Goal: Task Accomplishment & Management: Complete application form

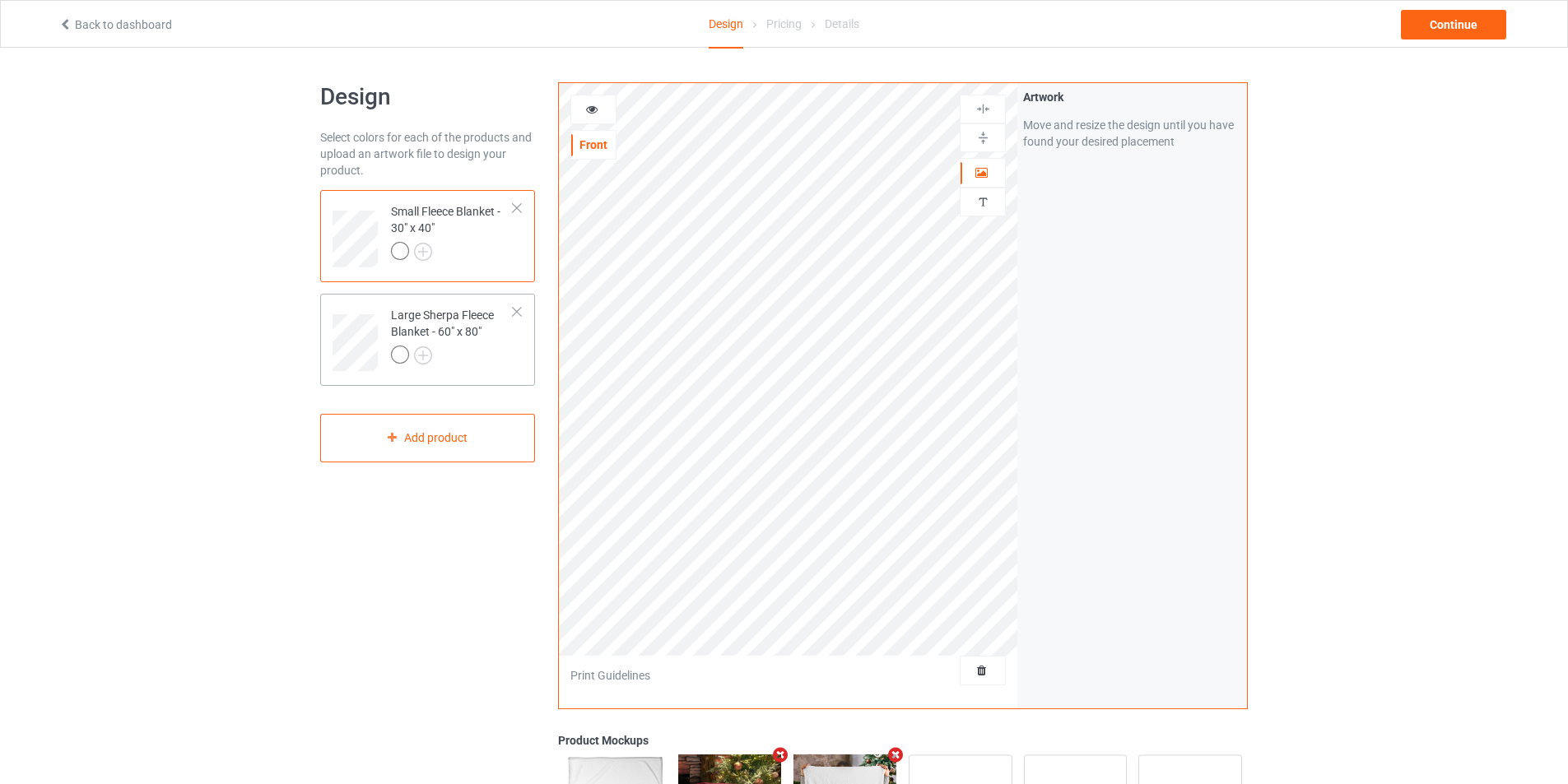
click at [486, 325] on div "Large Sherpa Fleece Blanket - 60" x 80"" at bounding box center [452, 335] width 123 height 56
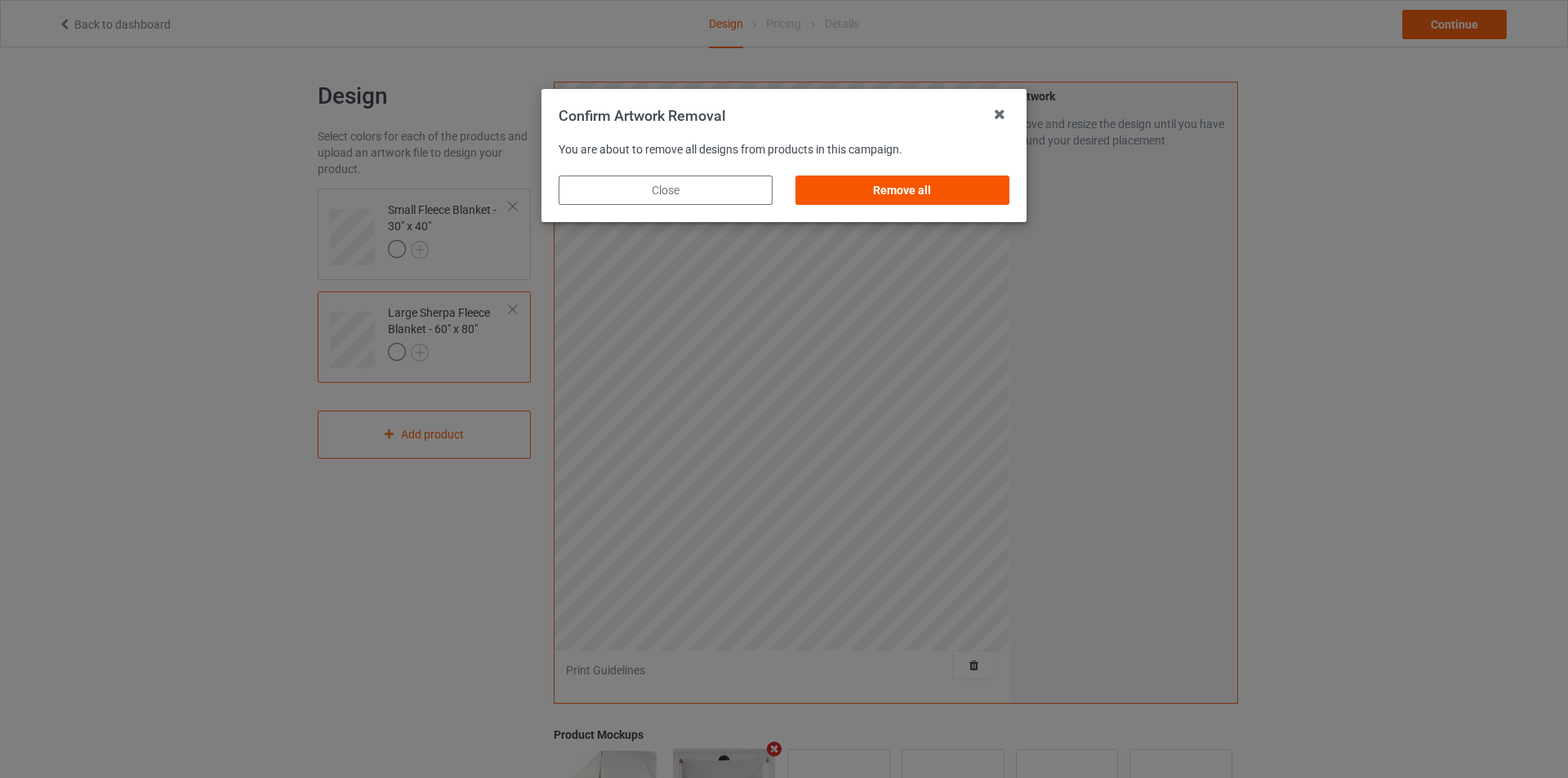
click at [905, 194] on div "Remove all" at bounding box center [903, 191] width 214 height 30
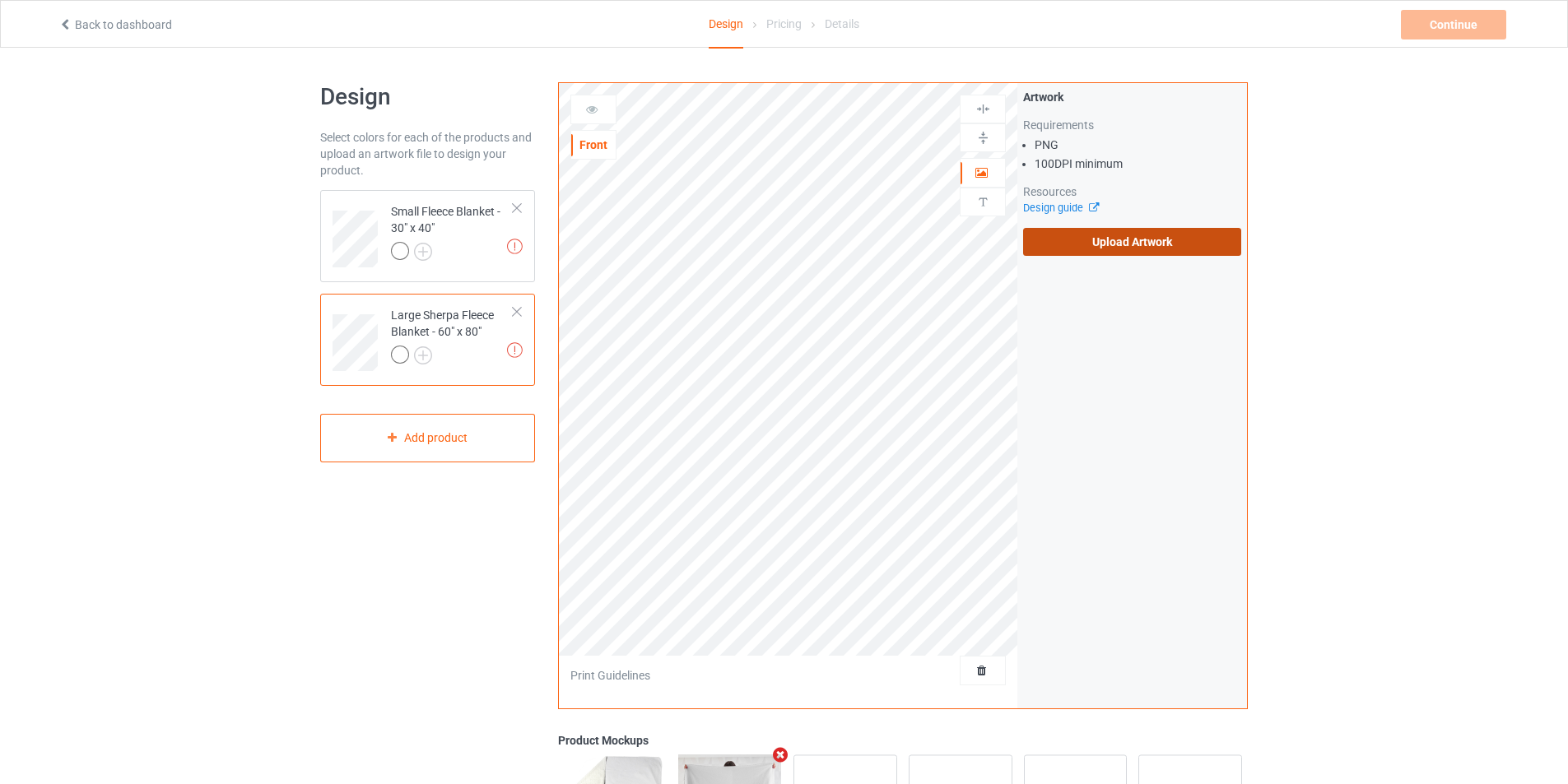
click at [1087, 247] on label "Upload Artwork" at bounding box center [1132, 242] width 218 height 28
click at [0, 0] on input "Upload Artwork" at bounding box center [0, 0] width 0 height 0
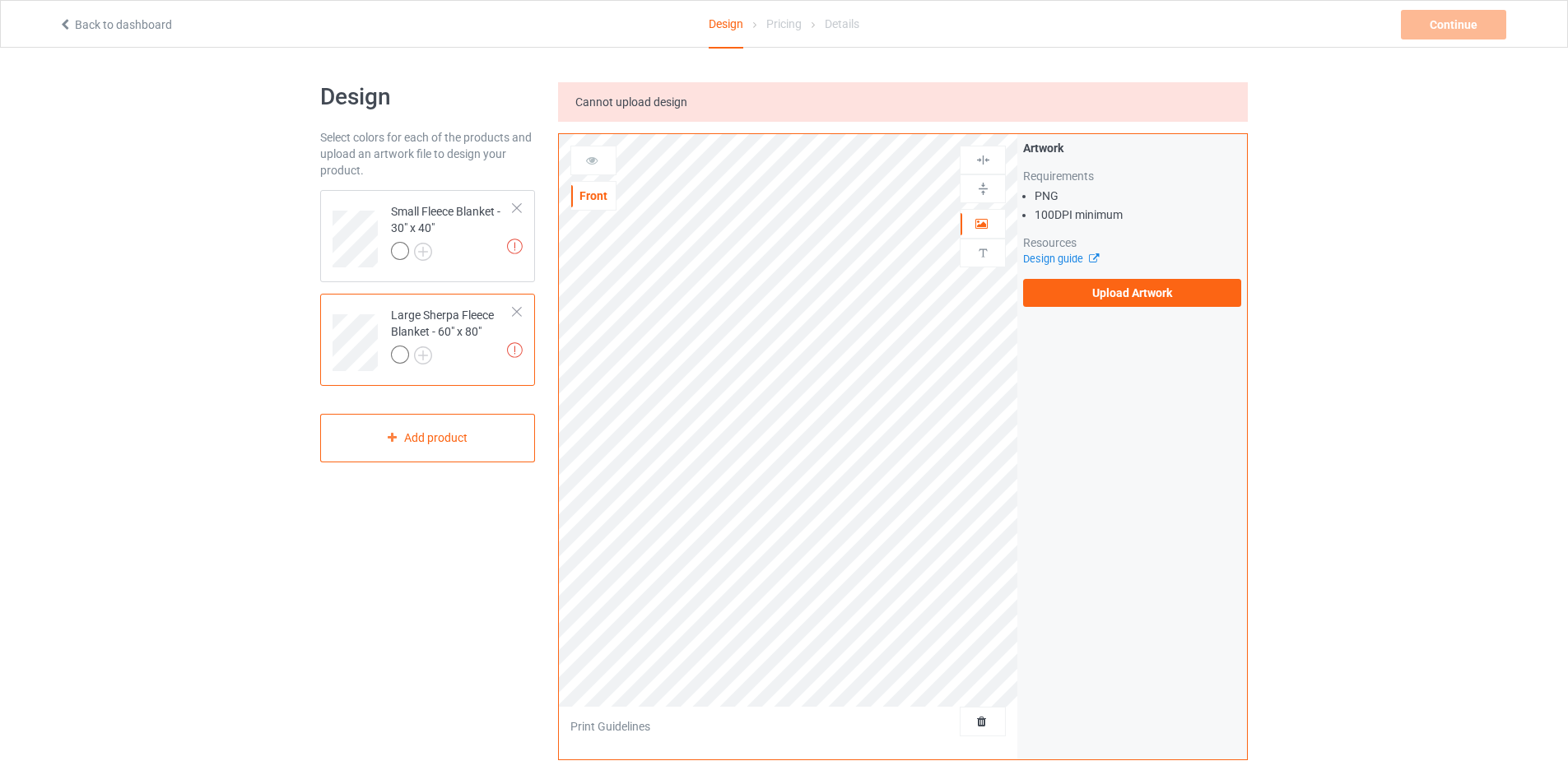
click at [300, 552] on div "Design Select colors for each of the products and upload an artwork file to des…" at bounding box center [784, 582] width 1568 height 1069
click at [1091, 287] on label "Upload Artwork" at bounding box center [1132, 293] width 218 height 28
click at [0, 0] on input "Upload Artwork" at bounding box center [0, 0] width 0 height 0
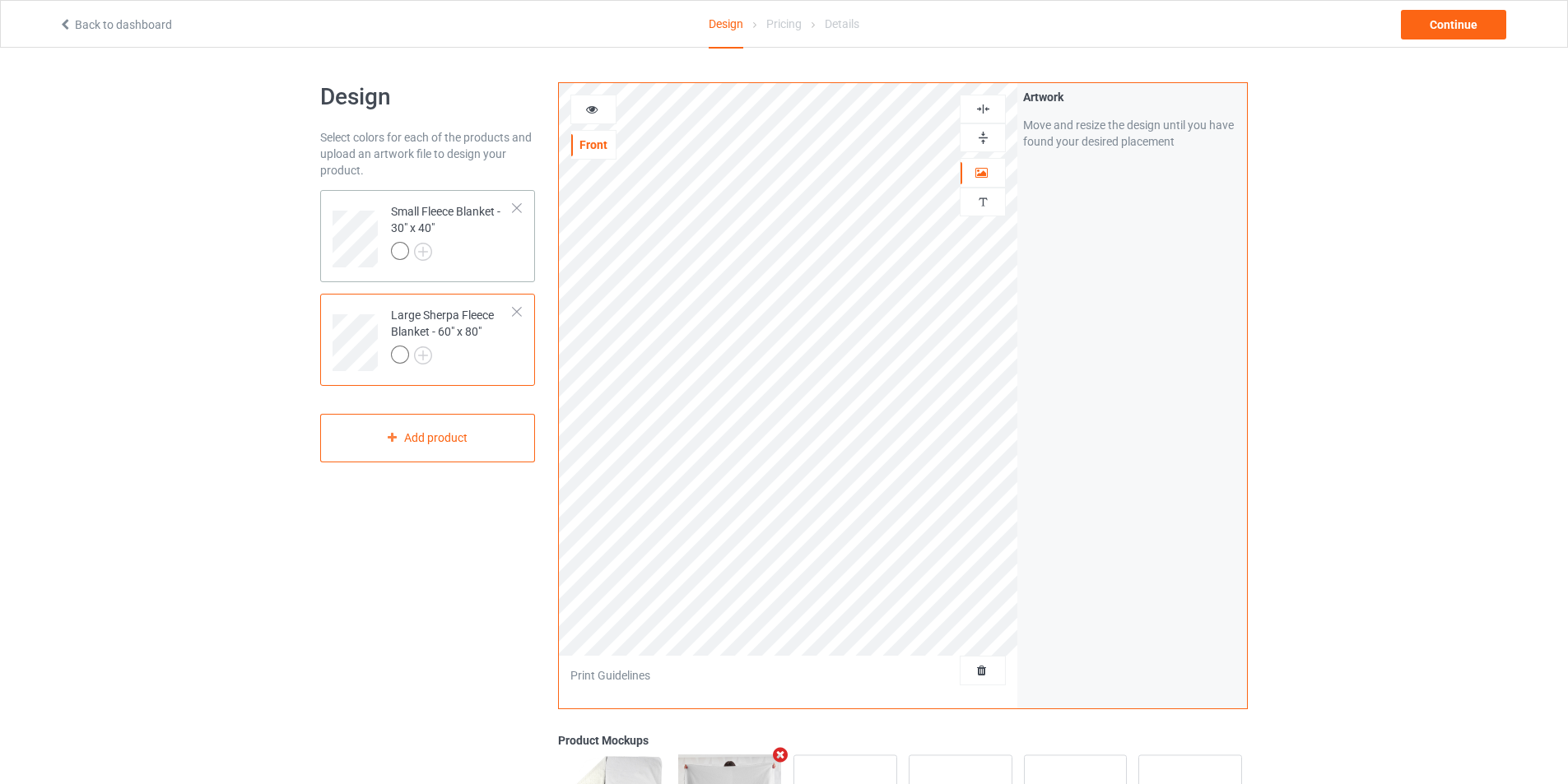
click at [481, 258] on div at bounding box center [452, 253] width 123 height 23
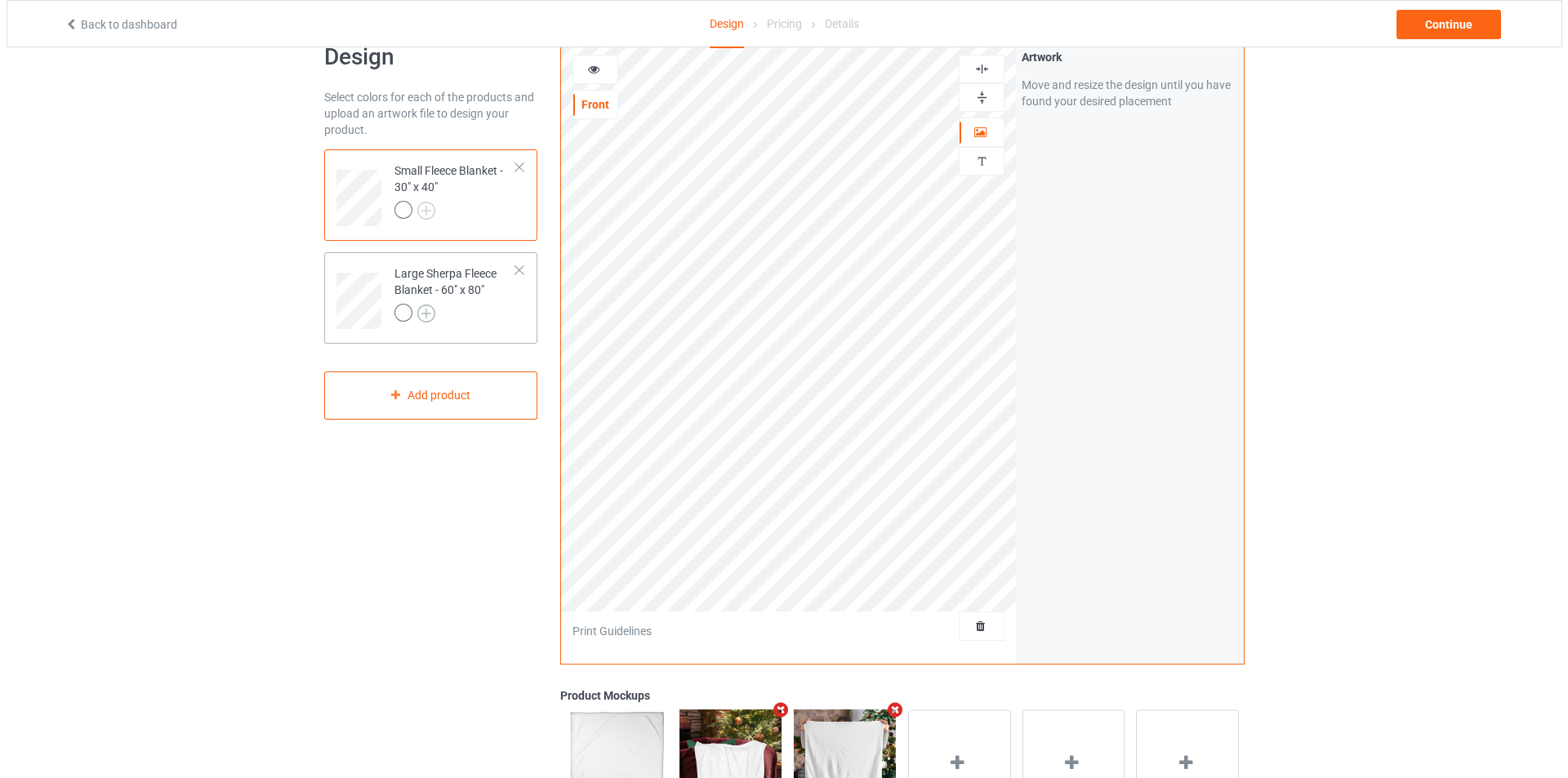
scroll to position [35, 0]
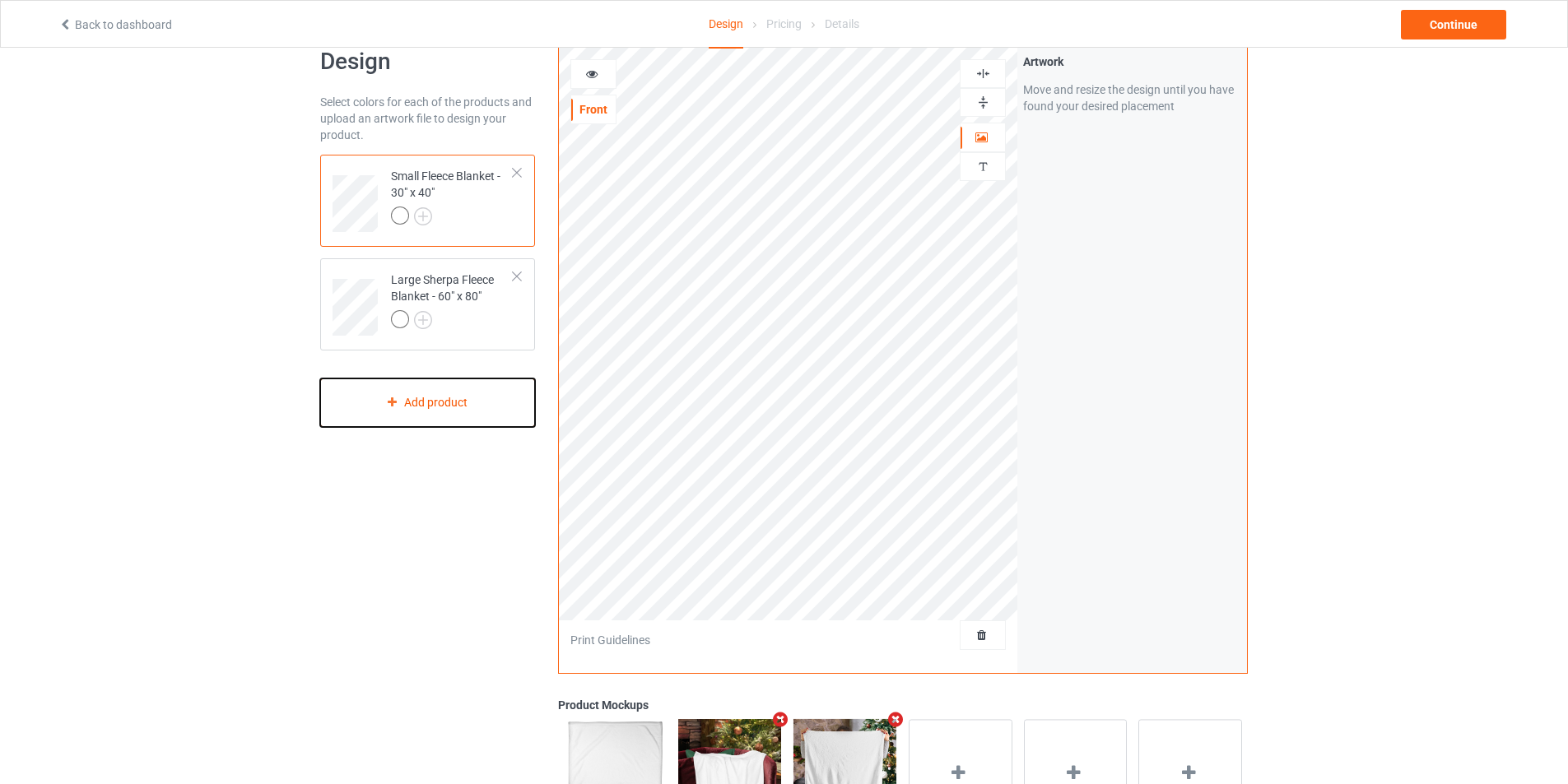
click at [476, 401] on div "Add product" at bounding box center [427, 403] width 215 height 49
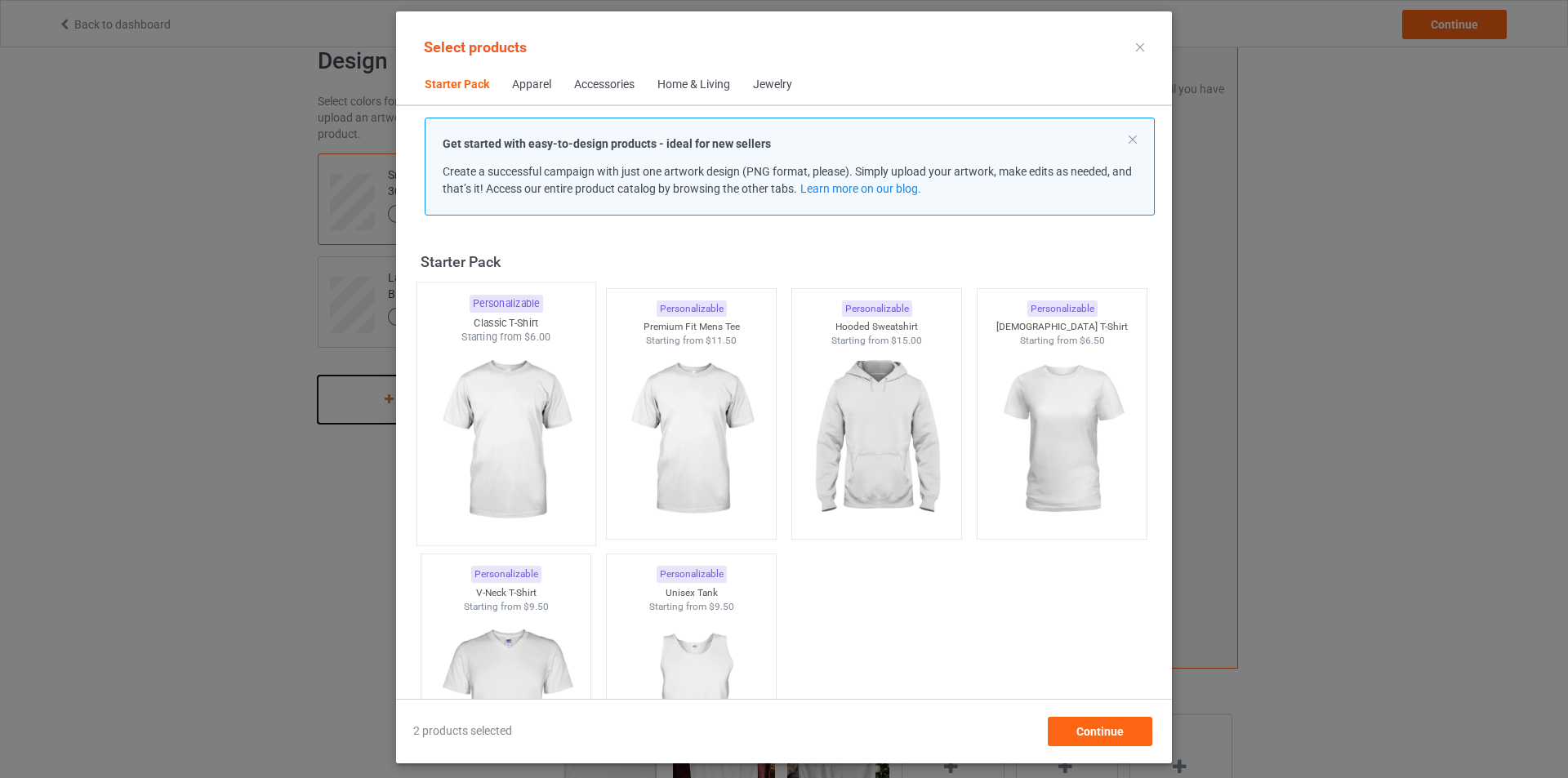
scroll to position [21, 0]
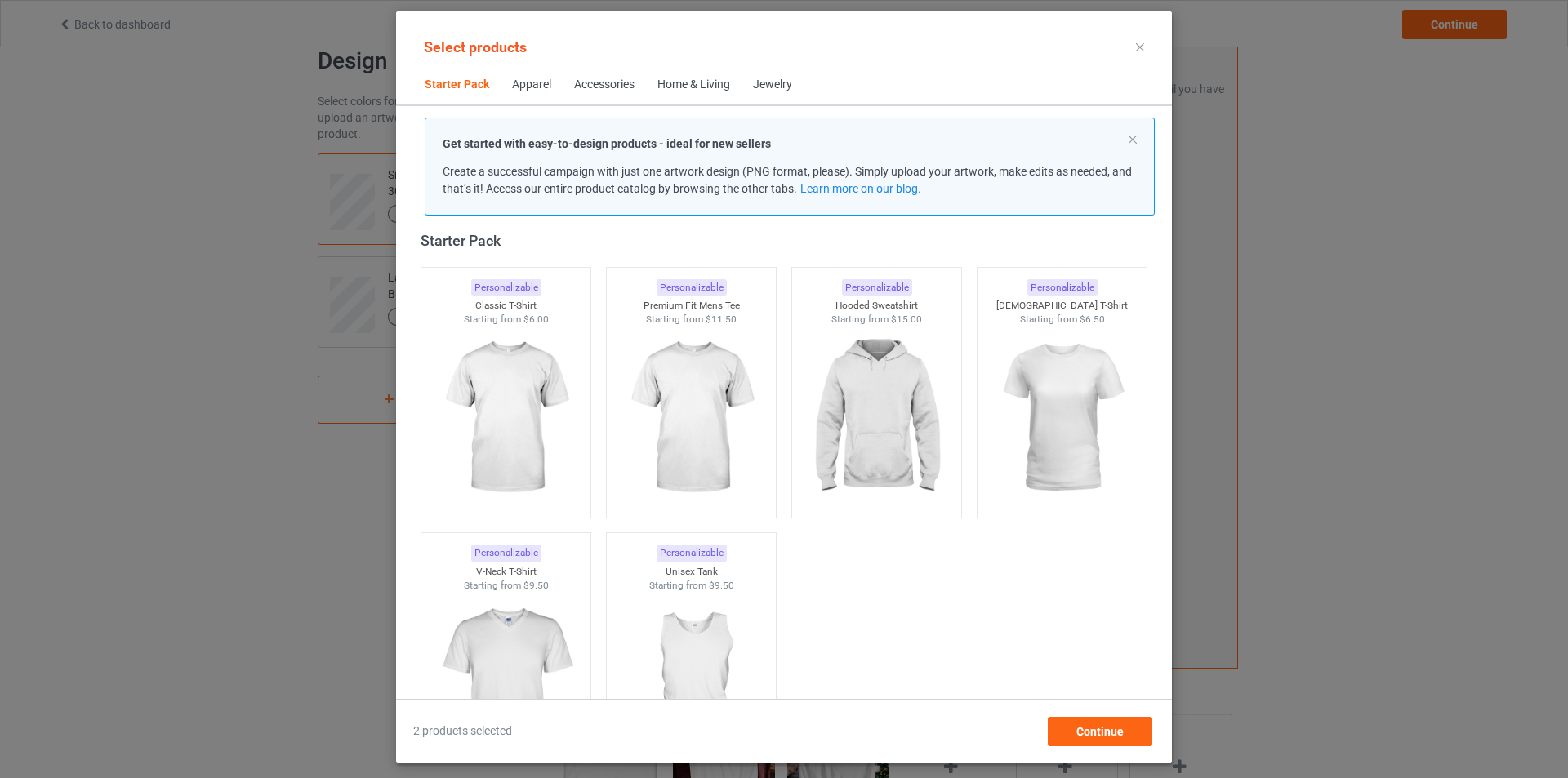
click at [687, 90] on div "Home & Living" at bounding box center [693, 84] width 72 height 16
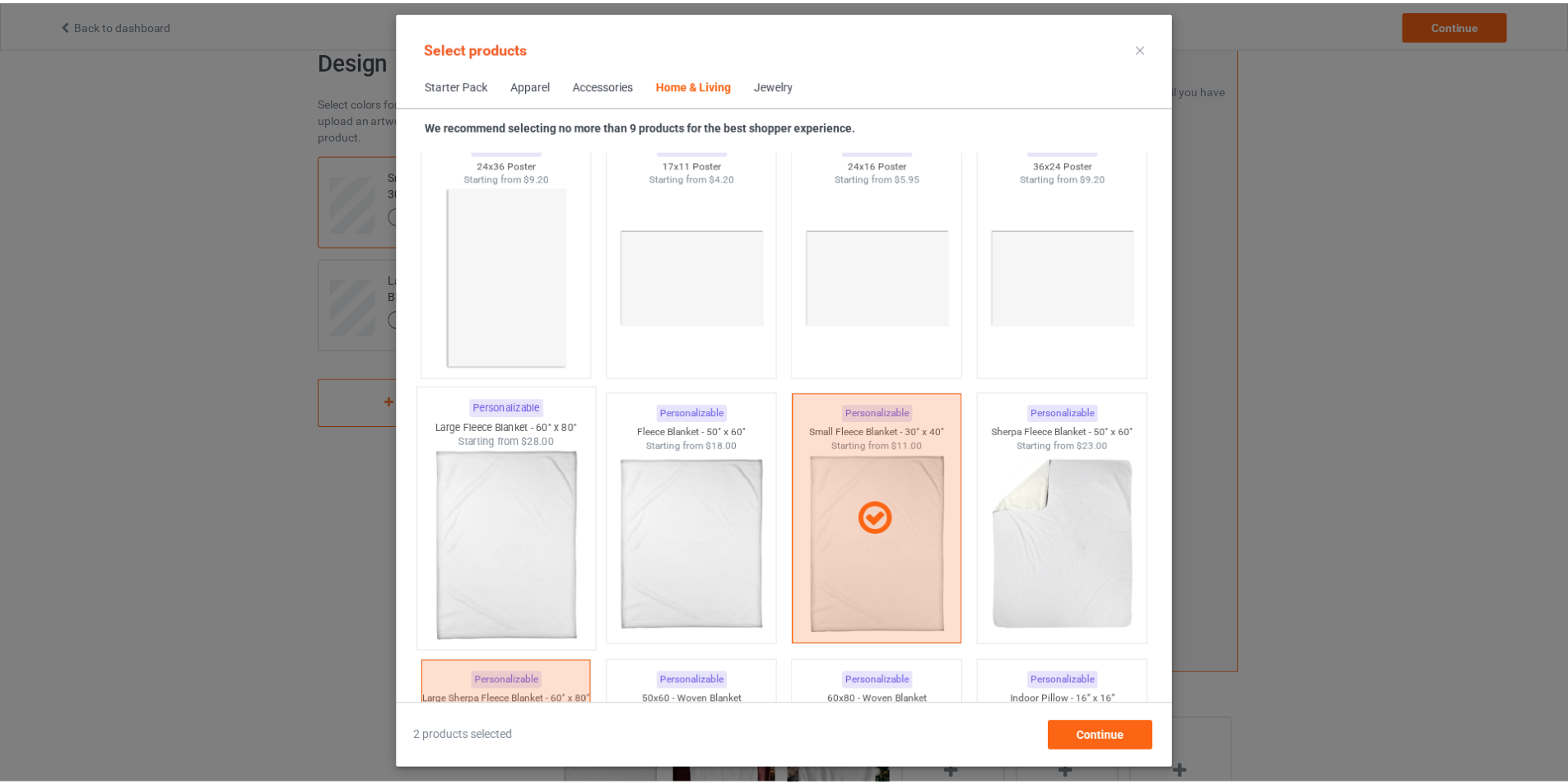
scroll to position [7917, 0]
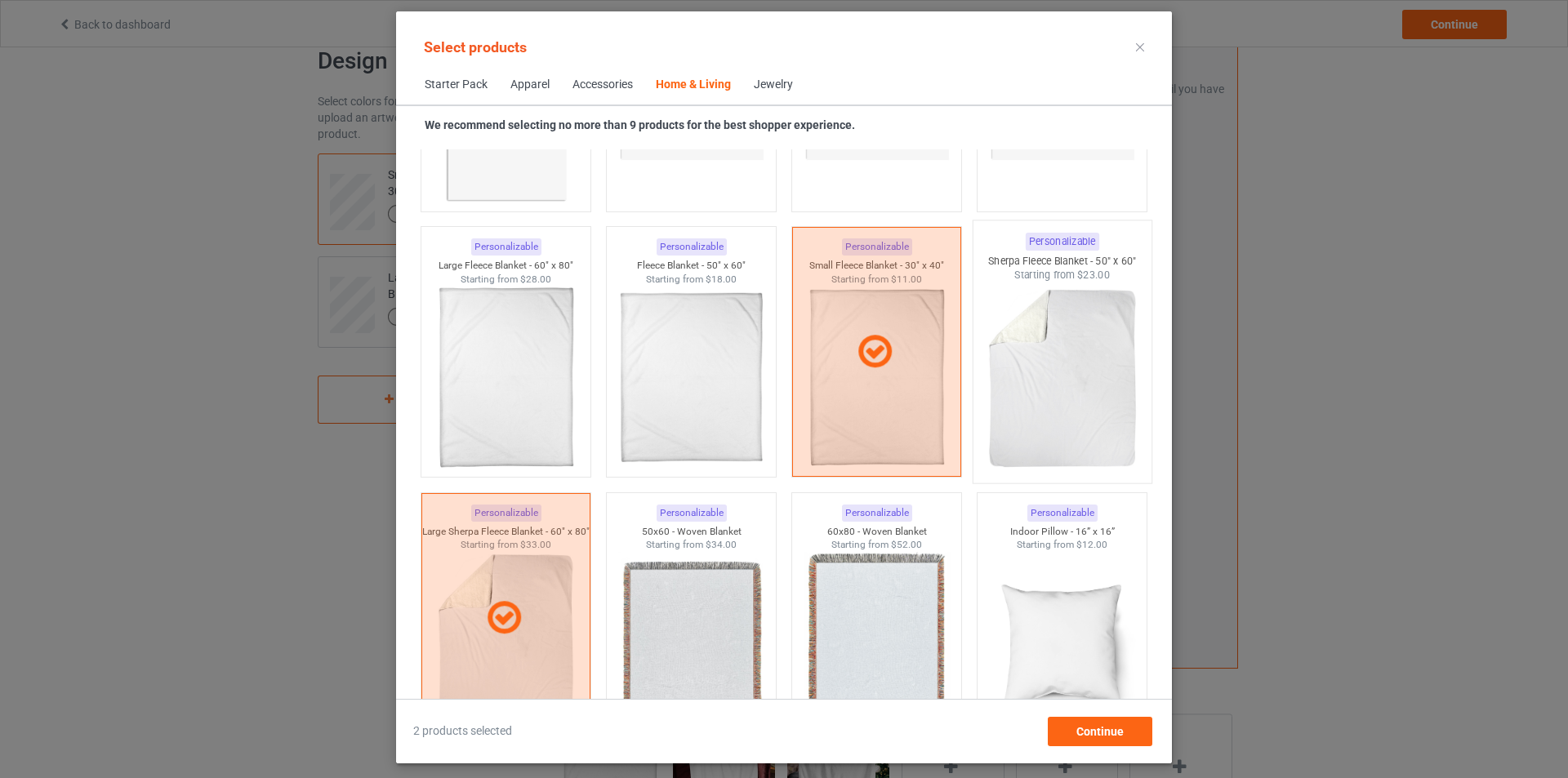
click at [1007, 386] on img at bounding box center [1062, 378] width 154 height 192
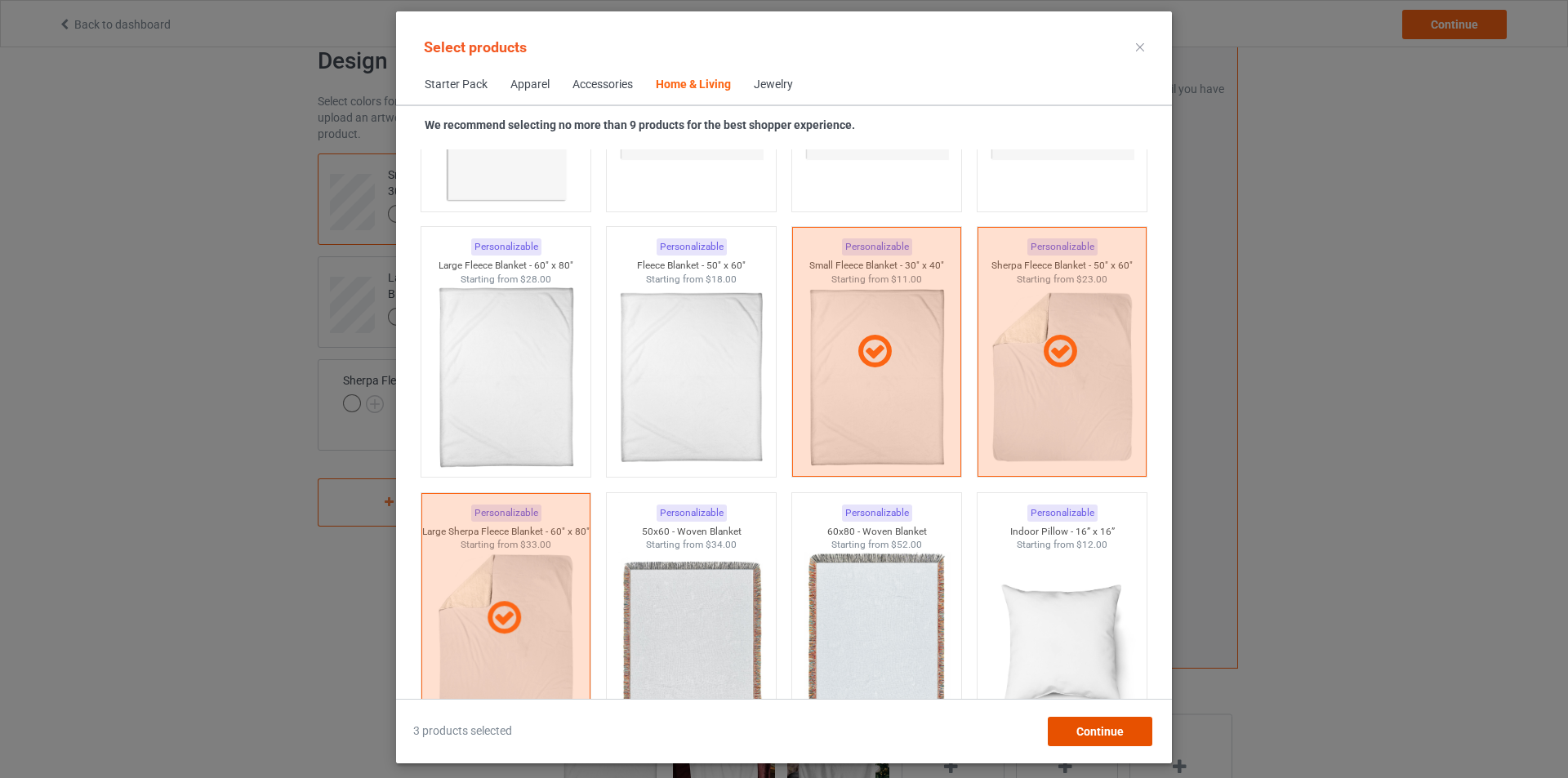
click at [1101, 727] on span "Continue" at bounding box center [1101, 731] width 48 height 13
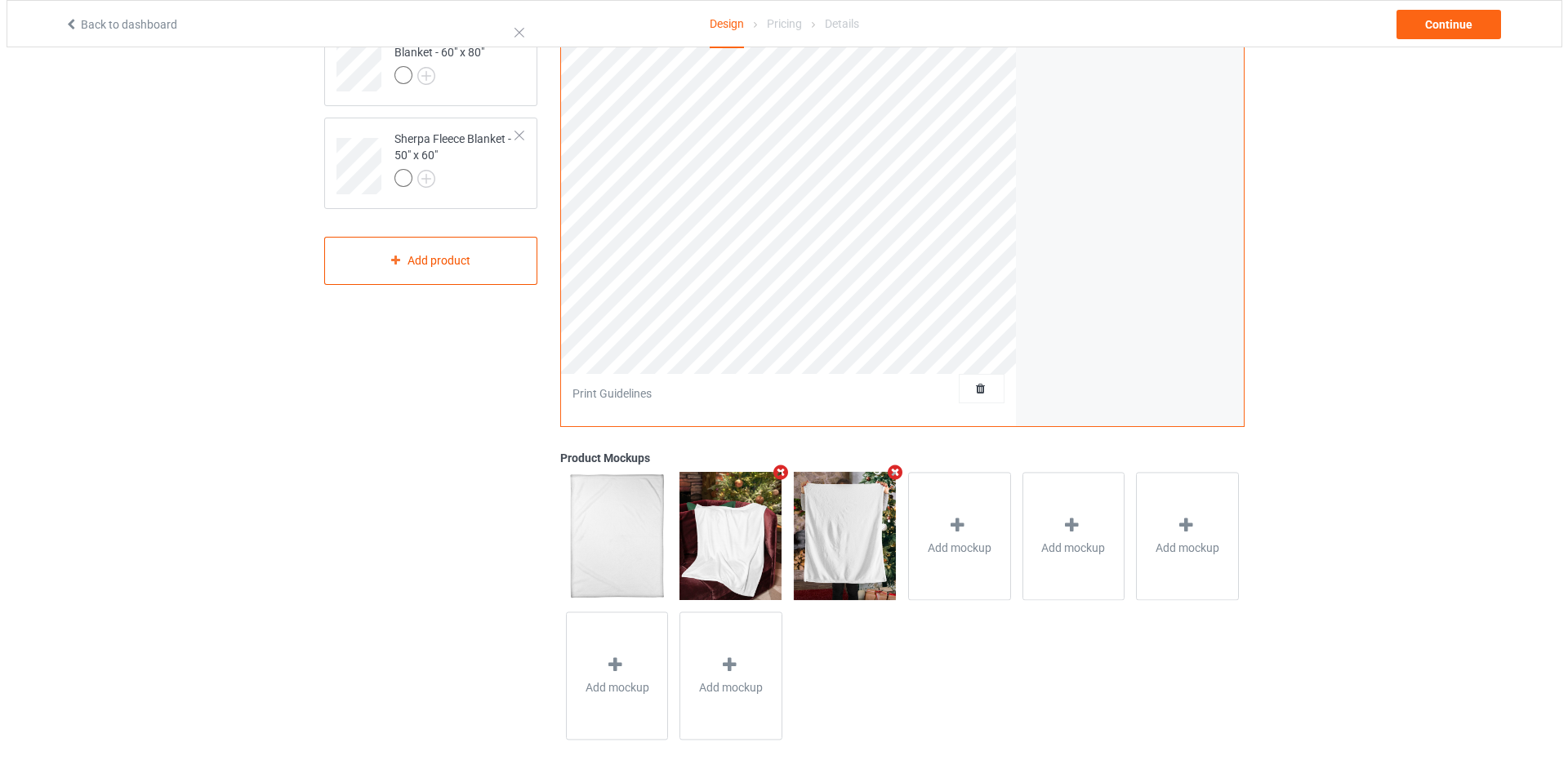
scroll to position [280, 0]
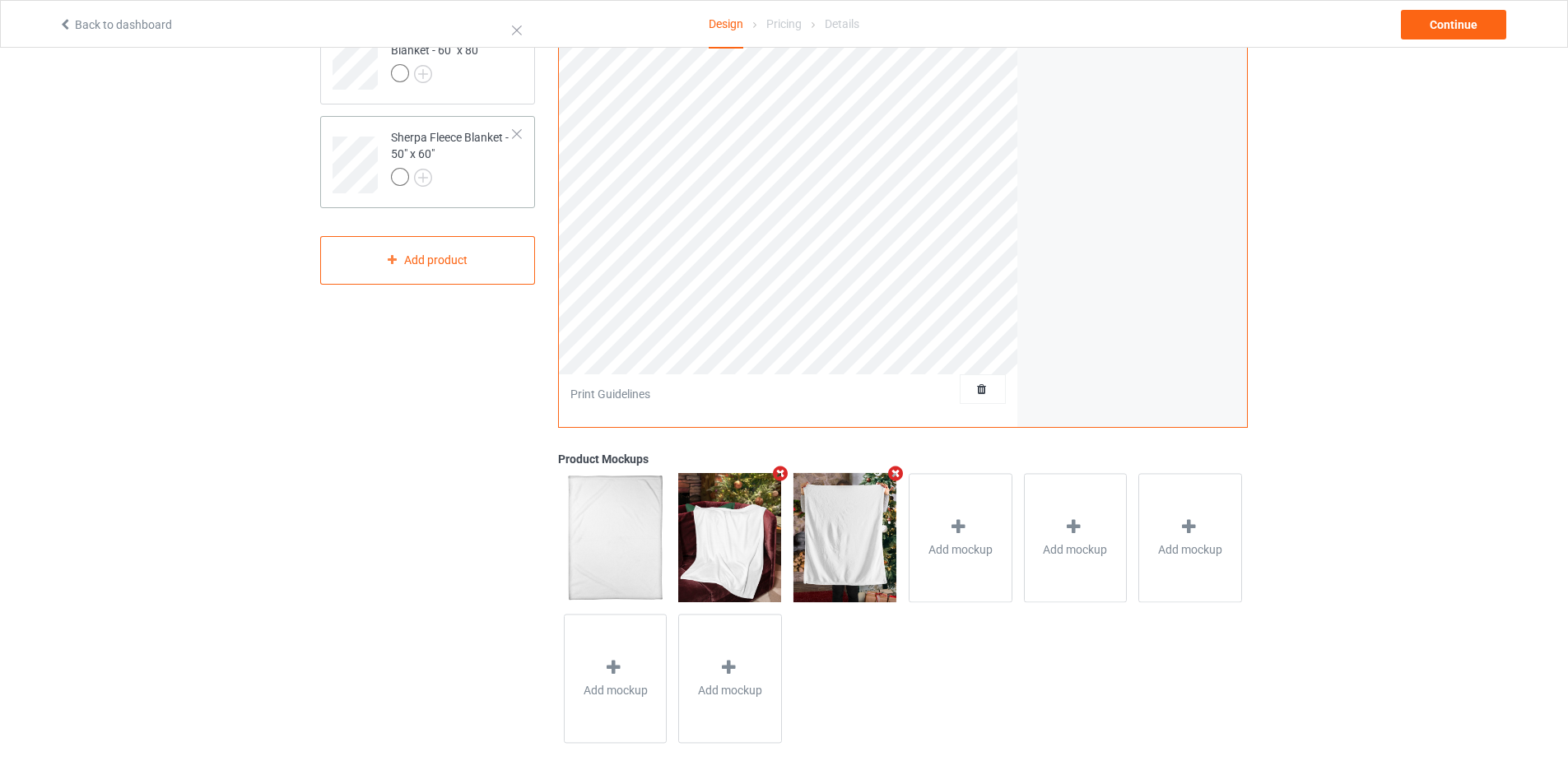
click at [480, 182] on div at bounding box center [452, 179] width 123 height 23
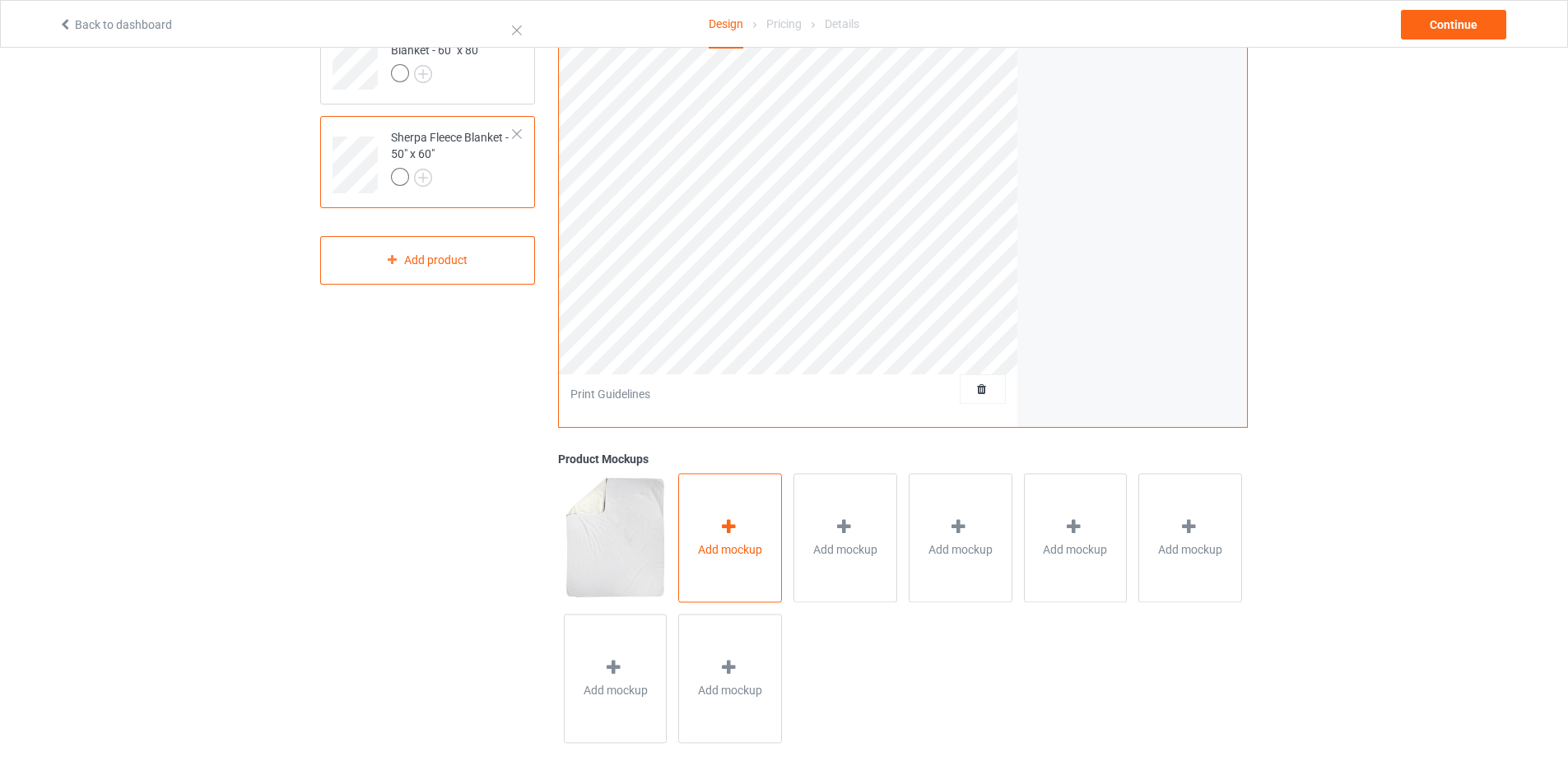
click at [728, 551] on span "Add mockup" at bounding box center [730, 550] width 64 height 16
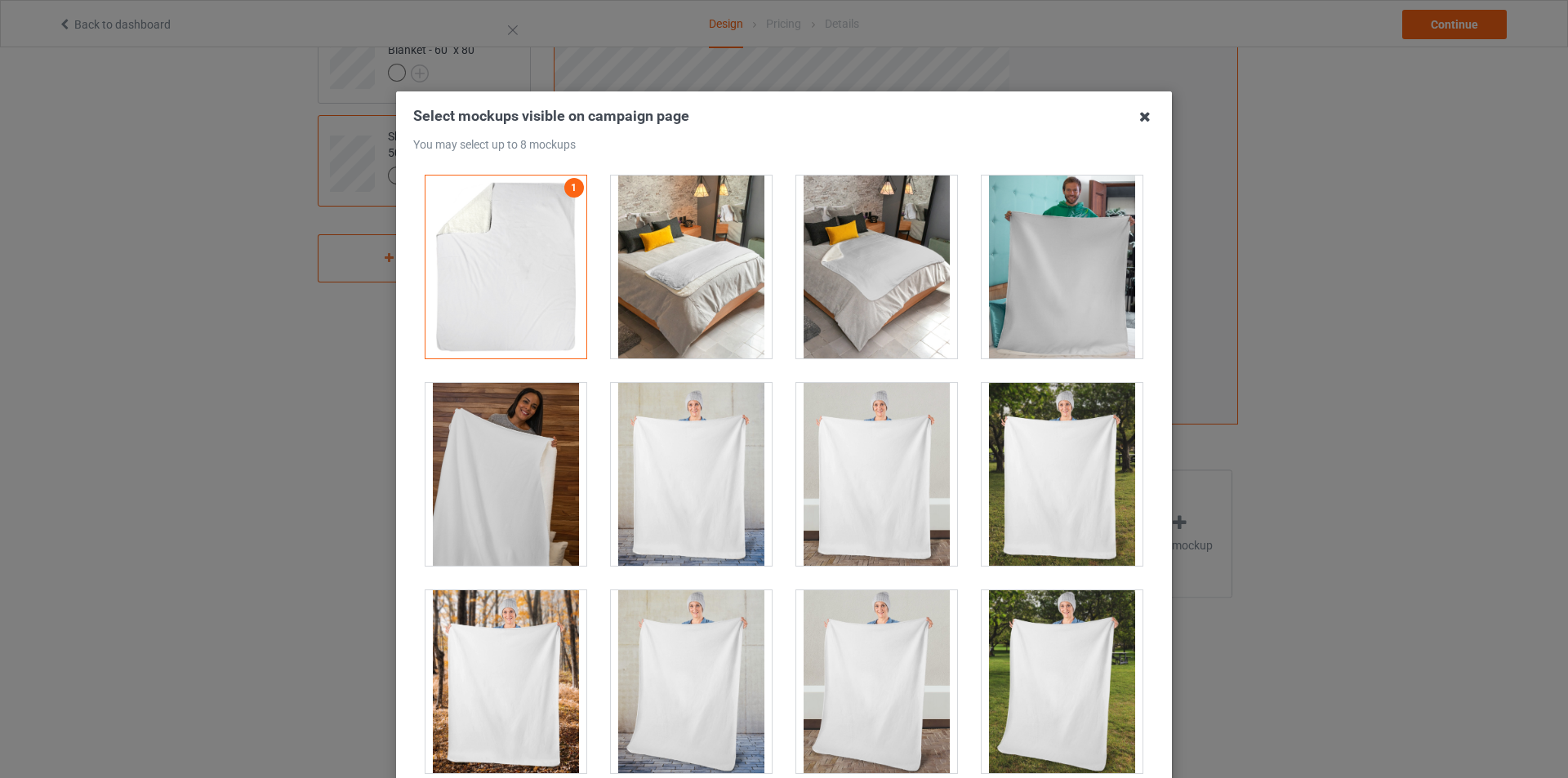
click at [1135, 116] on icon at bounding box center [1145, 117] width 26 height 26
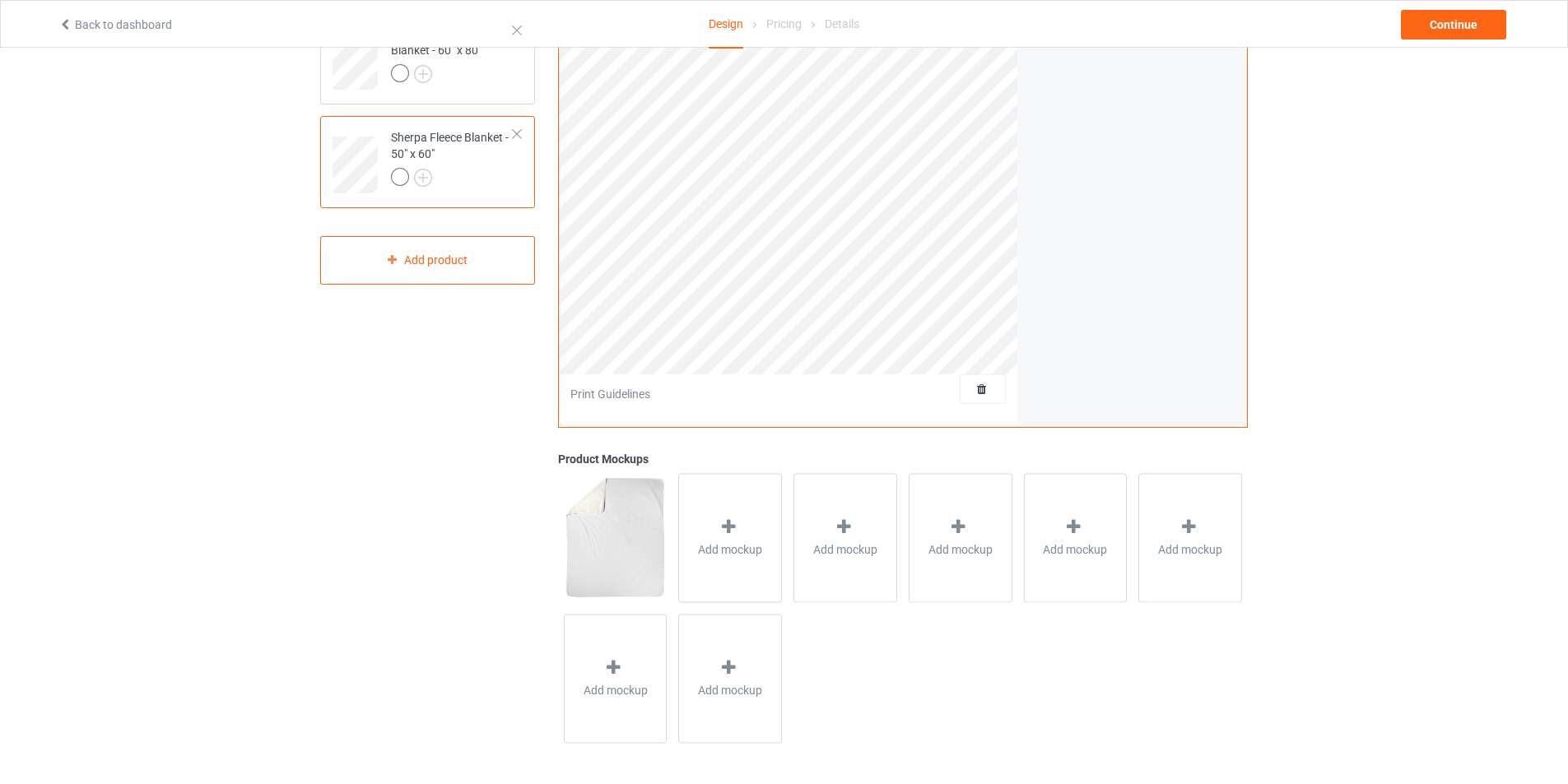
click at [518, 134] on div at bounding box center [517, 134] width 12 height 12
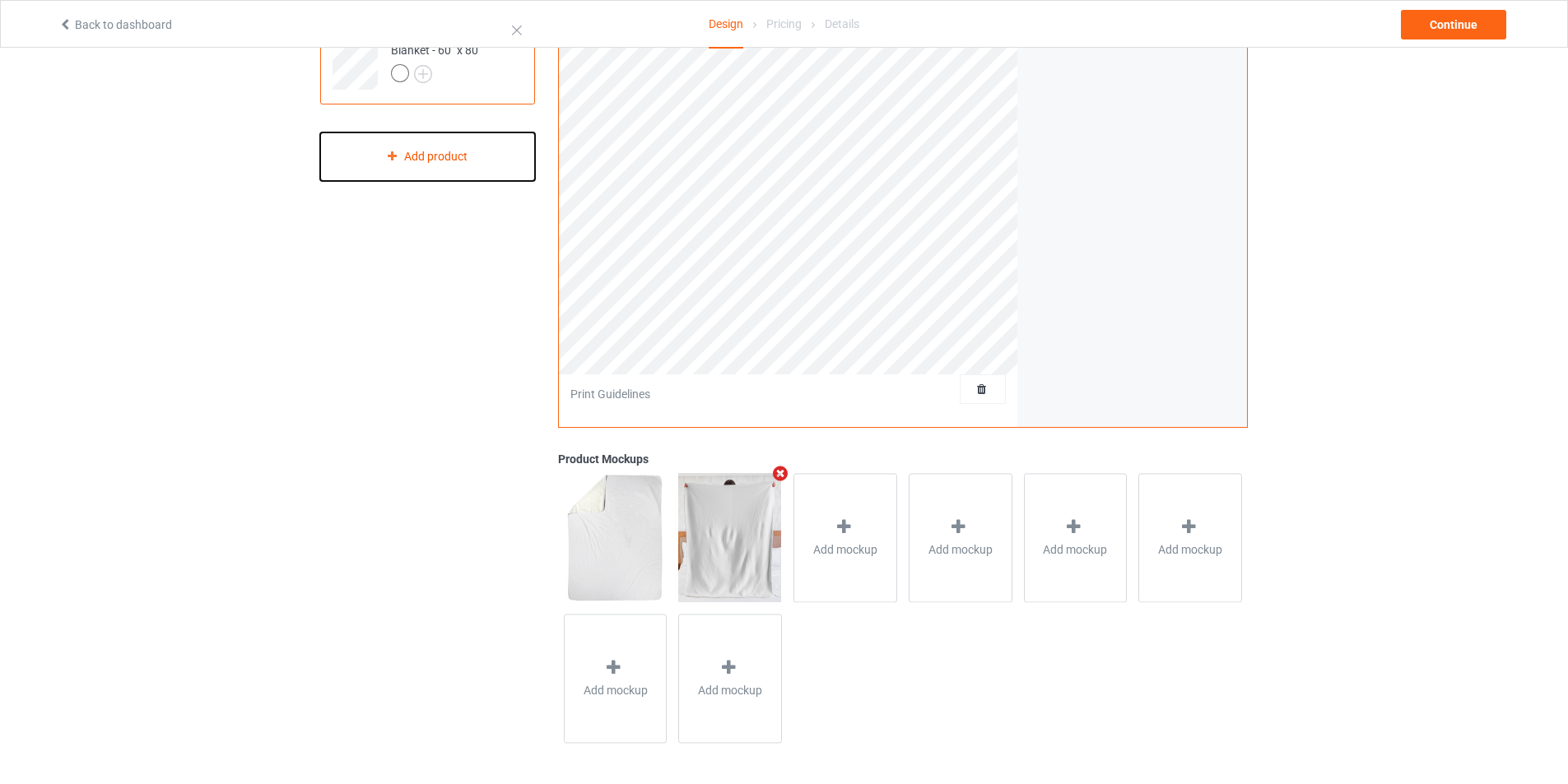
click at [444, 158] on div "Add product" at bounding box center [427, 156] width 215 height 49
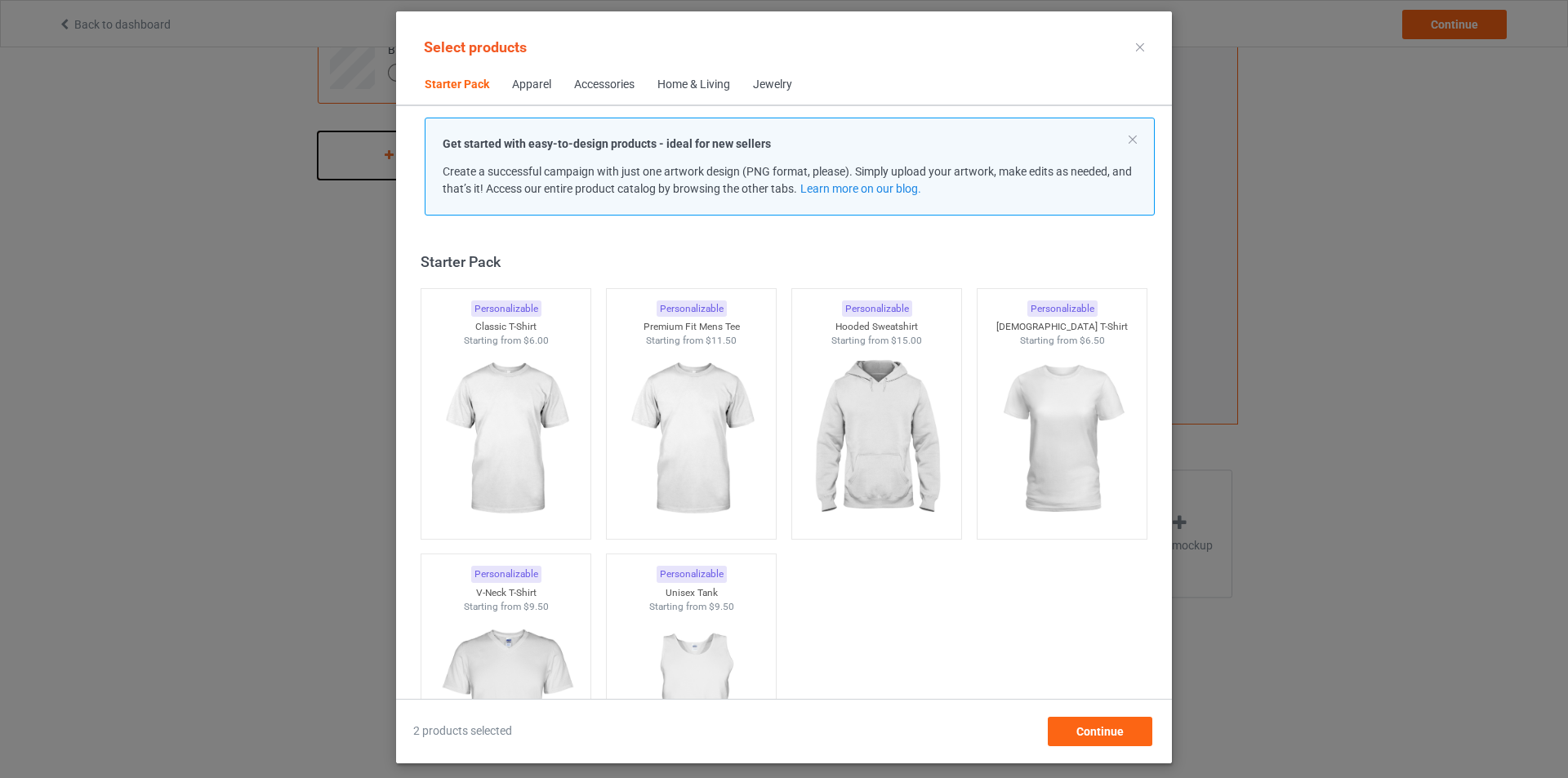
scroll to position [21, 0]
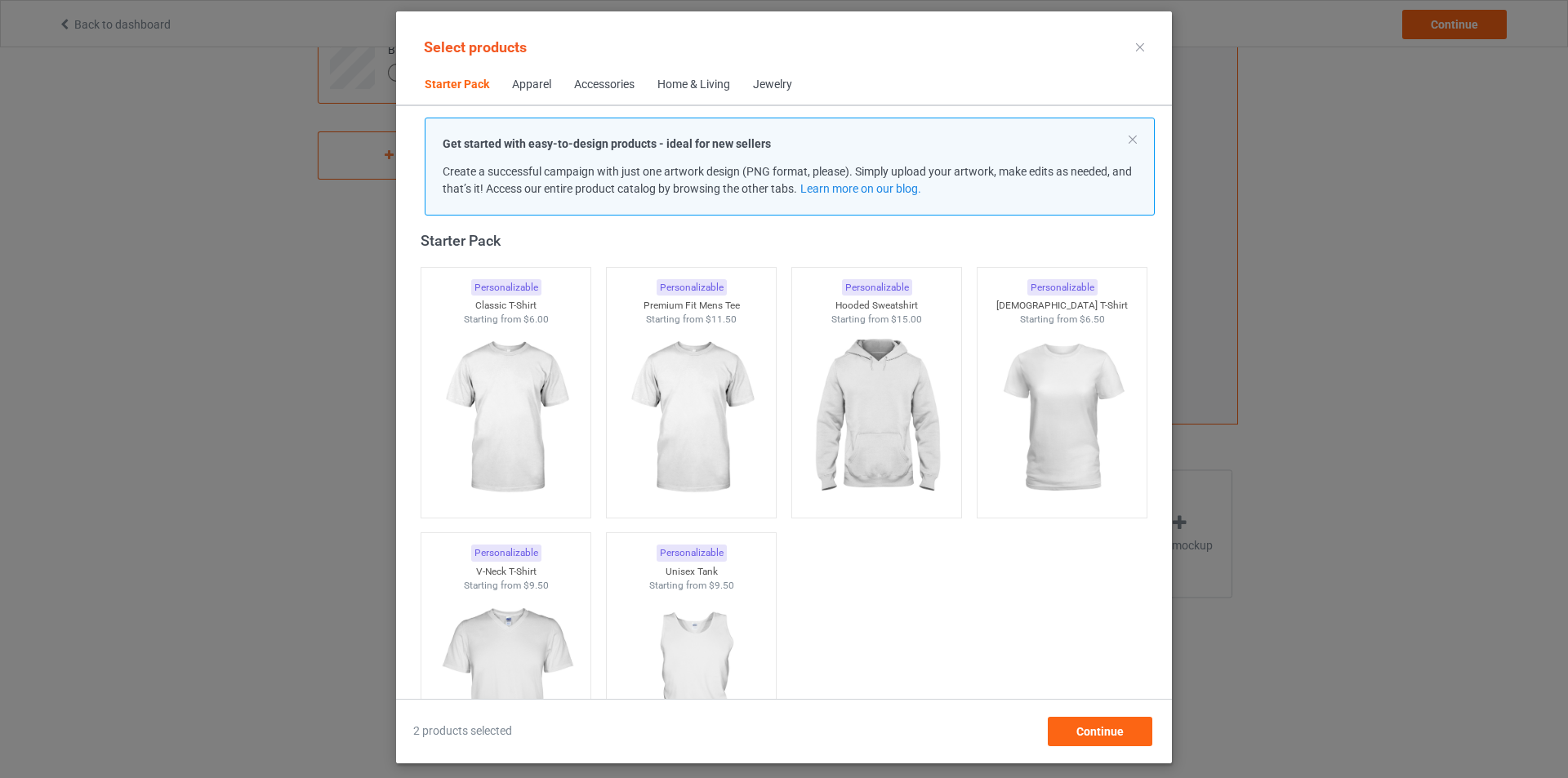
click at [684, 89] on div "Home & Living" at bounding box center [693, 84] width 72 height 16
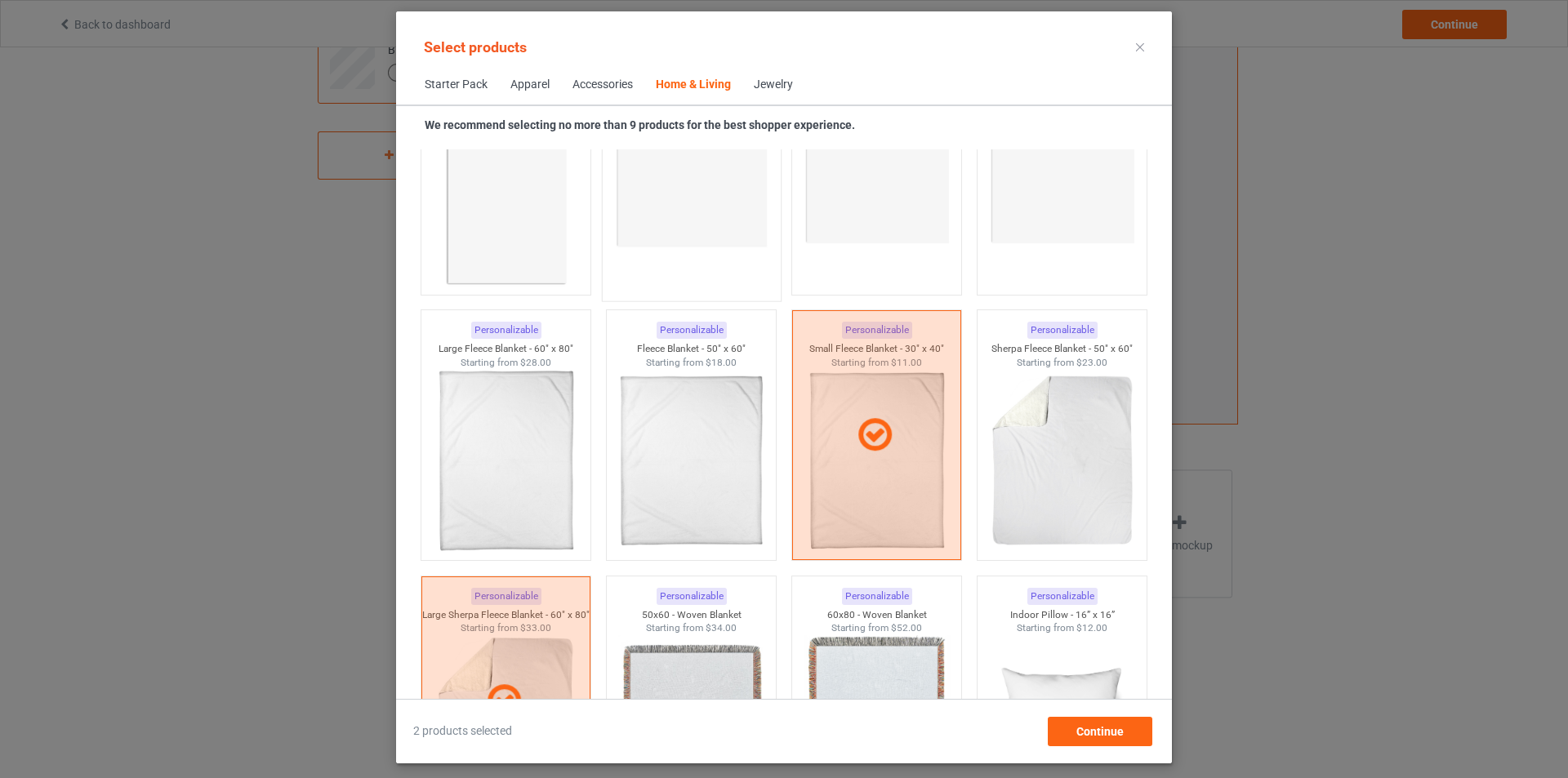
scroll to position [7856, 0]
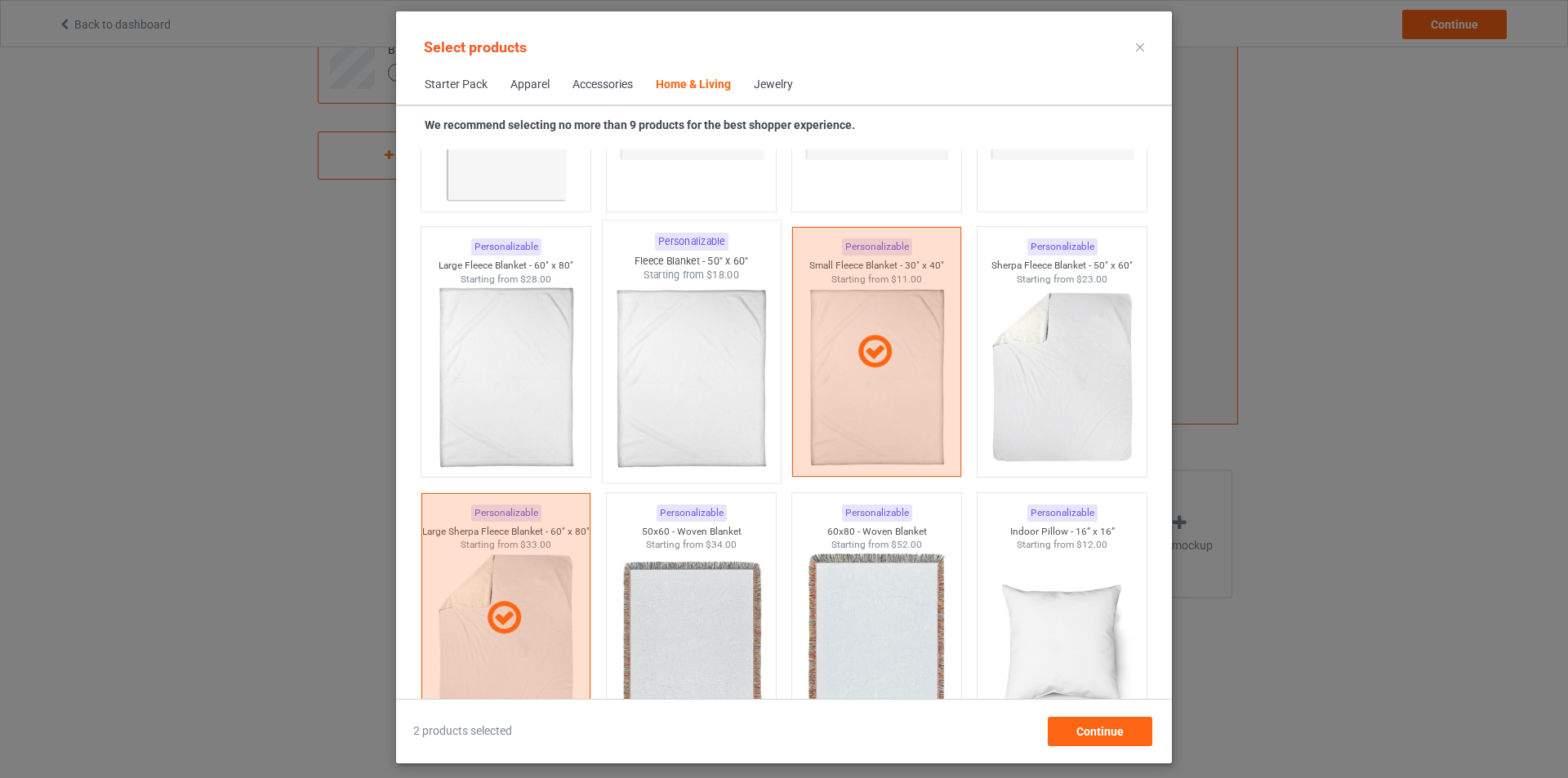
click at [699, 406] on img at bounding box center [691, 378] width 154 height 192
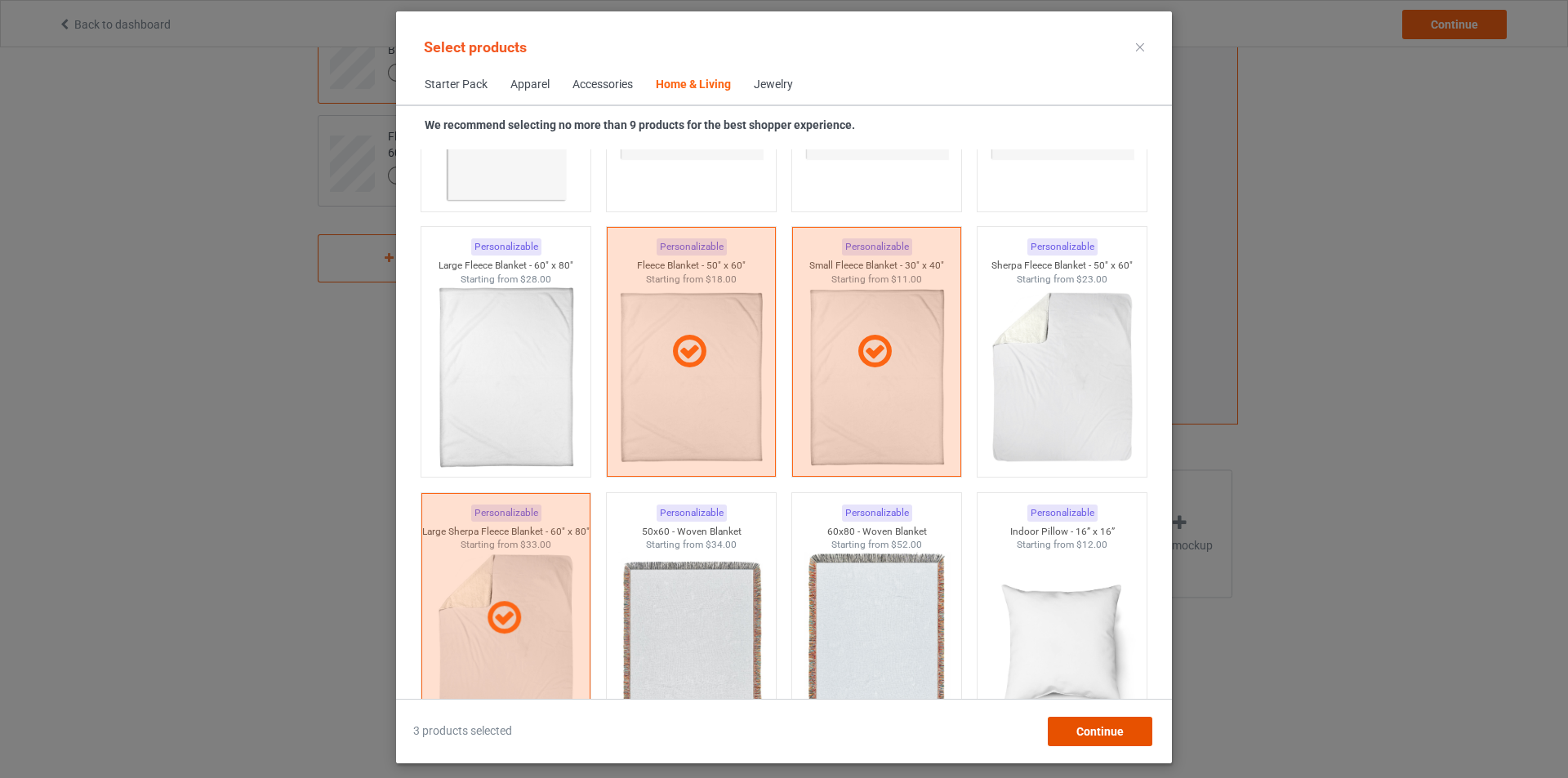
click at [1090, 736] on span "Continue" at bounding box center [1101, 731] width 48 height 13
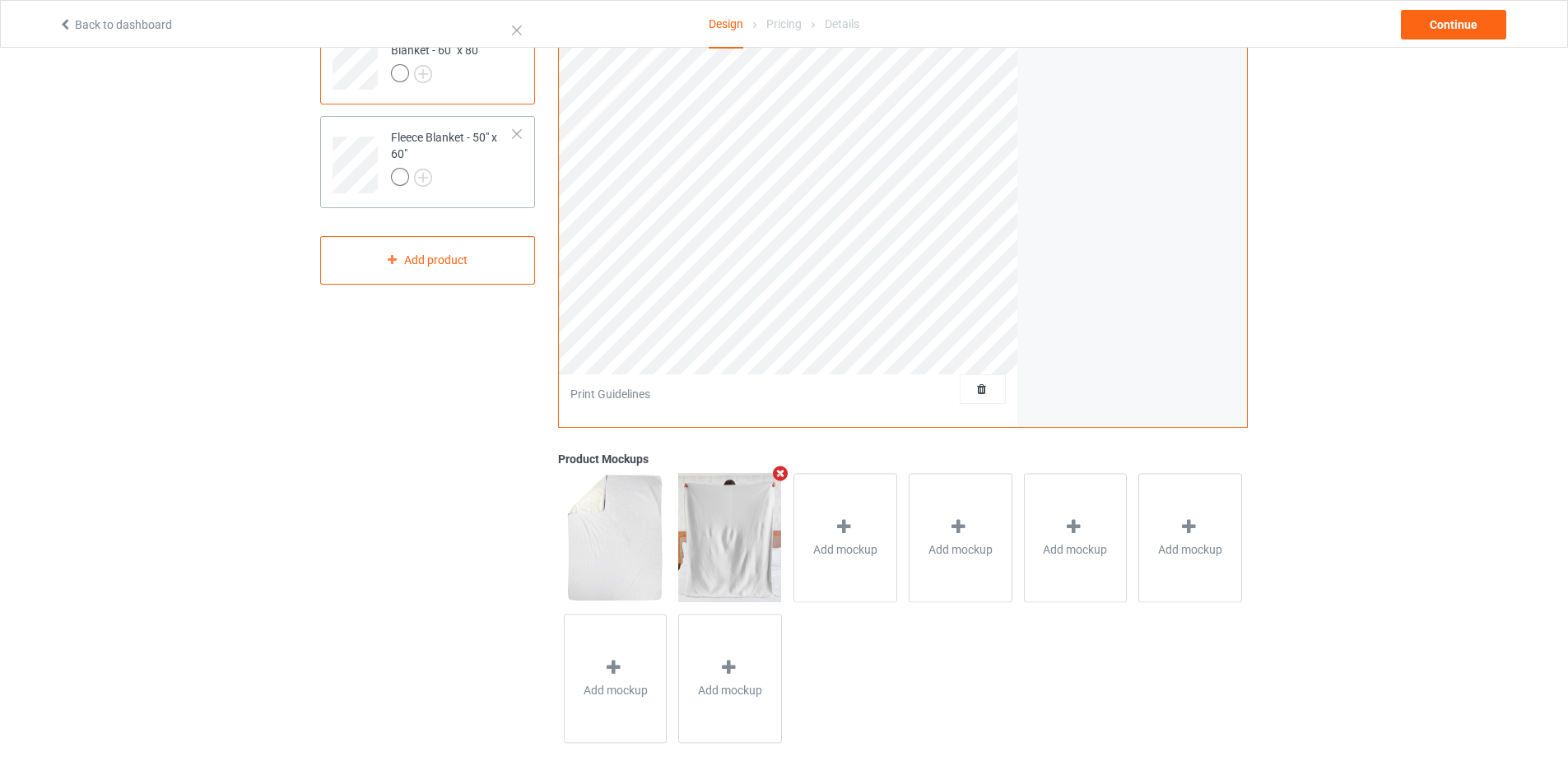
click at [466, 162] on div "Fleece Blanket - 50" x 60"" at bounding box center [452, 157] width 123 height 56
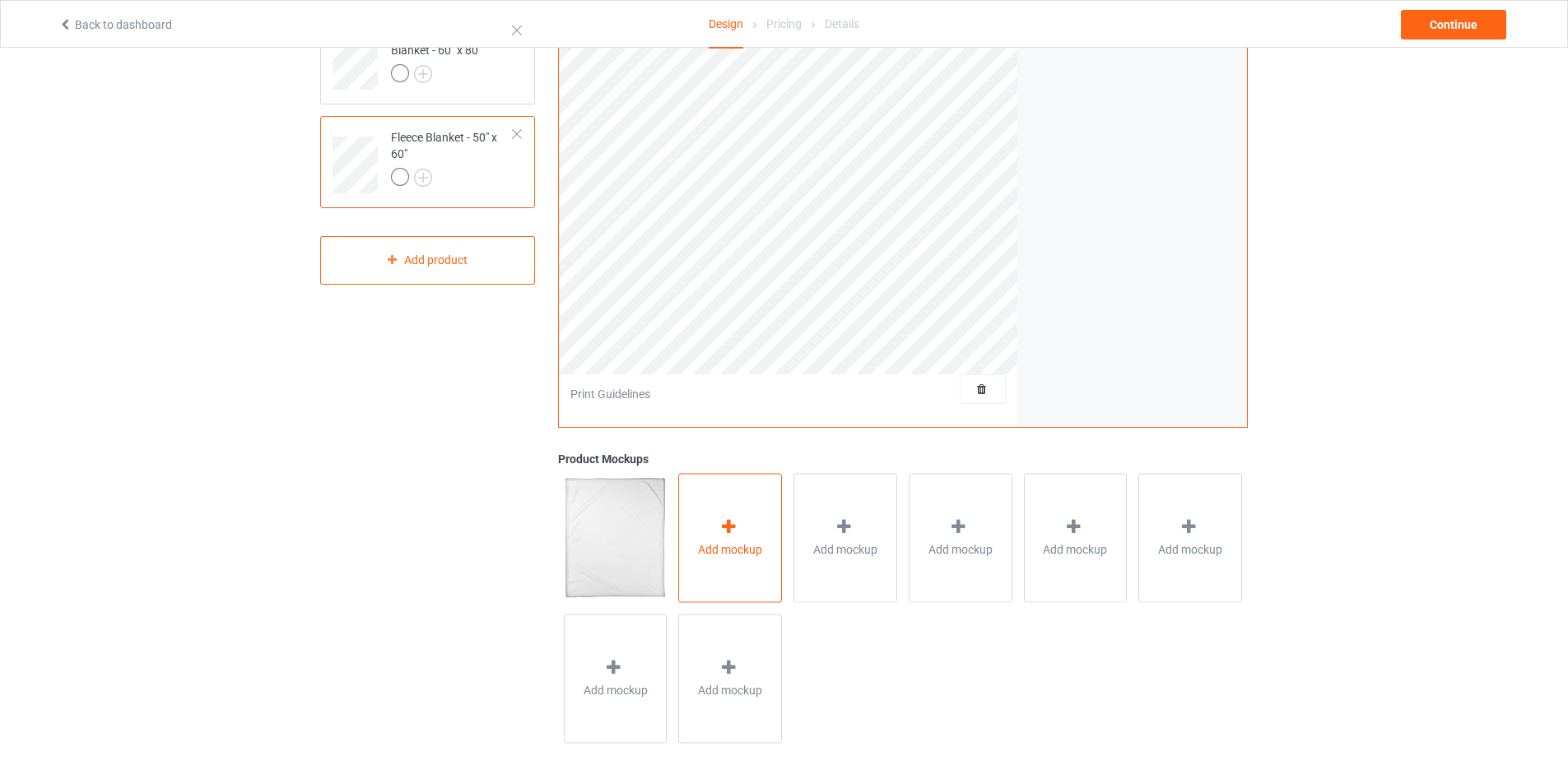
click at [753, 544] on span "Add mockup" at bounding box center [730, 550] width 64 height 16
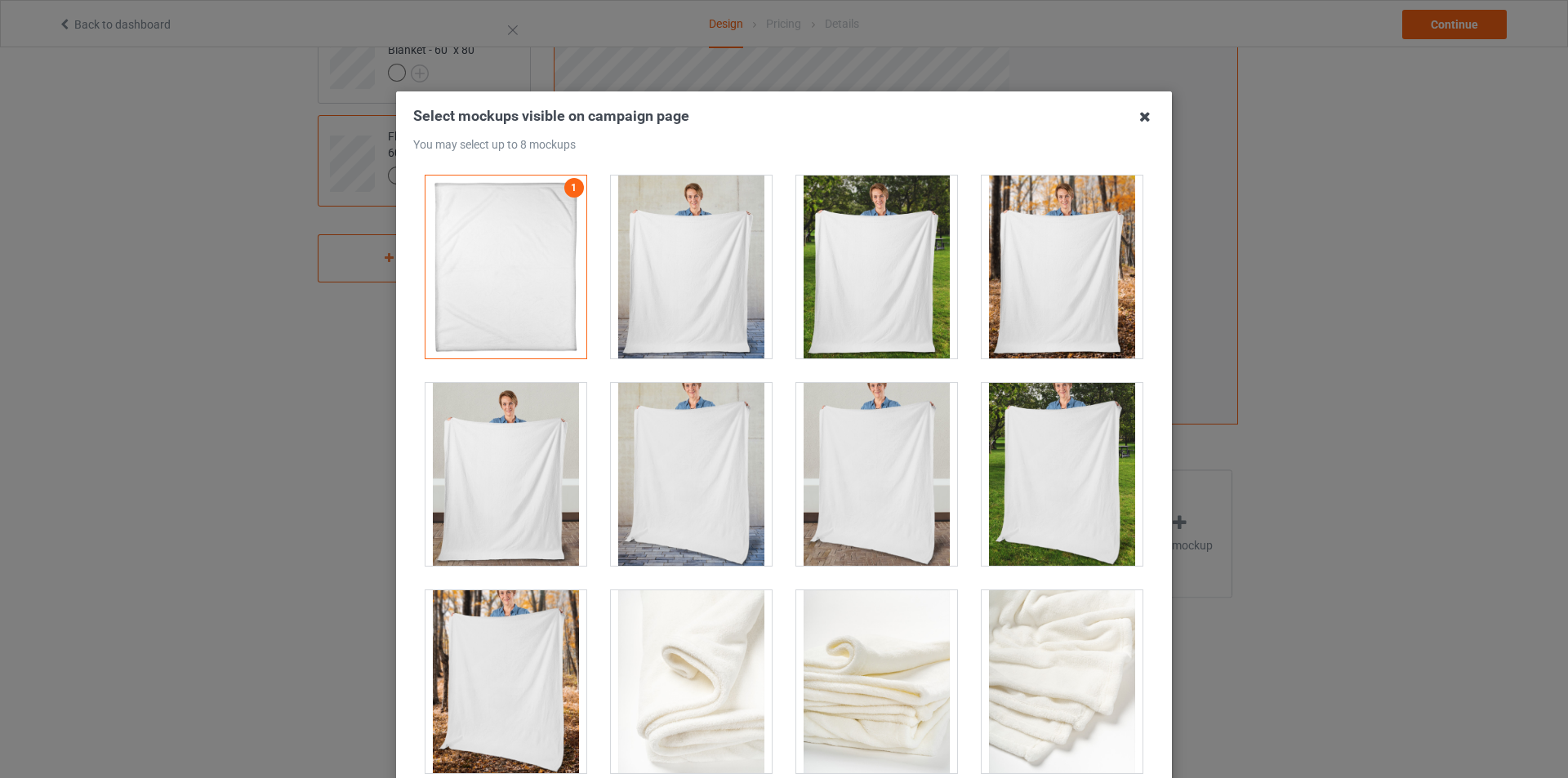
click at [1132, 116] on icon at bounding box center [1145, 117] width 26 height 26
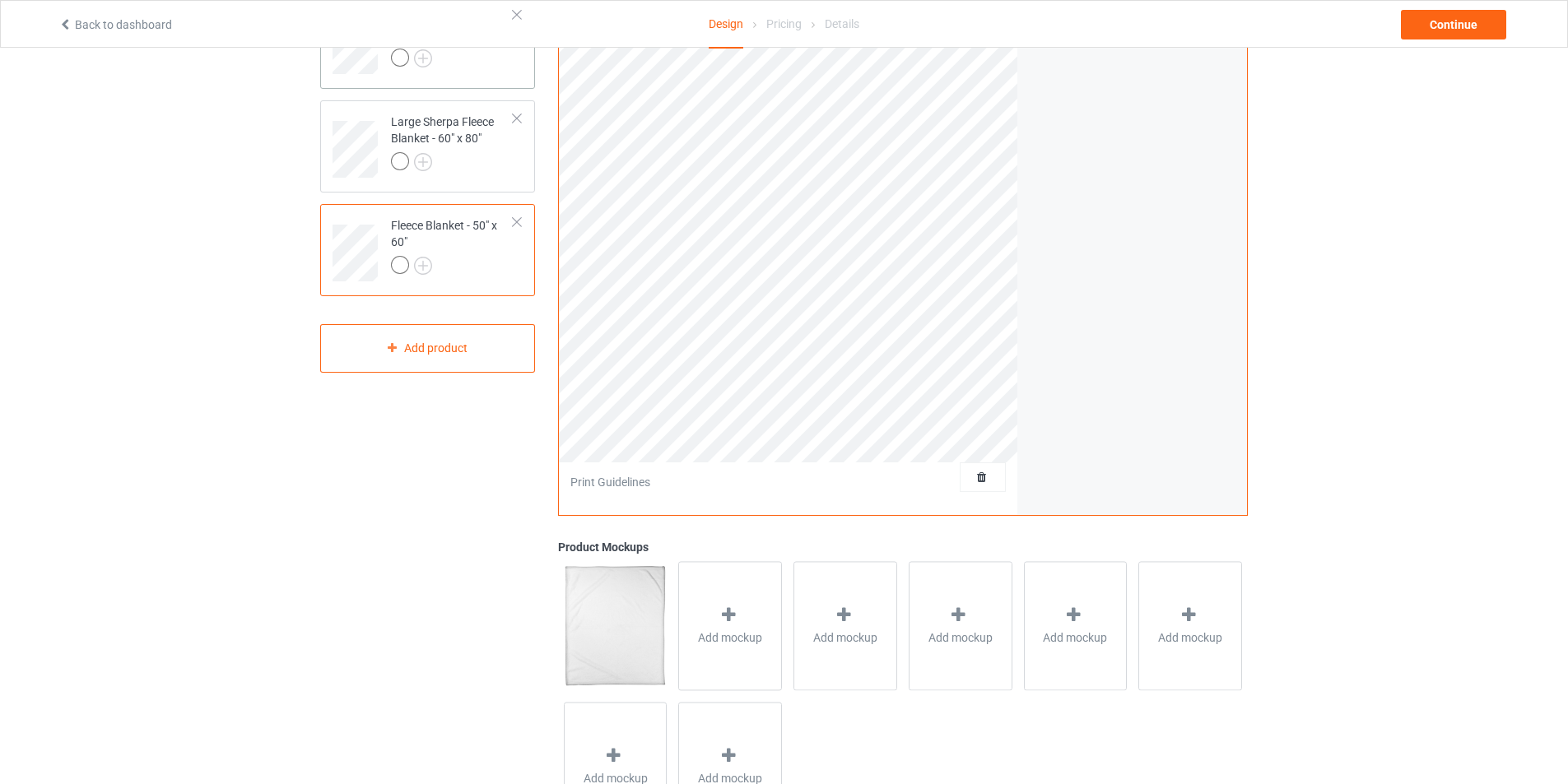
scroll to position [35, 0]
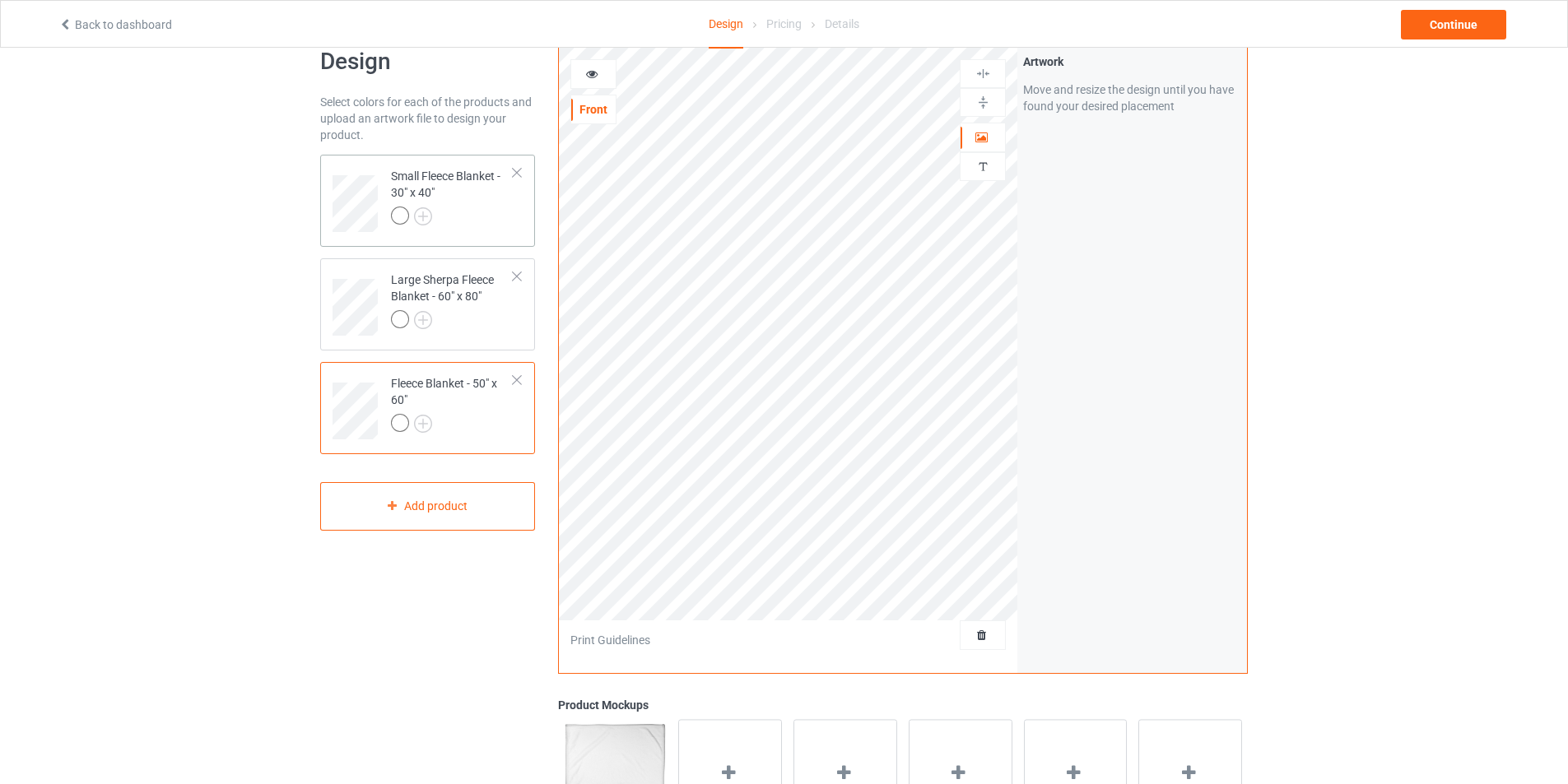
click at [474, 202] on div "Small Fleece Blanket - 30" x 40"" at bounding box center [452, 196] width 123 height 56
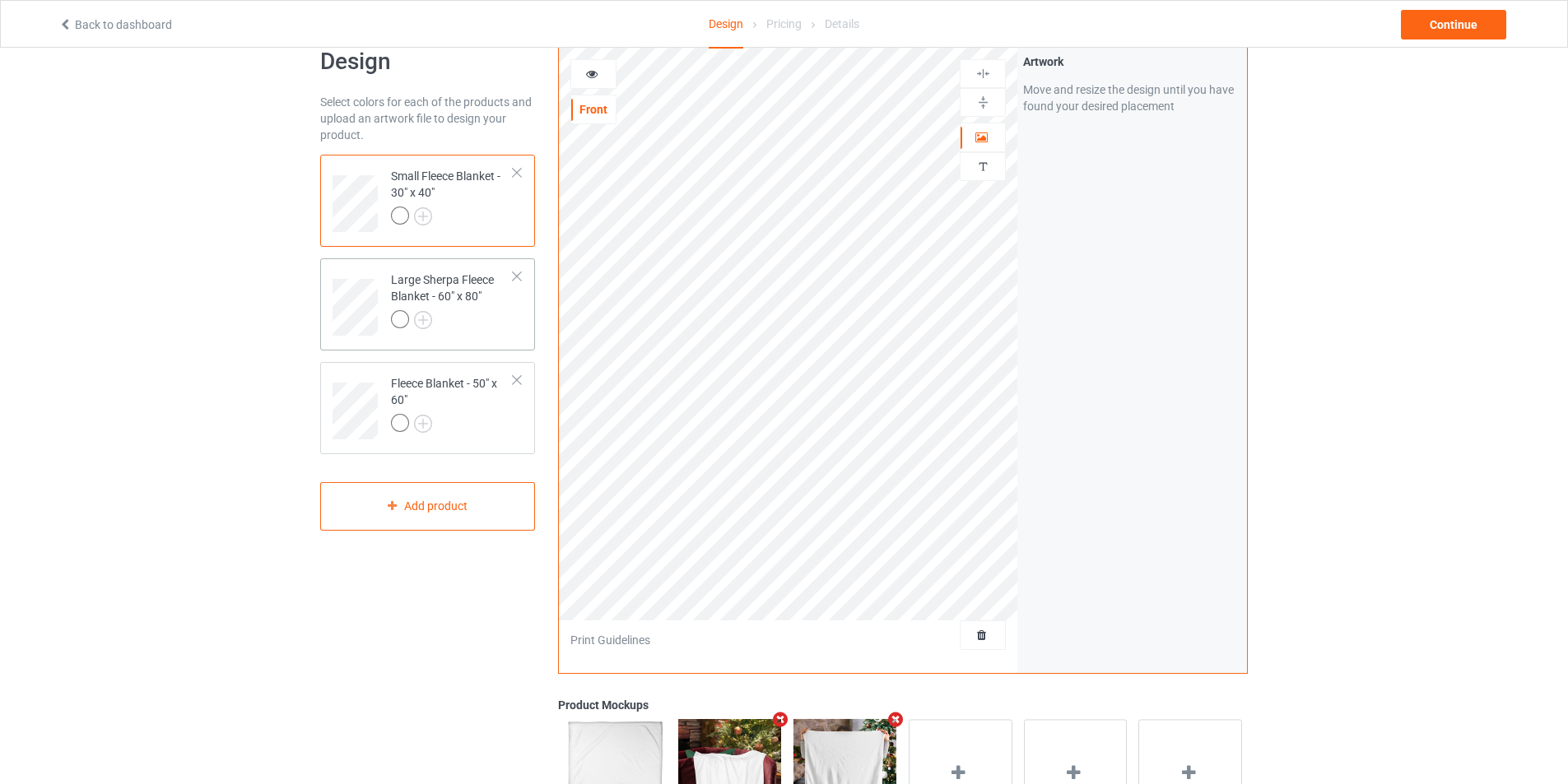
click at [489, 314] on div at bounding box center [452, 321] width 123 height 23
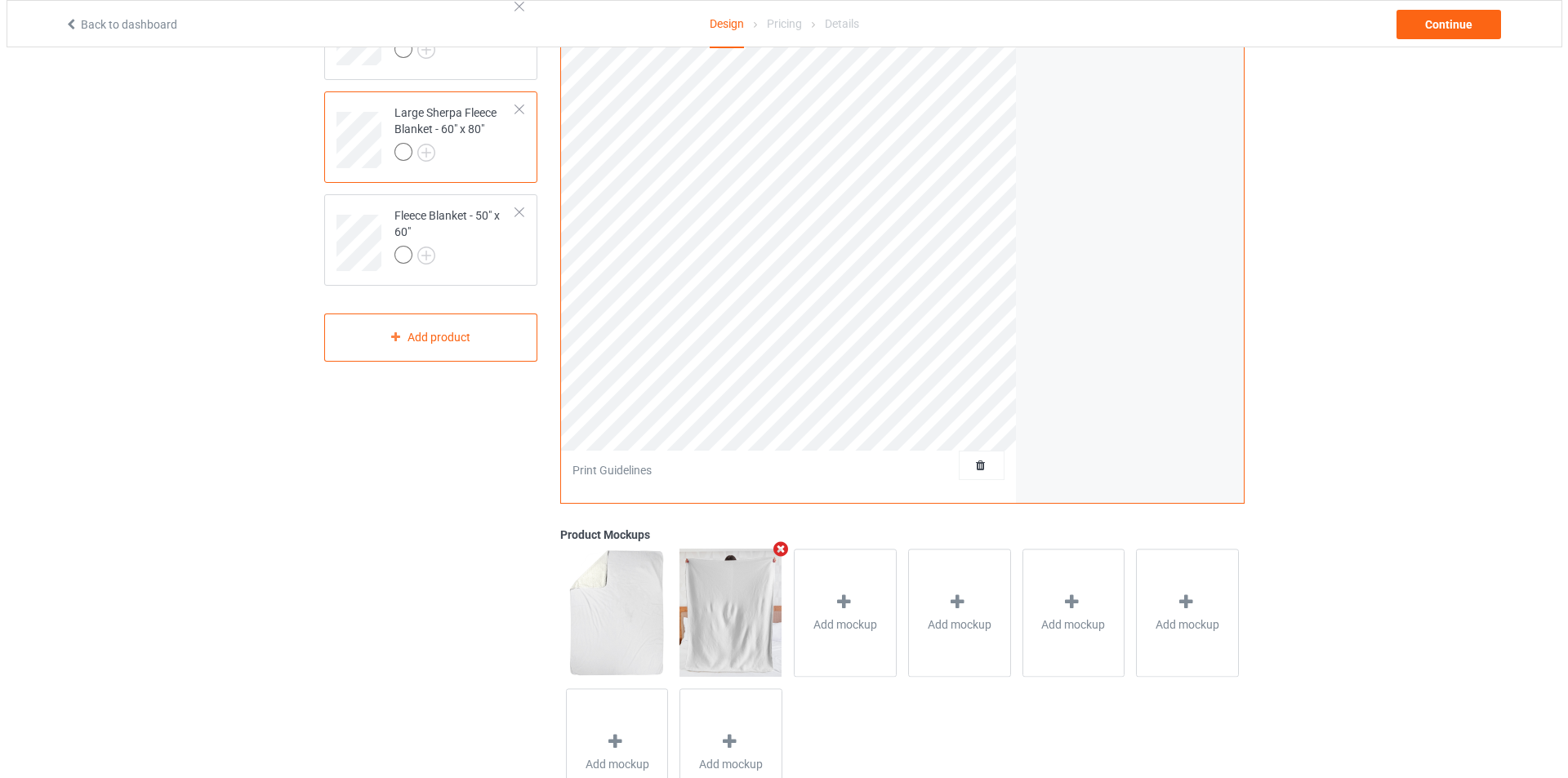
scroll to position [280, 0]
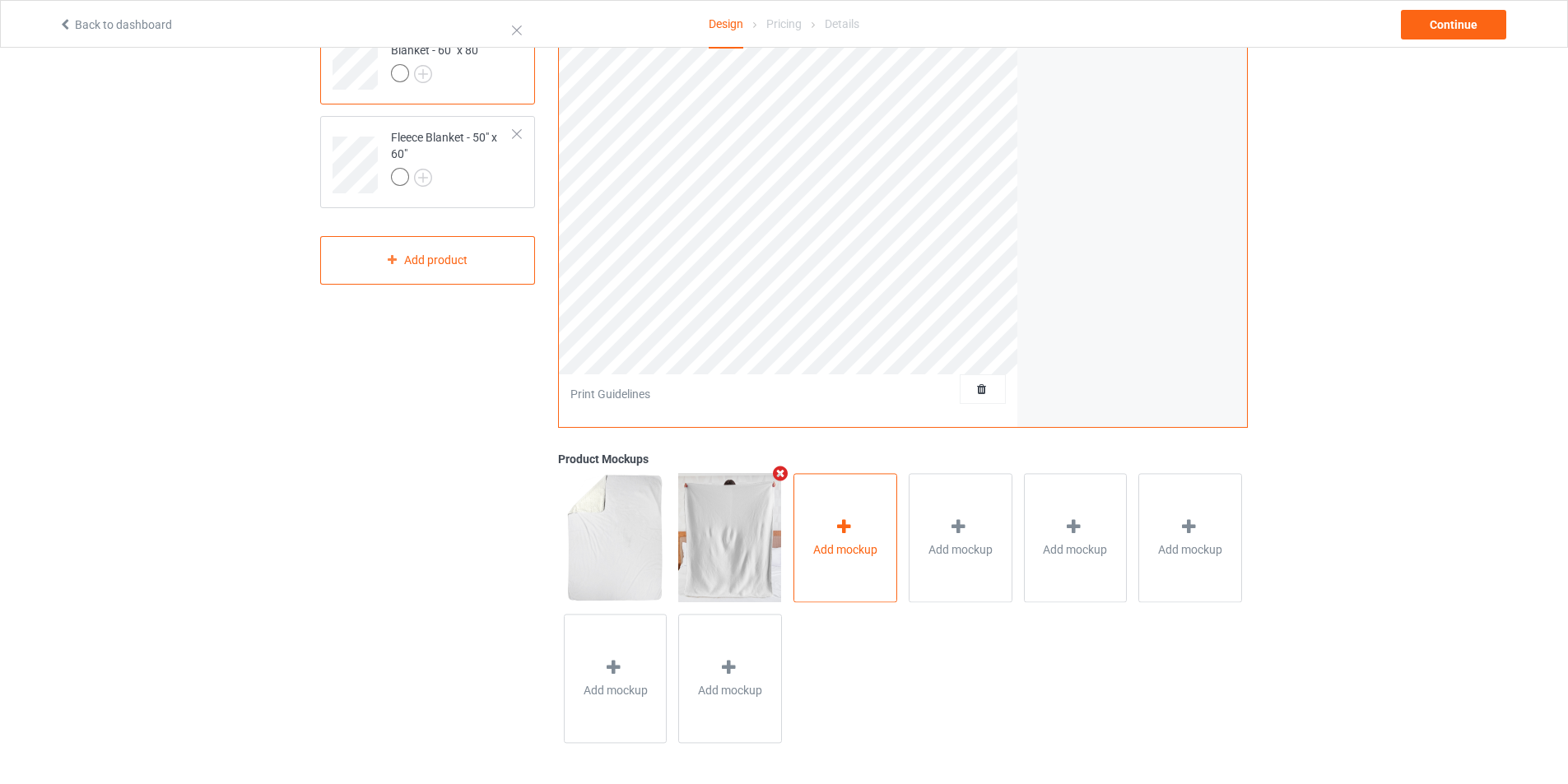
click at [834, 531] on icon at bounding box center [844, 526] width 21 height 17
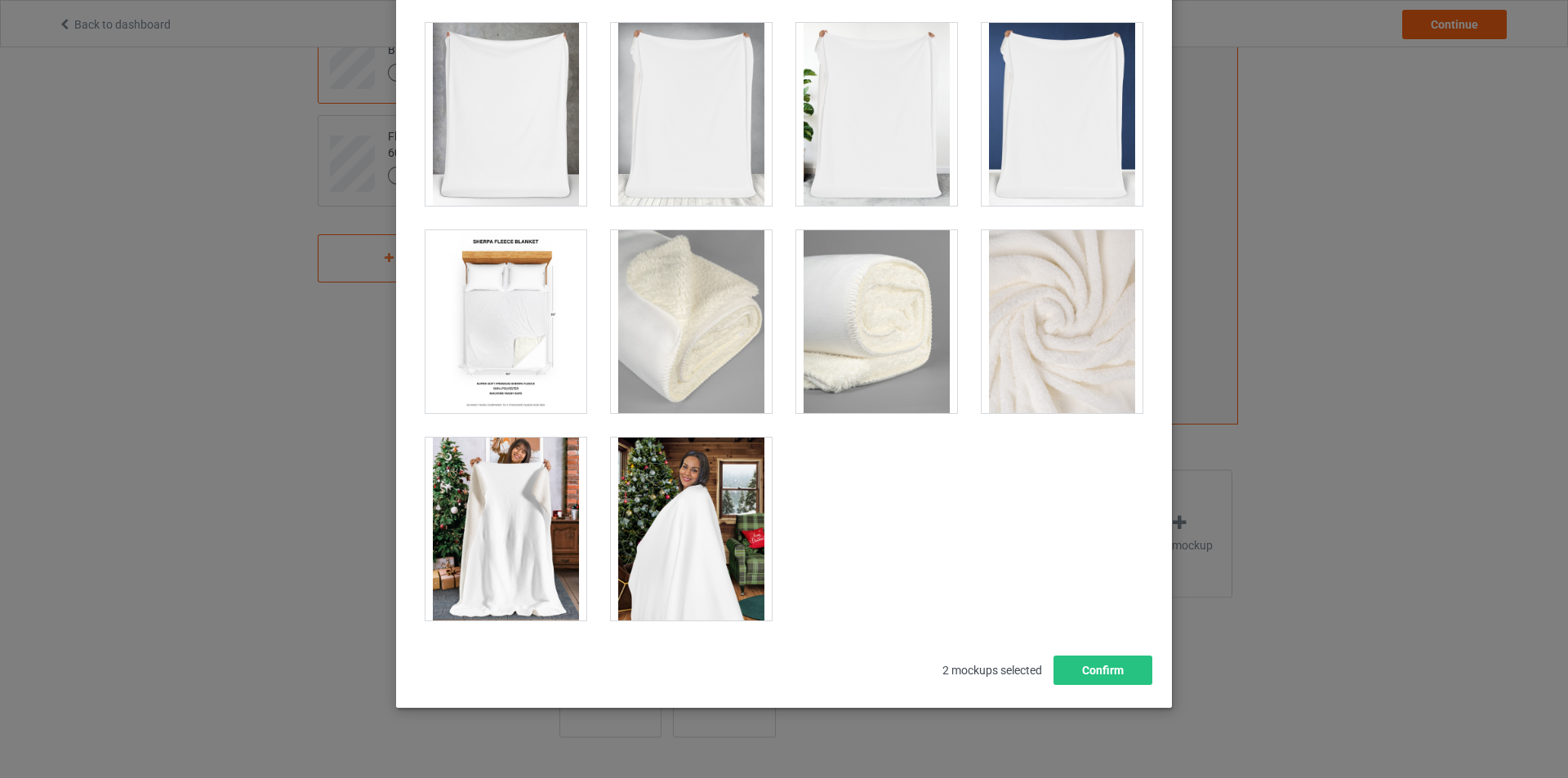
scroll to position [174, 0]
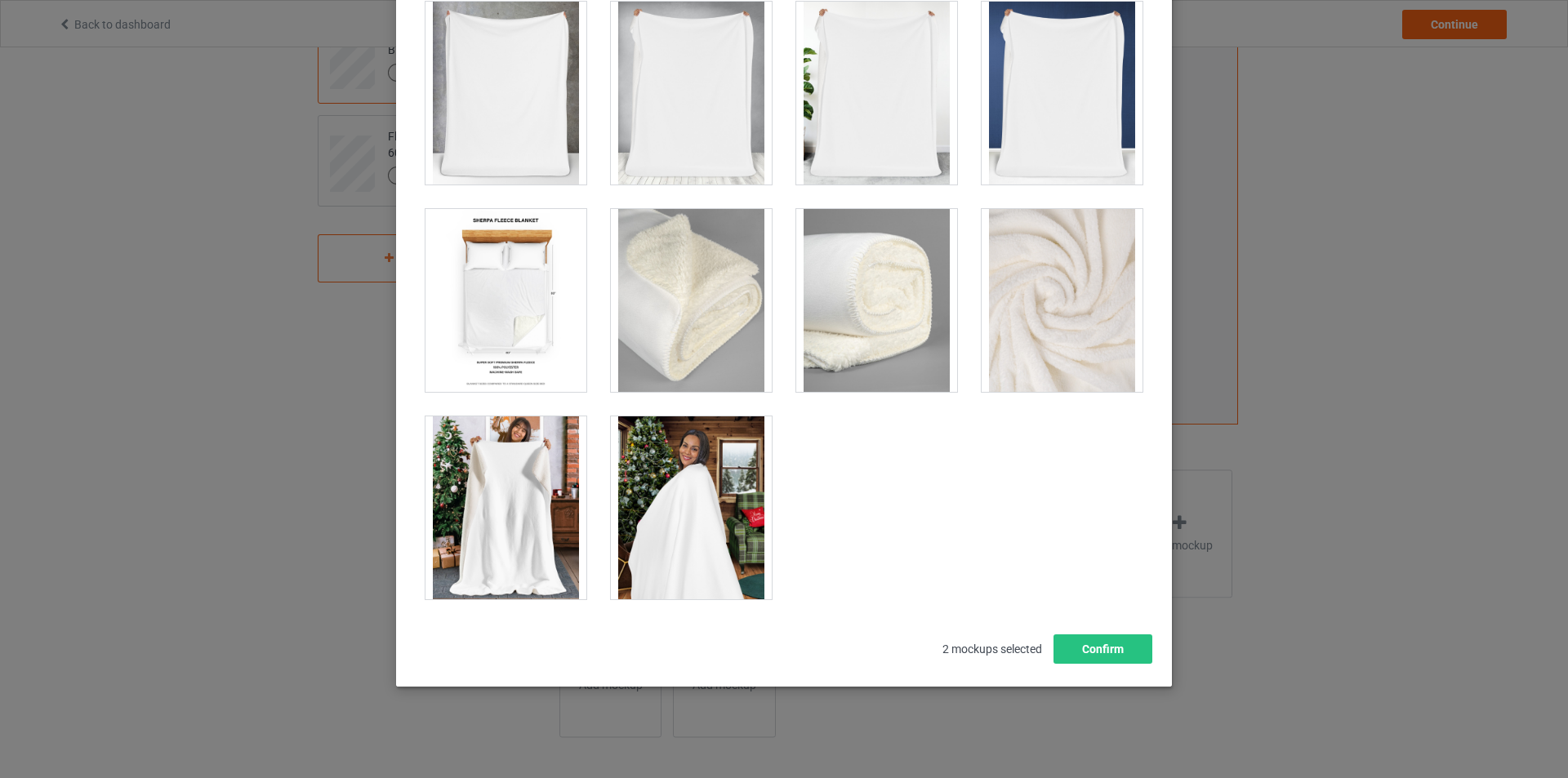
click at [491, 493] on div at bounding box center [506, 508] width 161 height 183
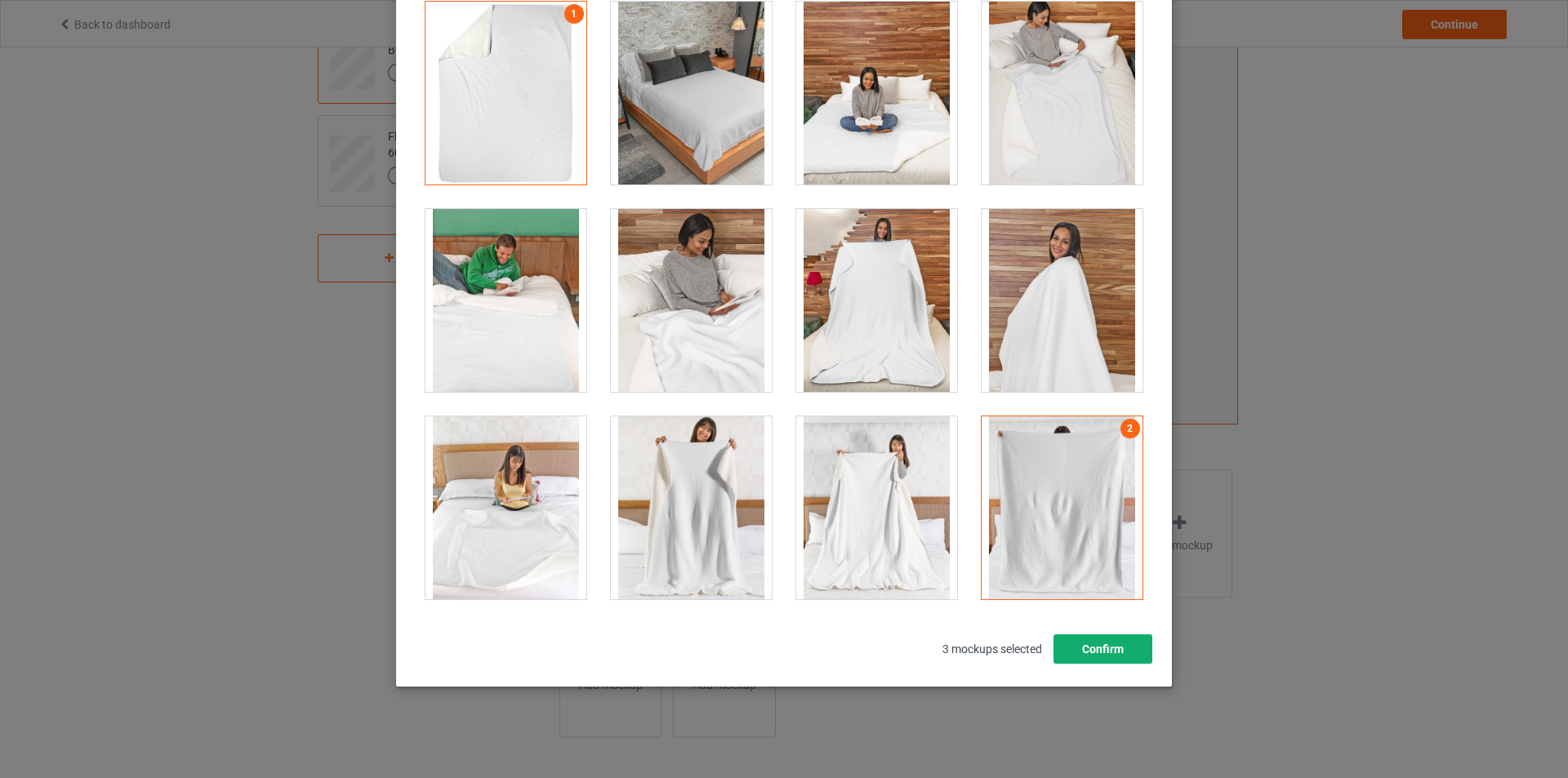
click at [1103, 649] on button "Confirm" at bounding box center [1104, 649] width 99 height 30
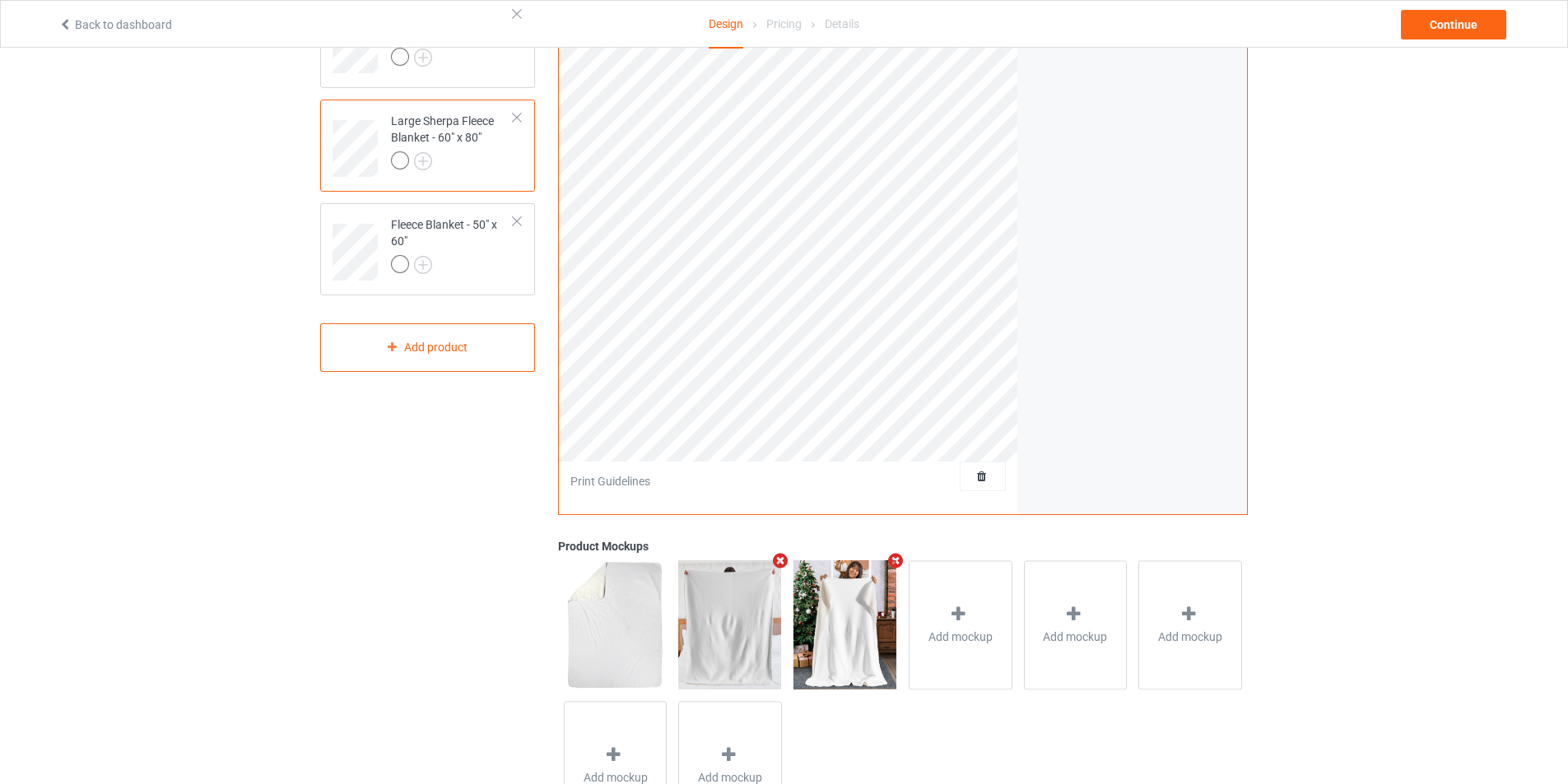
scroll to position [0, 0]
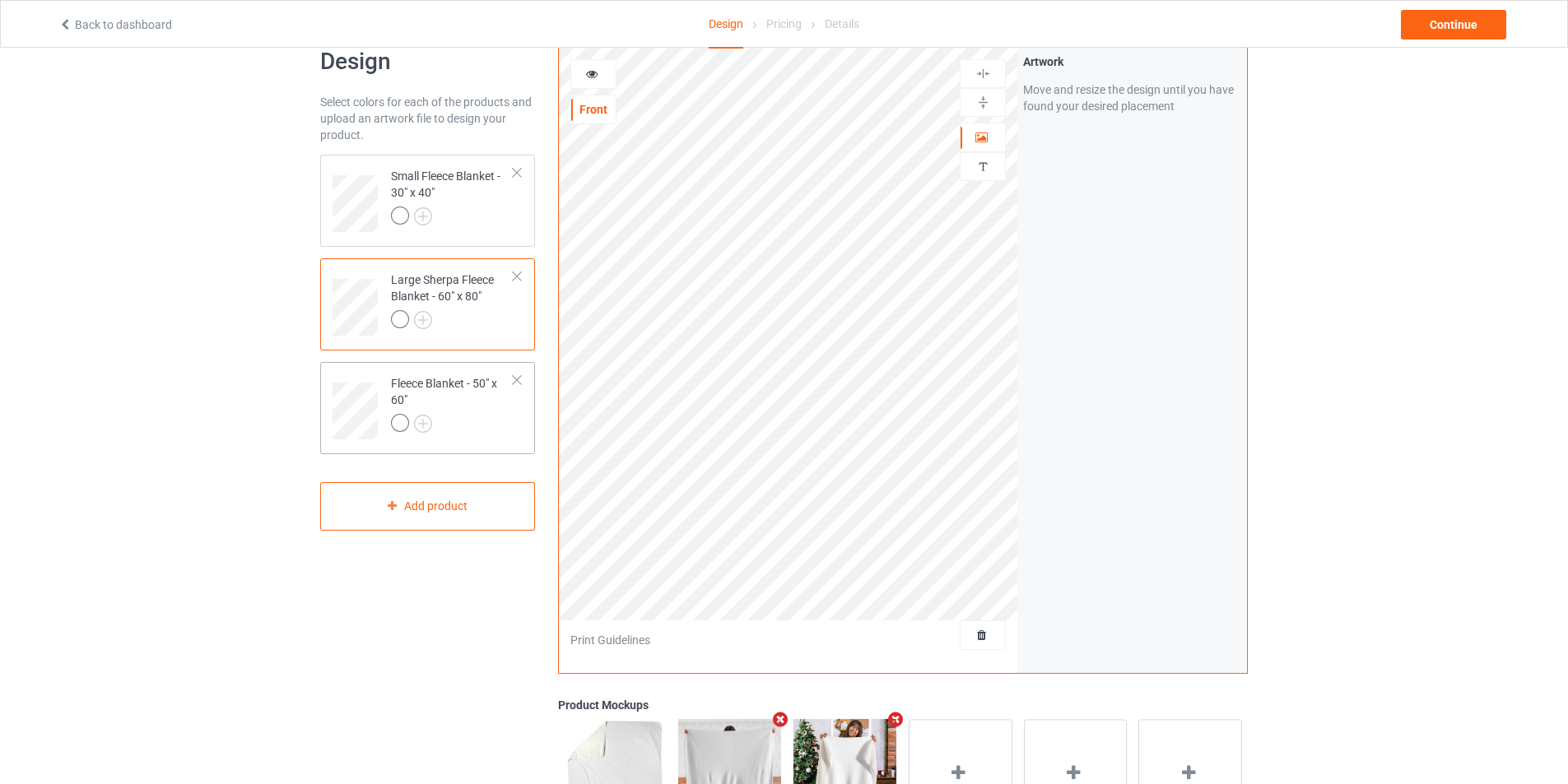
click at [484, 414] on div at bounding box center [452, 425] width 123 height 23
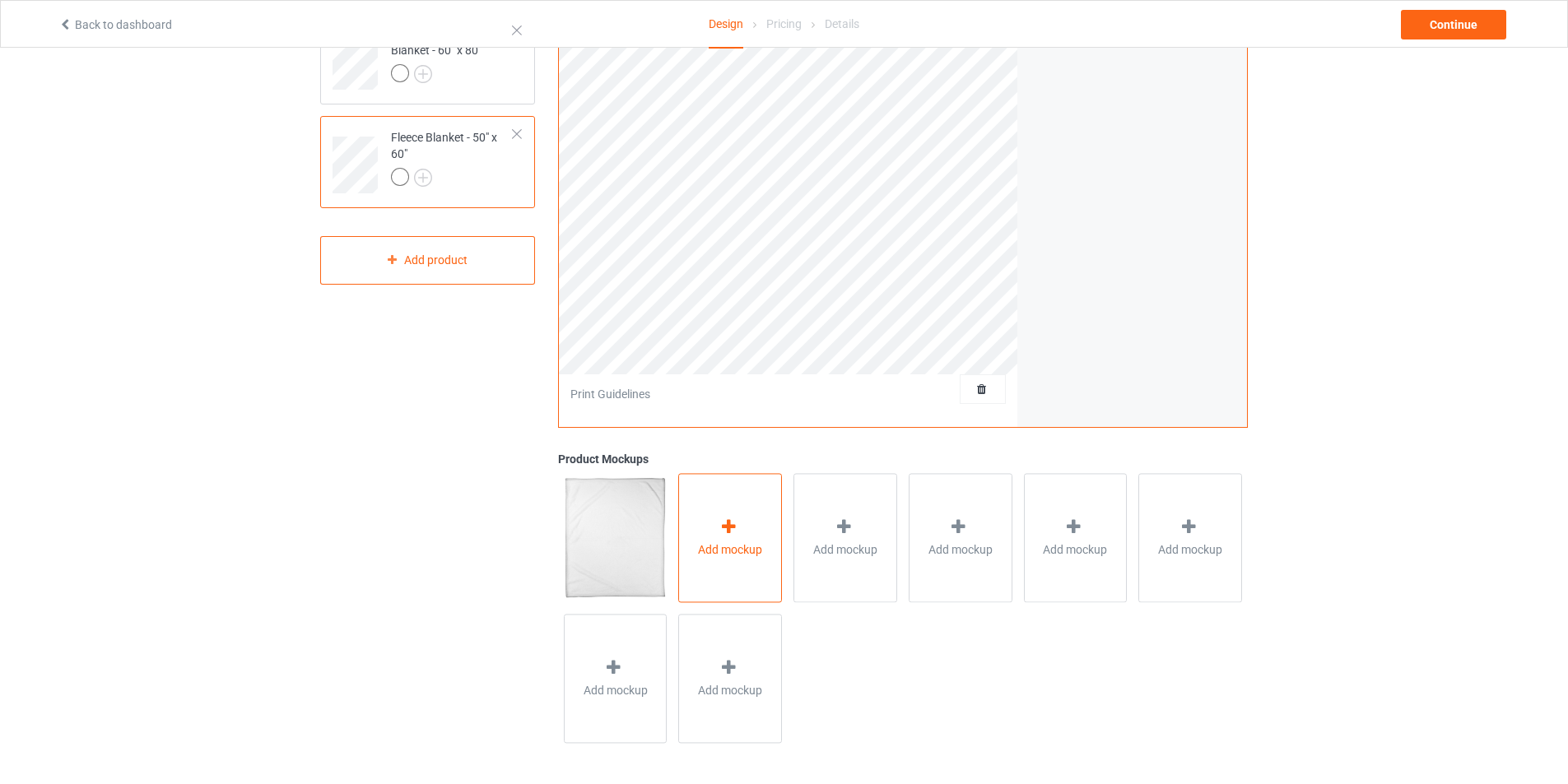
click at [740, 549] on span "Add mockup" at bounding box center [730, 550] width 64 height 16
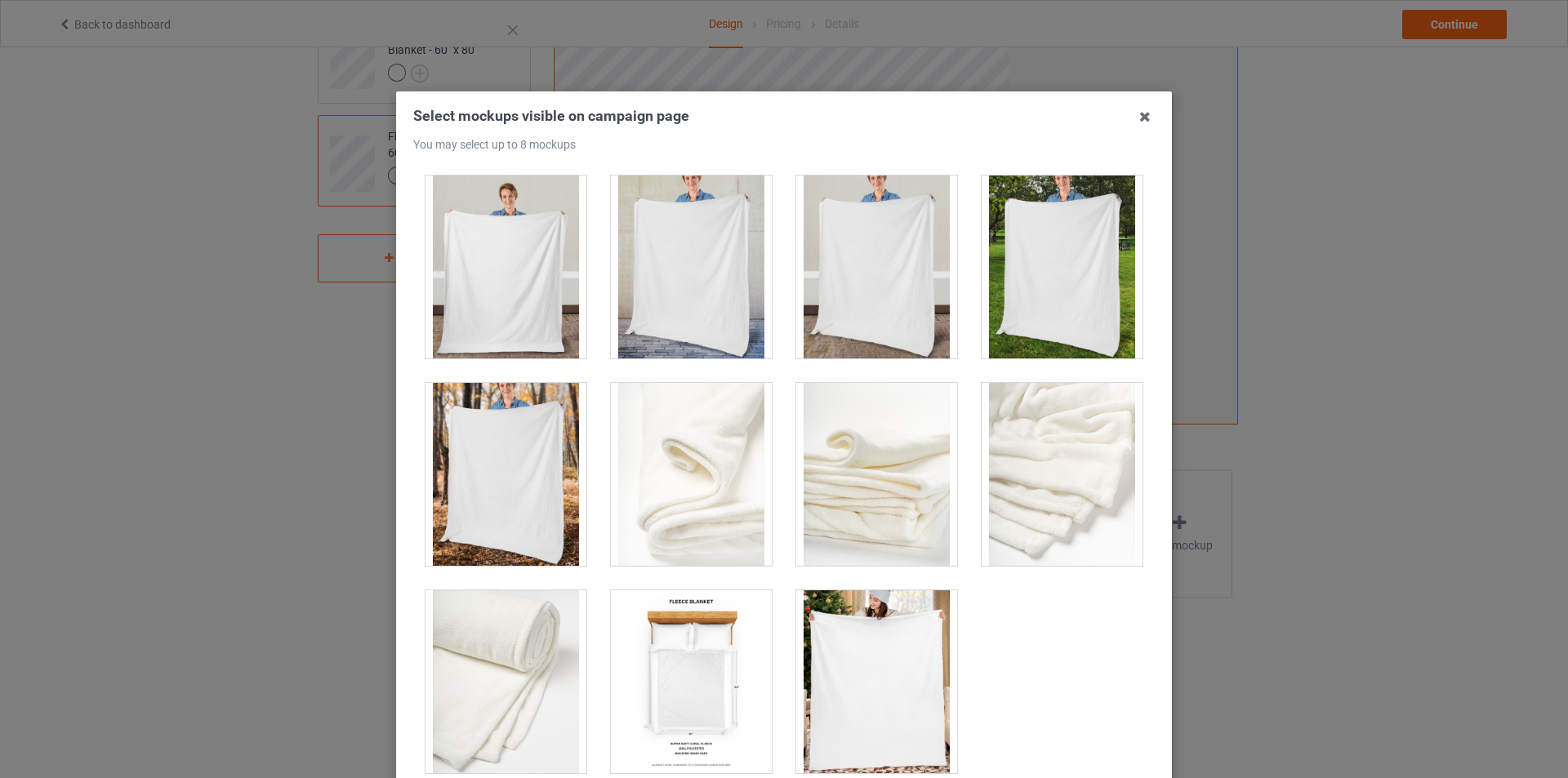
click at [869, 642] on div at bounding box center [876, 682] width 161 height 183
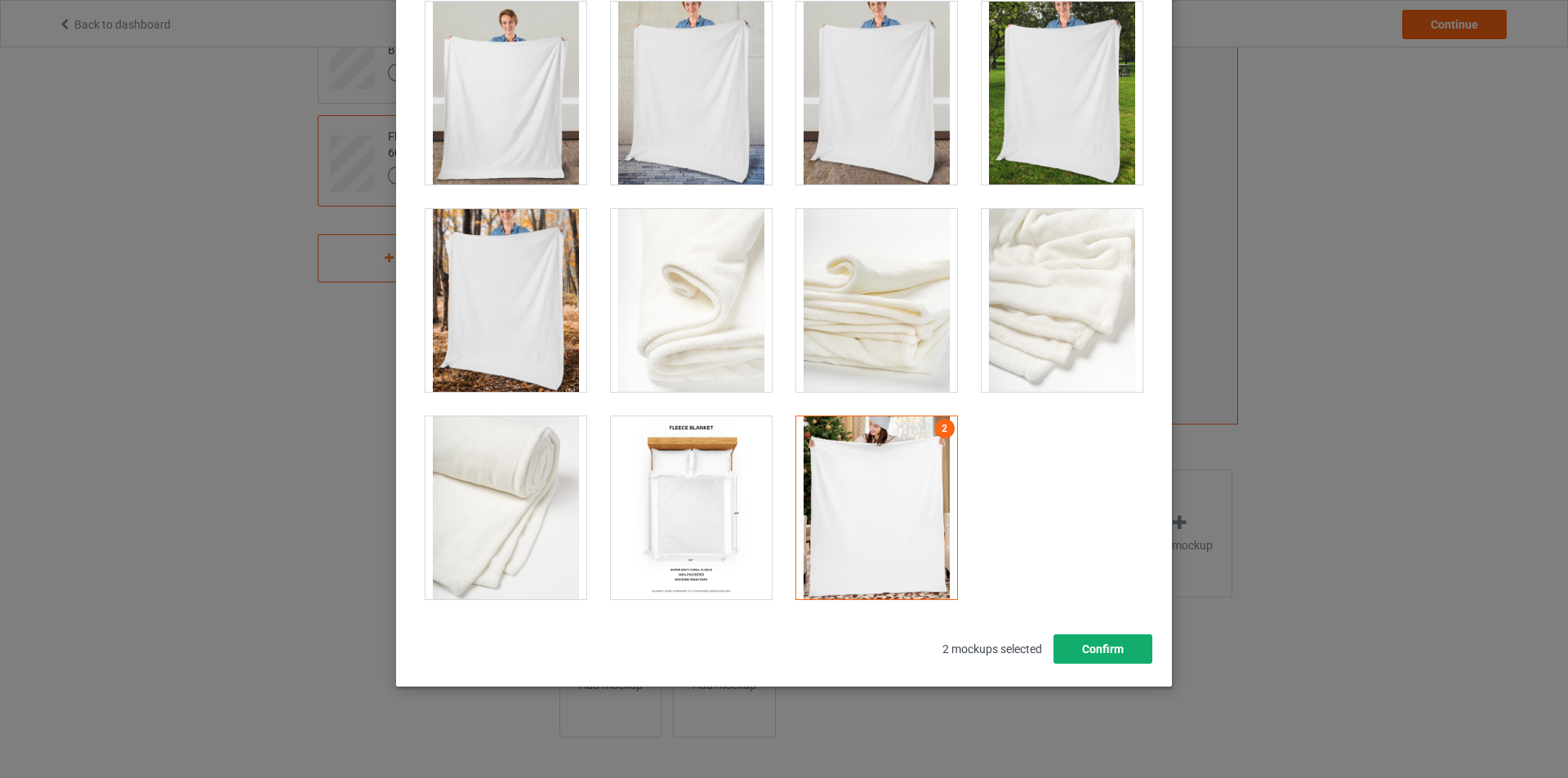
click at [1070, 644] on button "Confirm" at bounding box center [1104, 649] width 99 height 30
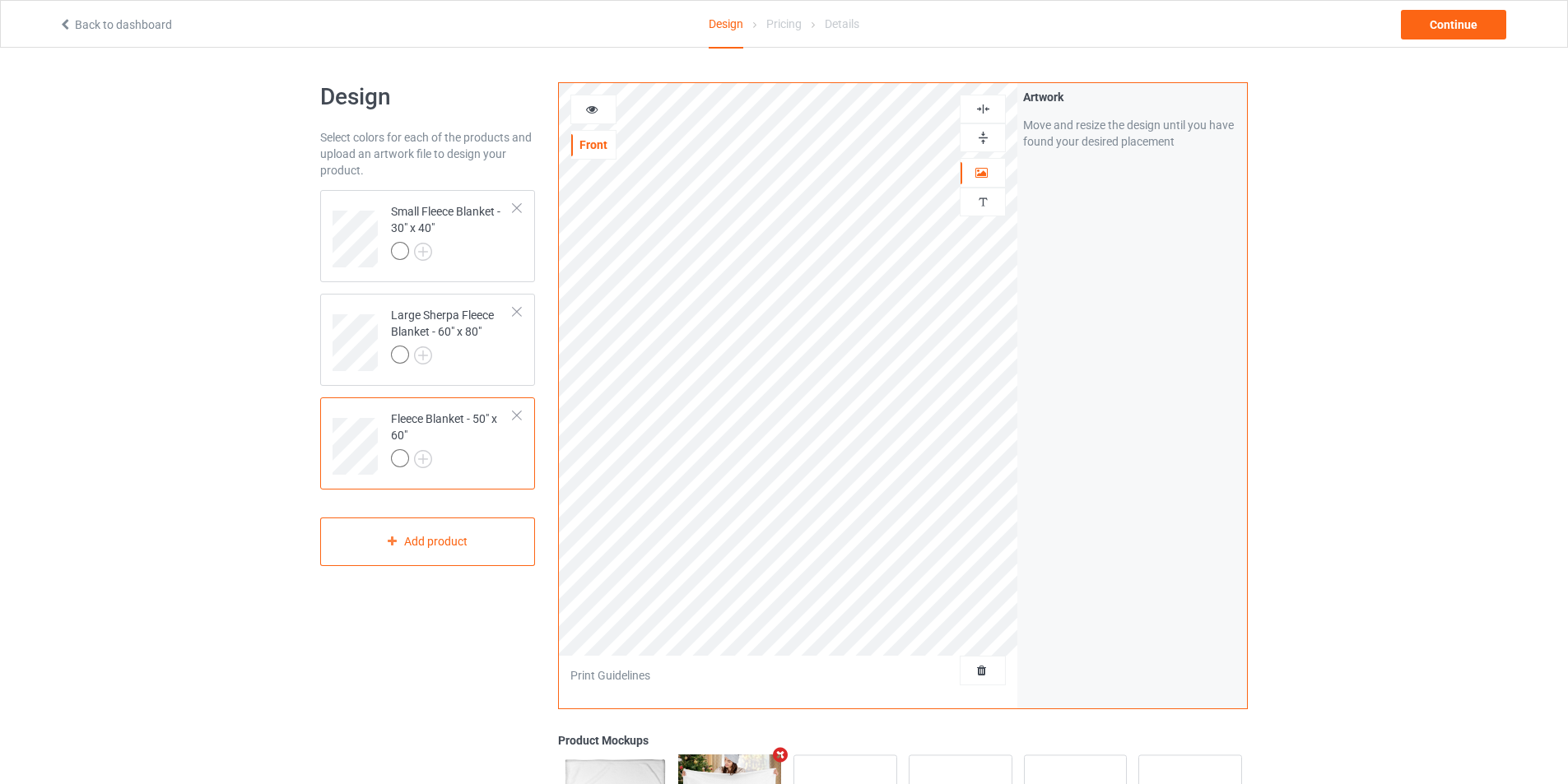
click at [520, 411] on div at bounding box center [517, 416] width 12 height 12
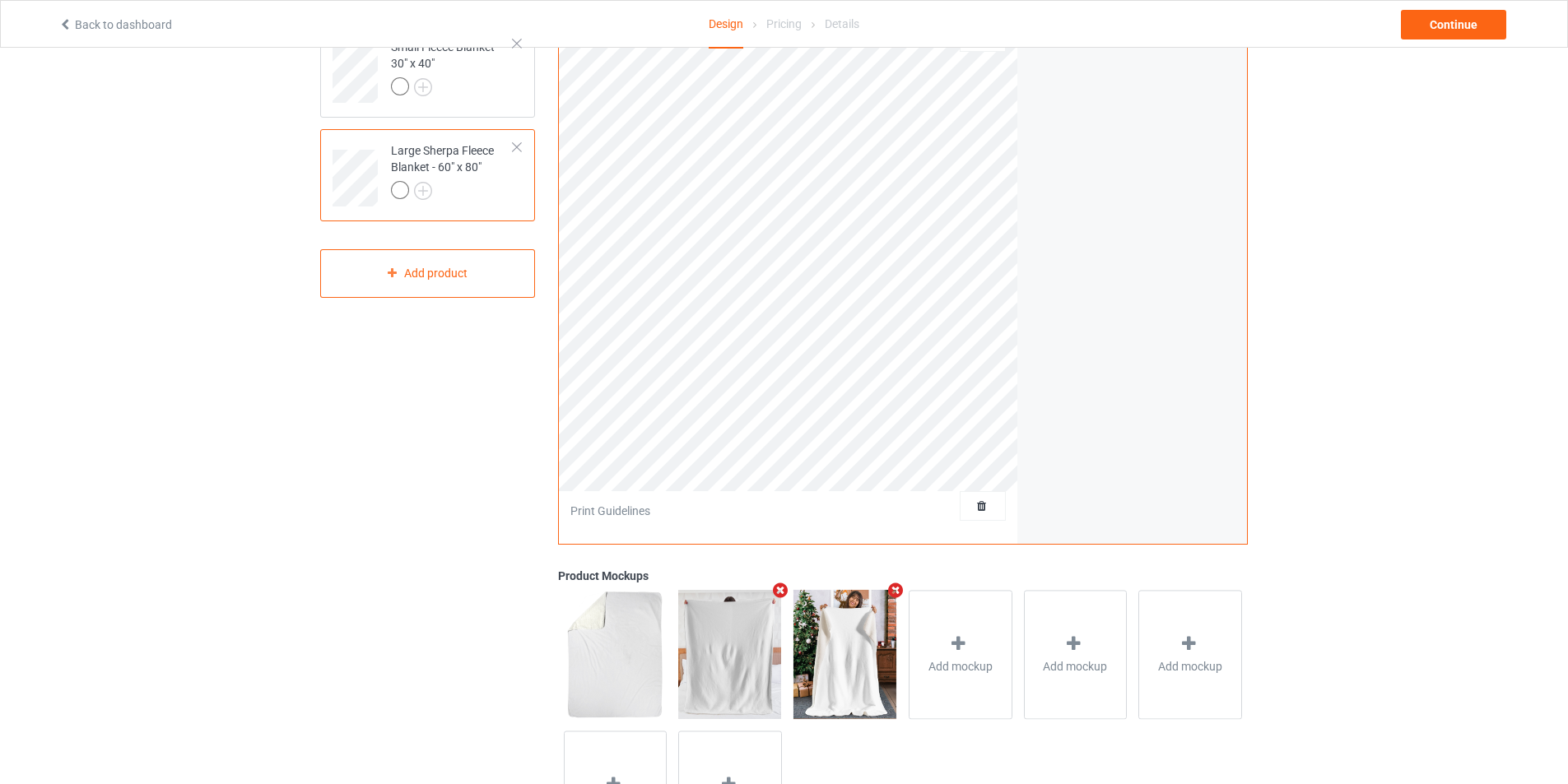
click at [492, 184] on div at bounding box center [452, 192] width 123 height 23
click at [504, 197] on div at bounding box center [452, 192] width 123 height 23
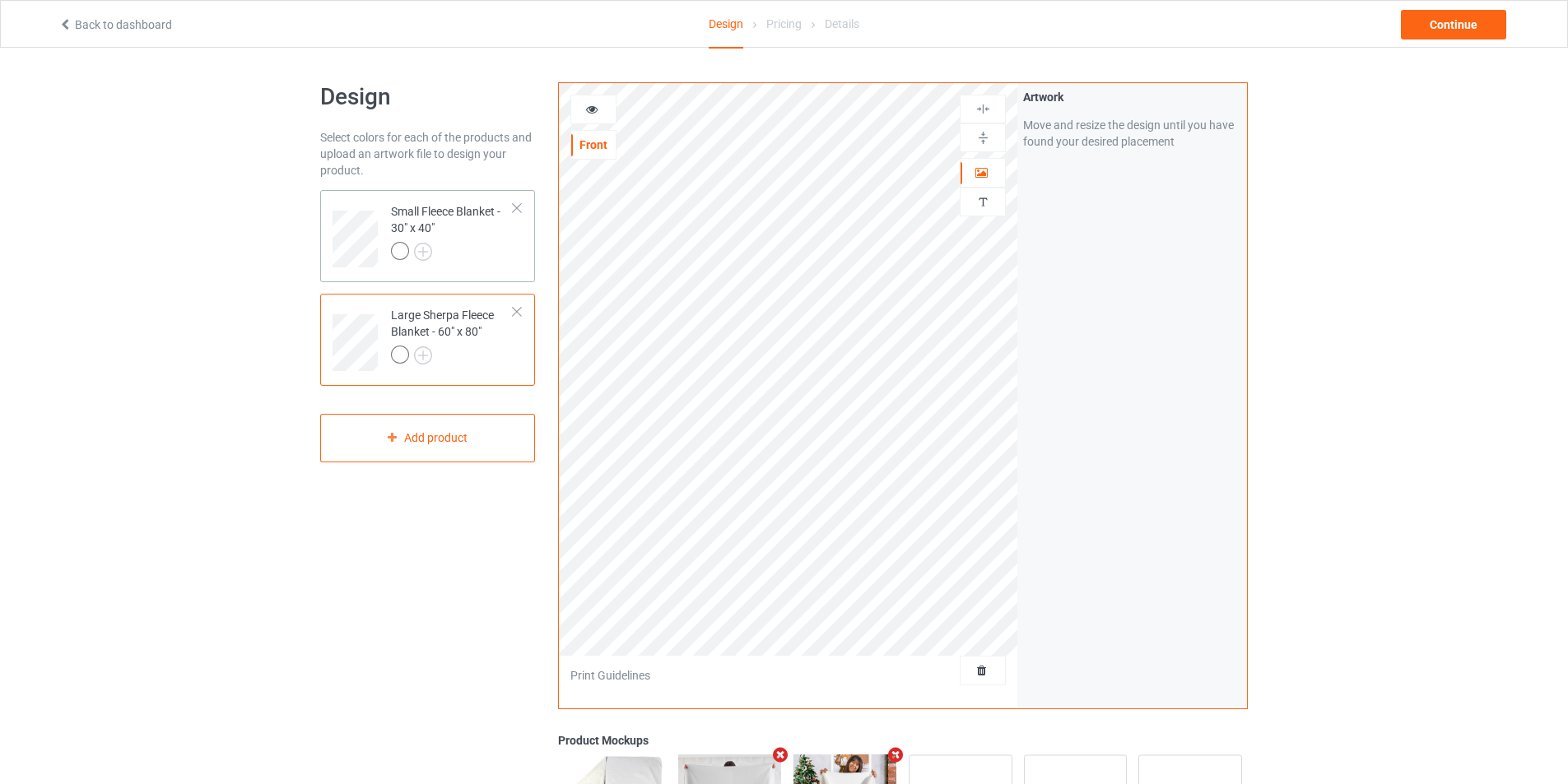
click at [485, 230] on div "Small Fleece Blanket - 30" x 40"" at bounding box center [452, 231] width 123 height 56
click at [1449, 28] on div "Continue" at bounding box center [1453, 25] width 105 height 30
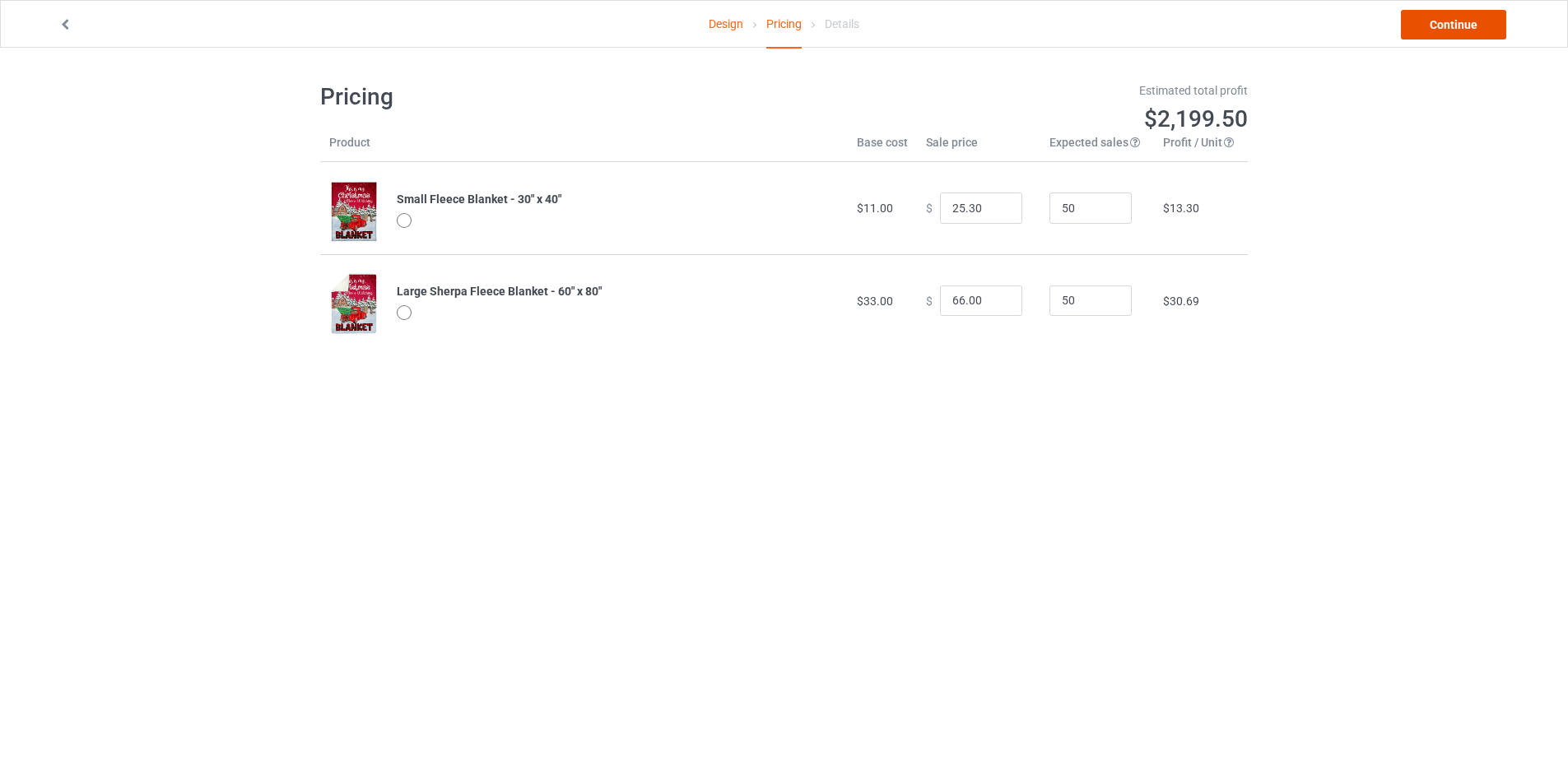
click at [1456, 27] on link "Continue" at bounding box center [1453, 25] width 105 height 30
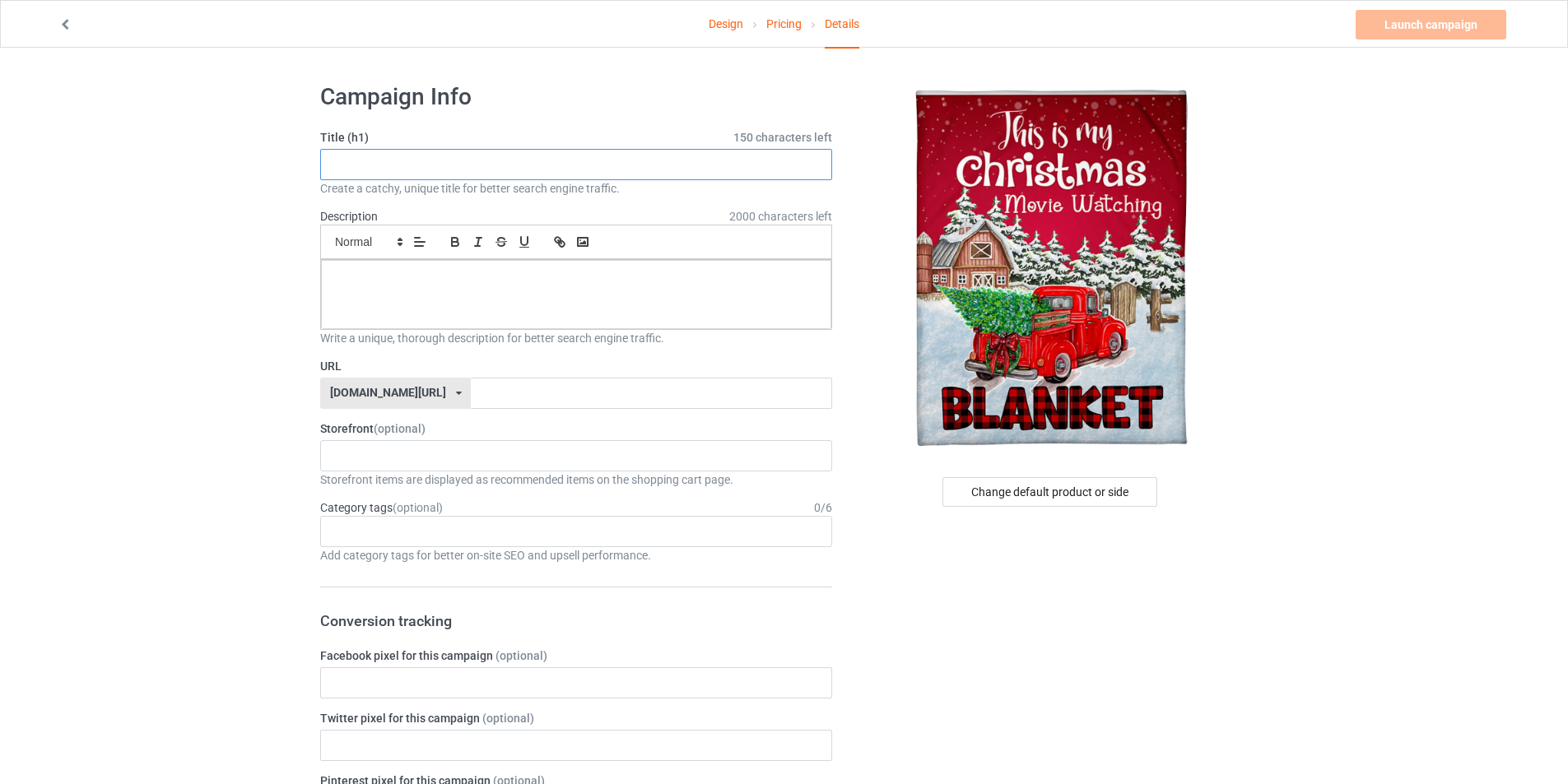
click at [388, 171] on input "text" at bounding box center [576, 164] width 512 height 31
type input "Christmas blanket"
click at [431, 305] on div at bounding box center [576, 294] width 510 height 69
drag, startPoint x: 421, startPoint y: 292, endPoint x: 284, endPoint y: 275, distance: 138.5
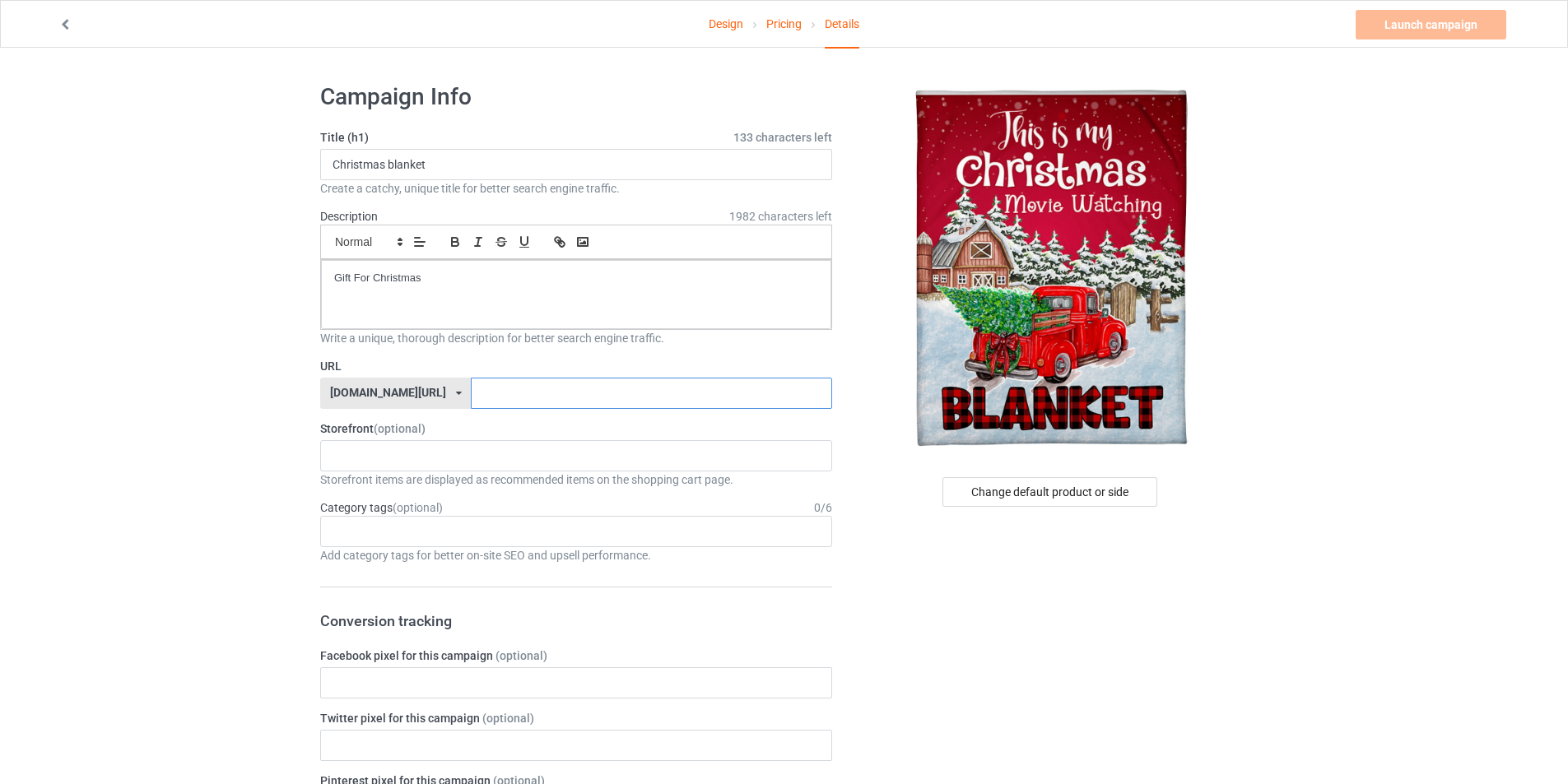
click at [471, 385] on input "text" at bounding box center [651, 393] width 360 height 31
type input "sdrere3256"
click at [1413, 38] on link "Launch campaign" at bounding box center [1430, 25] width 151 height 30
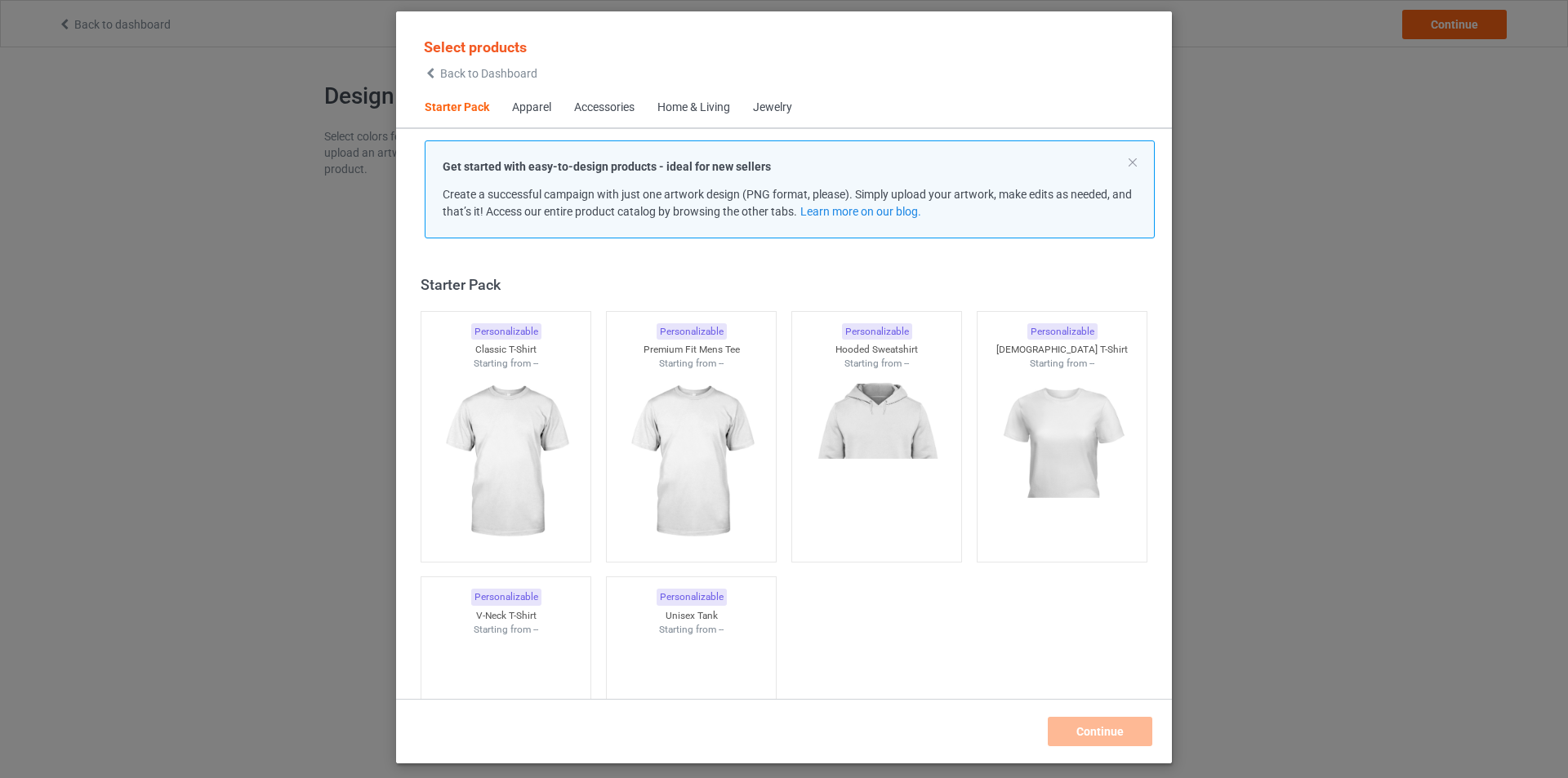
scroll to position [21, 0]
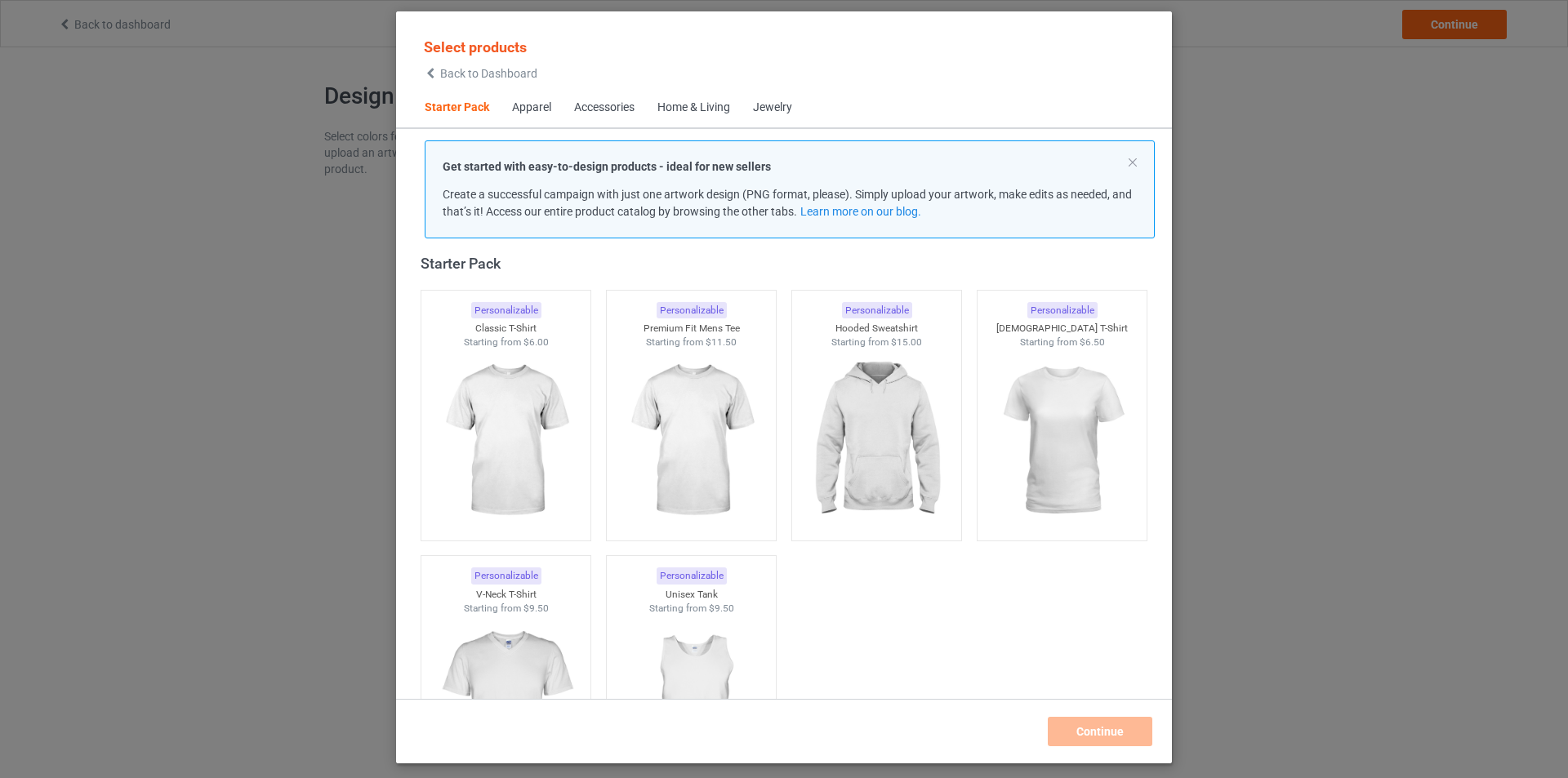
click at [117, 85] on div "Select products Back to Dashboard Starter Pack Apparel Accessories Home & Livin…" at bounding box center [784, 389] width 1568 height 778
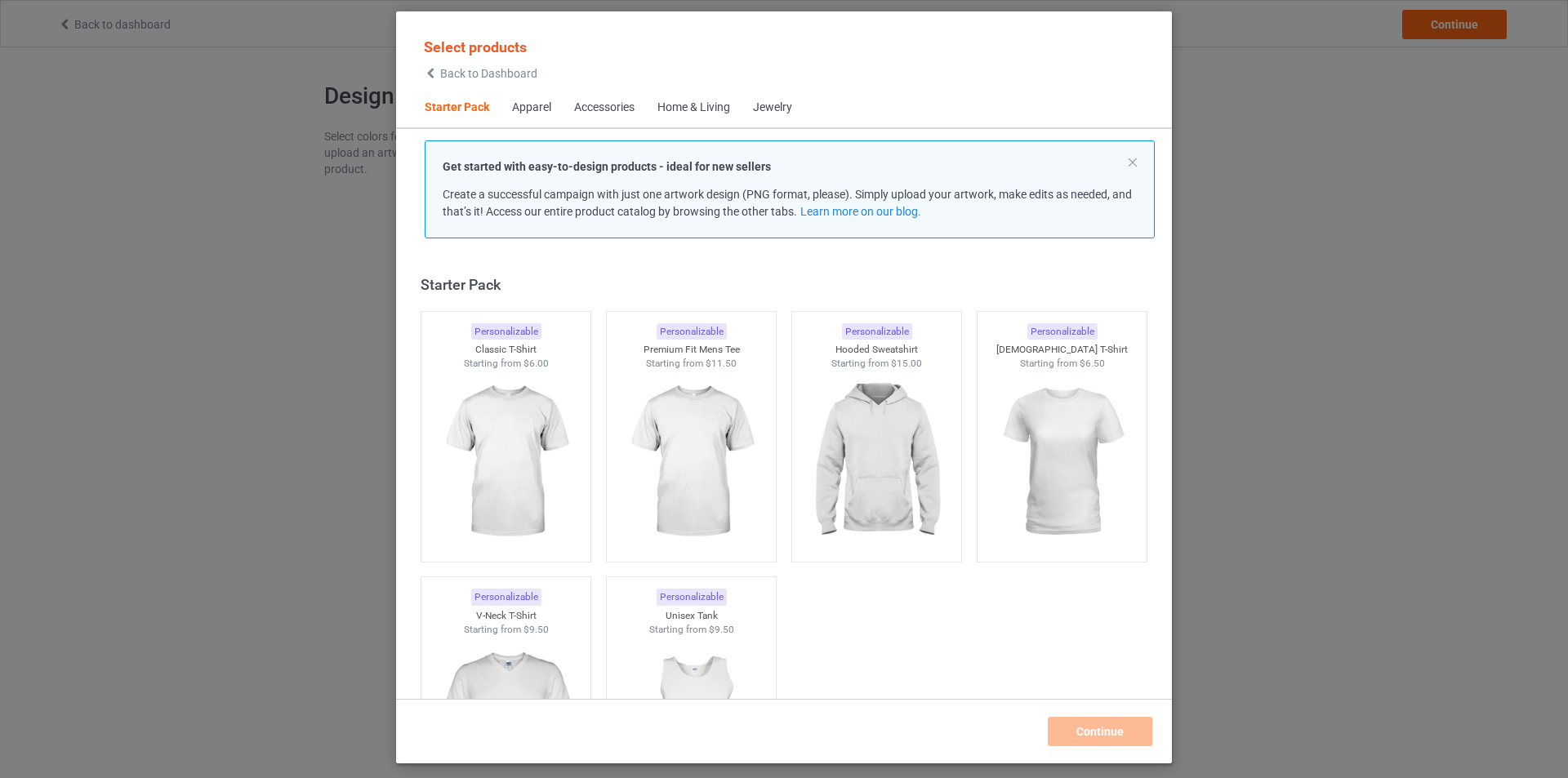
click at [710, 111] on div "Home & Living" at bounding box center [693, 107] width 72 height 16
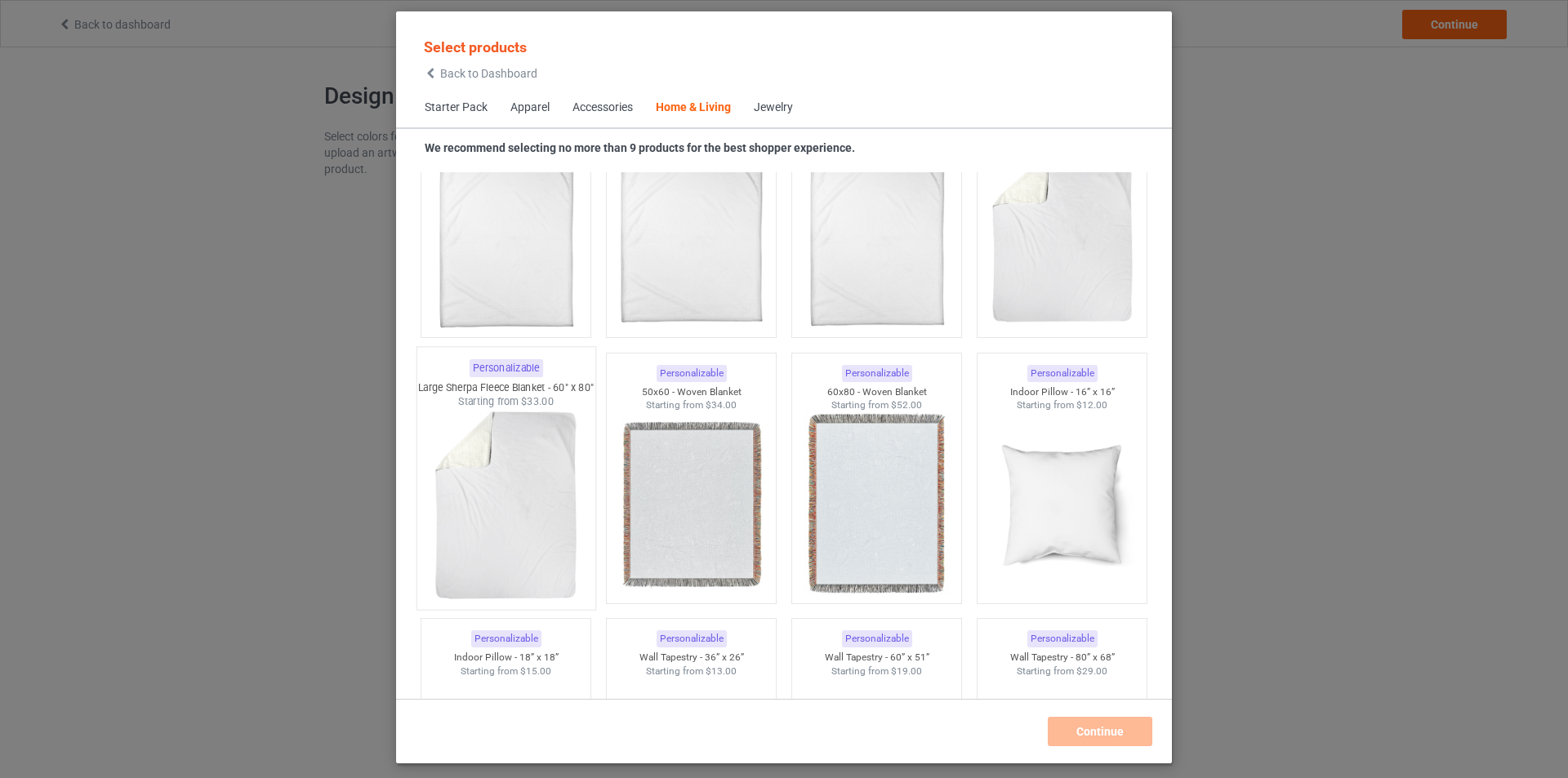
scroll to position [8020, 0]
click at [491, 487] on img at bounding box center [505, 503] width 154 height 192
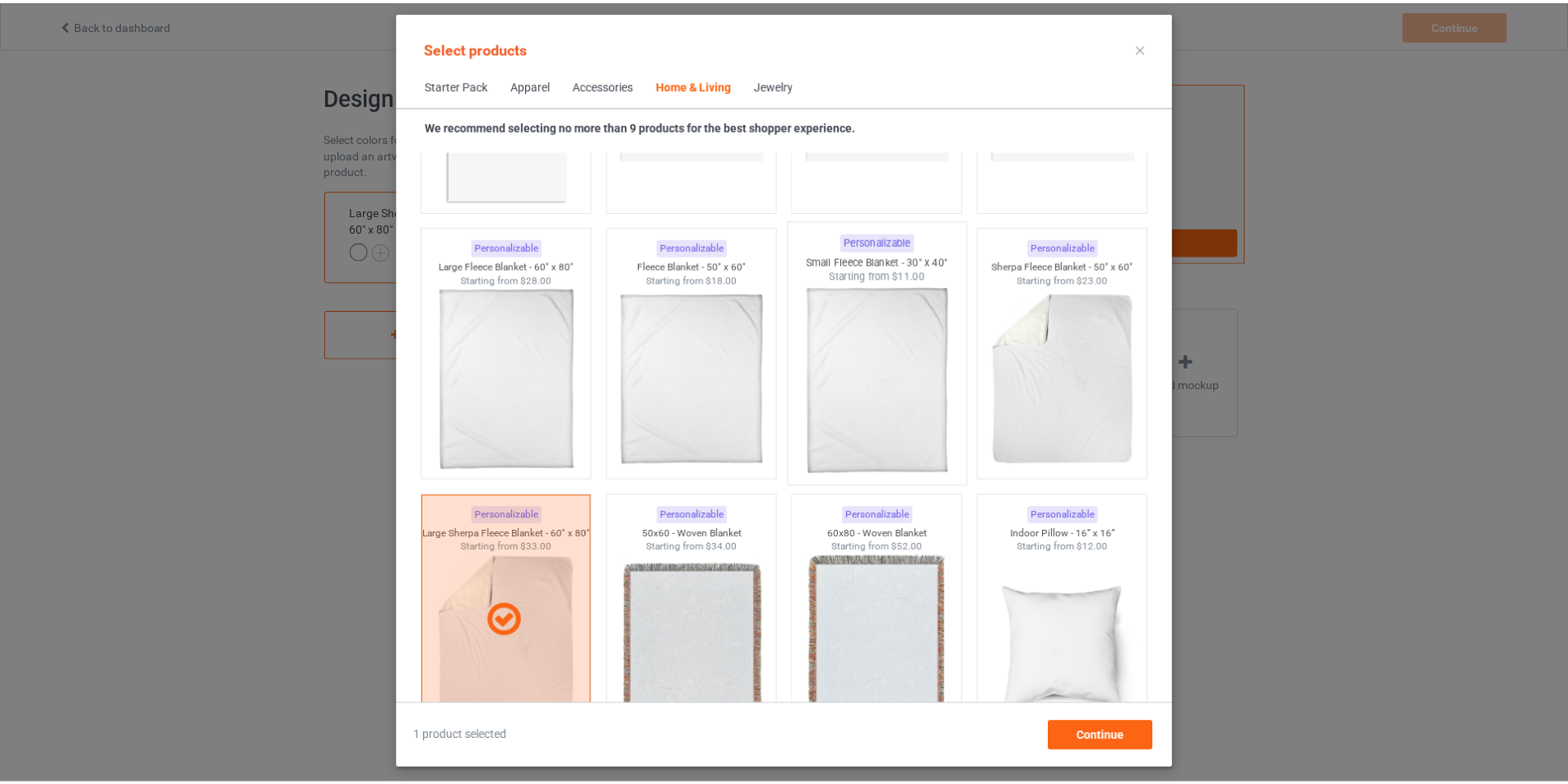
scroll to position [7917, 0]
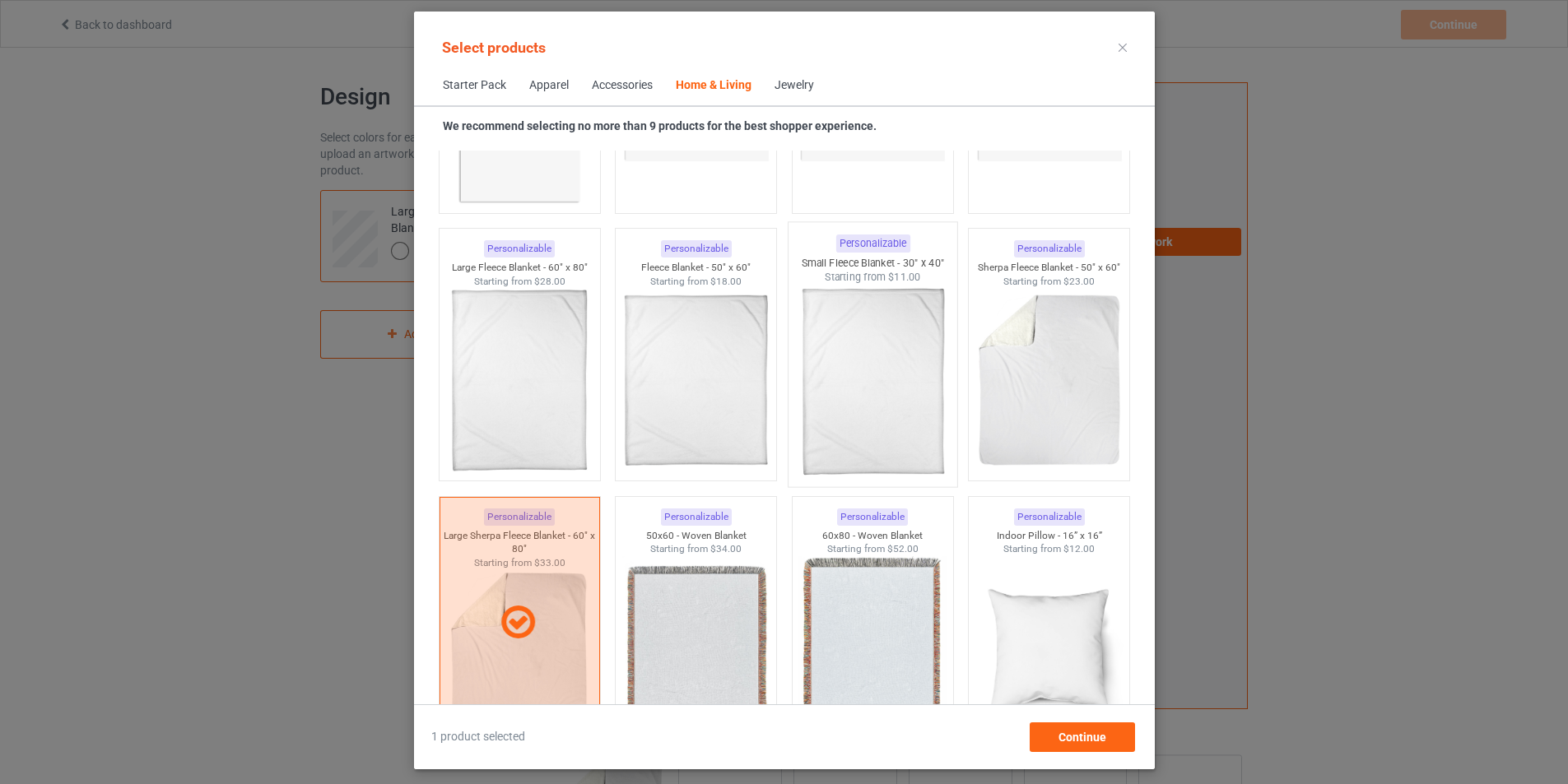
click at [851, 396] on img at bounding box center [872, 381] width 155 height 193
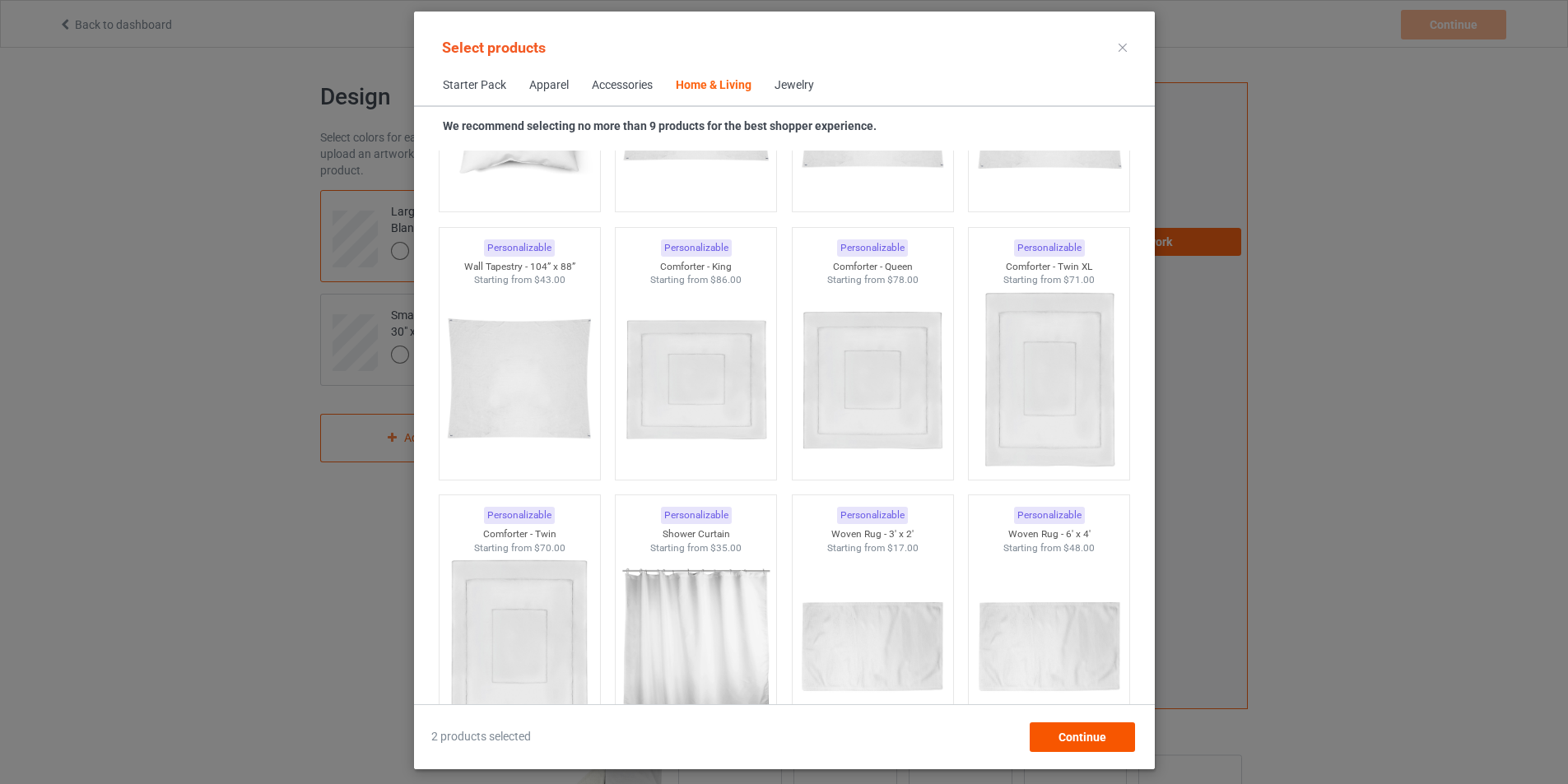
scroll to position [8822, 0]
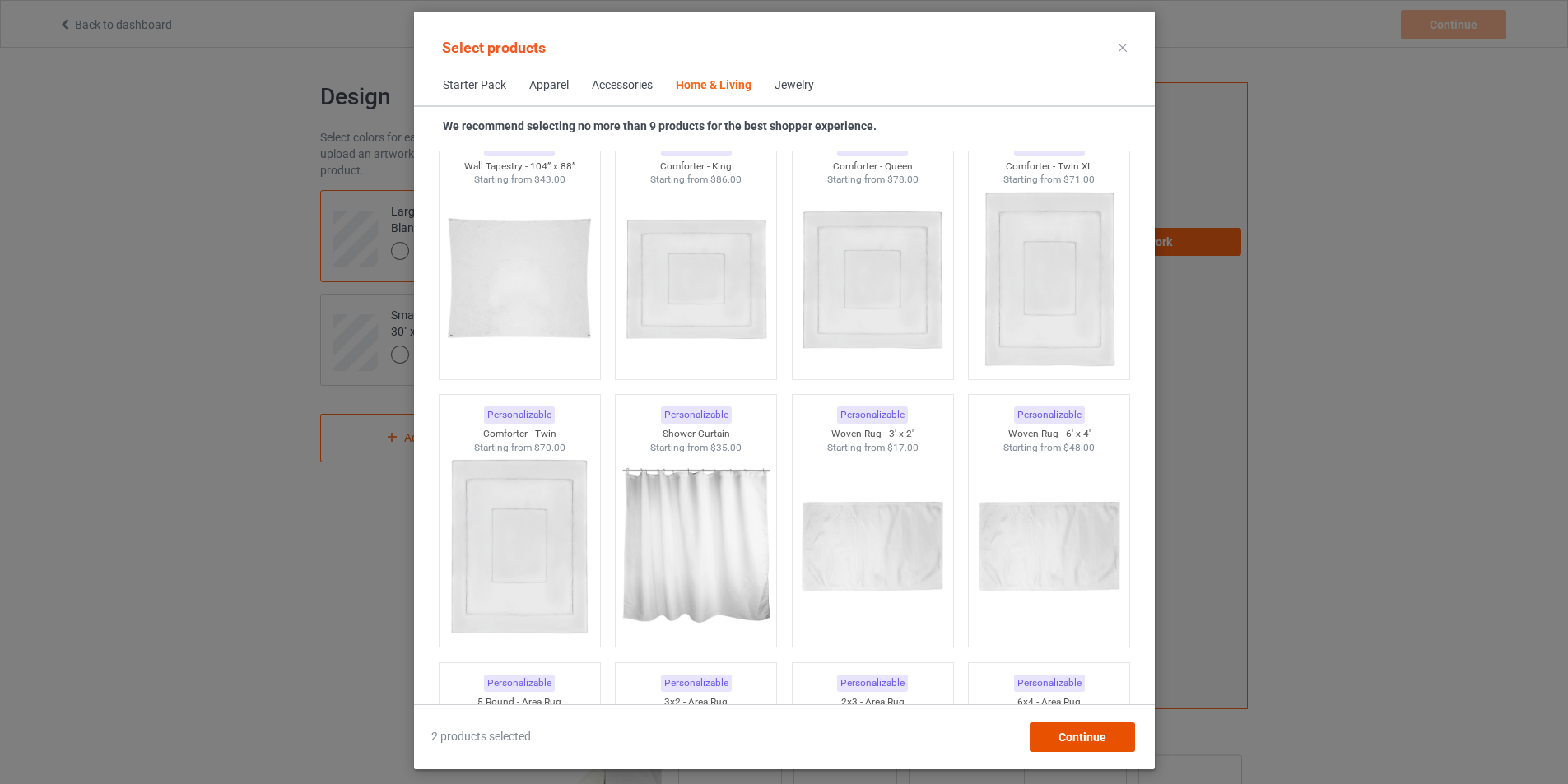
click at [1082, 733] on span "Continue" at bounding box center [1082, 737] width 48 height 13
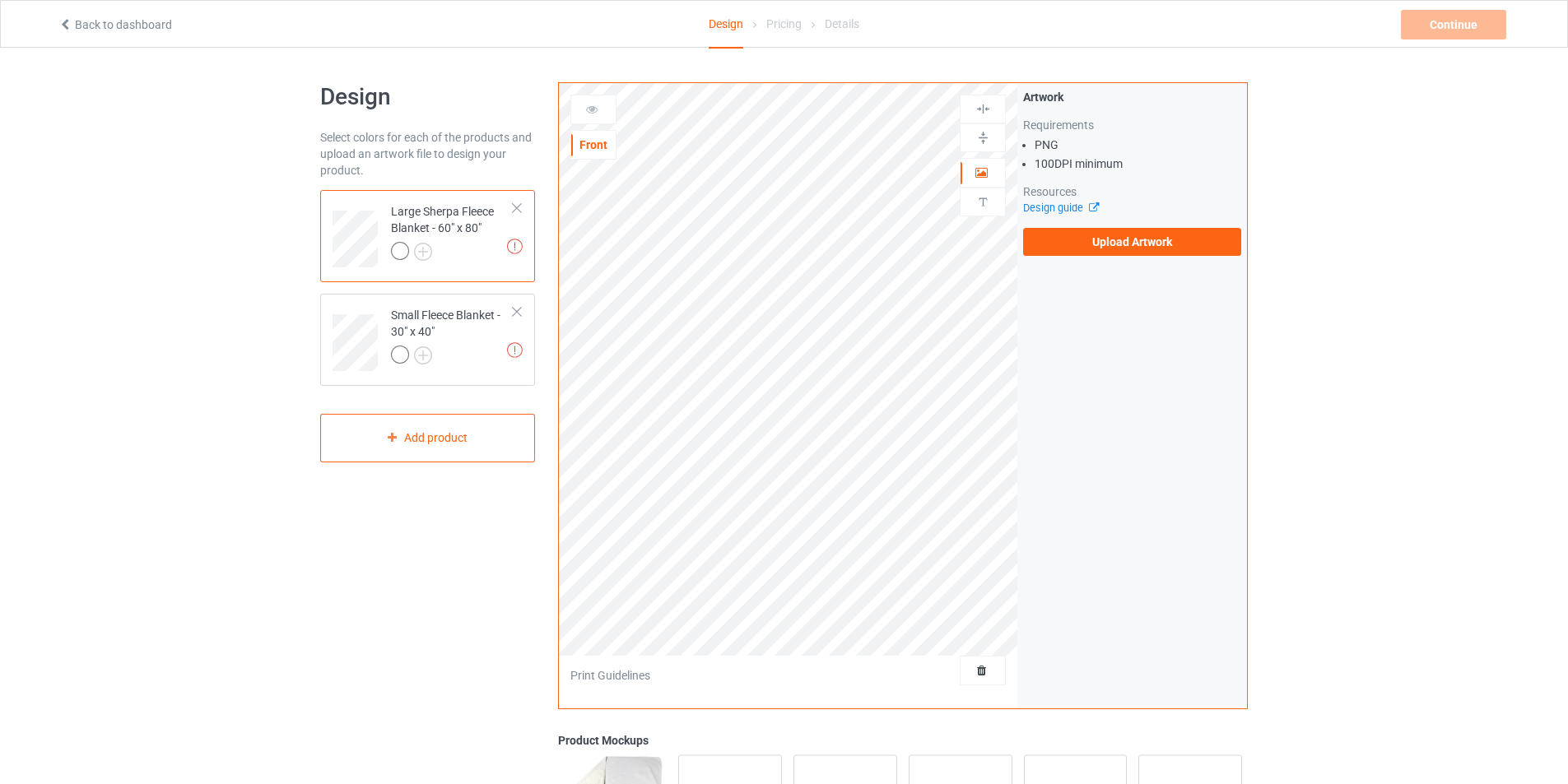
scroll to position [82, 0]
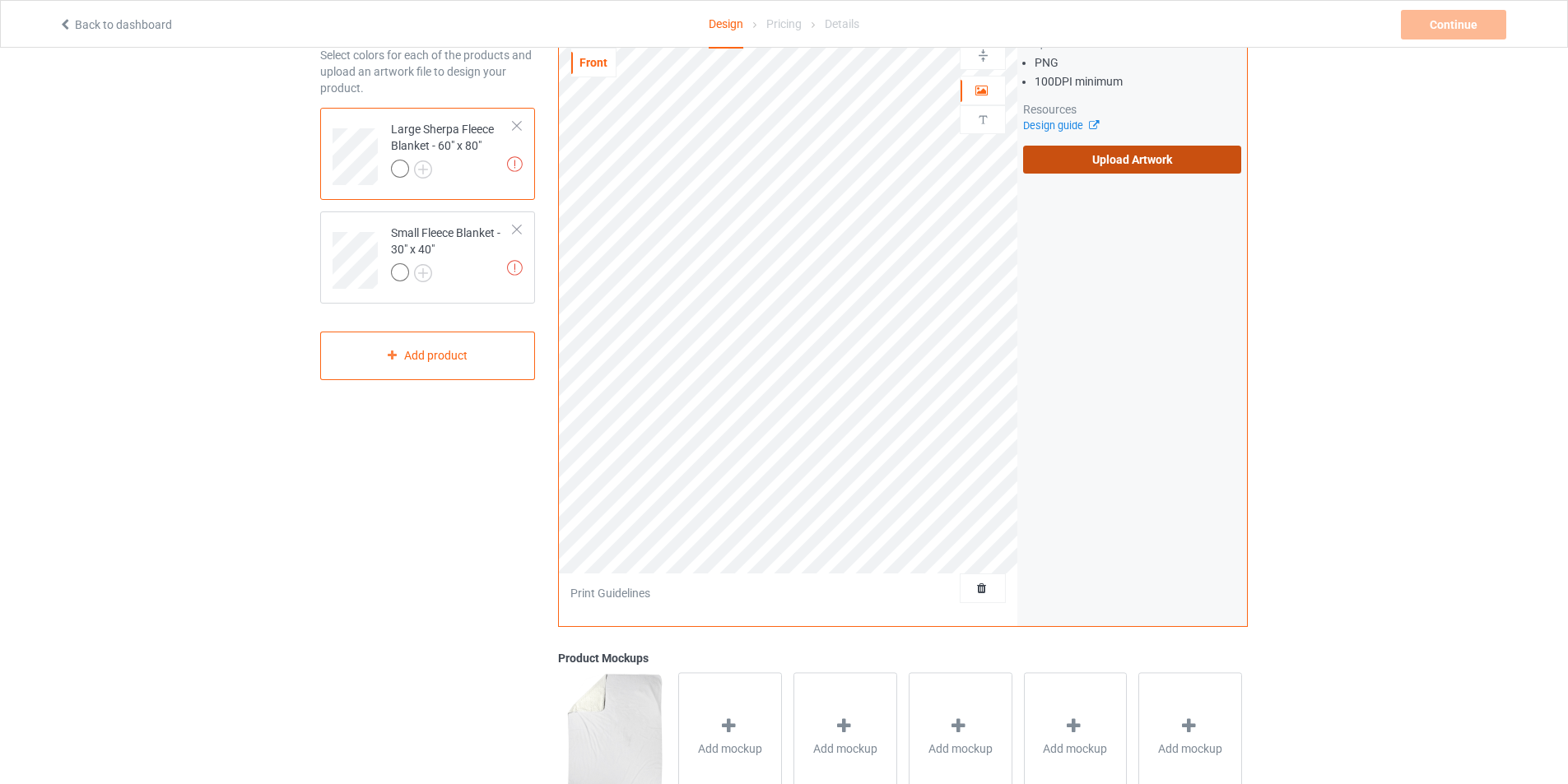
click at [1087, 165] on label "Upload Artwork" at bounding box center [1132, 160] width 218 height 28
click at [0, 0] on input "Upload Artwork" at bounding box center [0, 0] width 0 height 0
click at [1156, 163] on label "Upload Artwork" at bounding box center [1132, 160] width 218 height 28
click at [0, 0] on input "Upload Artwork" at bounding box center [0, 0] width 0 height 0
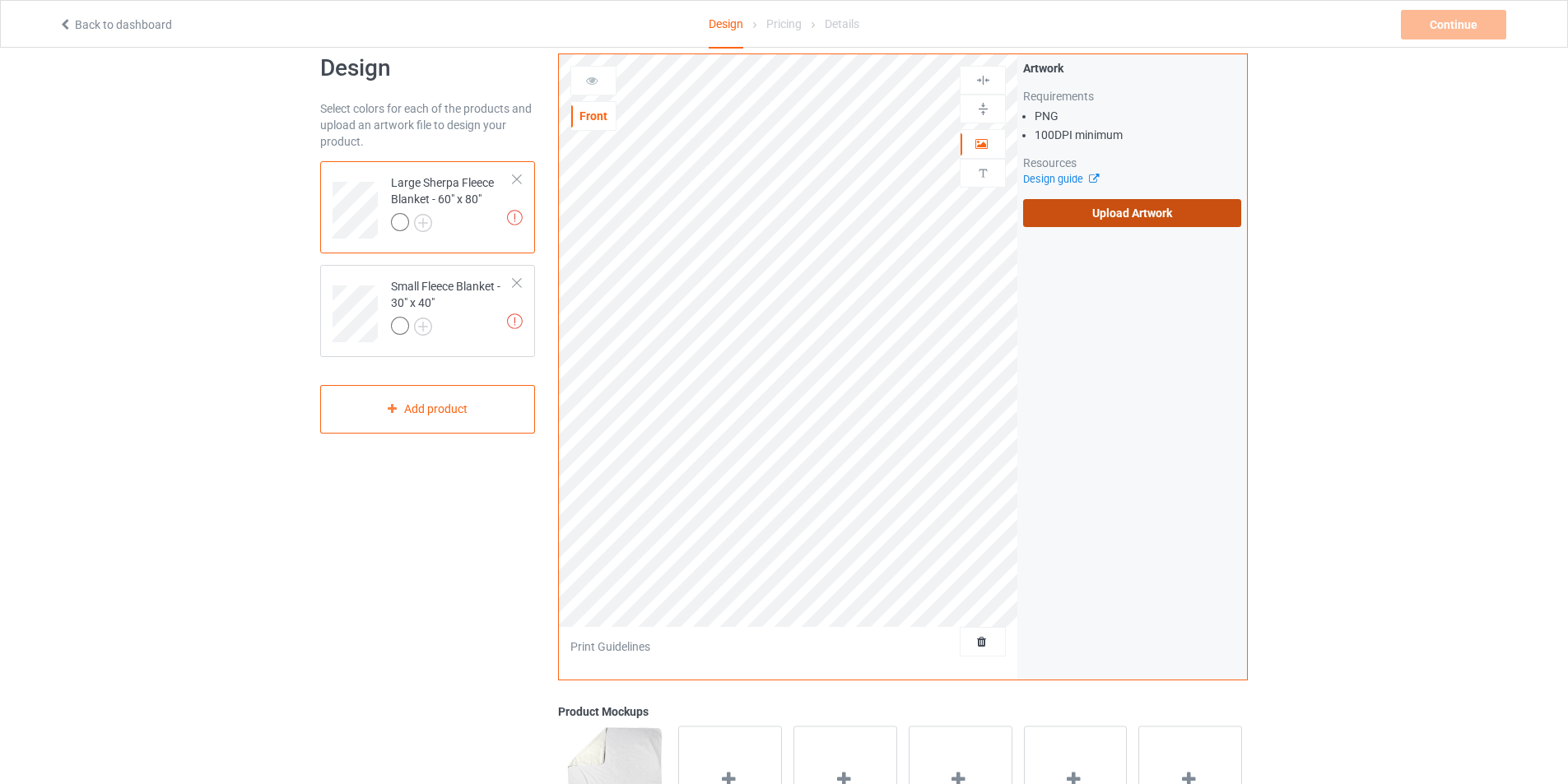
scroll to position [0, 0]
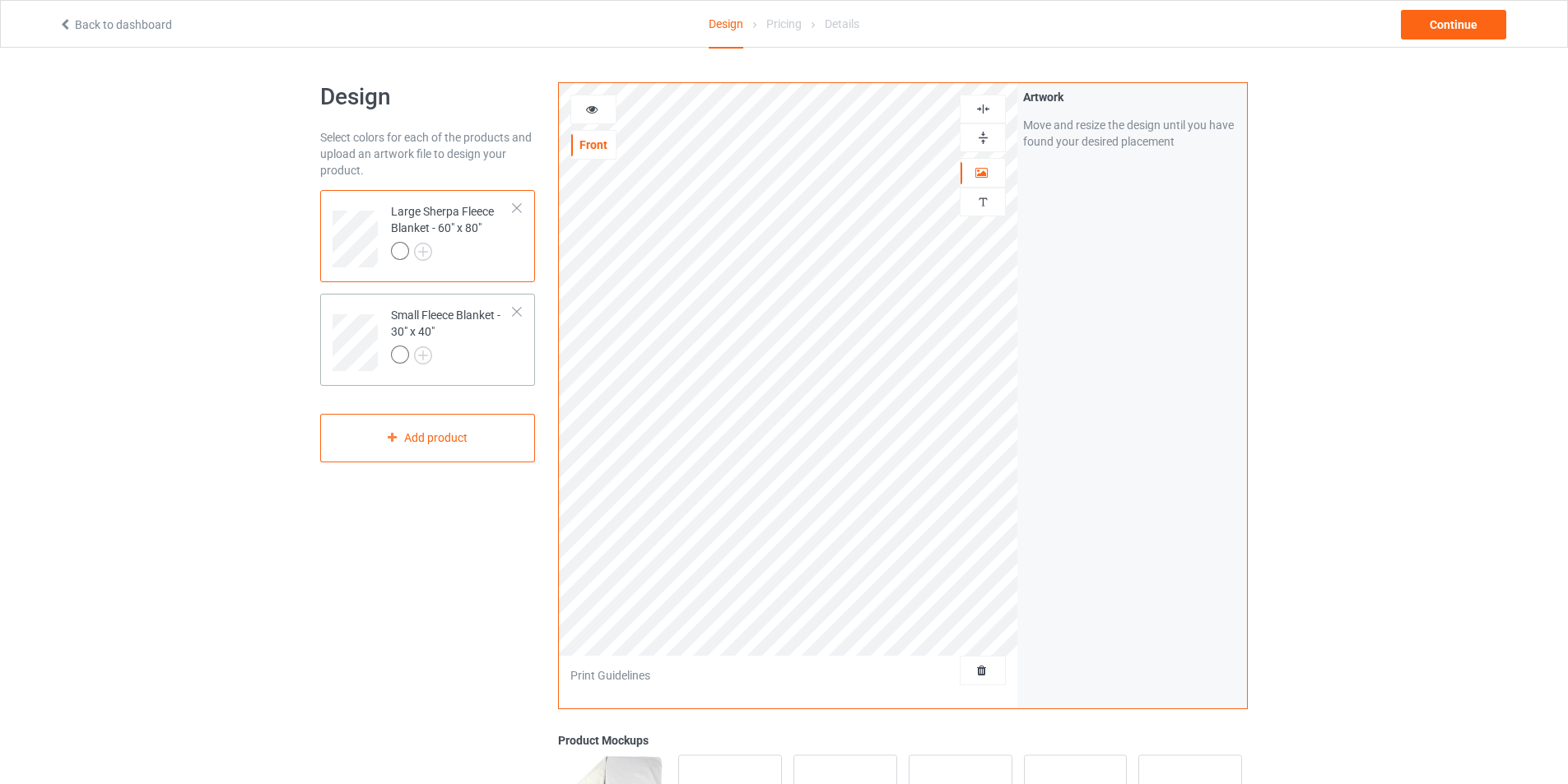
click at [499, 353] on div at bounding box center [452, 357] width 123 height 23
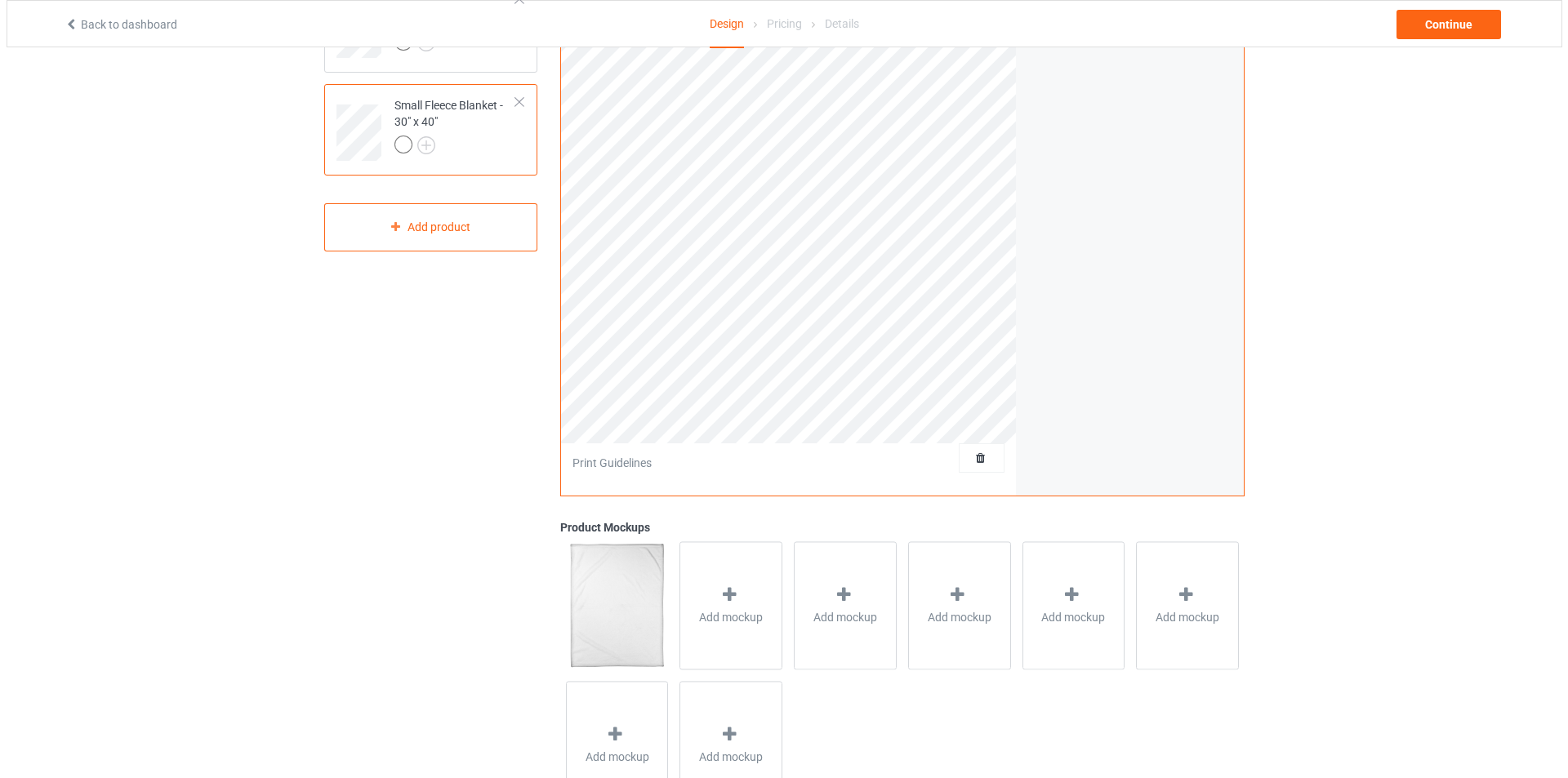
scroll to position [280, 0]
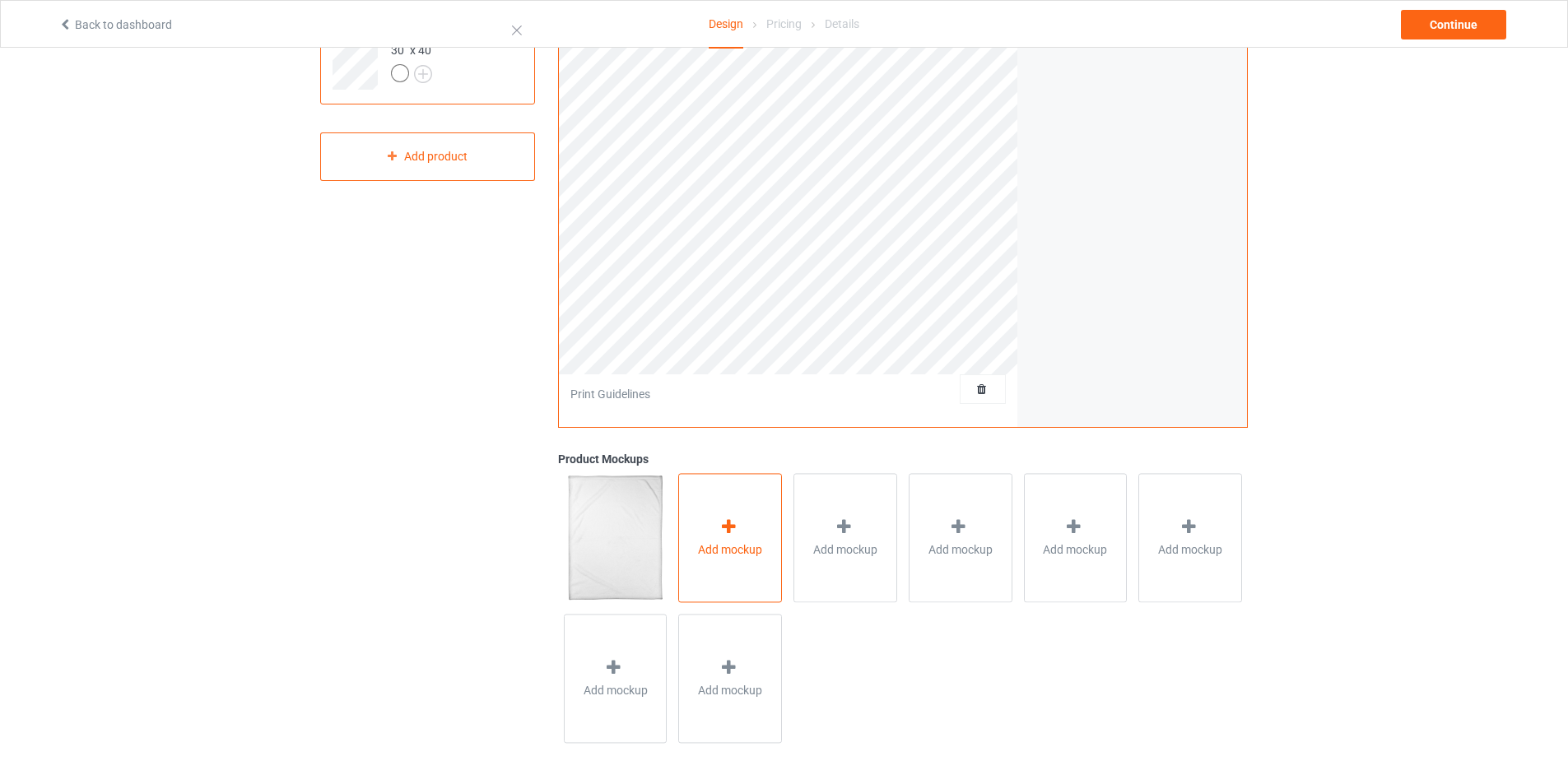
click at [705, 569] on div "Add mockup" at bounding box center [730, 537] width 104 height 129
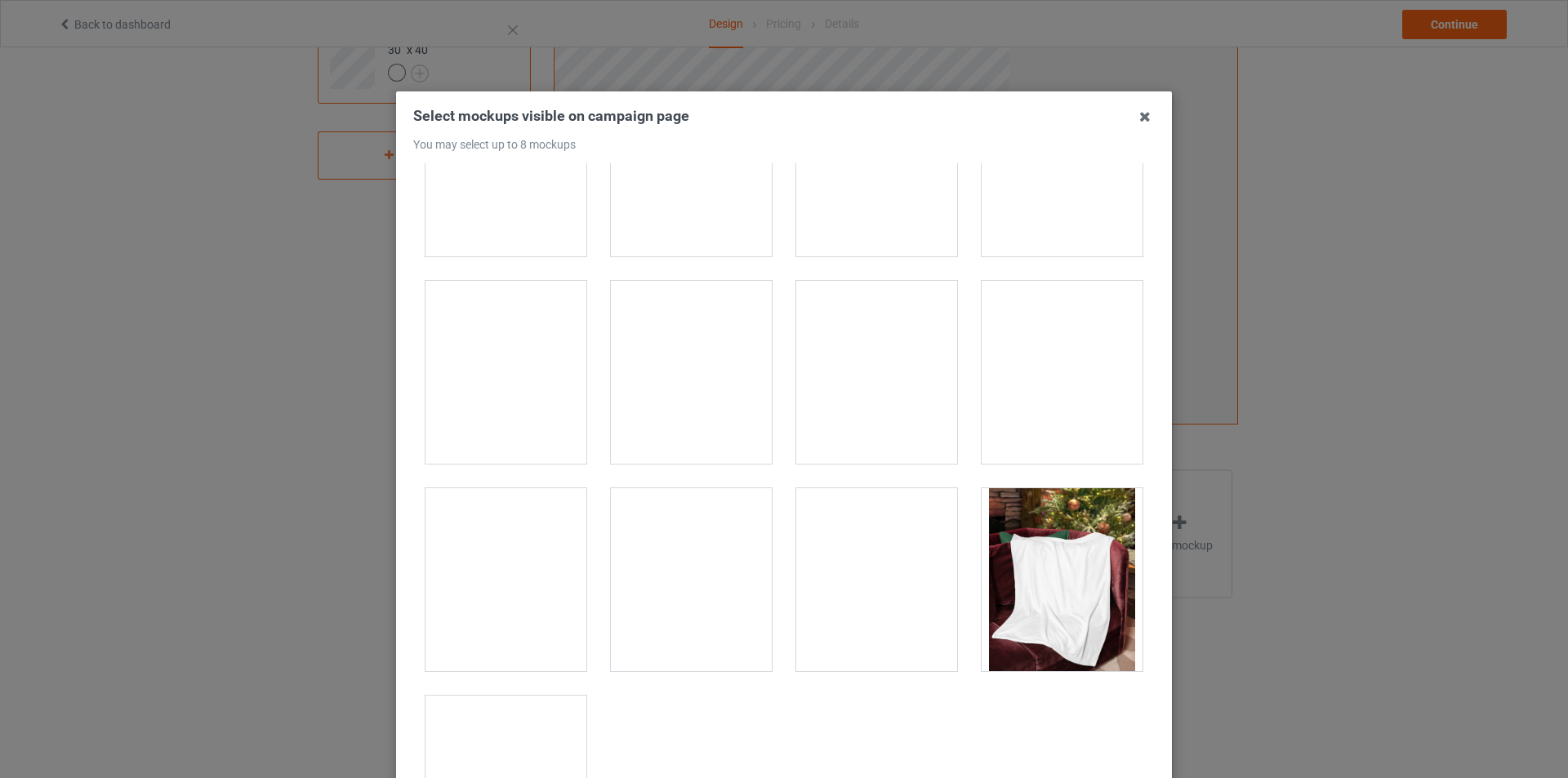
scroll to position [830, 0]
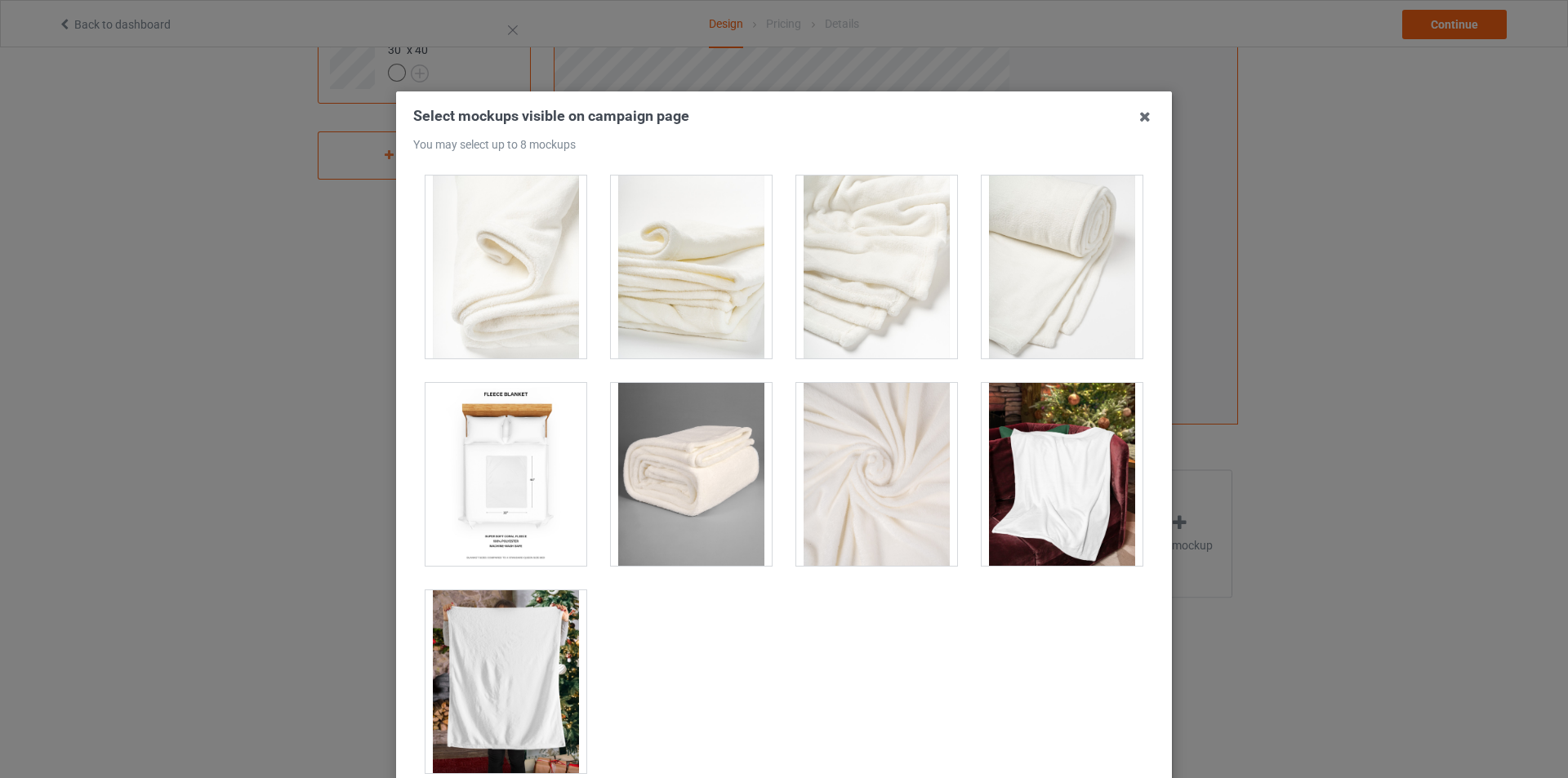
click at [1003, 528] on div at bounding box center [1062, 474] width 161 height 183
click at [523, 606] on div at bounding box center [506, 682] width 161 height 183
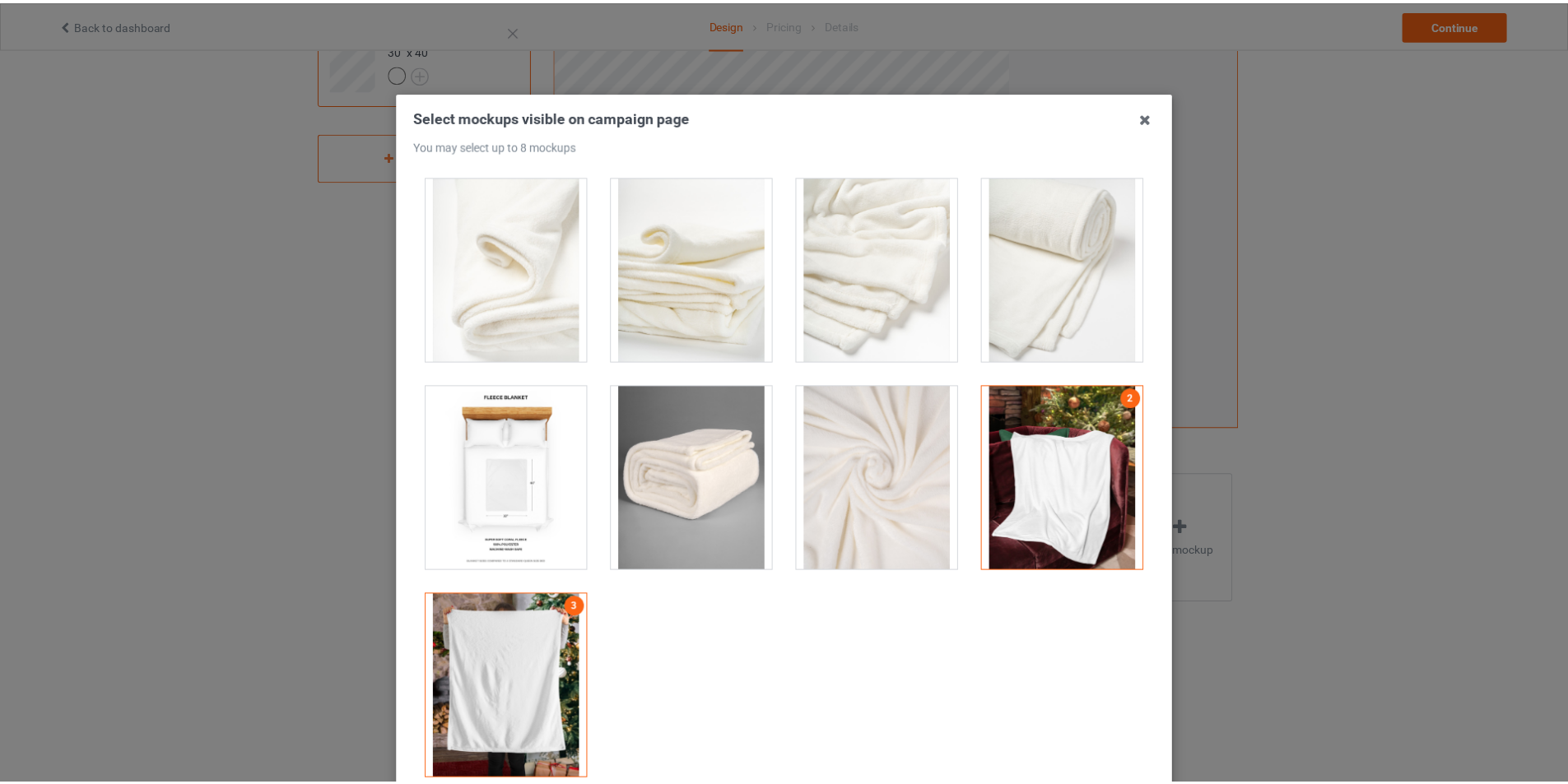
scroll to position [175, 0]
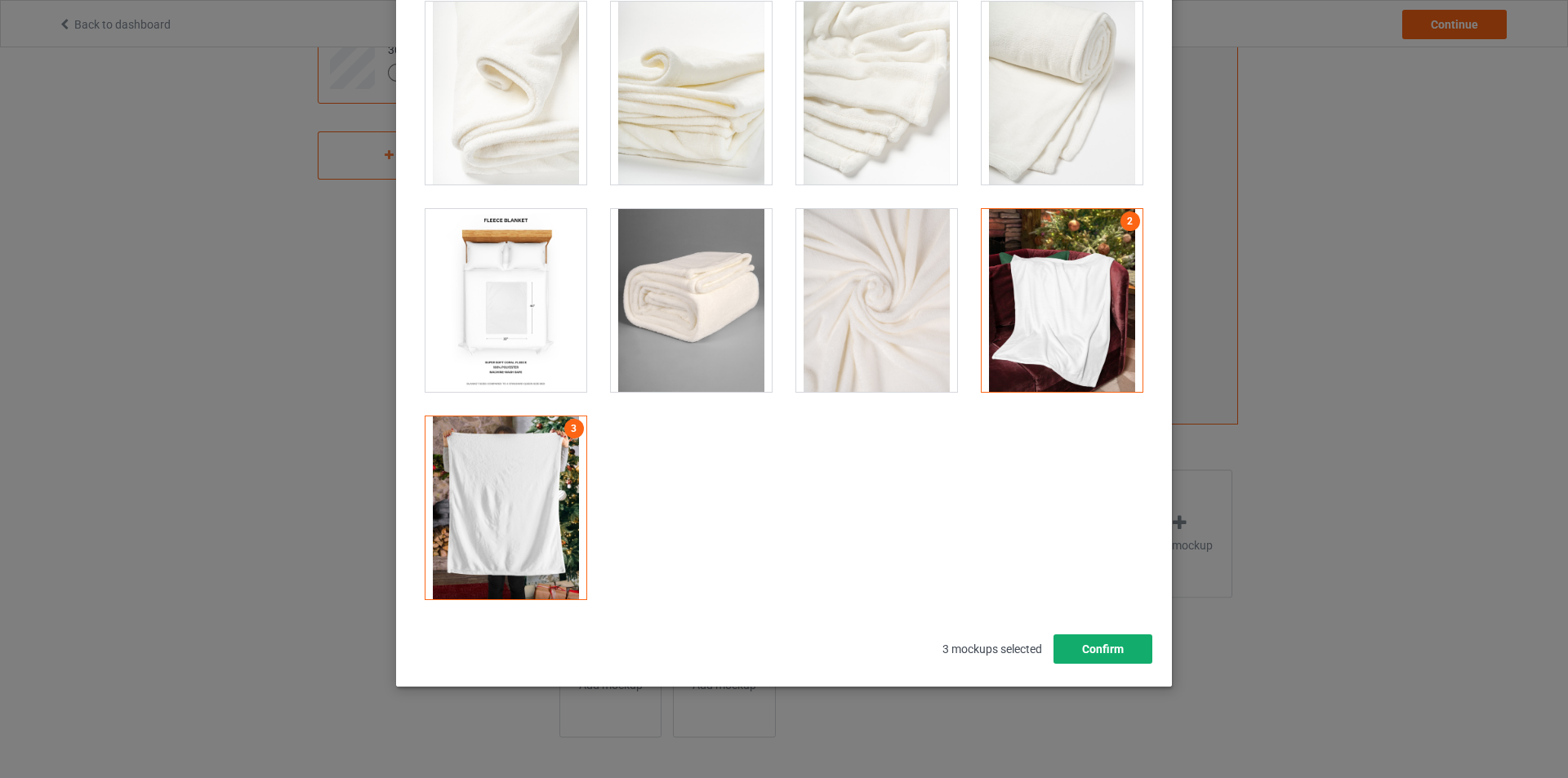
click at [1077, 644] on button "Confirm" at bounding box center [1104, 649] width 99 height 30
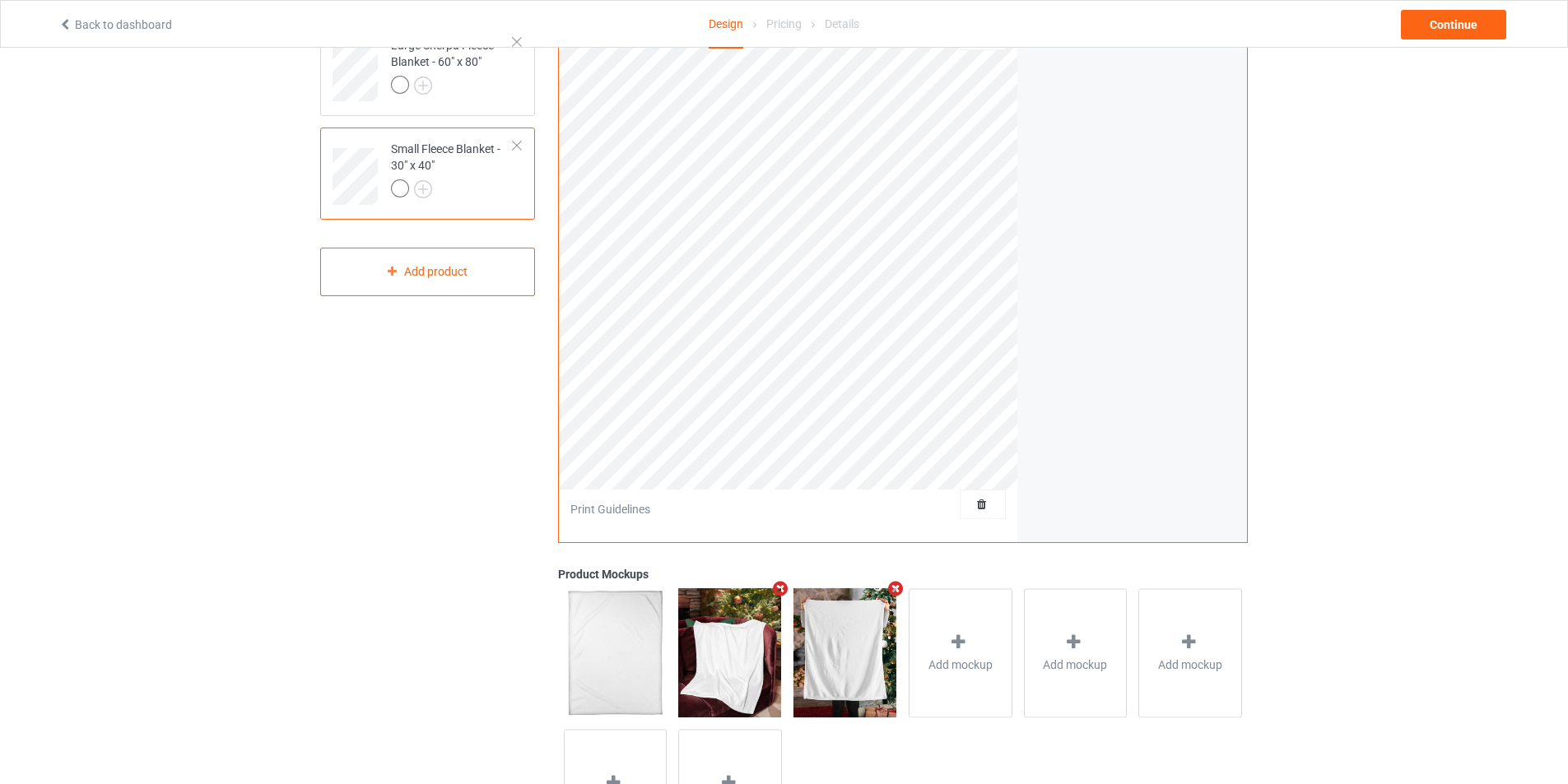
scroll to position [0, 0]
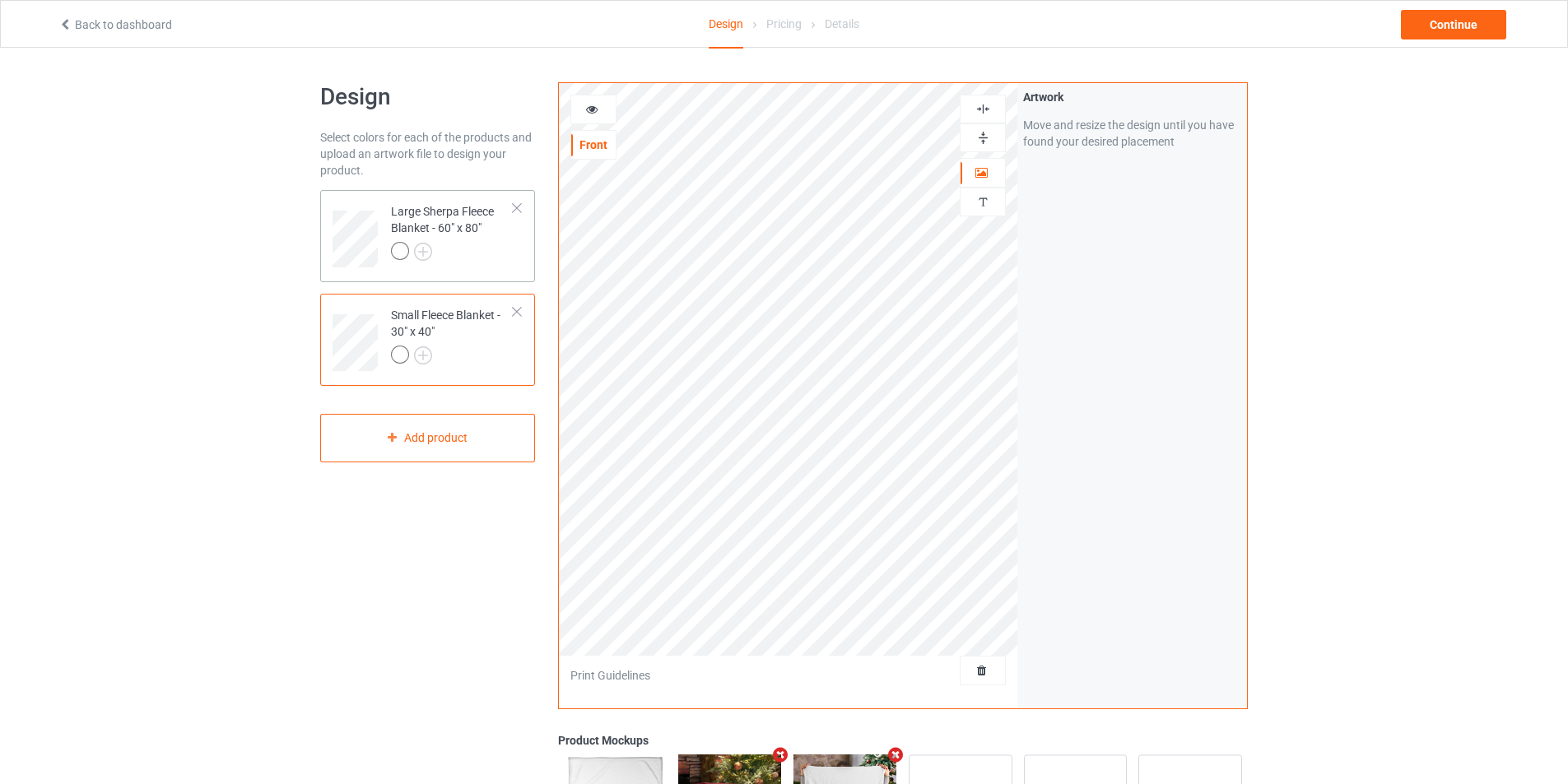
click at [495, 244] on div at bounding box center [452, 253] width 123 height 23
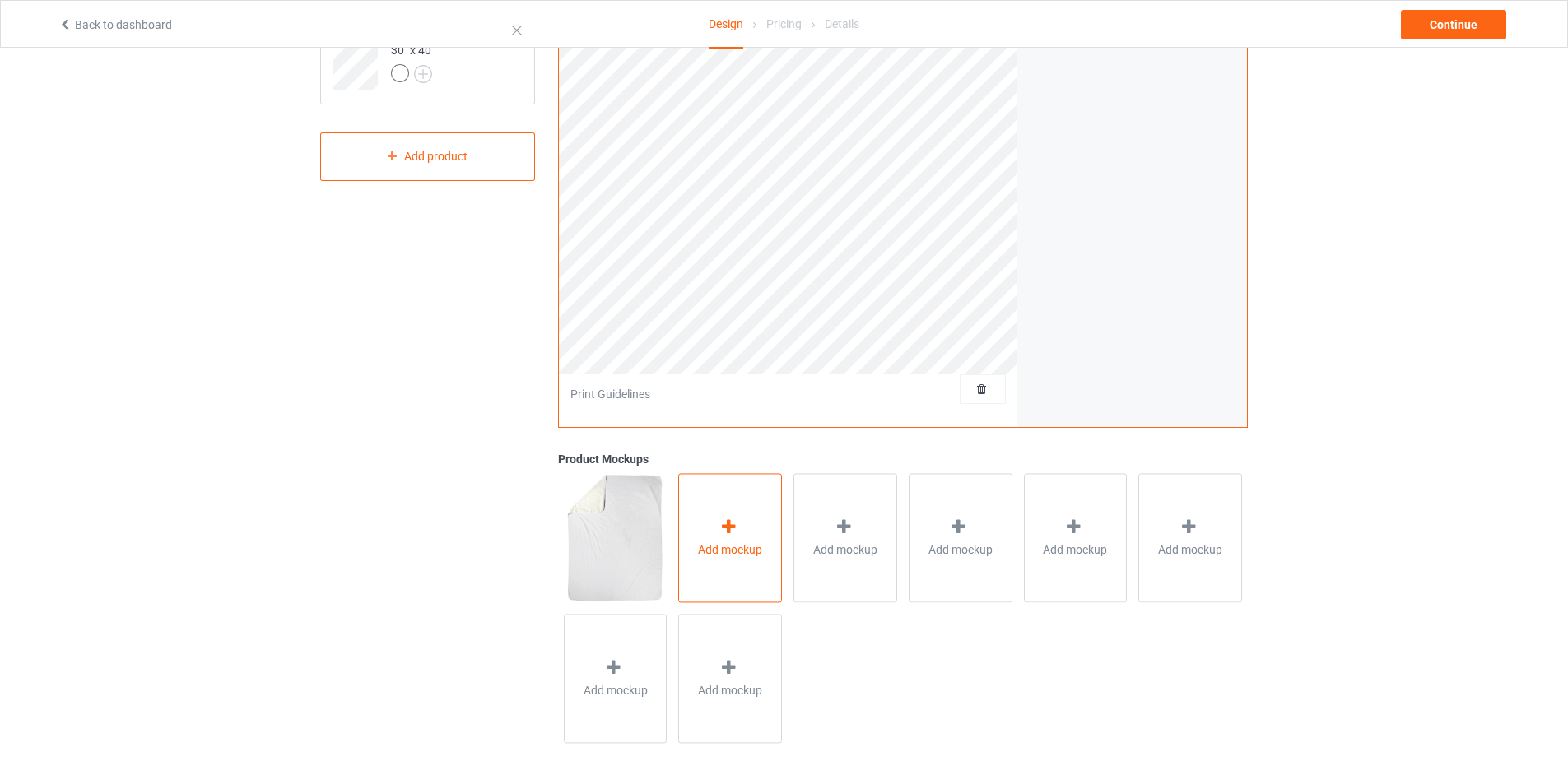
click at [749, 516] on div "Add mockup" at bounding box center [730, 537] width 104 height 129
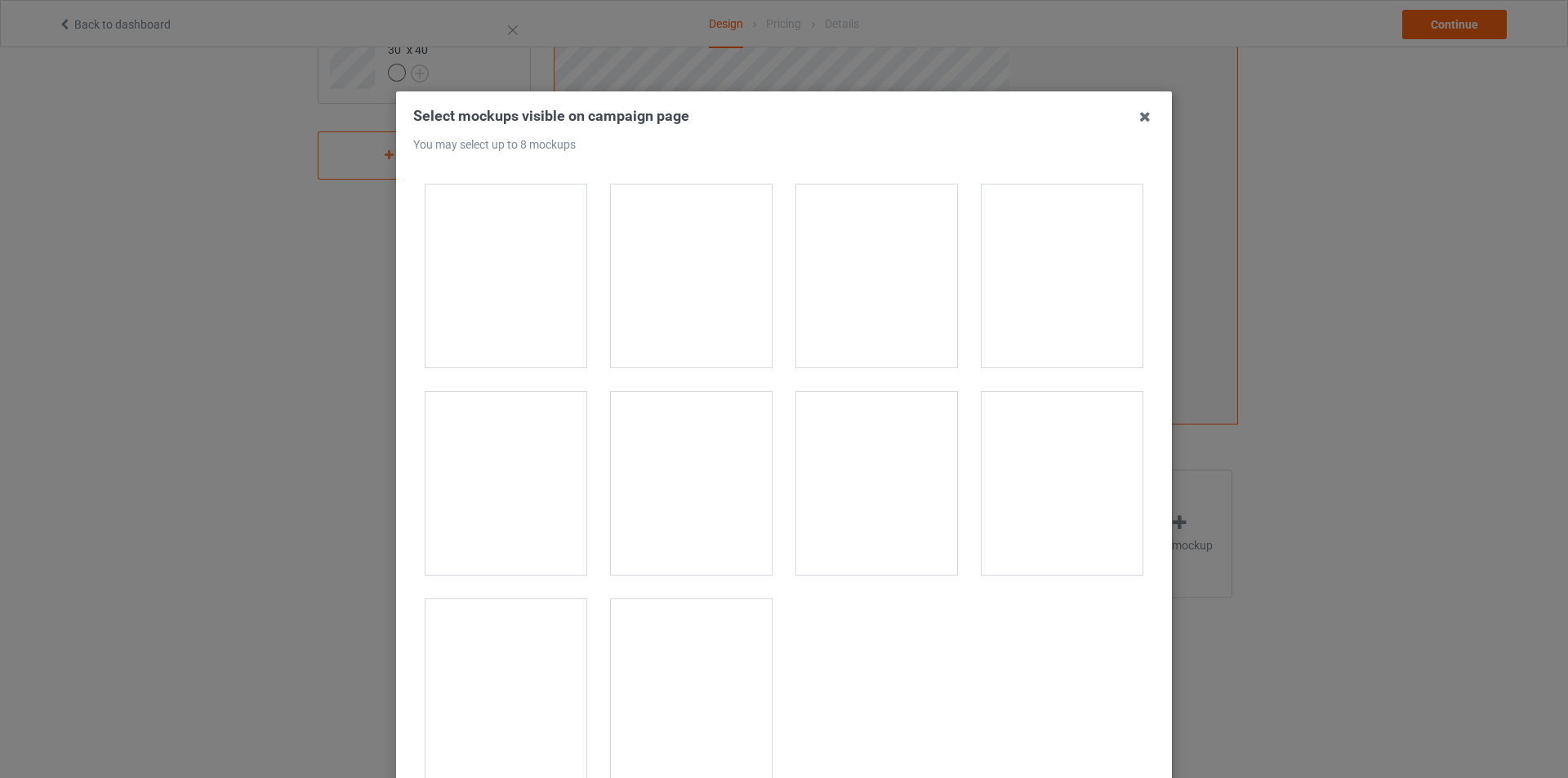
scroll to position [1037, 0]
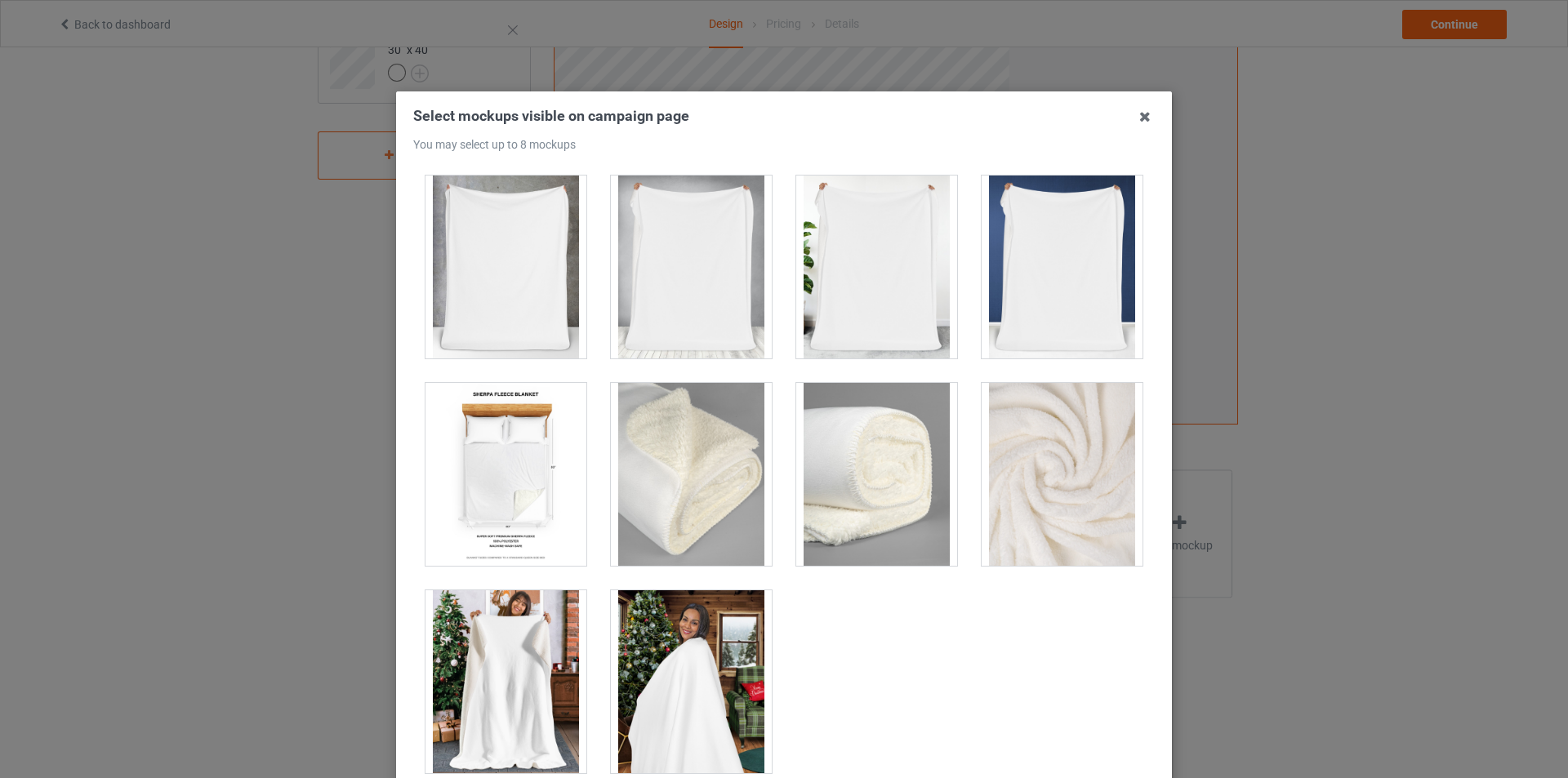
click at [533, 655] on div at bounding box center [506, 682] width 161 height 183
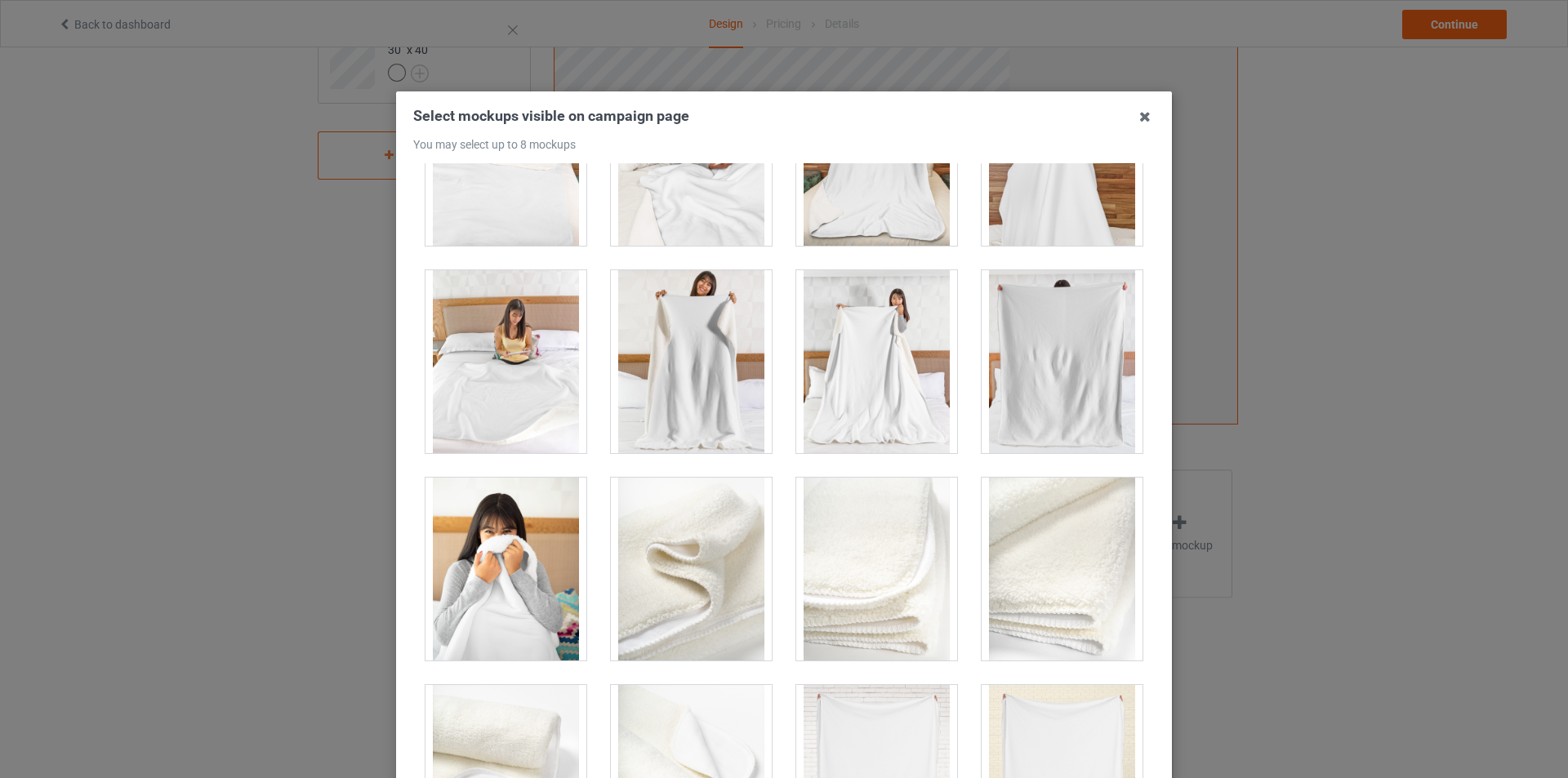
scroll to position [58, 0]
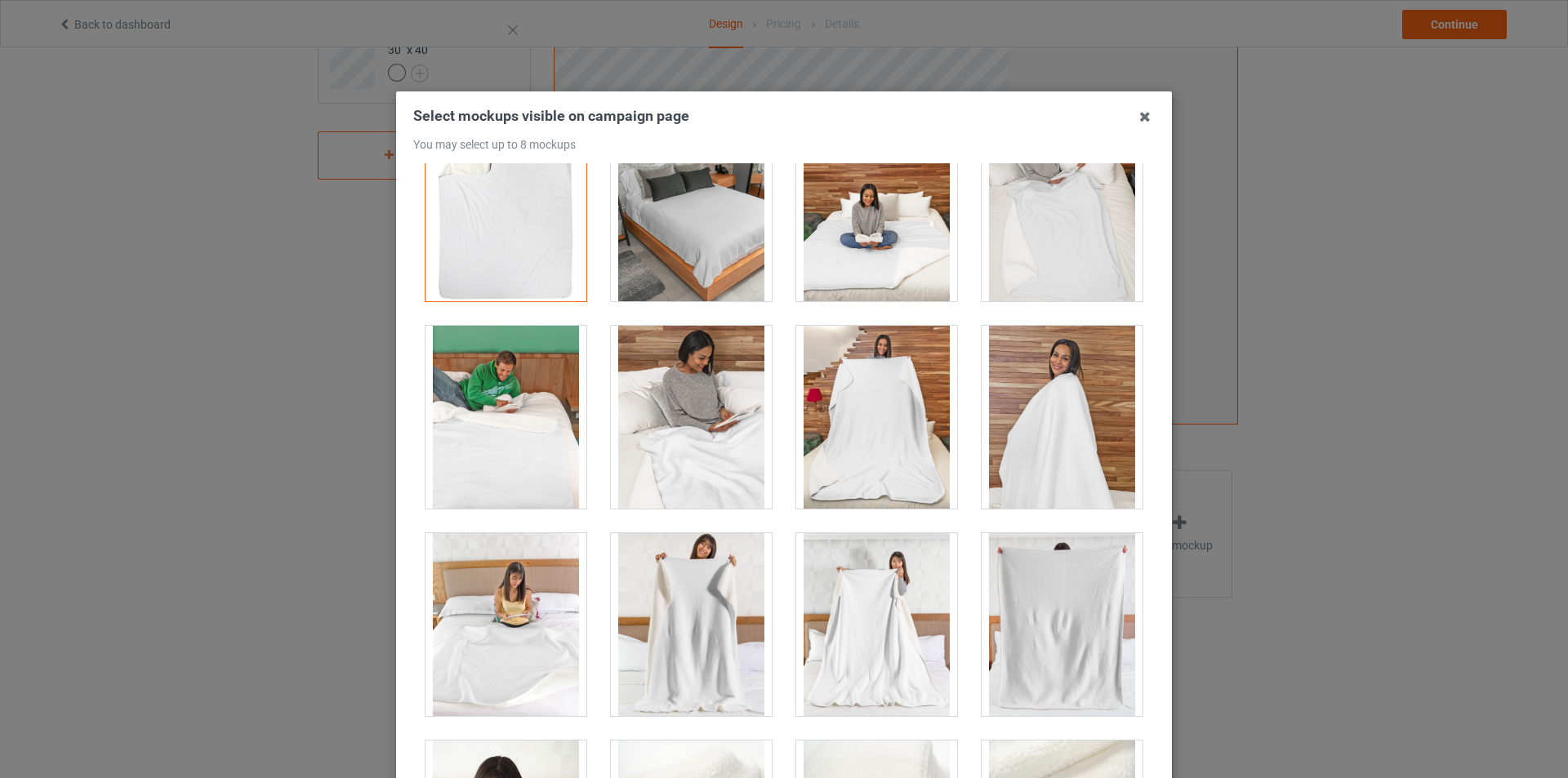
click at [1043, 593] on div at bounding box center [1062, 624] width 161 height 183
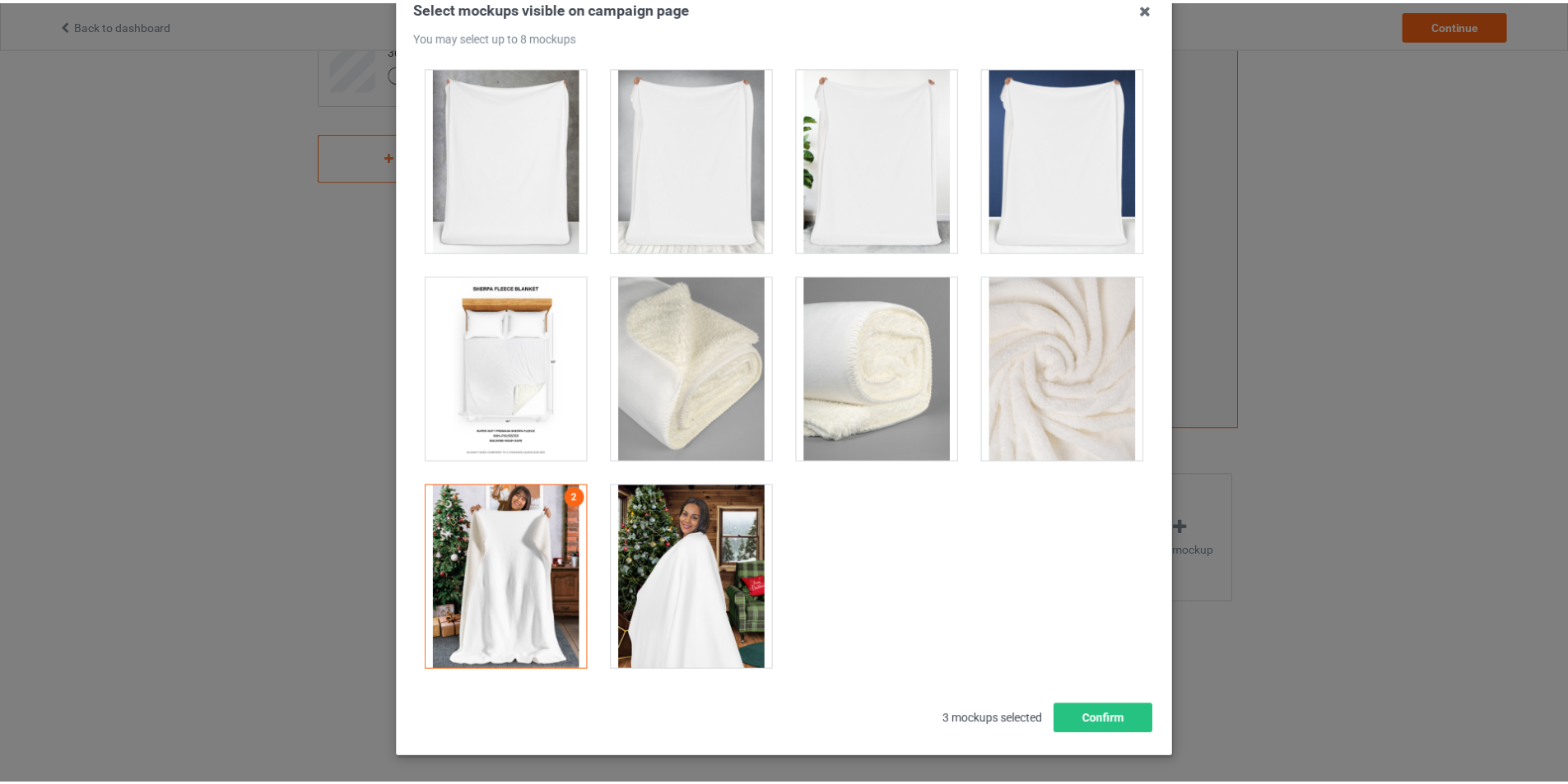
scroll to position [175, 0]
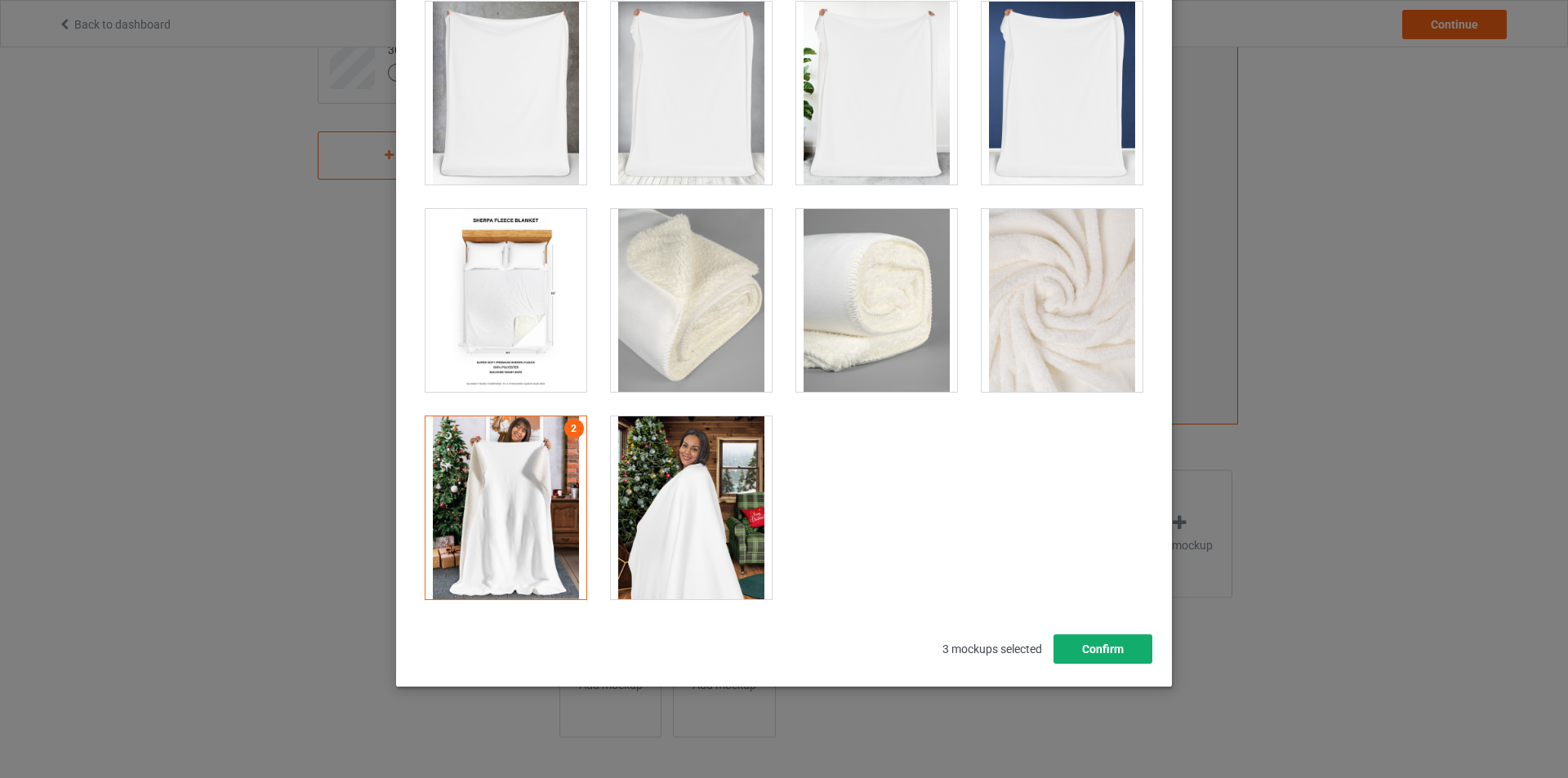
click at [1105, 648] on button "Confirm" at bounding box center [1104, 649] width 99 height 30
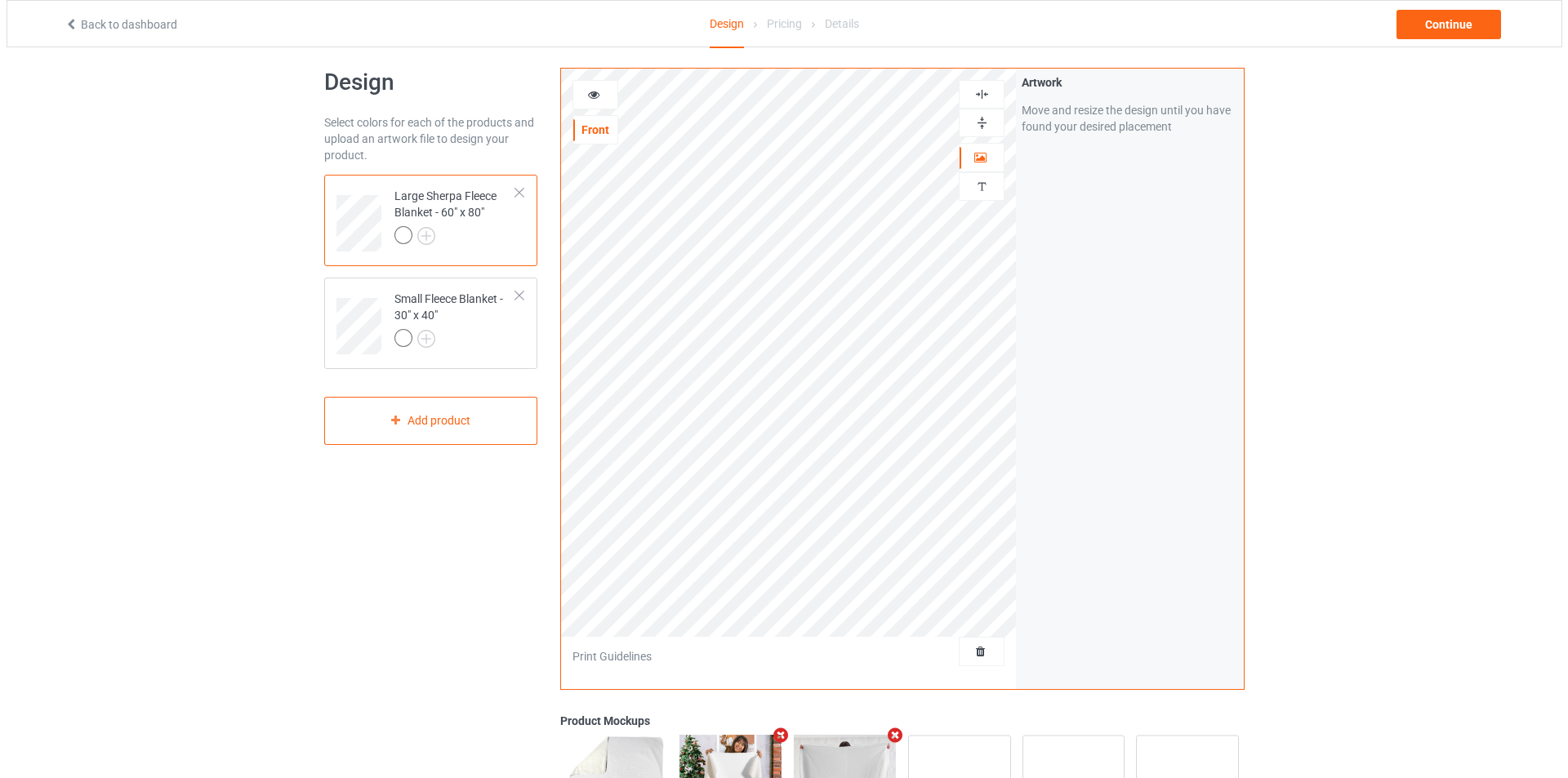
scroll to position [0, 0]
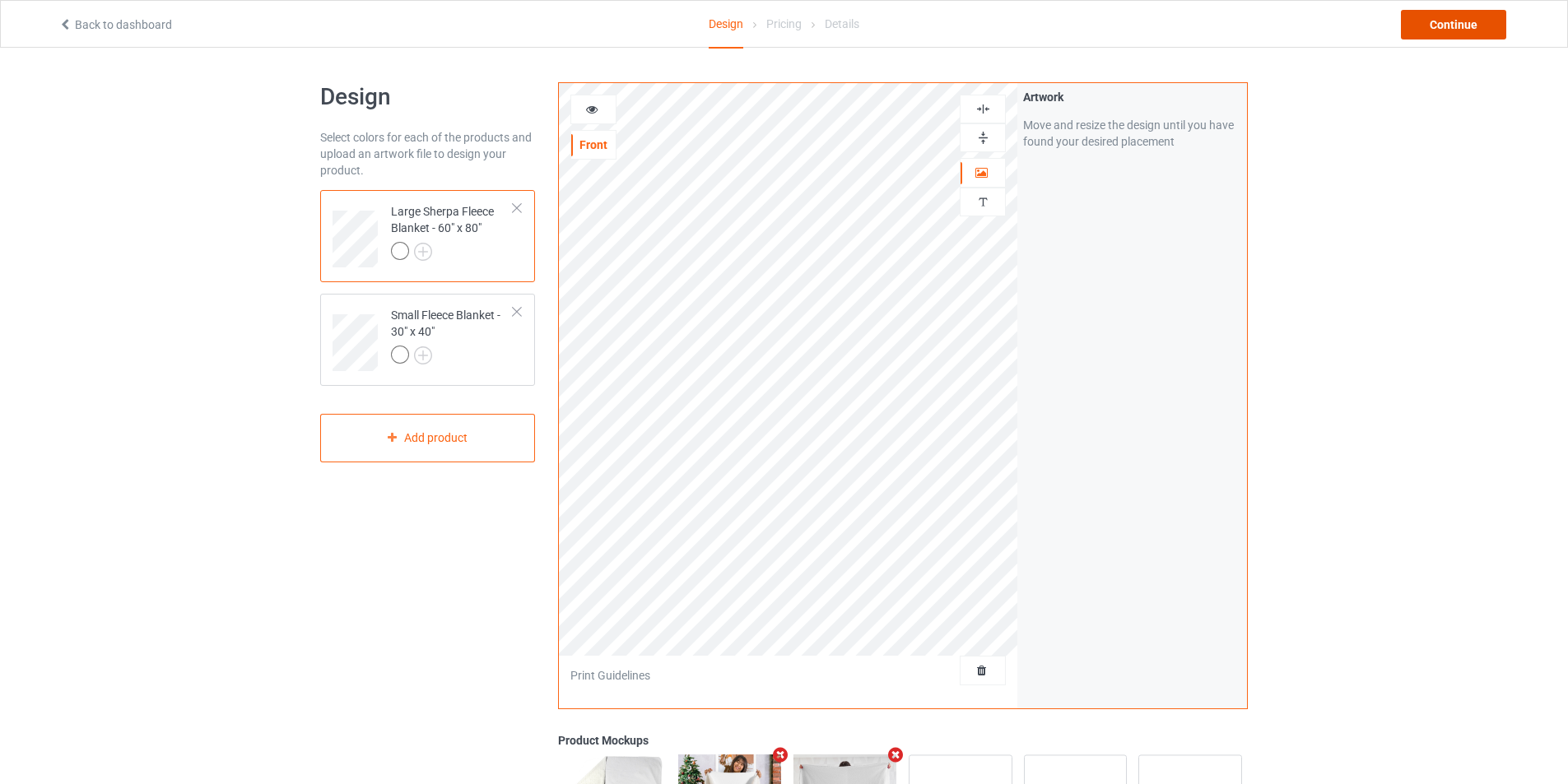
click at [1455, 26] on div "Continue" at bounding box center [1453, 25] width 105 height 30
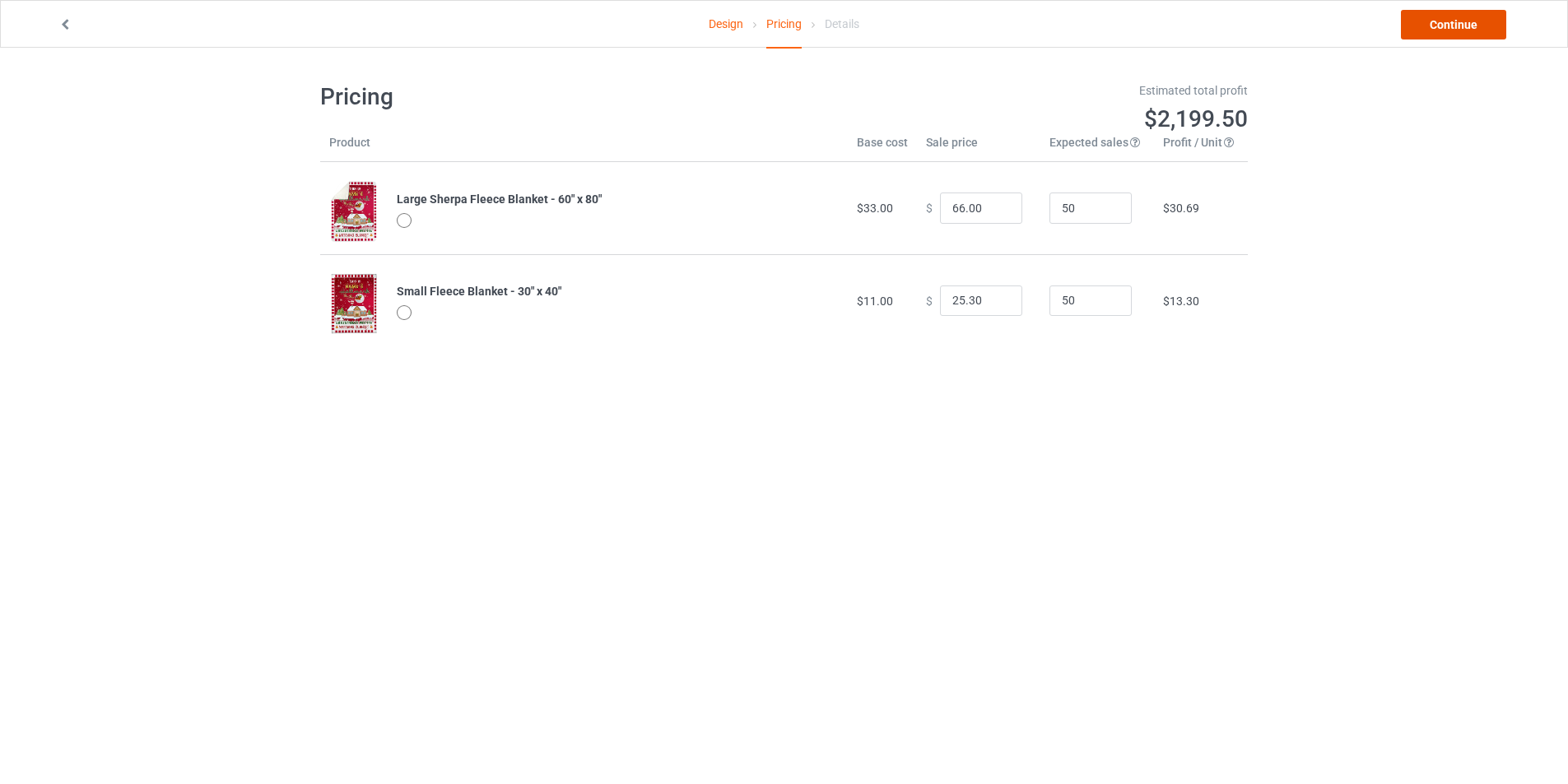
click at [1425, 28] on link "Continue" at bounding box center [1453, 25] width 105 height 30
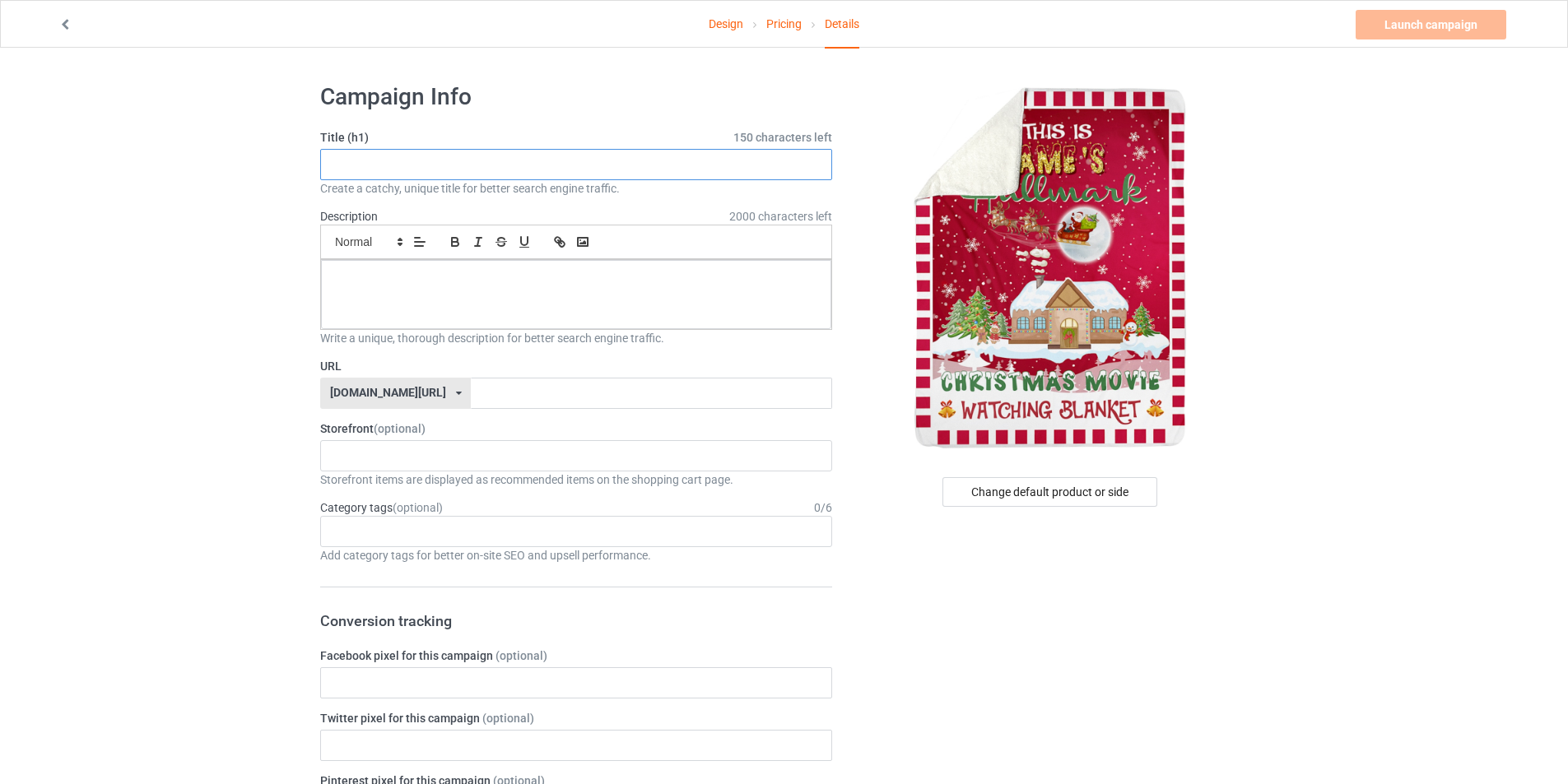
click at [389, 157] on input "text" at bounding box center [576, 164] width 512 height 31
type input "Christmas Blanket hall"
click at [564, 277] on p at bounding box center [576, 279] width 484 height 16
click at [502, 393] on input "text" at bounding box center [651, 393] width 360 height 31
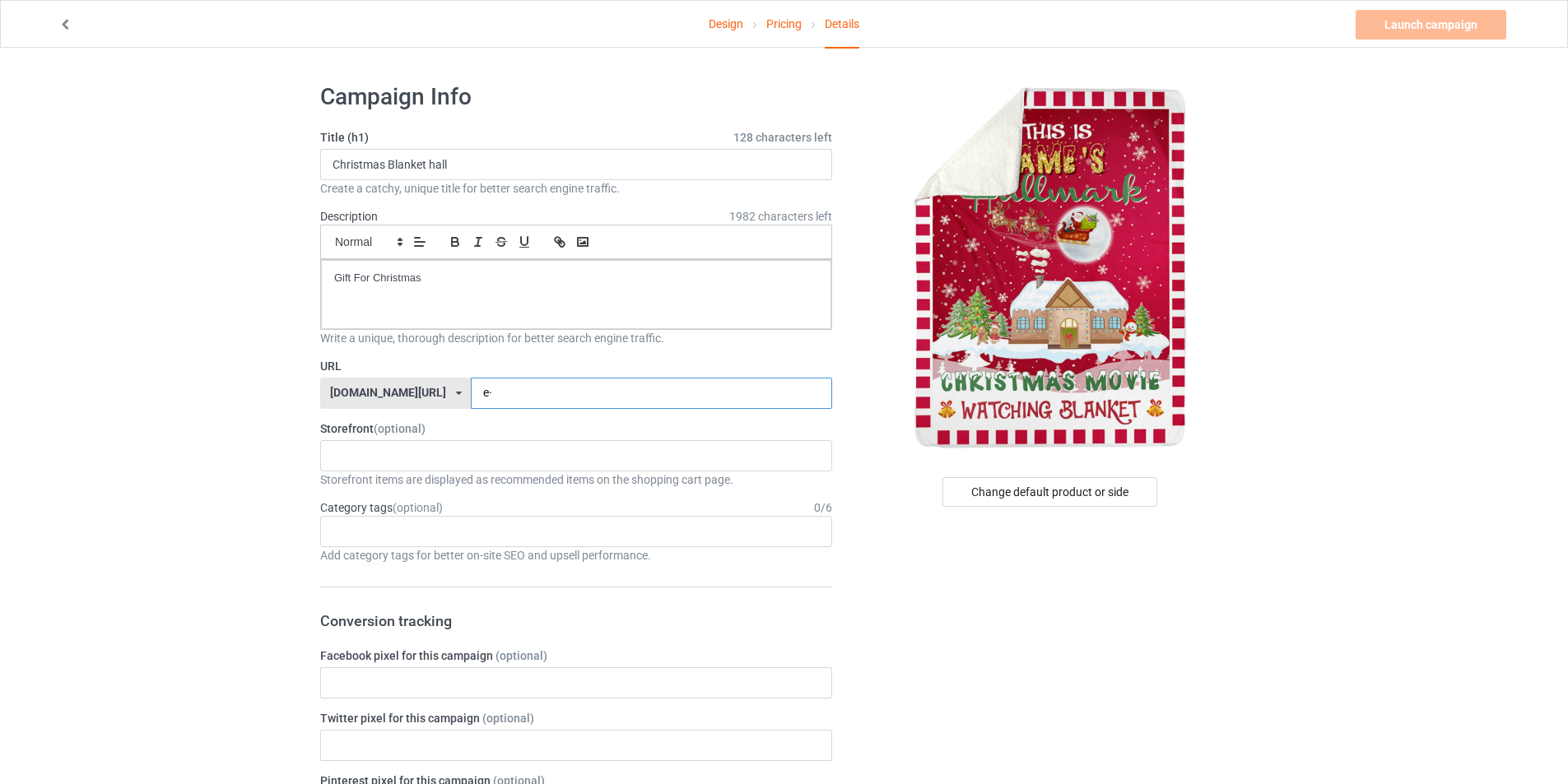
type input "e"
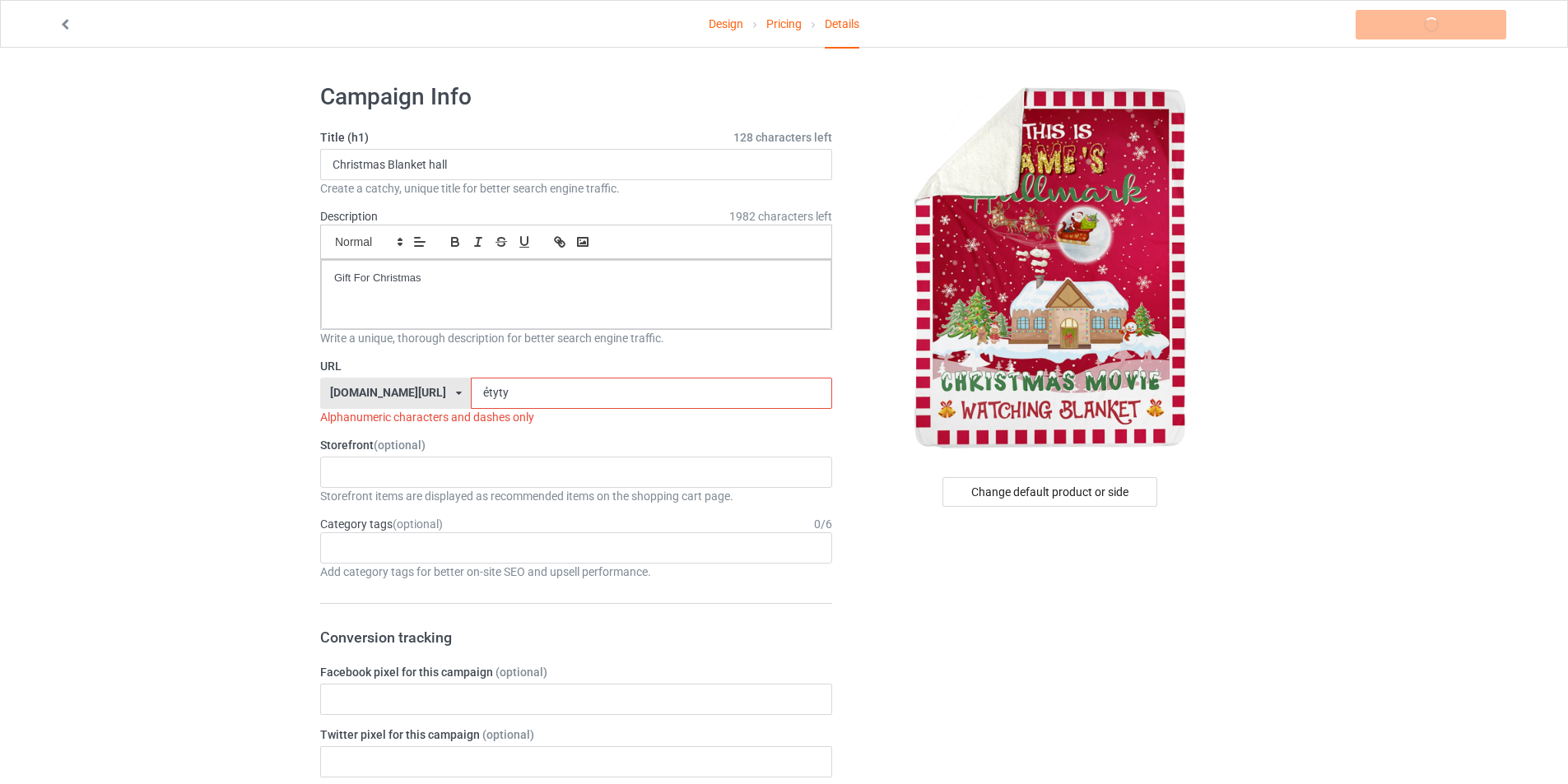
click at [502, 393] on input "ẻtyty" at bounding box center [651, 393] width 360 height 31
drag, startPoint x: 468, startPoint y: 392, endPoint x: 400, endPoint y: 394, distance: 68.4
click at [408, 394] on div "teechip.com/ teechip.com/ 587d0d41cee36fd012c64a69 ẻtyty" at bounding box center [576, 393] width 512 height 31
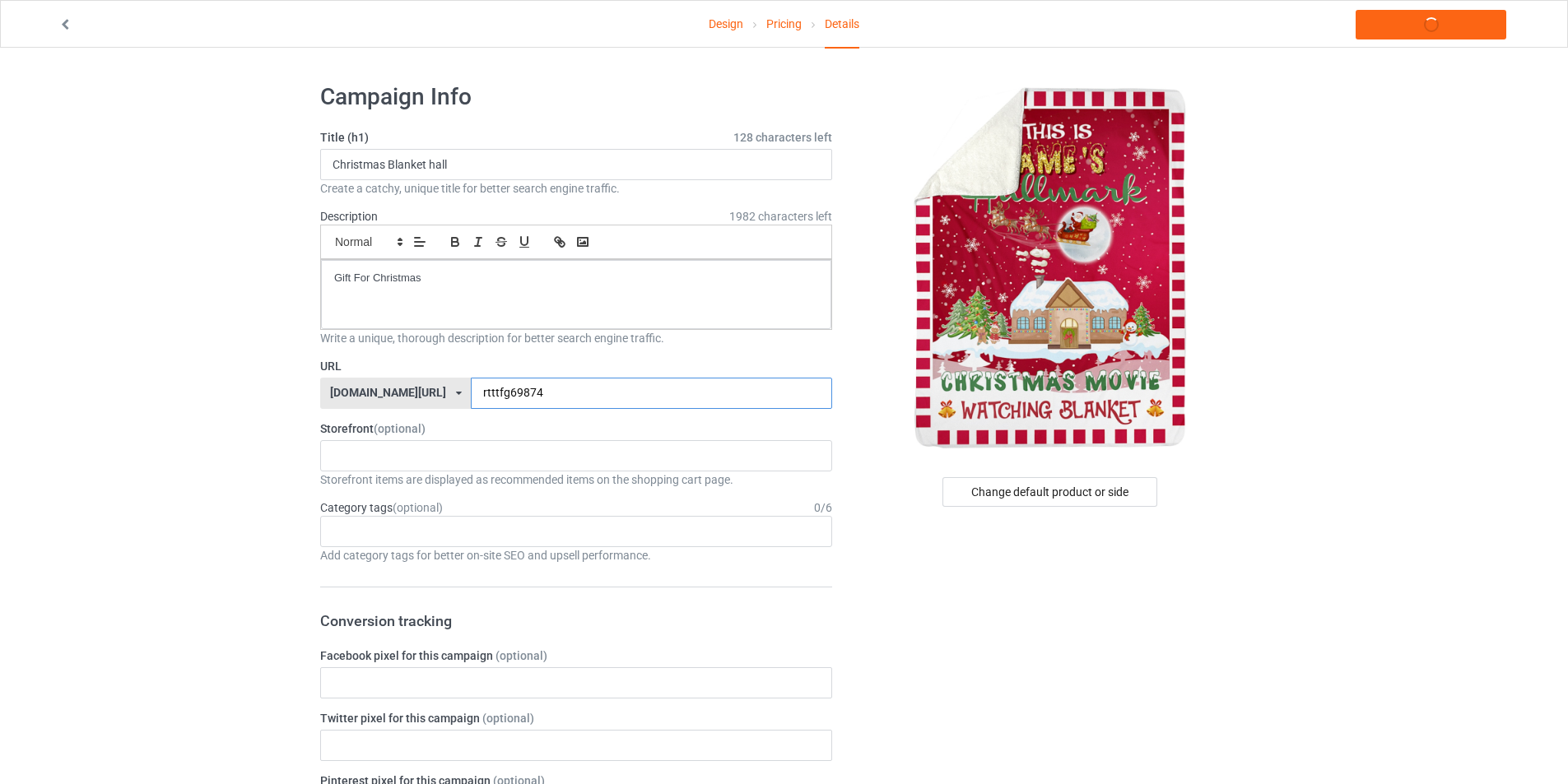
type input "rtttfg69874"
click at [1410, 22] on link "Launch campaign" at bounding box center [1430, 25] width 151 height 30
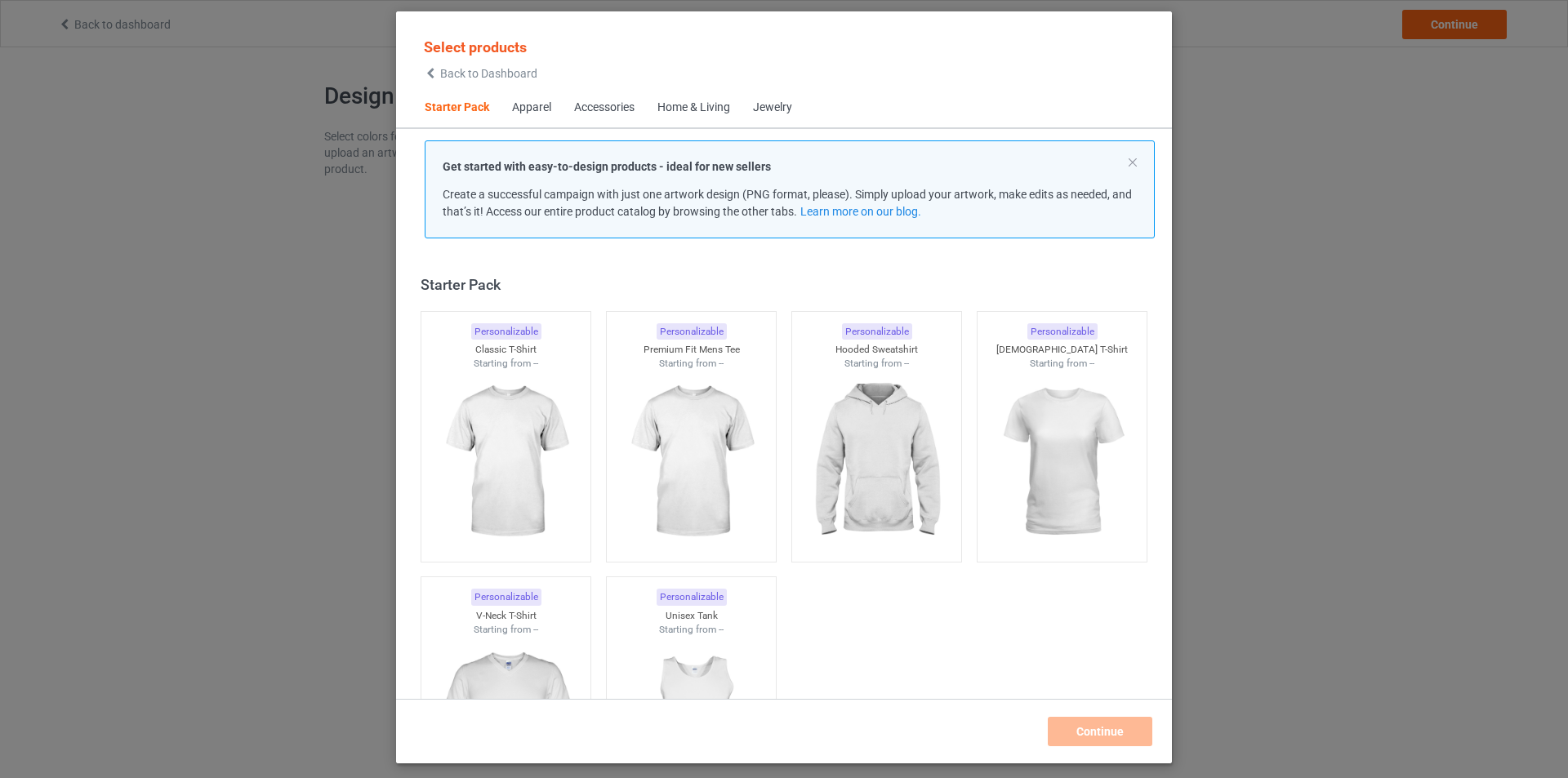
scroll to position [21, 0]
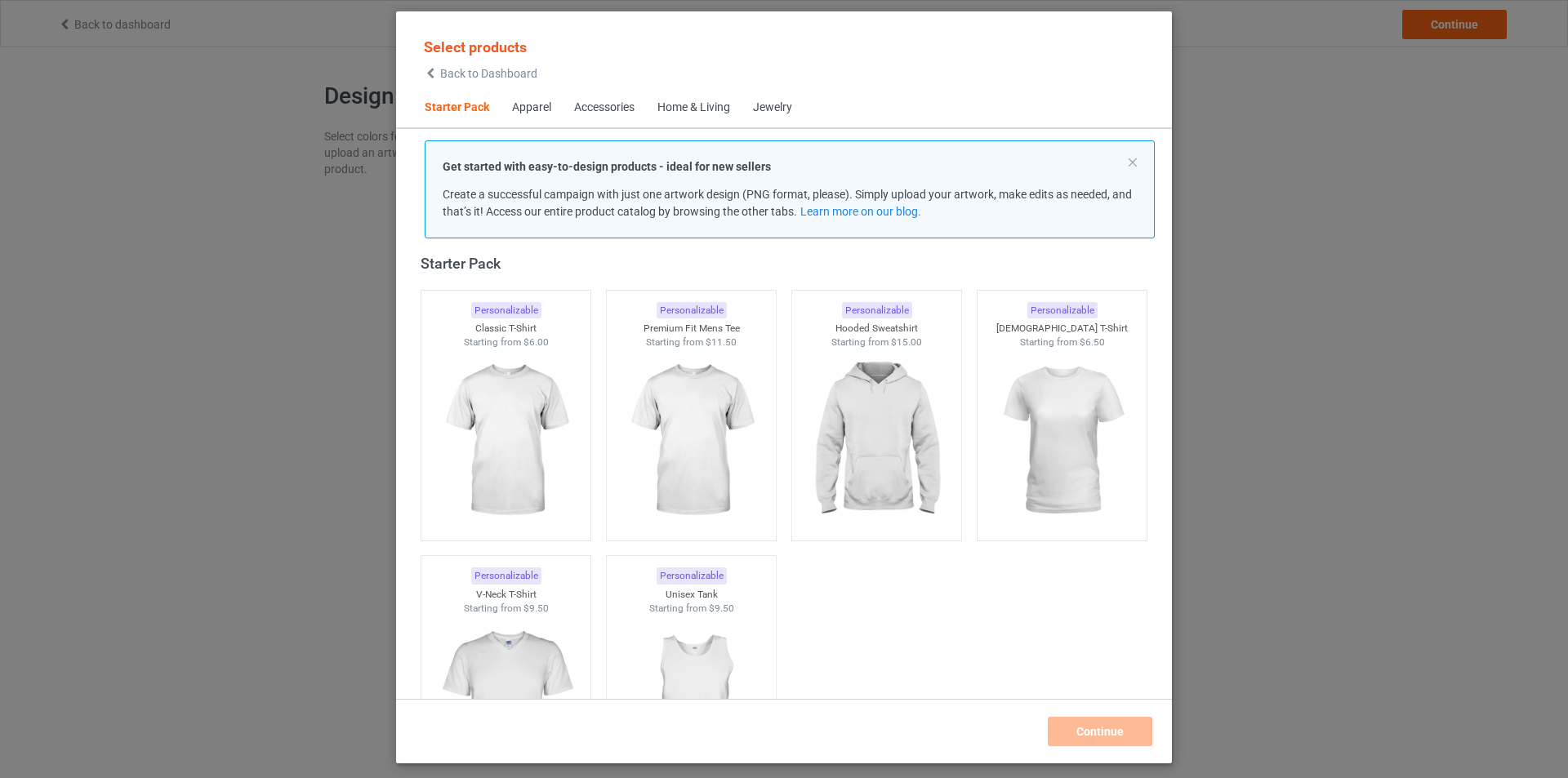
click at [667, 99] on span "Home & Living" at bounding box center [694, 108] width 95 height 40
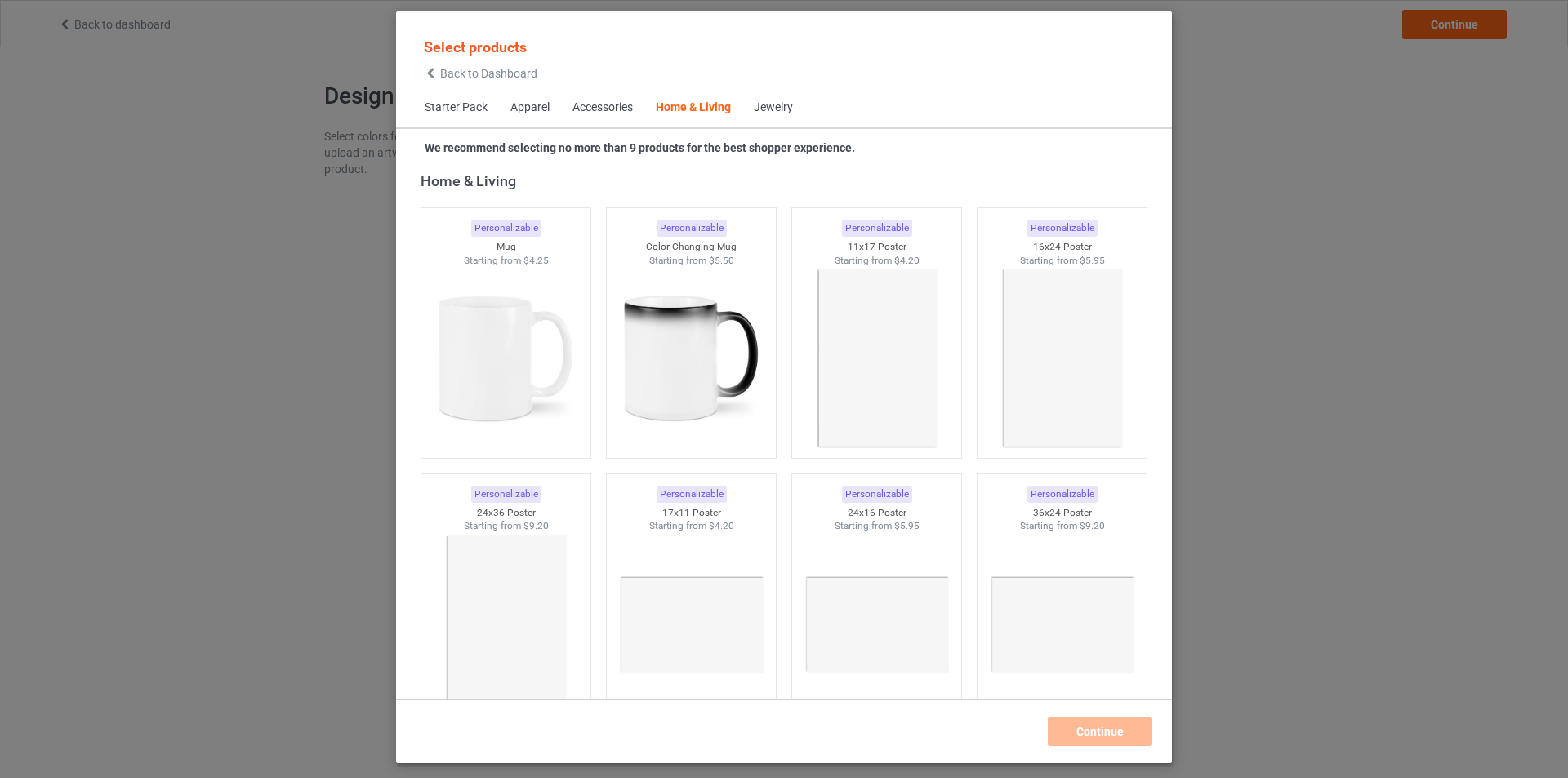
click at [671, 108] on div "Home & Living" at bounding box center [694, 107] width 75 height 16
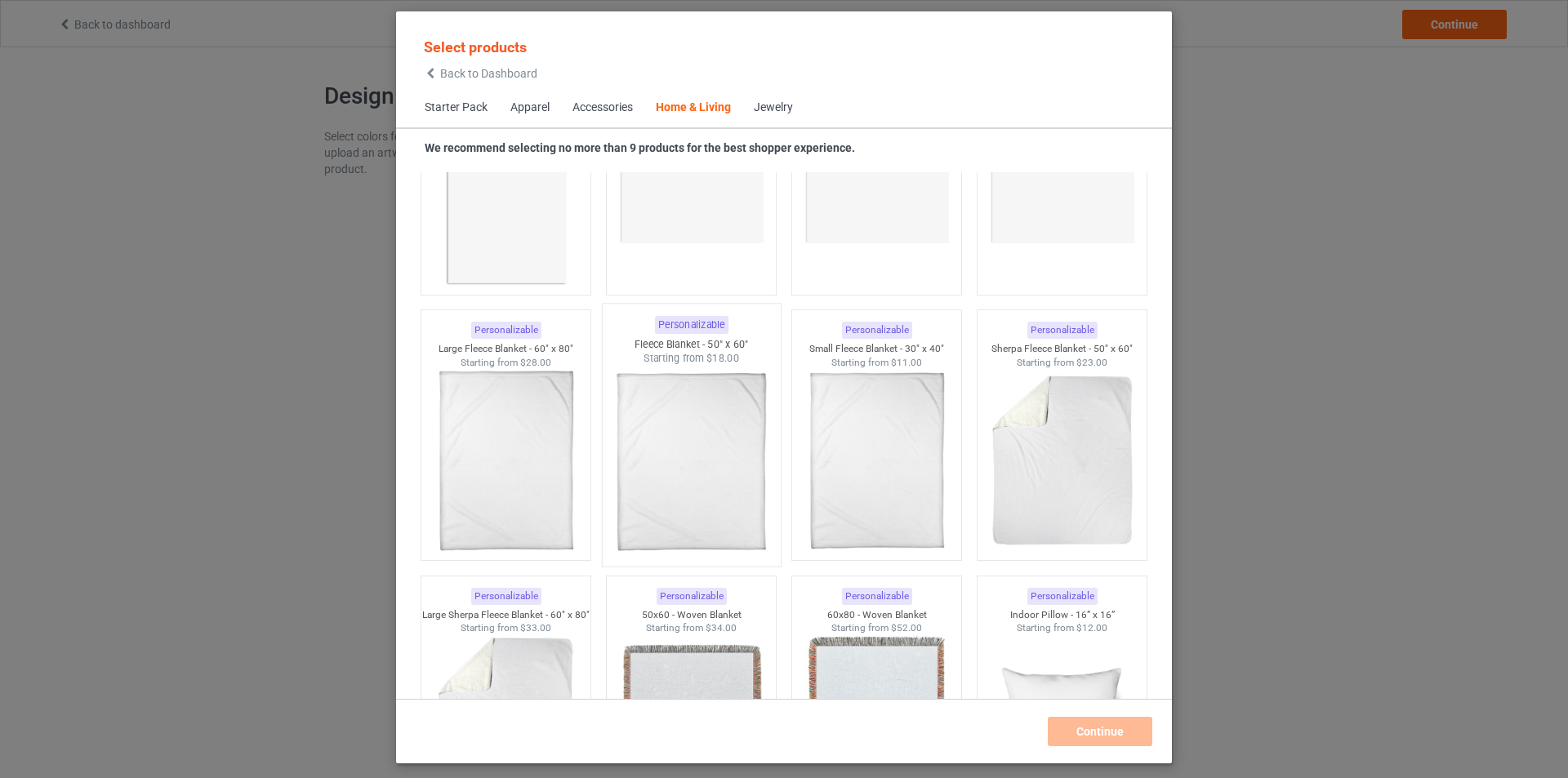
scroll to position [7938, 0]
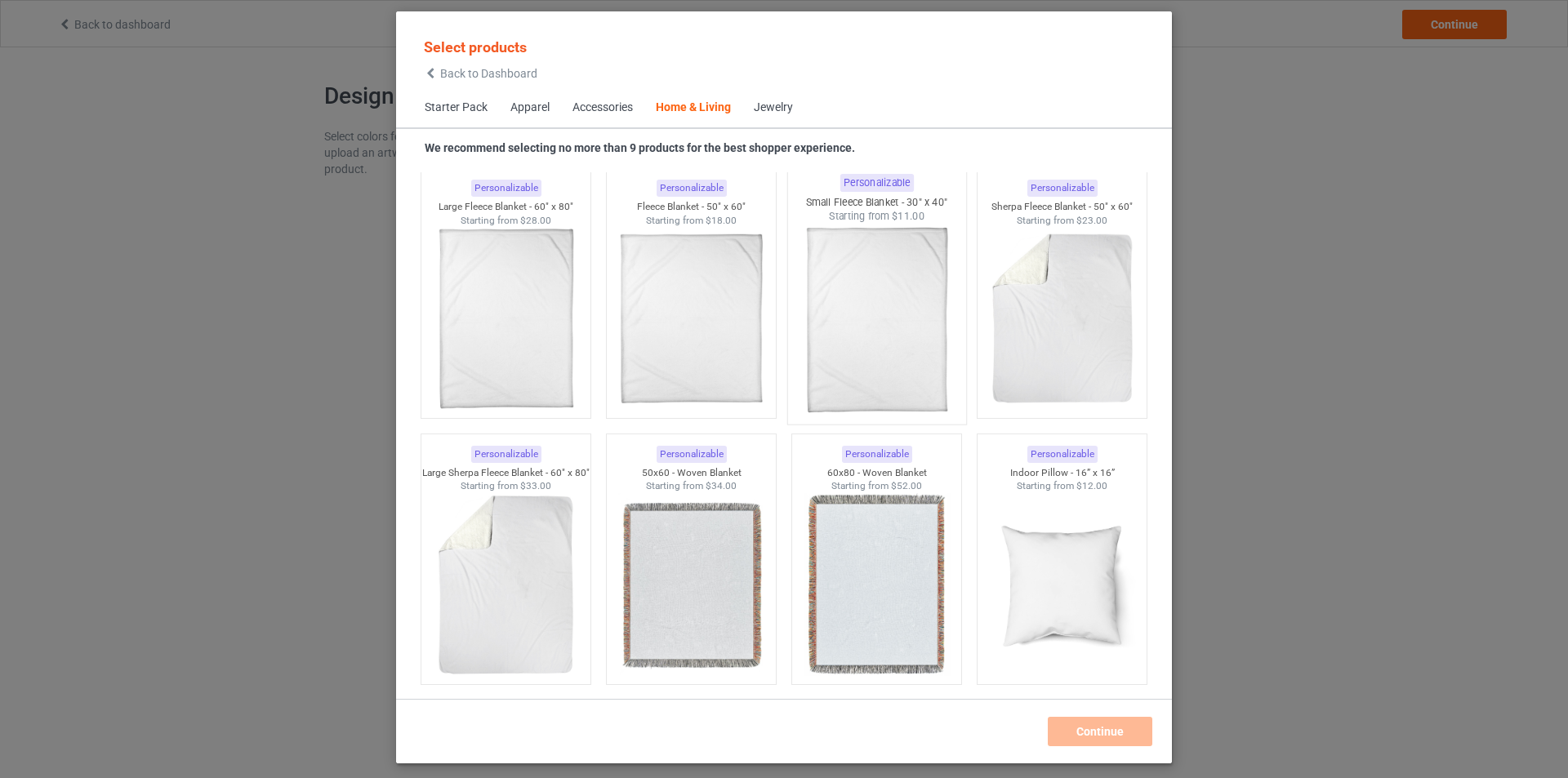
click at [910, 339] on img at bounding box center [876, 319] width 154 height 192
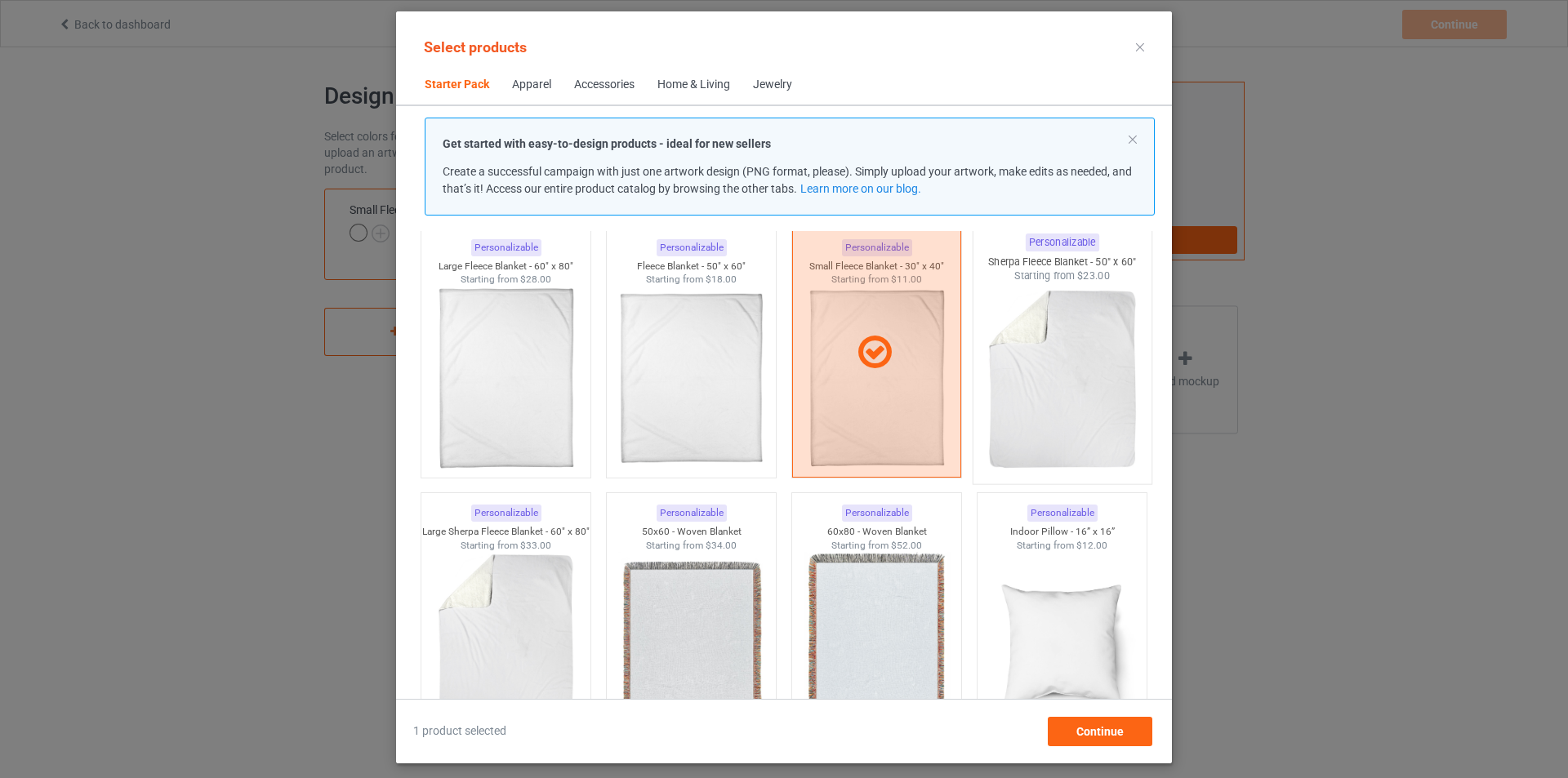
click at [1031, 341] on img at bounding box center [1062, 379] width 154 height 192
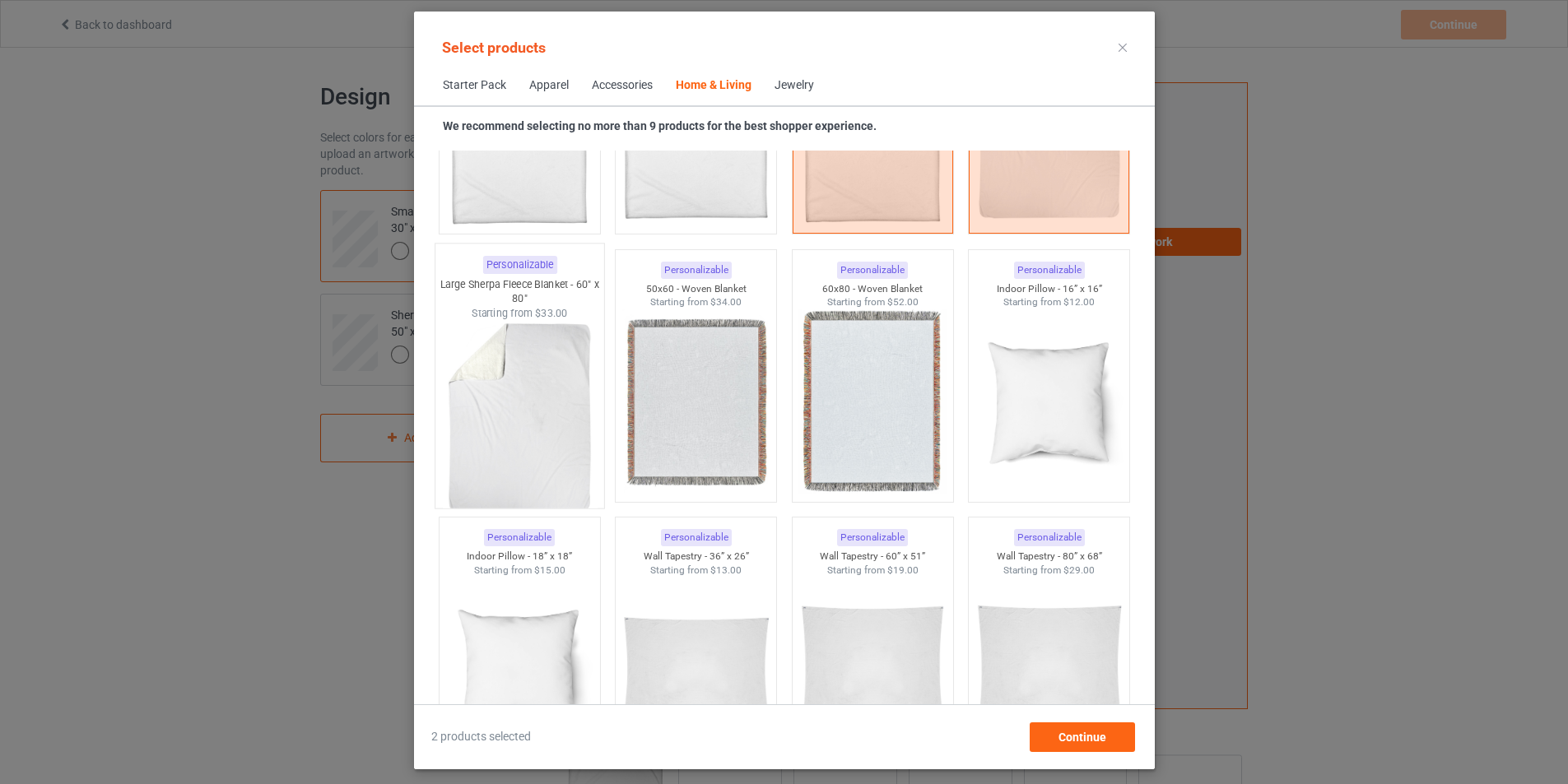
click at [494, 398] on img at bounding box center [519, 416] width 155 height 193
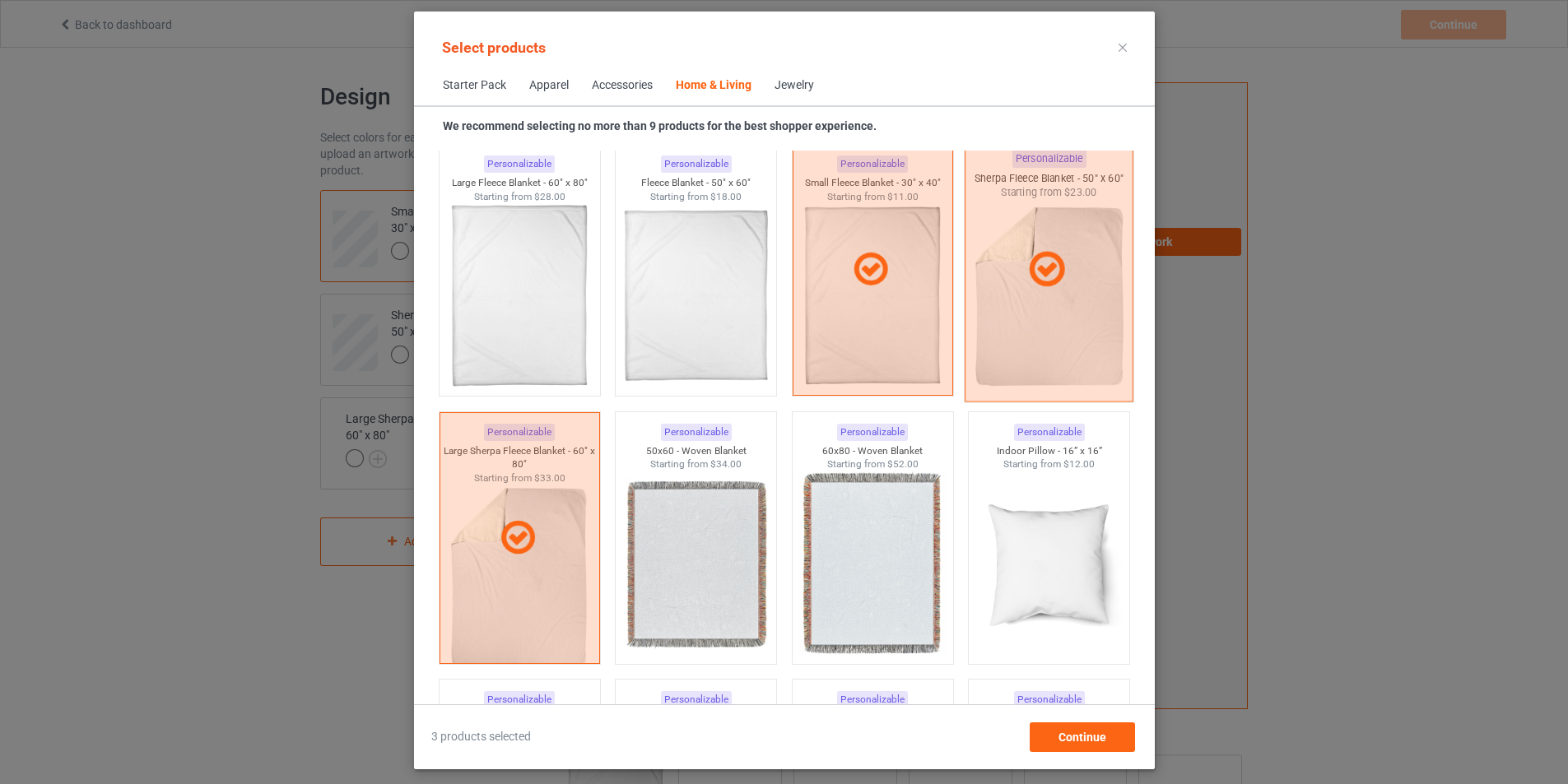
scroll to position [7917, 0]
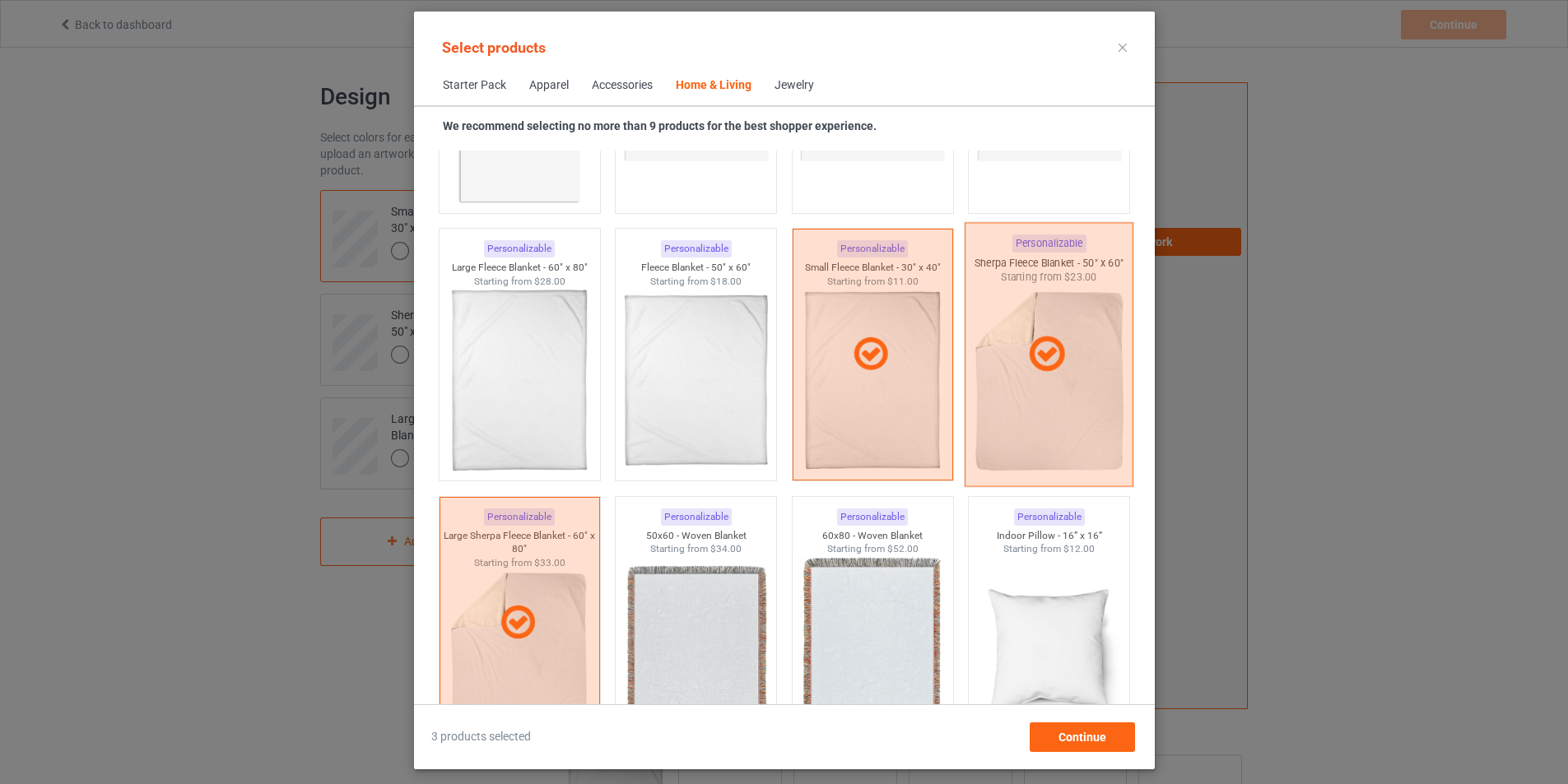
click at [1110, 386] on div at bounding box center [1049, 355] width 169 height 264
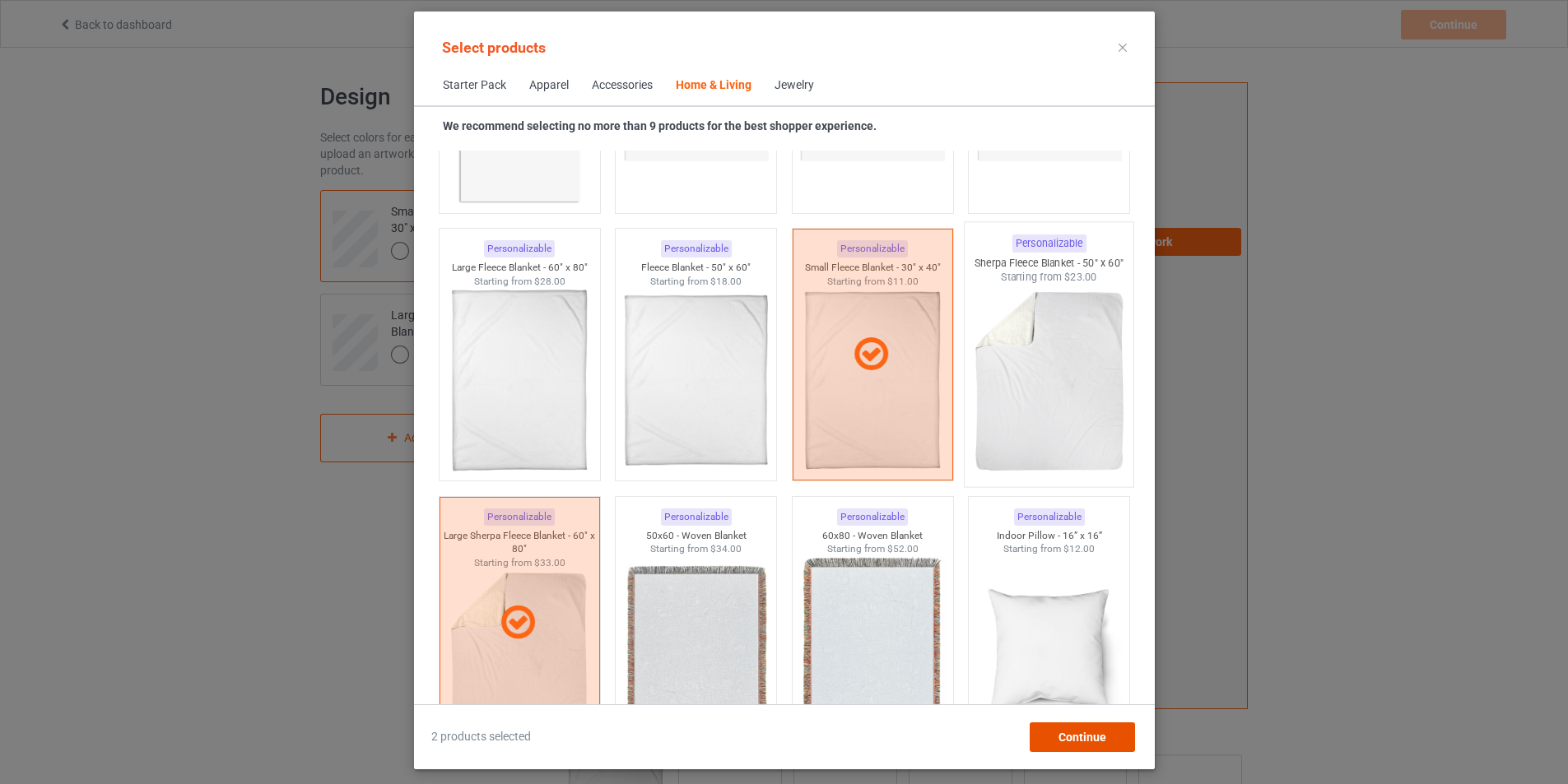
click at [1102, 744] on div "Continue" at bounding box center [1081, 738] width 105 height 30
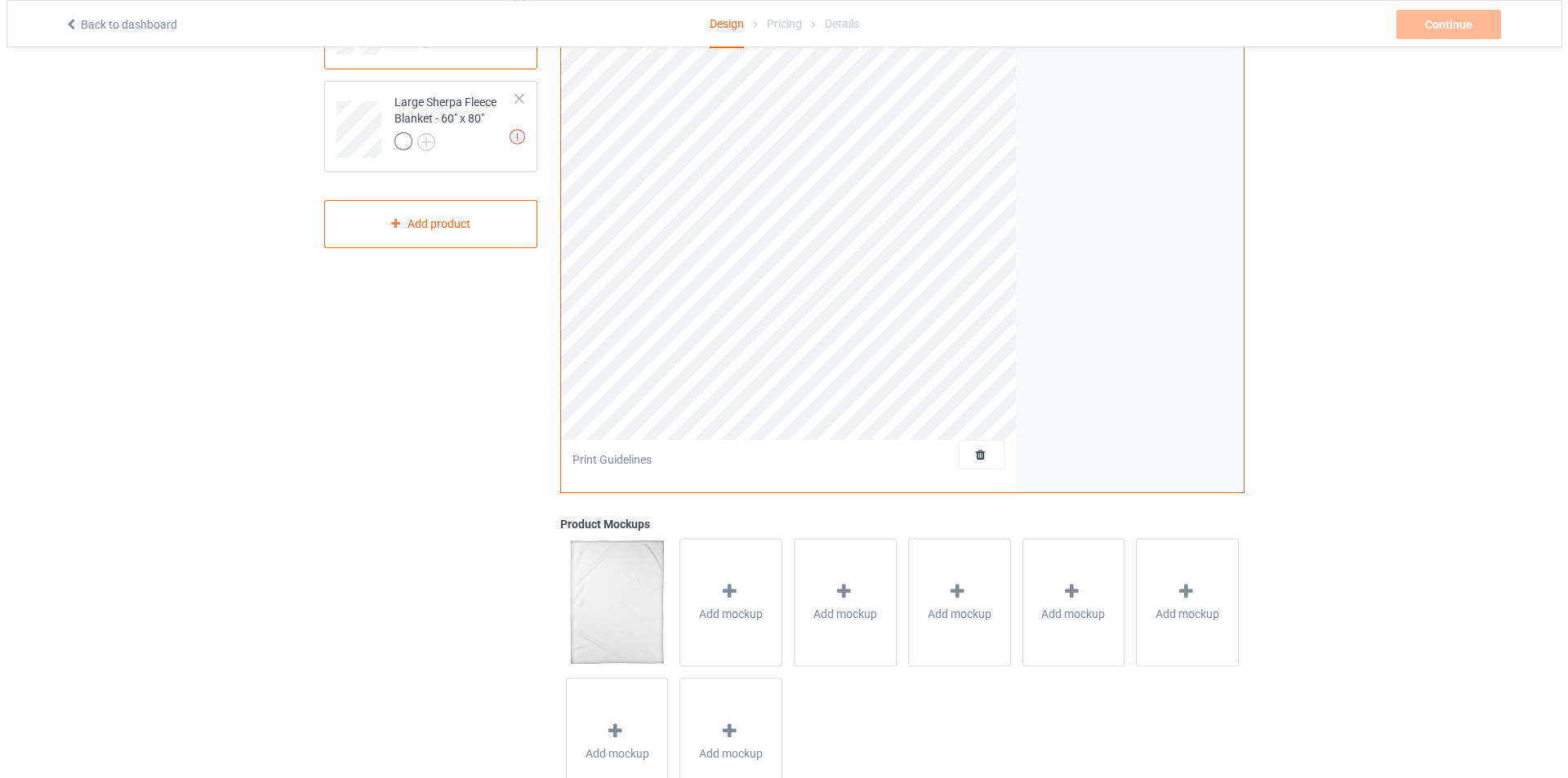
scroll to position [245, 0]
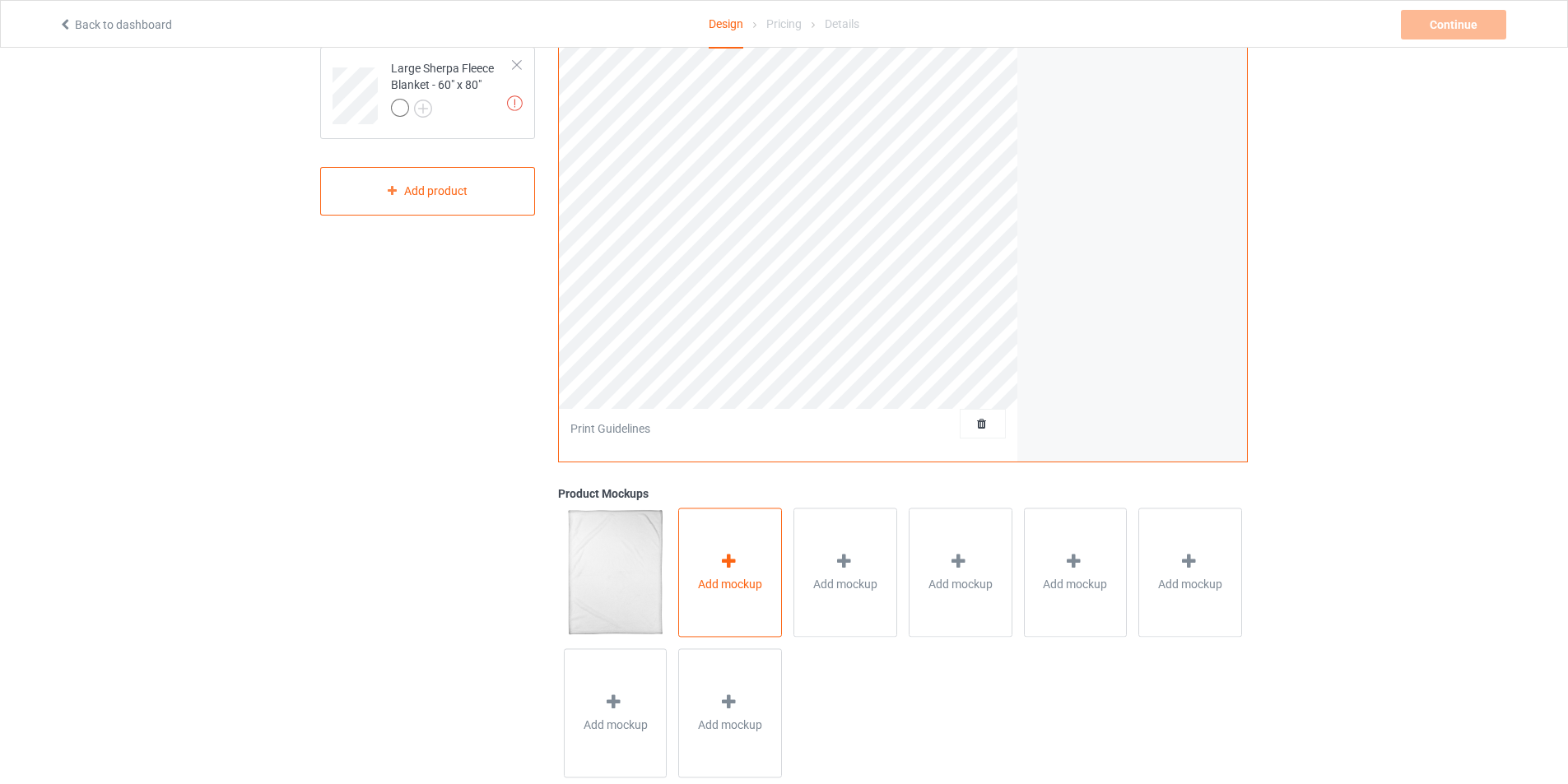
click at [739, 556] on div at bounding box center [729, 564] width 23 height 24
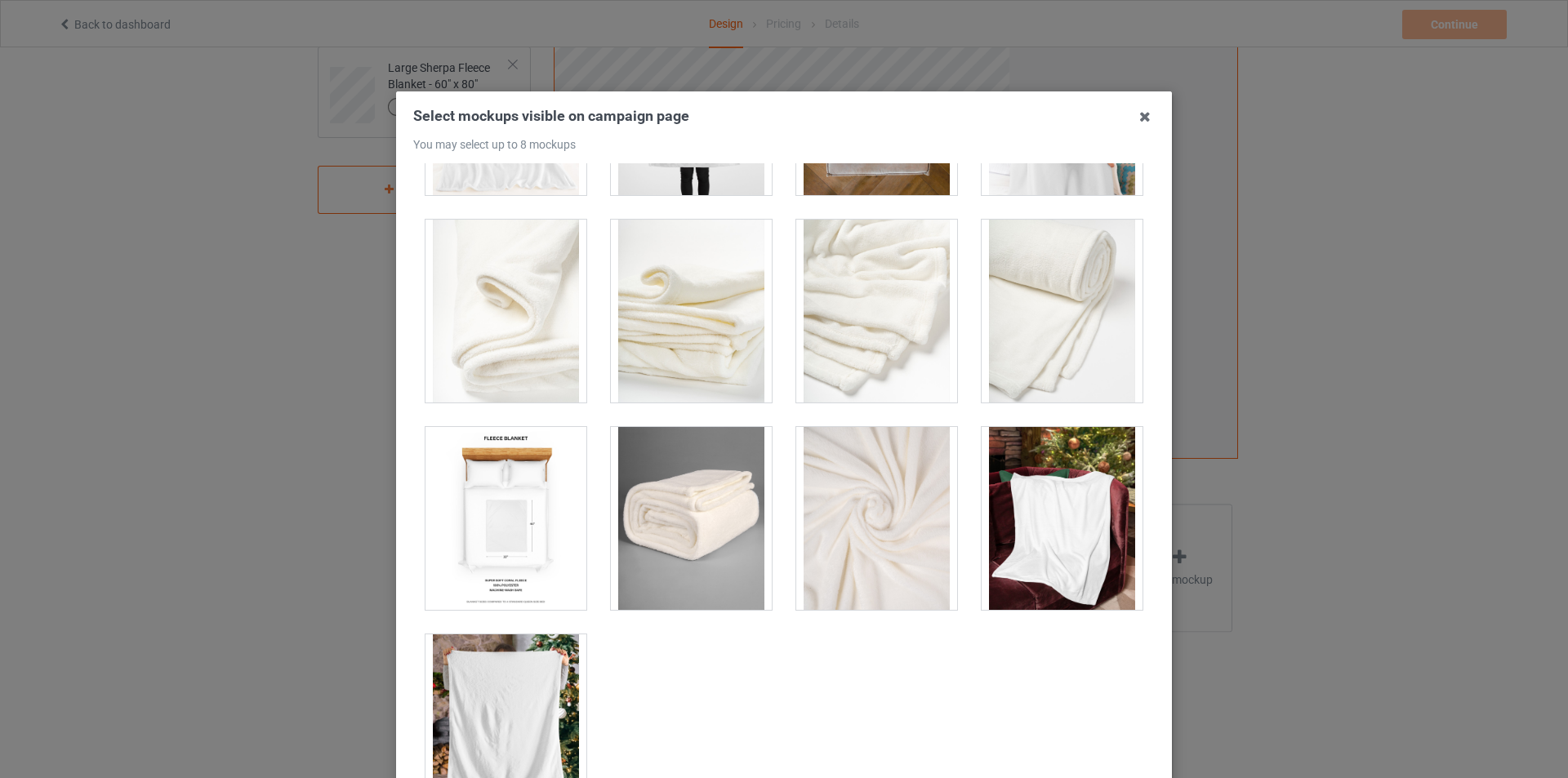
scroll to position [830, 0]
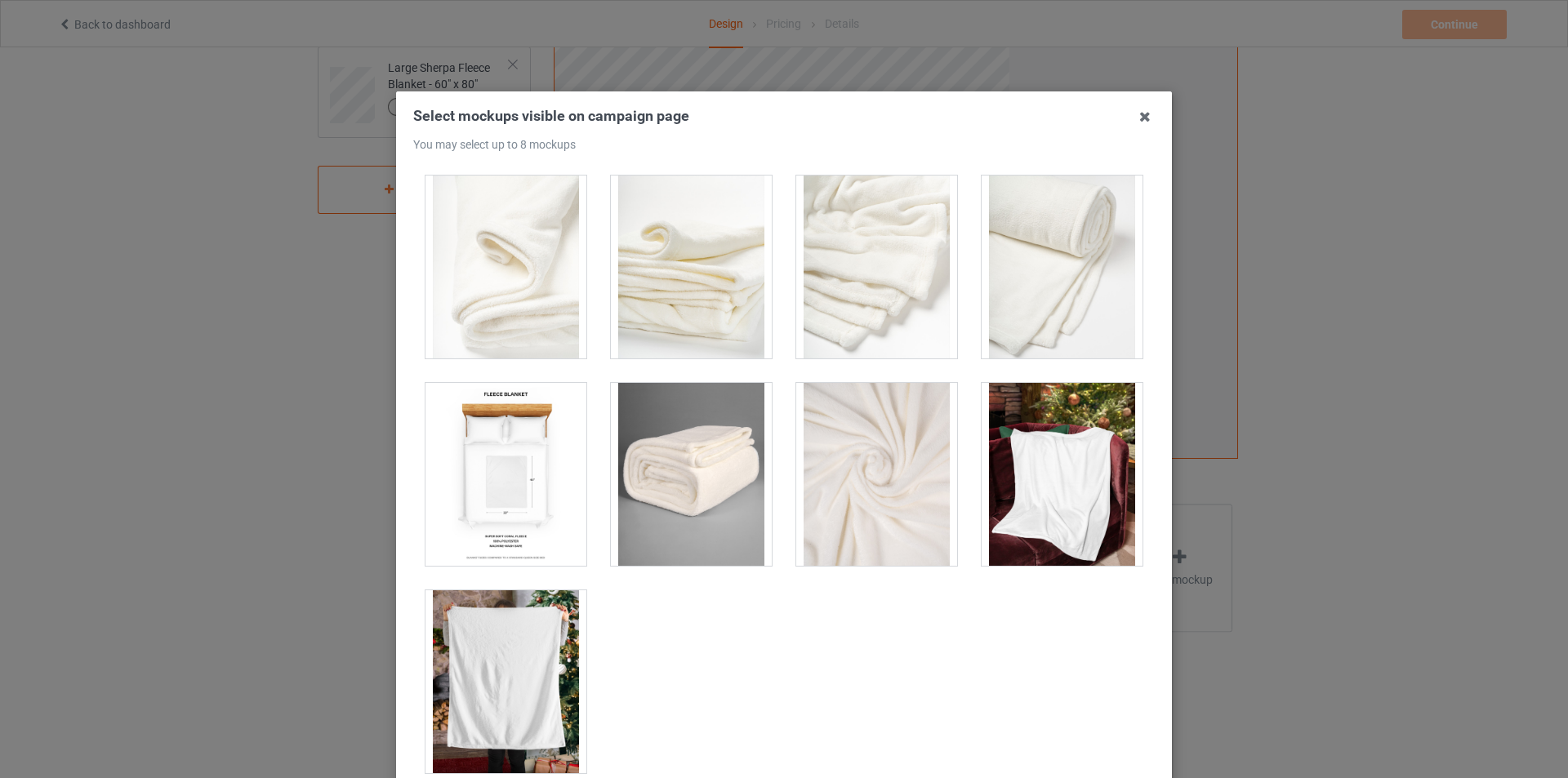
click at [1018, 492] on div at bounding box center [1062, 474] width 161 height 183
drag, startPoint x: 481, startPoint y: 648, endPoint x: 481, endPoint y: 639, distance: 9.0
click at [481, 650] on div at bounding box center [506, 682] width 161 height 183
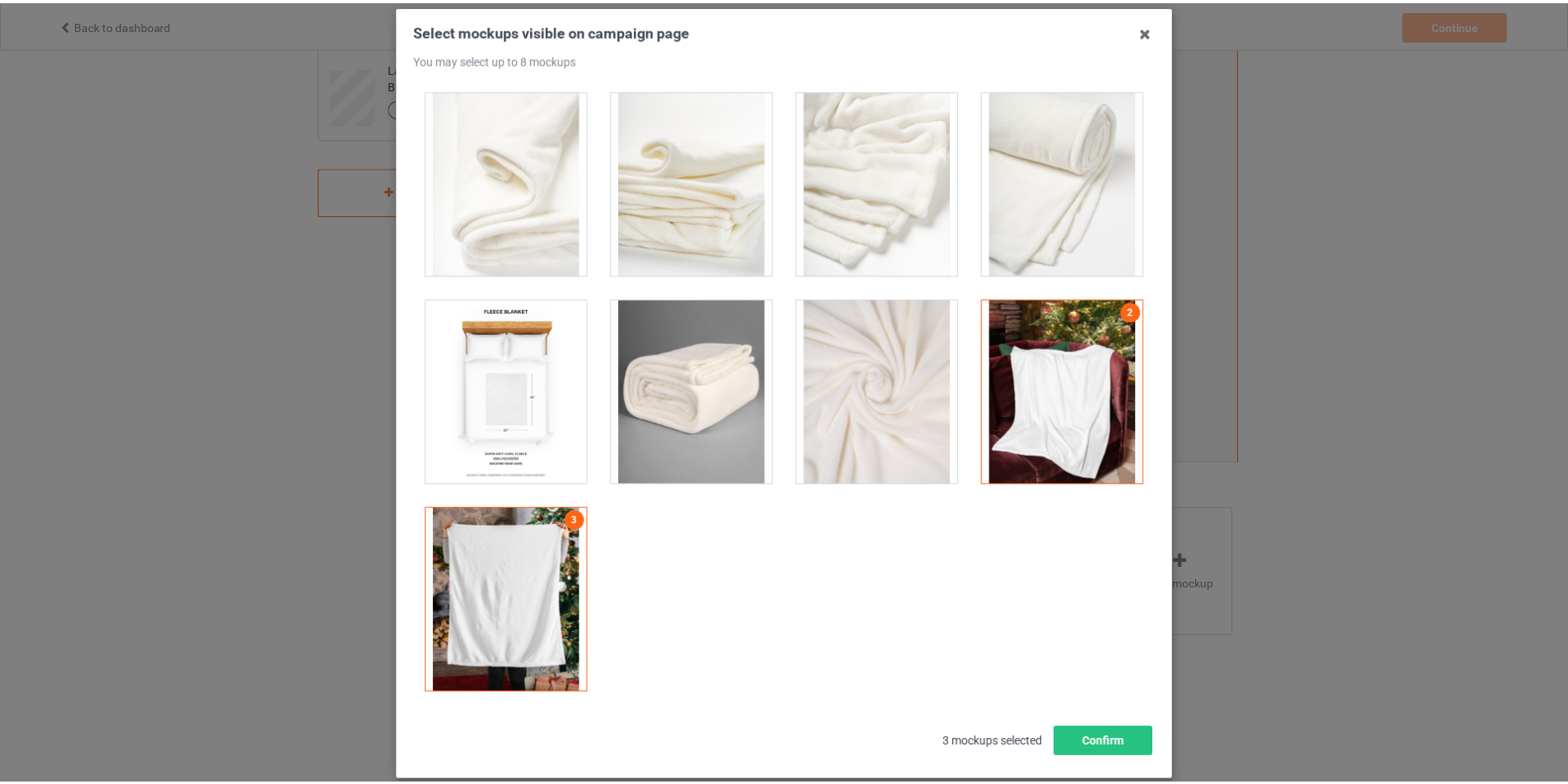
scroll to position [175, 0]
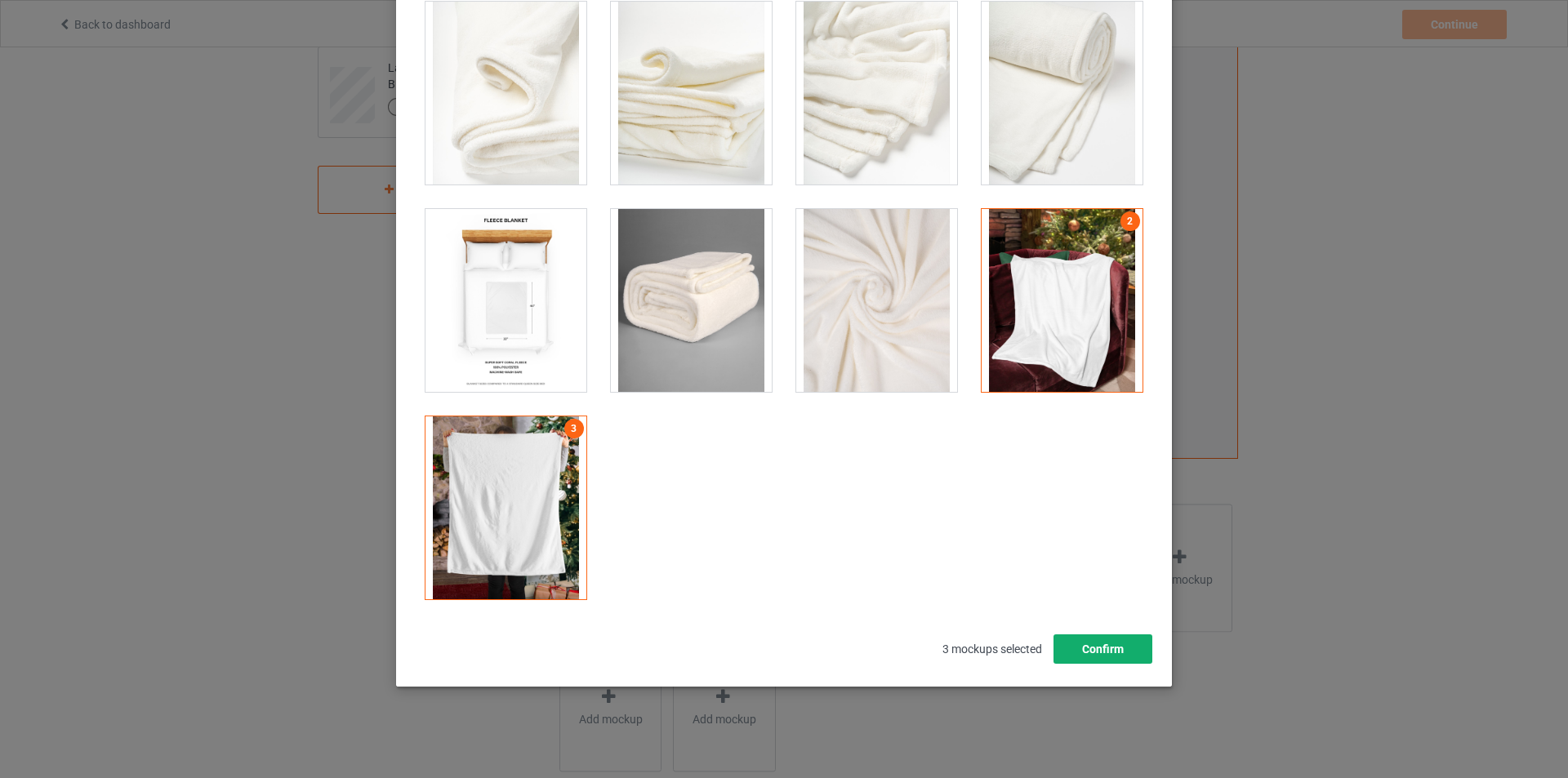
click at [1087, 657] on button "Confirm" at bounding box center [1104, 649] width 99 height 30
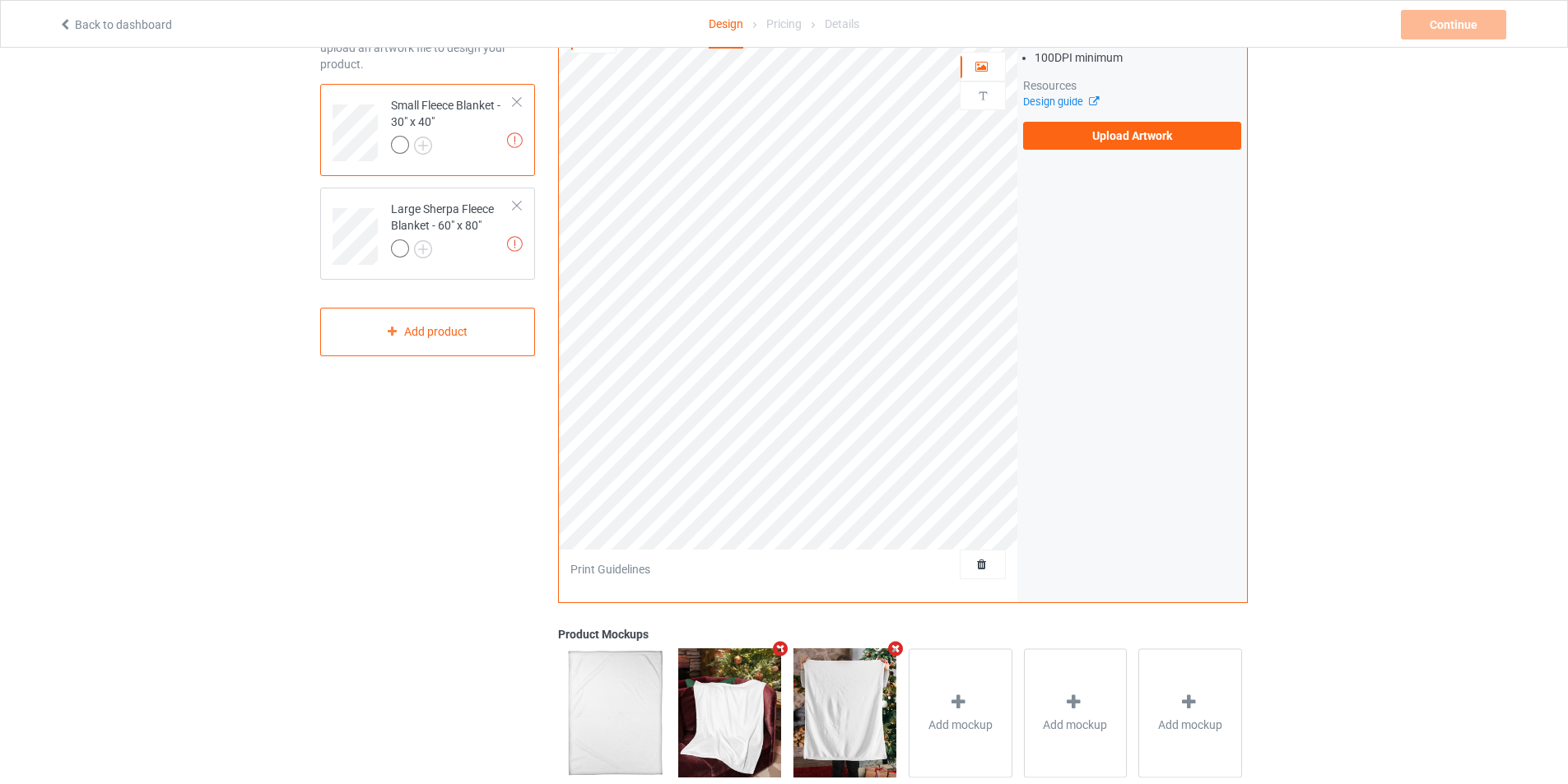
scroll to position [0, 0]
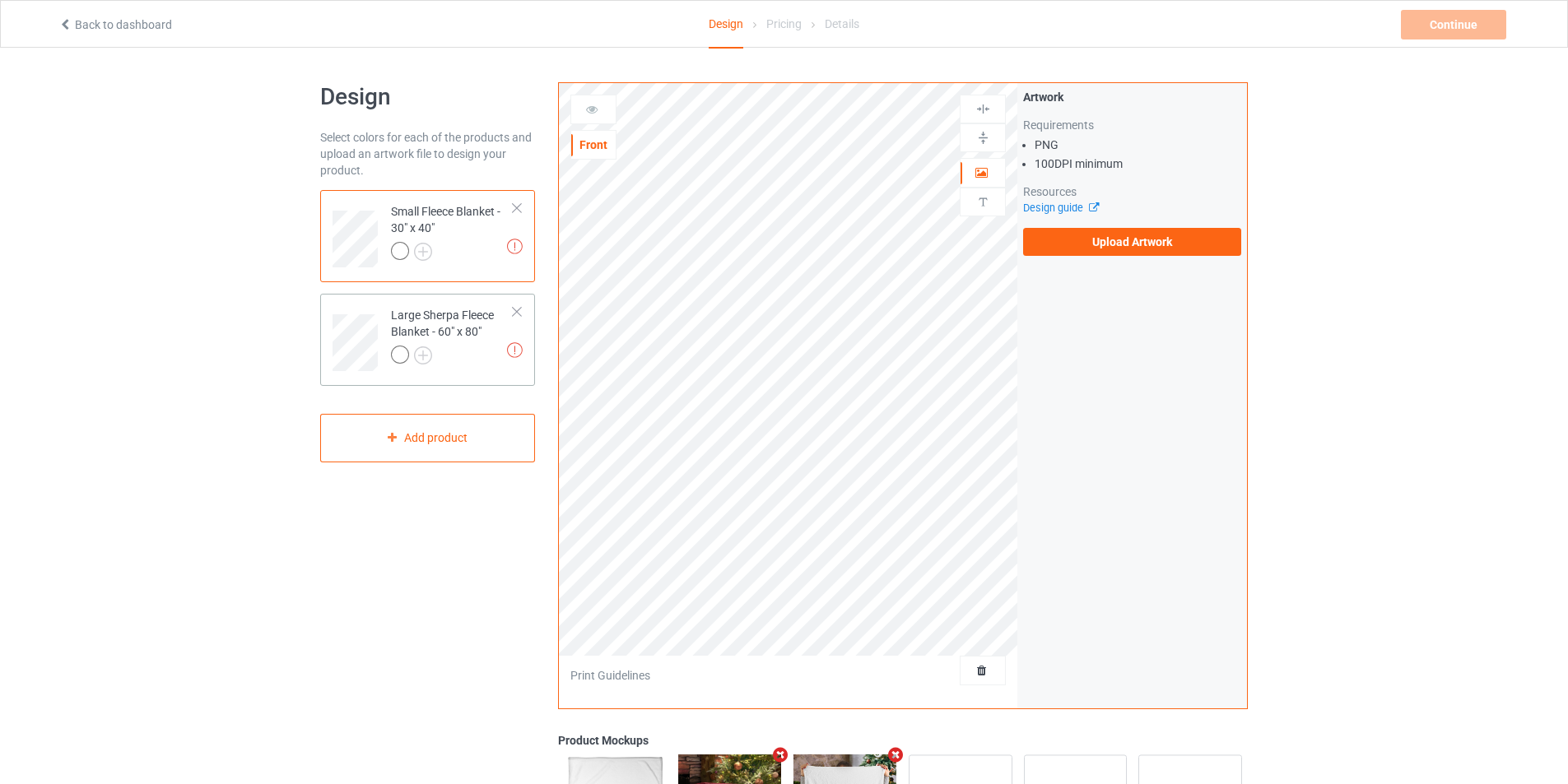
click at [463, 318] on div "Large Sherpa Fleece Blanket - 60" x 80"" at bounding box center [452, 335] width 123 height 56
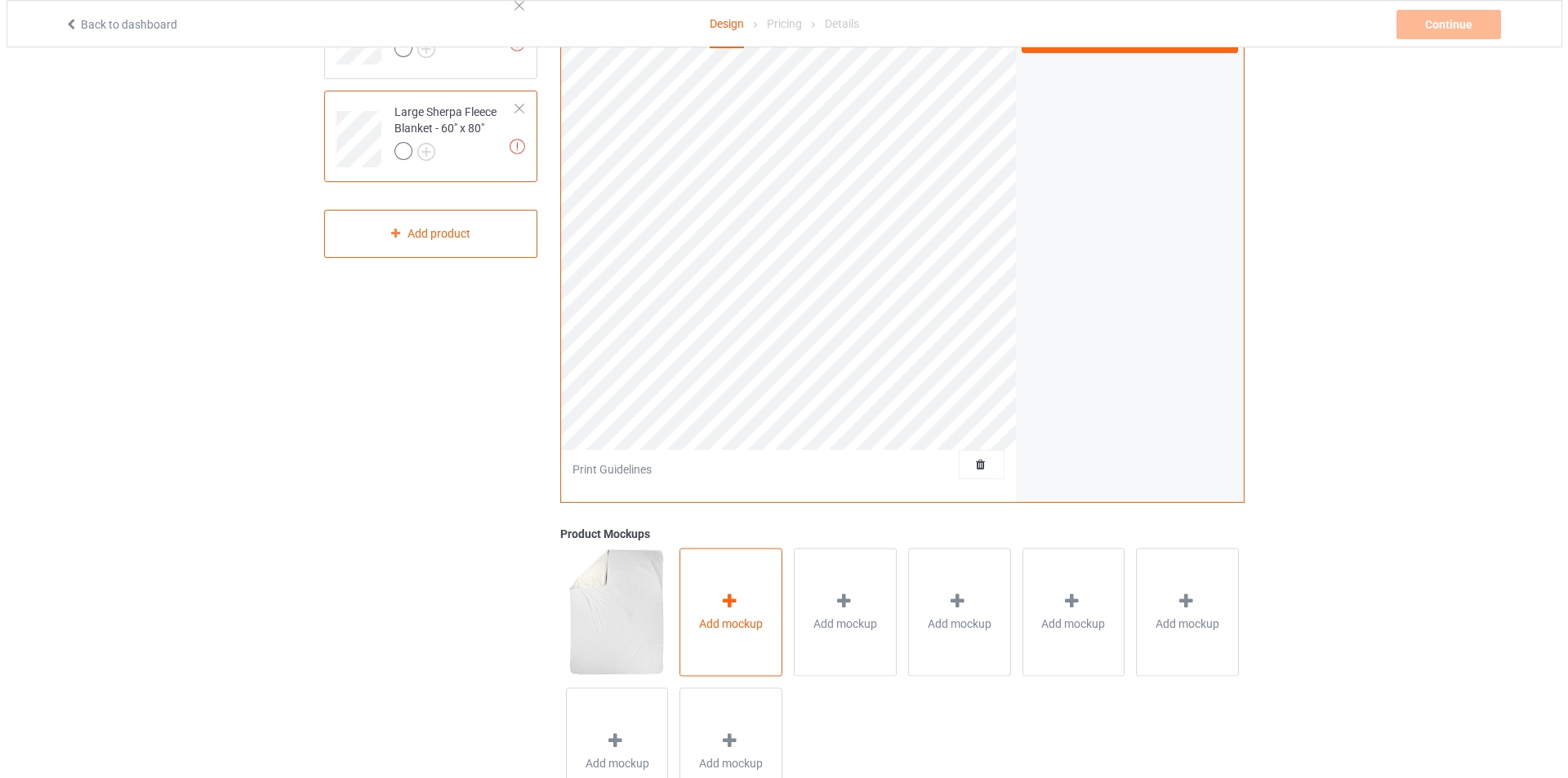
scroll to position [280, 0]
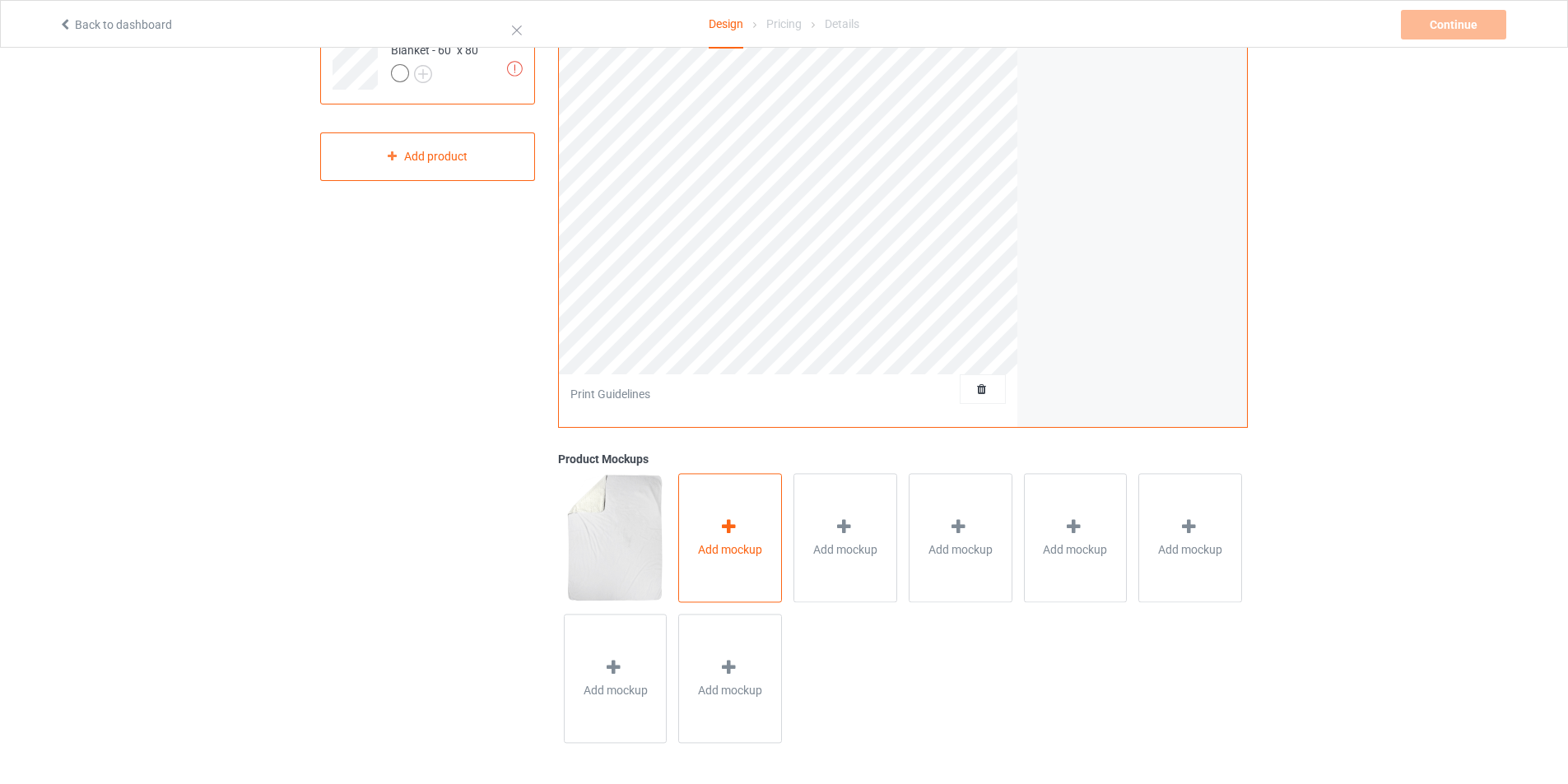
click at [755, 555] on span "Add mockup" at bounding box center [730, 550] width 64 height 16
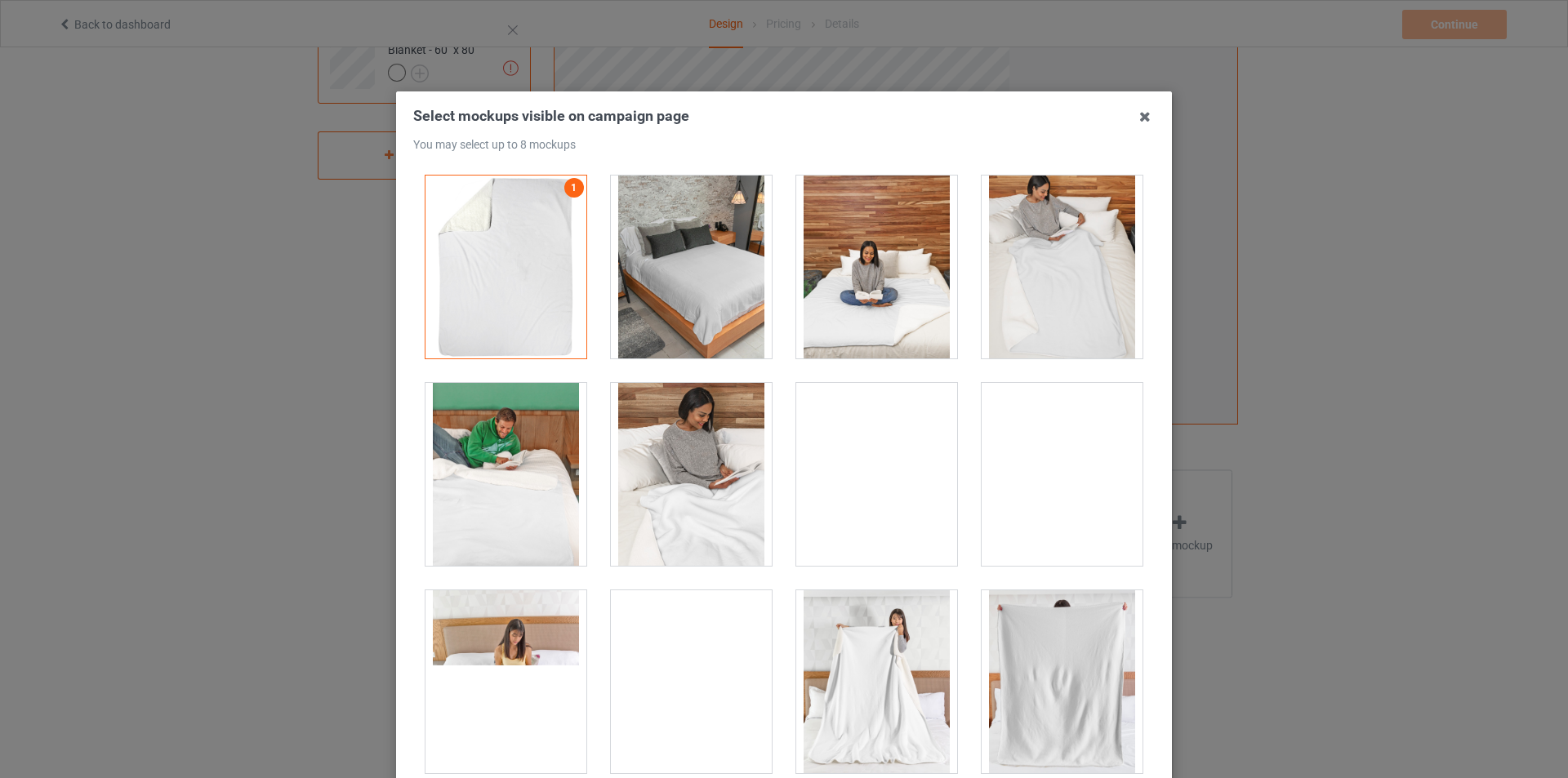
scroll to position [326, 0]
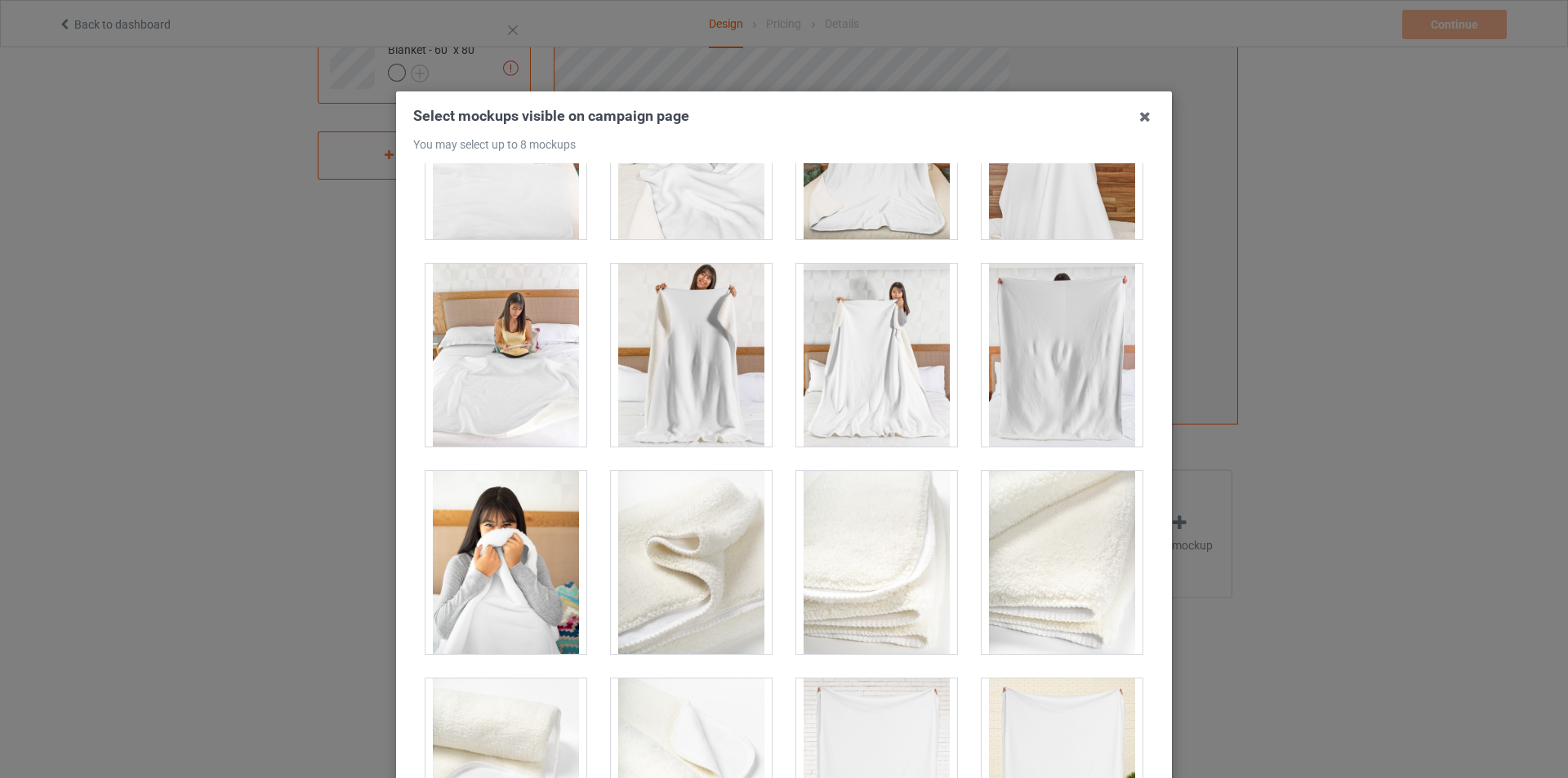
click at [1011, 401] on div at bounding box center [1062, 355] width 161 height 183
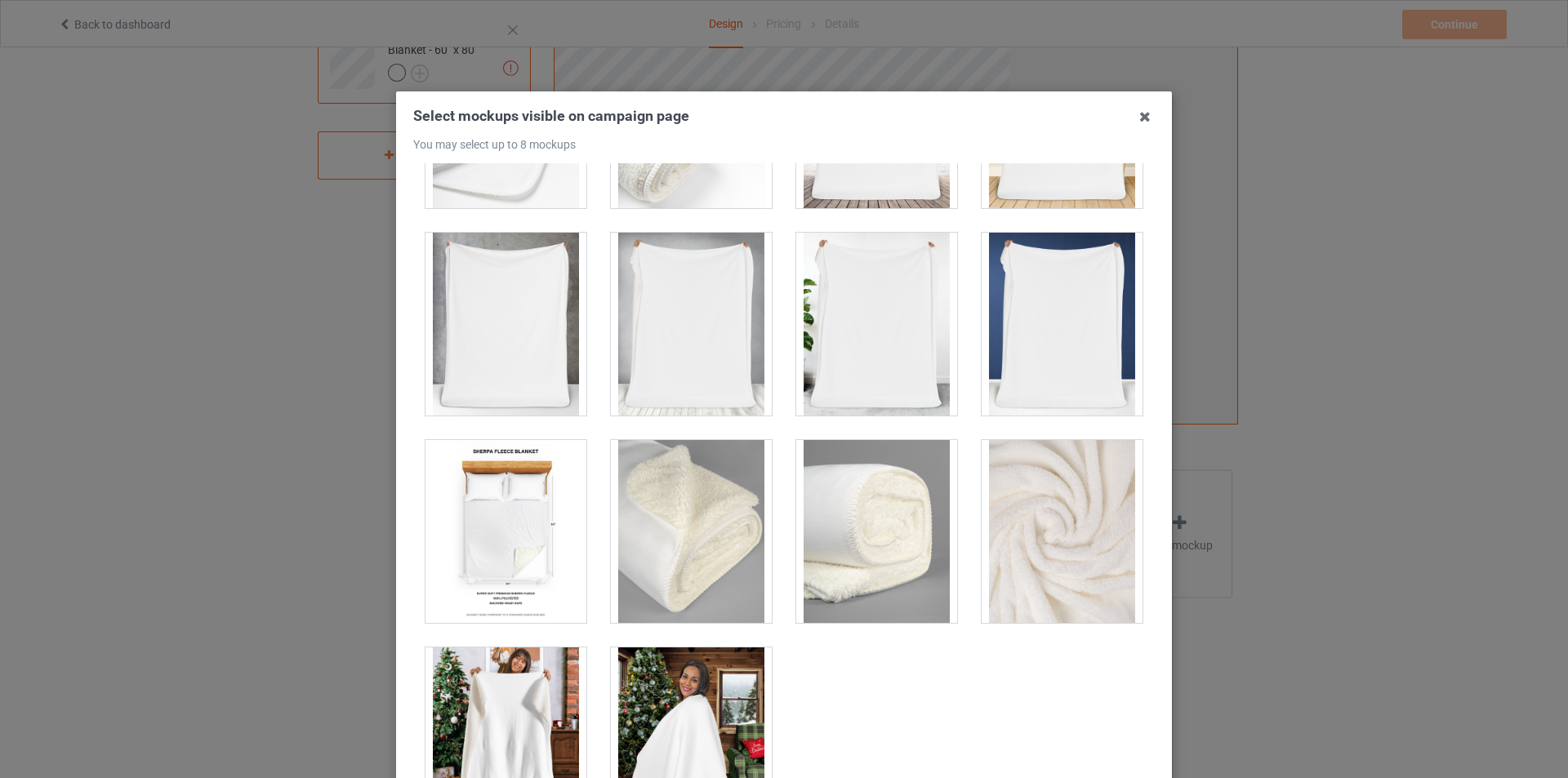
scroll to position [1037, 0]
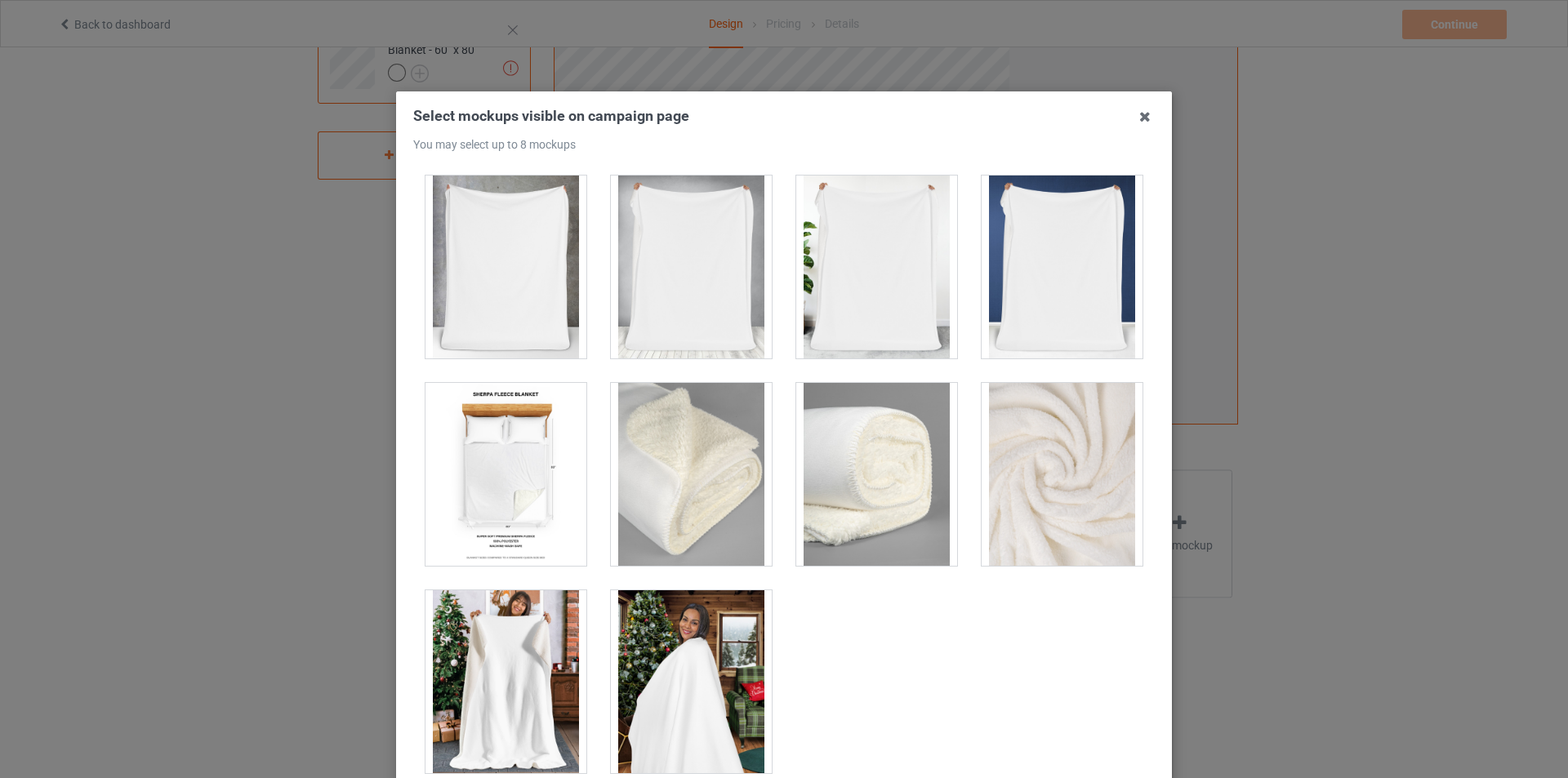
click at [509, 654] on div at bounding box center [506, 682] width 161 height 183
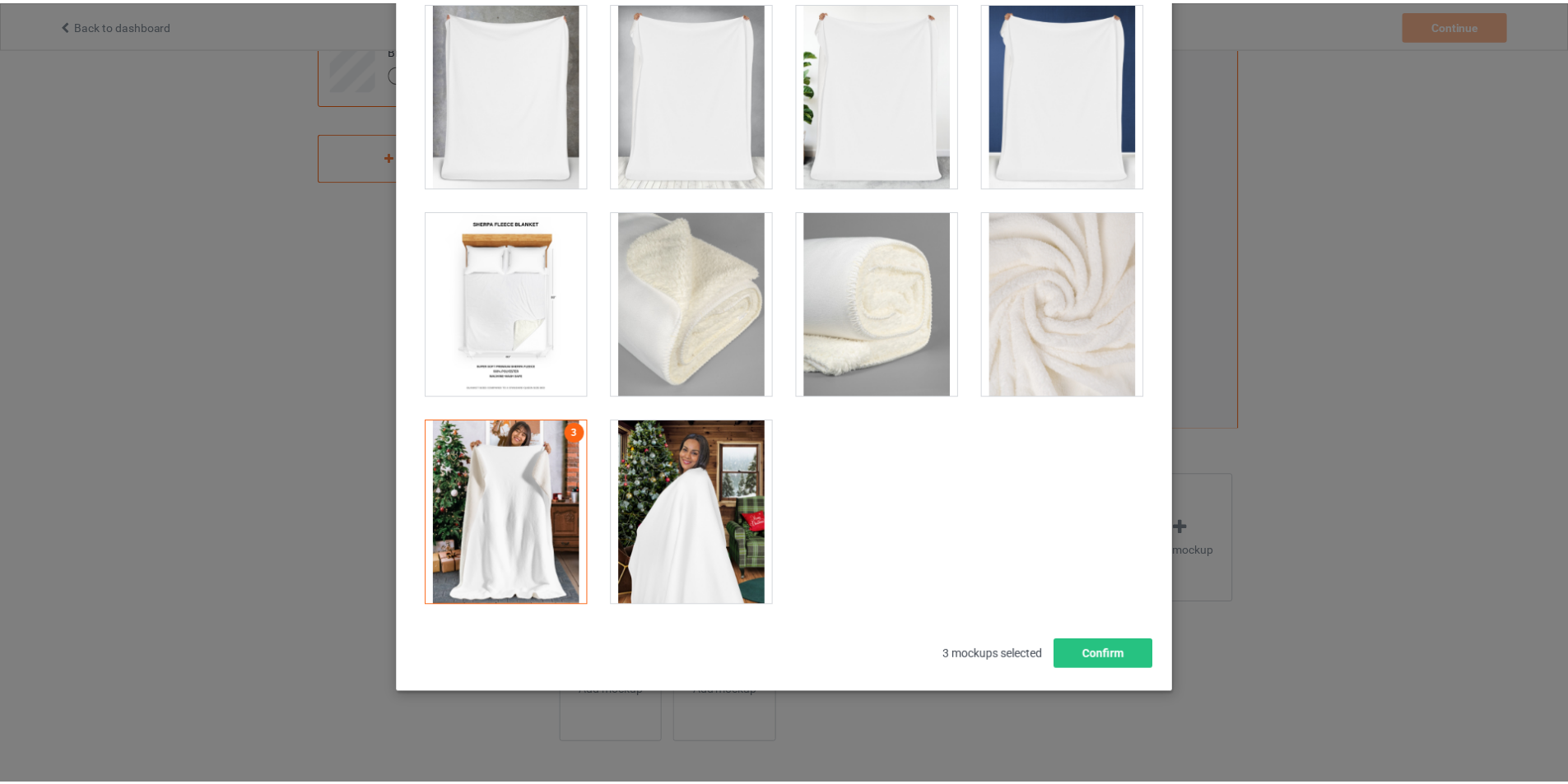
scroll to position [175, 0]
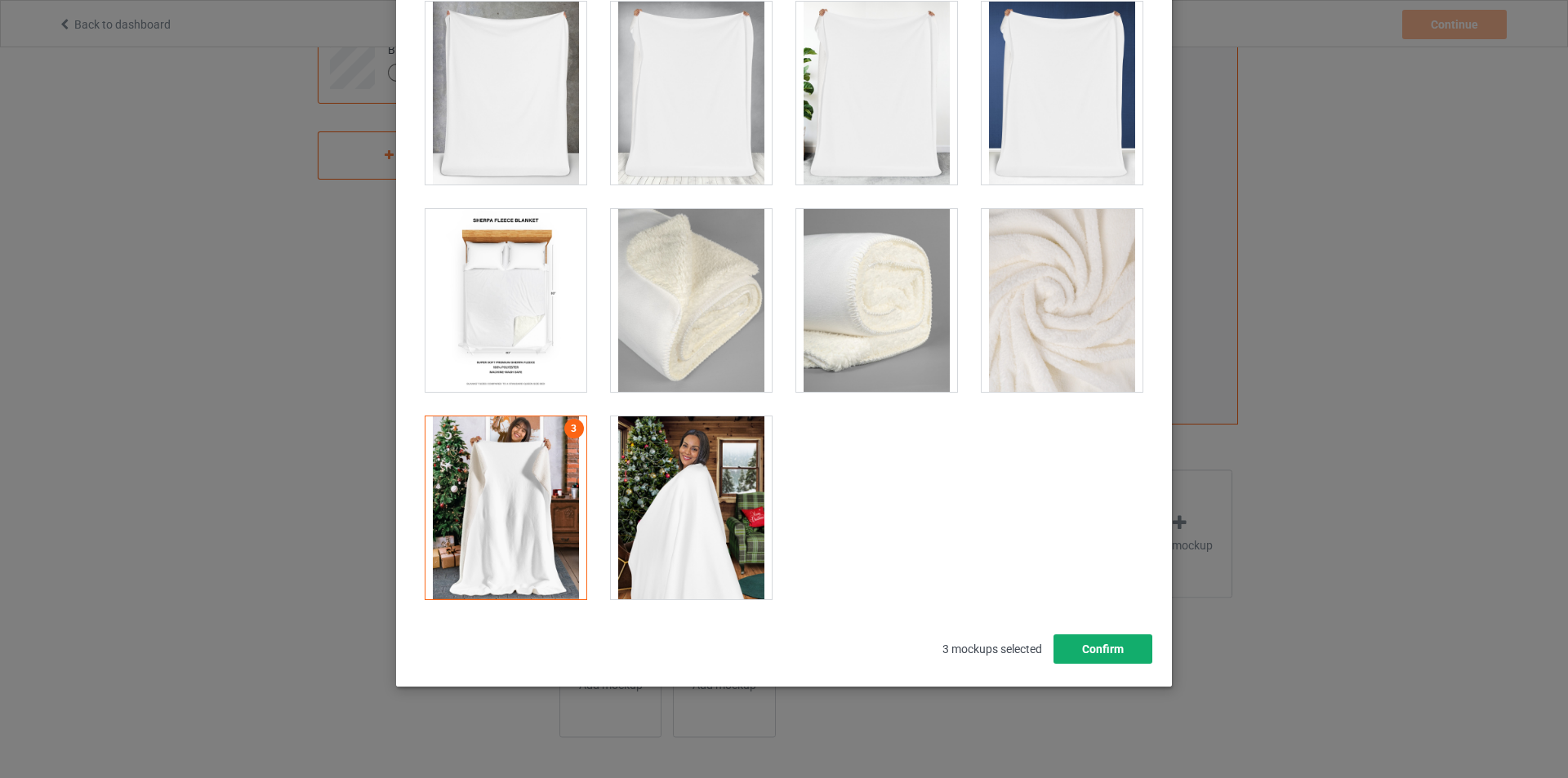
click at [1077, 649] on button "Confirm" at bounding box center [1104, 649] width 99 height 30
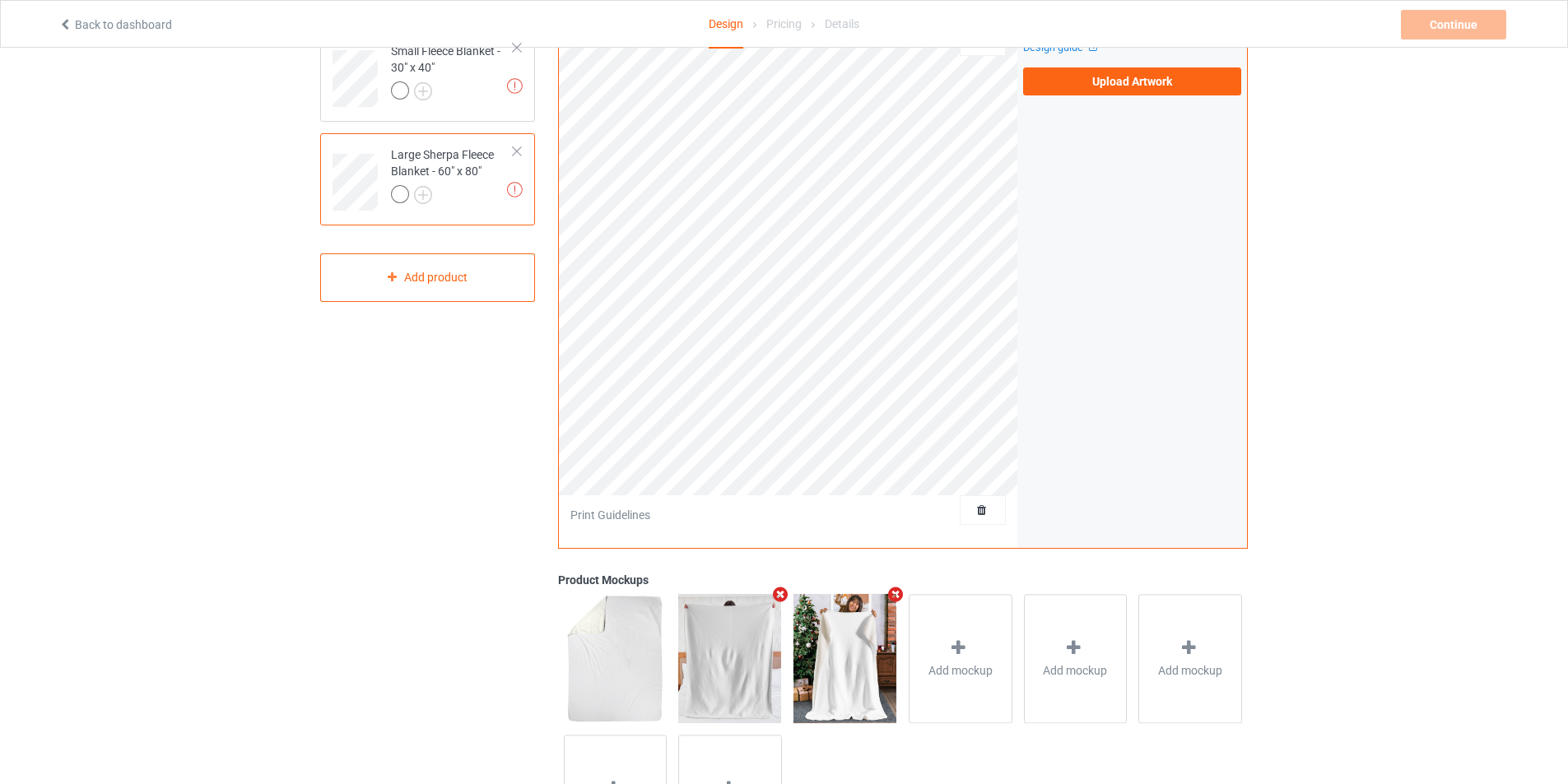
scroll to position [0, 0]
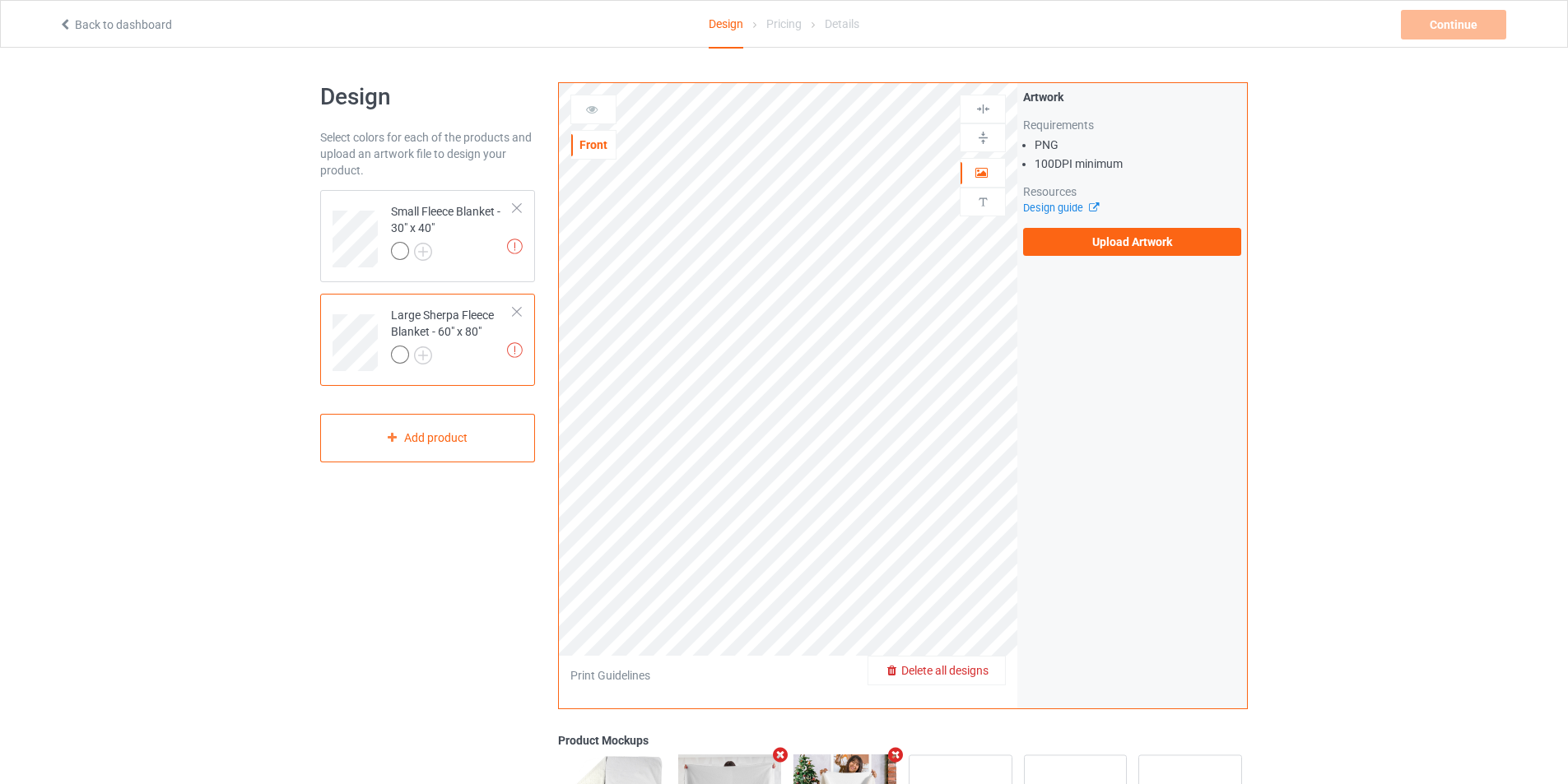
click at [982, 672] on span "Delete all designs" at bounding box center [944, 670] width 87 height 13
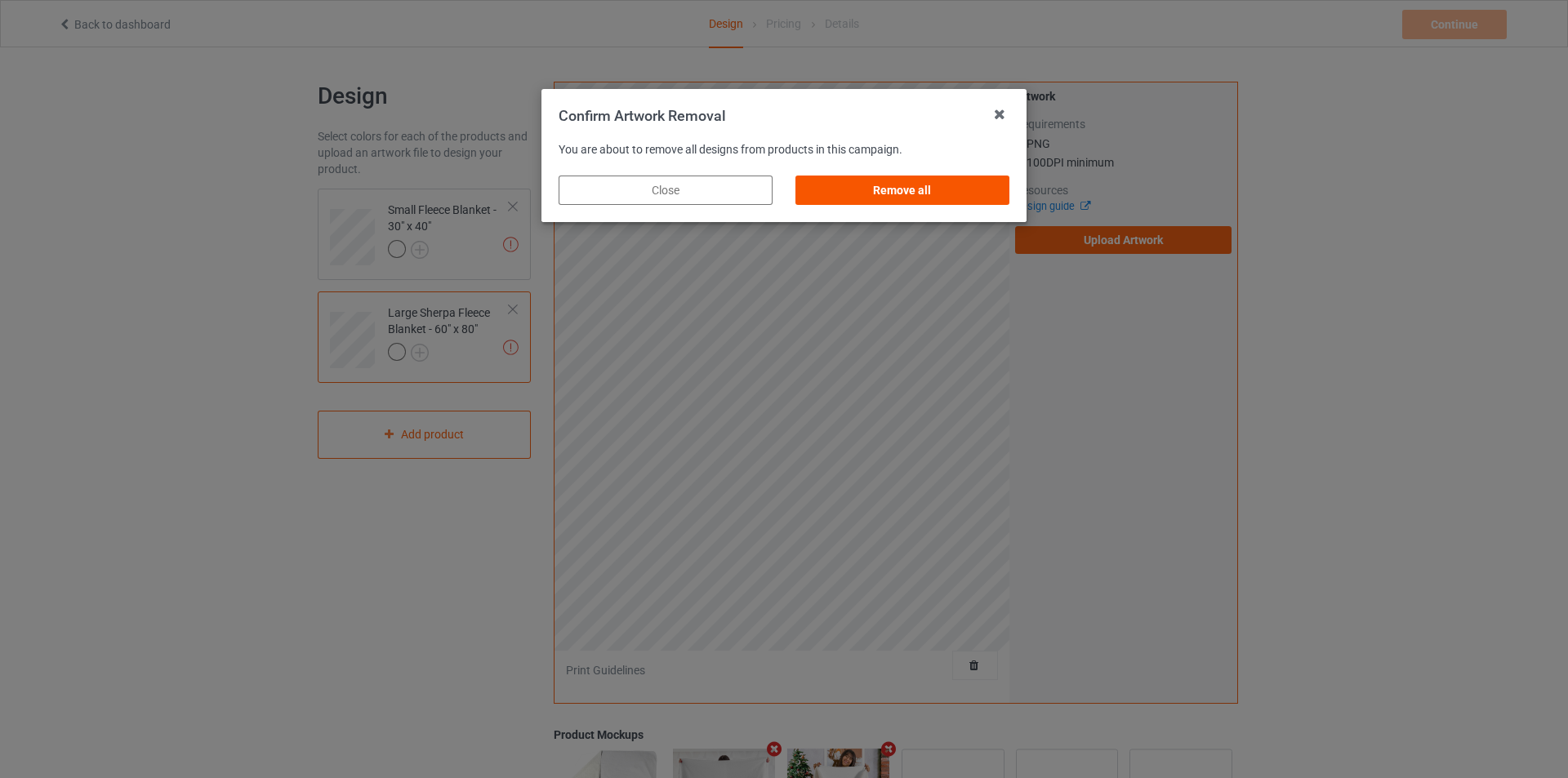
click at [867, 178] on div "Remove all" at bounding box center [903, 191] width 214 height 30
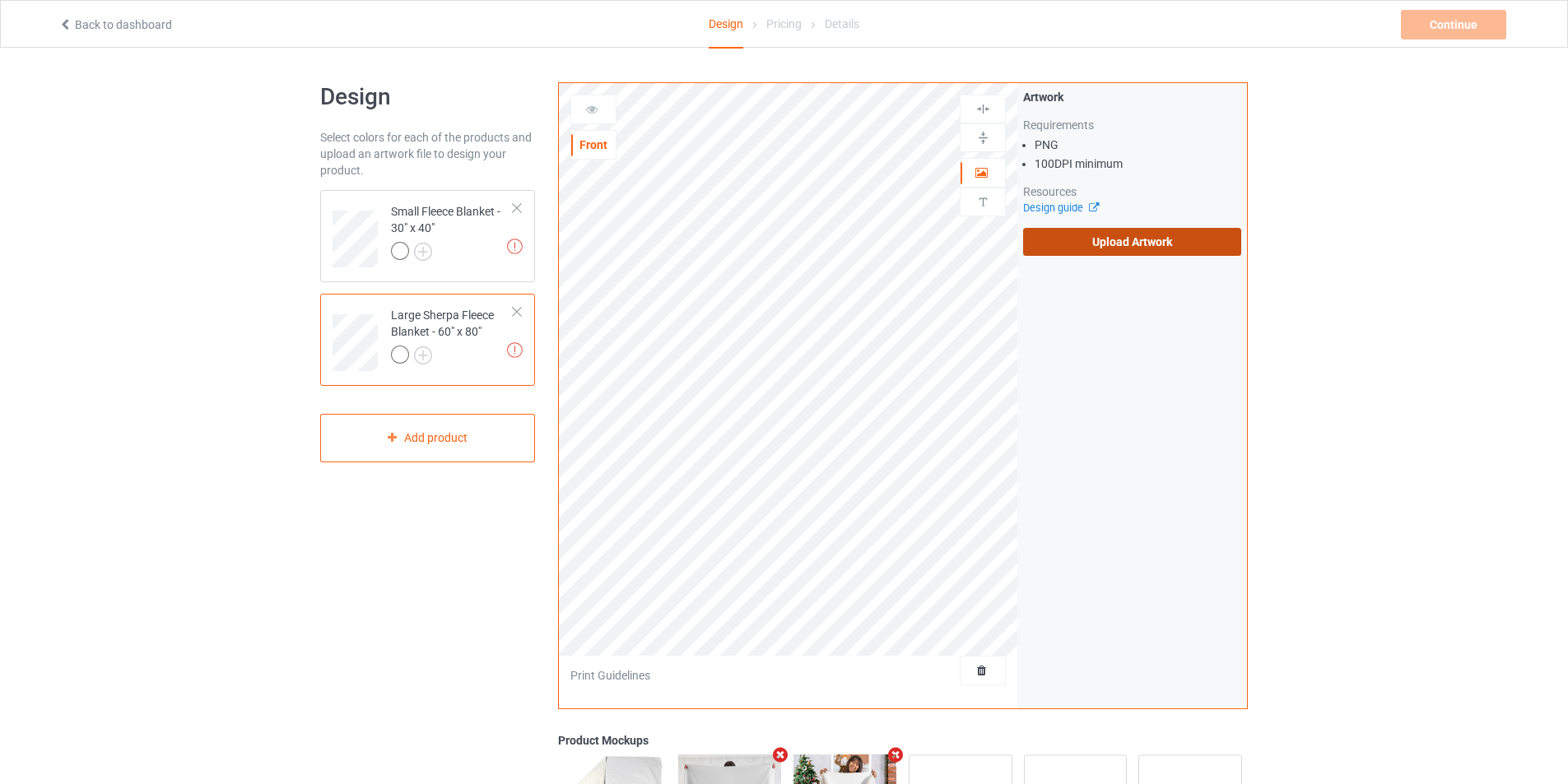
click at [1120, 244] on label "Upload Artwork" at bounding box center [1132, 242] width 218 height 28
click at [0, 0] on input "Upload Artwork" at bounding box center [0, 0] width 0 height 0
click at [1146, 242] on label "Upload Artwork" at bounding box center [1132, 242] width 218 height 28
click at [0, 0] on input "Upload Artwork" at bounding box center [0, 0] width 0 height 0
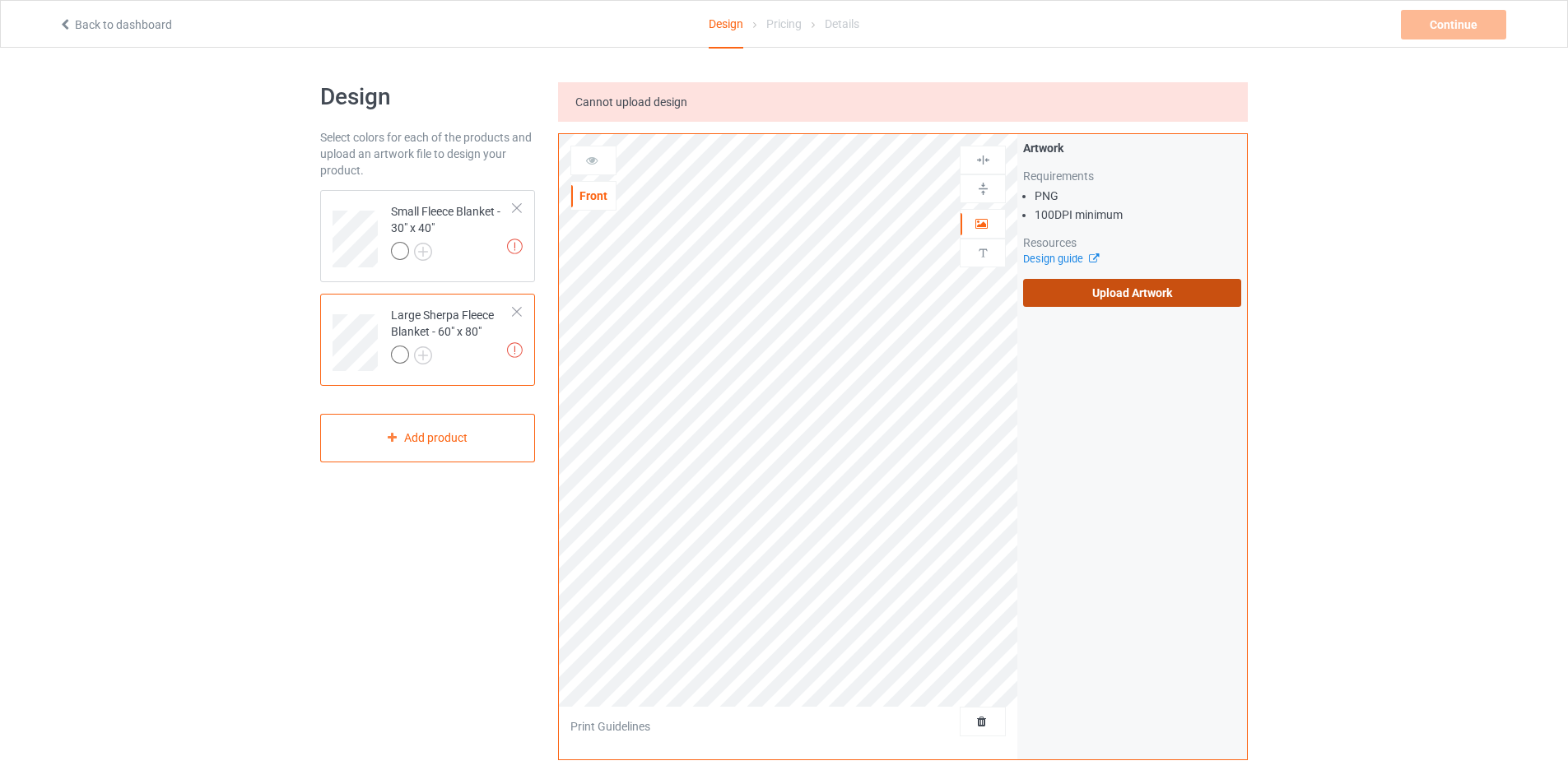
click at [1076, 296] on label "Upload Artwork" at bounding box center [1132, 293] width 218 height 28
click at [0, 0] on input "Upload Artwork" at bounding box center [0, 0] width 0 height 0
click at [1124, 296] on label "Upload Artwork" at bounding box center [1132, 293] width 218 height 28
click at [0, 0] on input "Upload Artwork" at bounding box center [0, 0] width 0 height 0
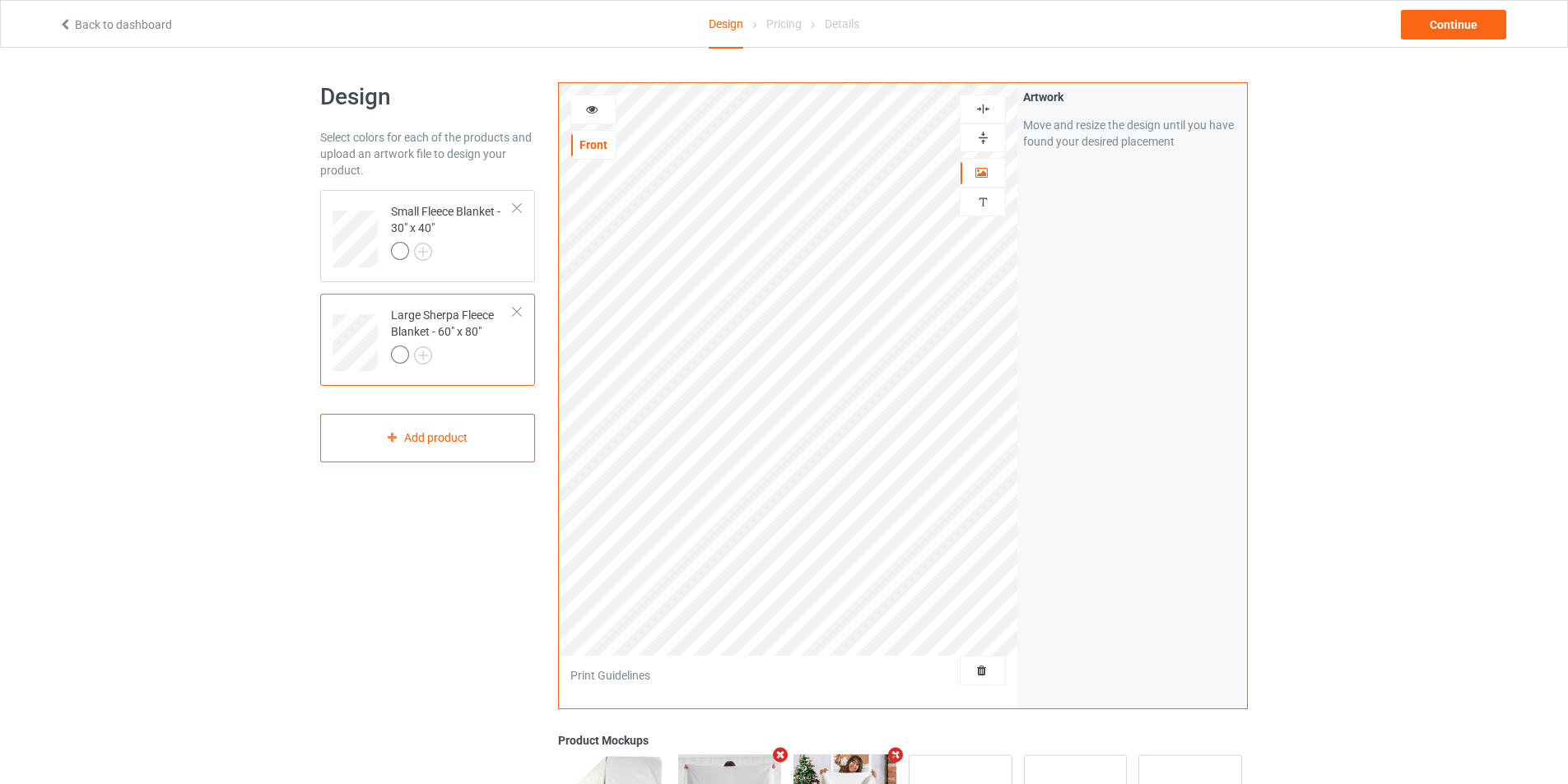
click at [484, 357] on div at bounding box center [452, 357] width 123 height 23
click at [492, 261] on div at bounding box center [452, 253] width 123 height 23
click at [460, 237] on div "Small Fleece Blanket - 30" x 40"" at bounding box center [452, 231] width 123 height 56
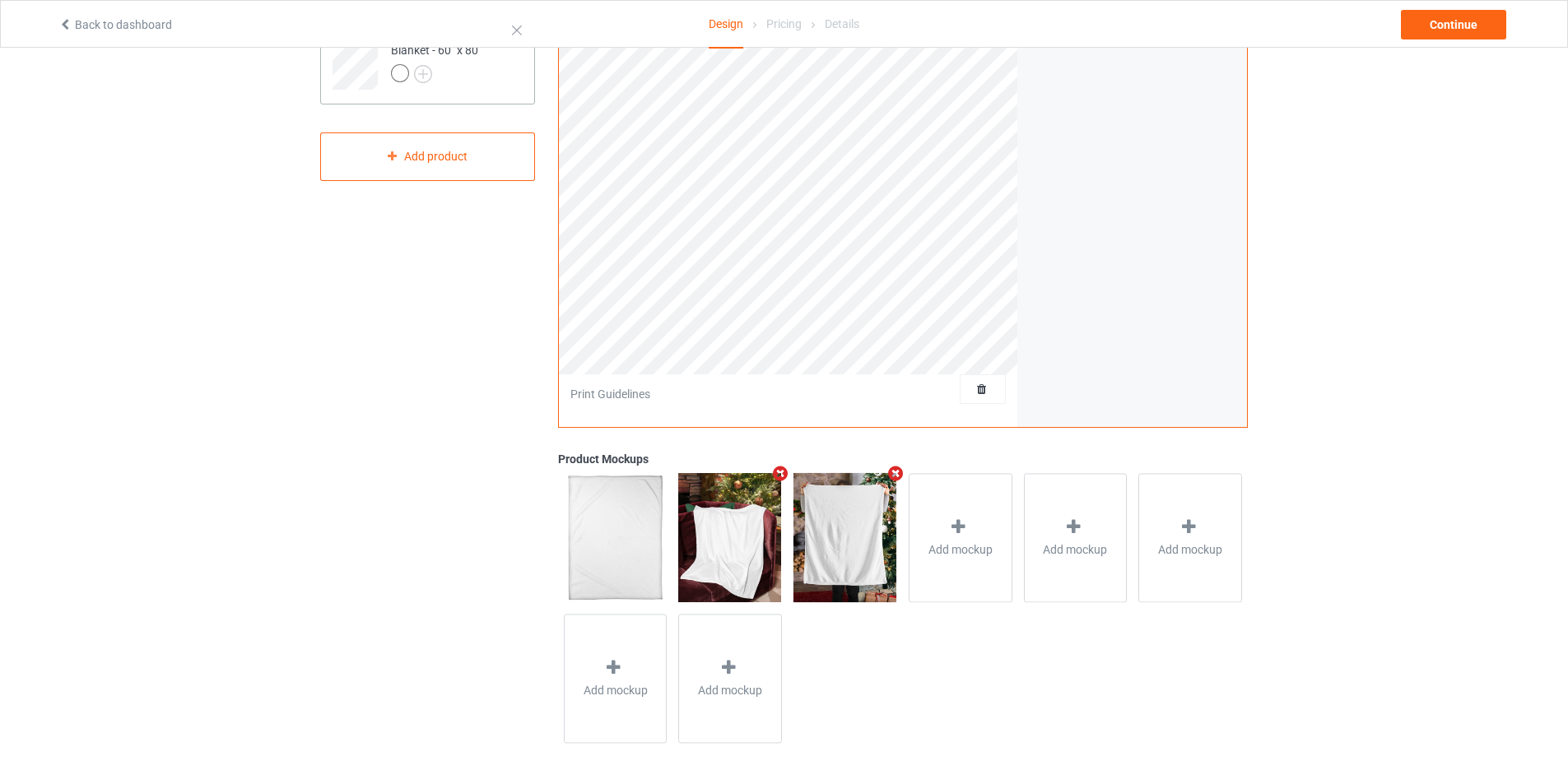
click at [472, 93] on div "Large Sherpa Fleece Blanket - 60" x 80"" at bounding box center [427, 58] width 215 height 92
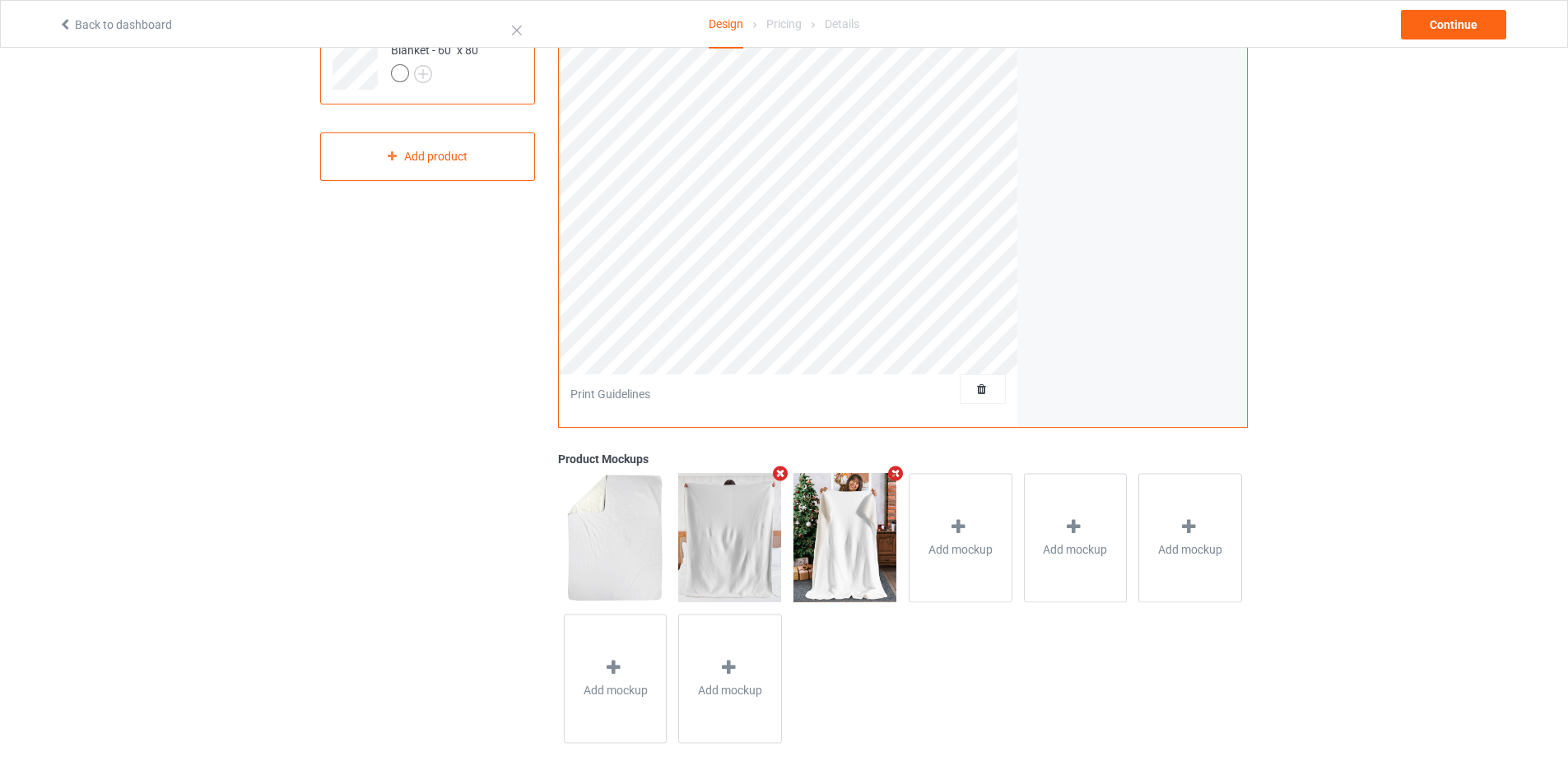
scroll to position [35, 0]
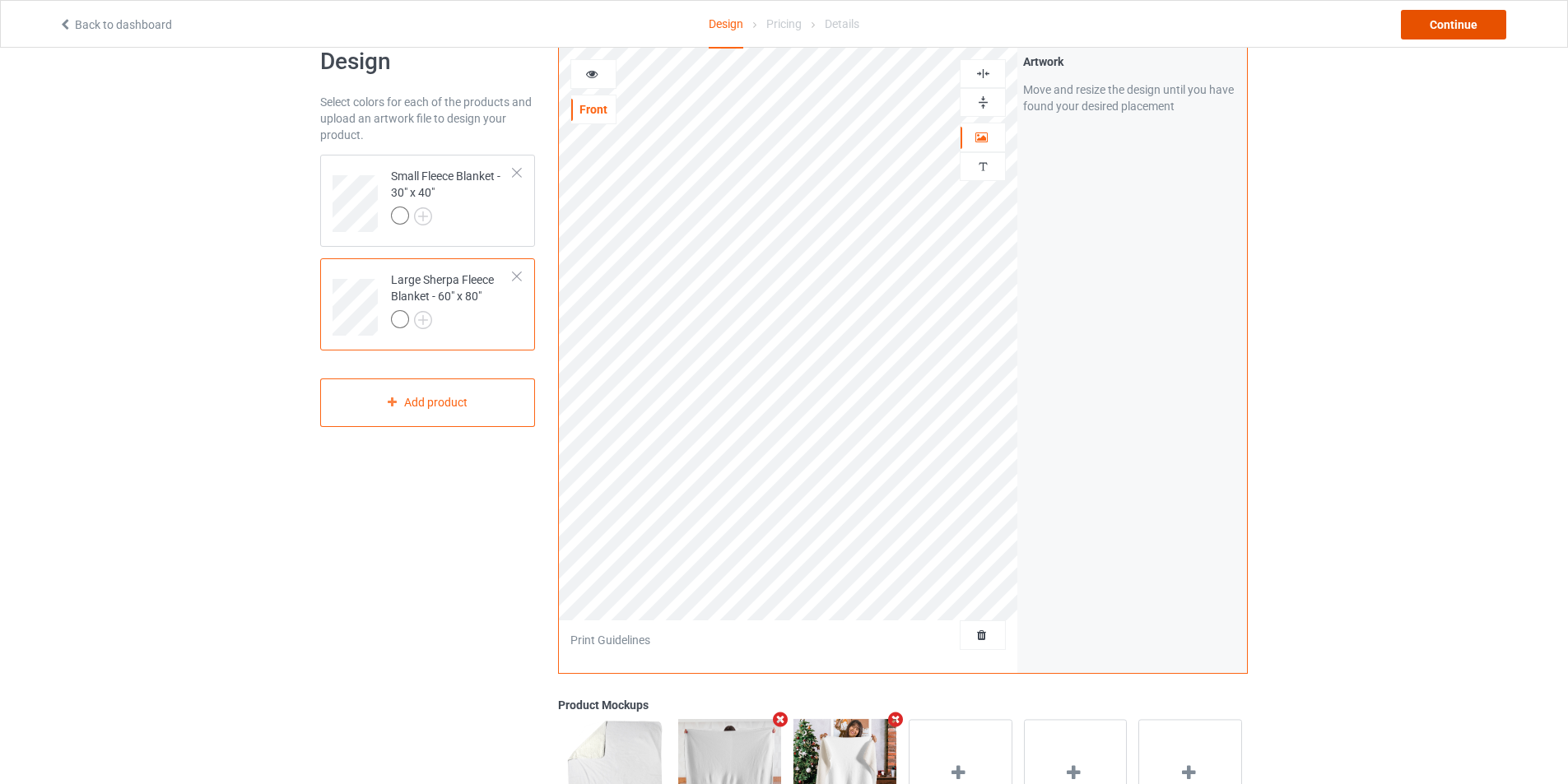
click at [1449, 26] on div "Continue" at bounding box center [1453, 25] width 105 height 30
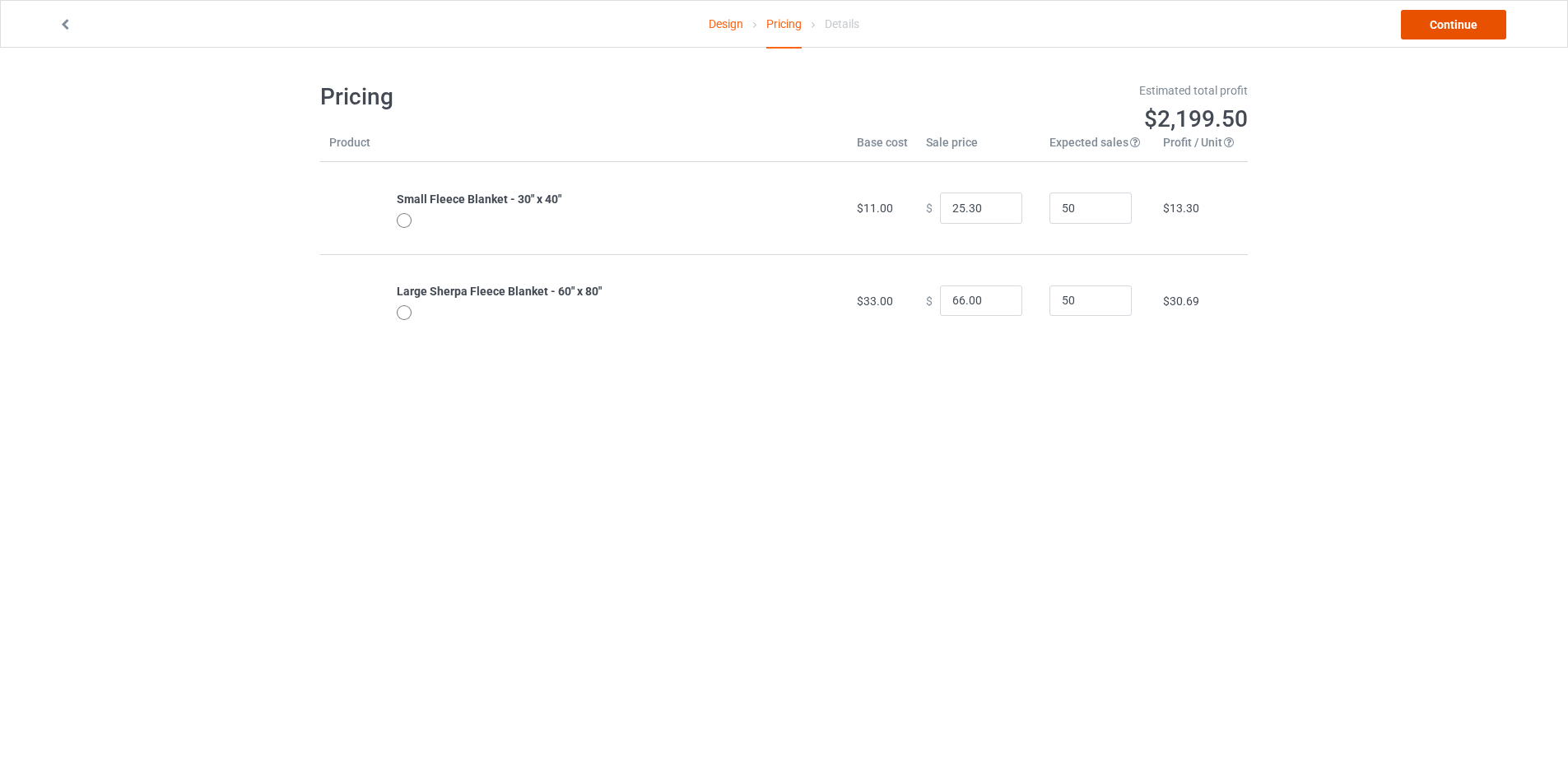
click at [1433, 32] on link "Continue" at bounding box center [1453, 25] width 105 height 30
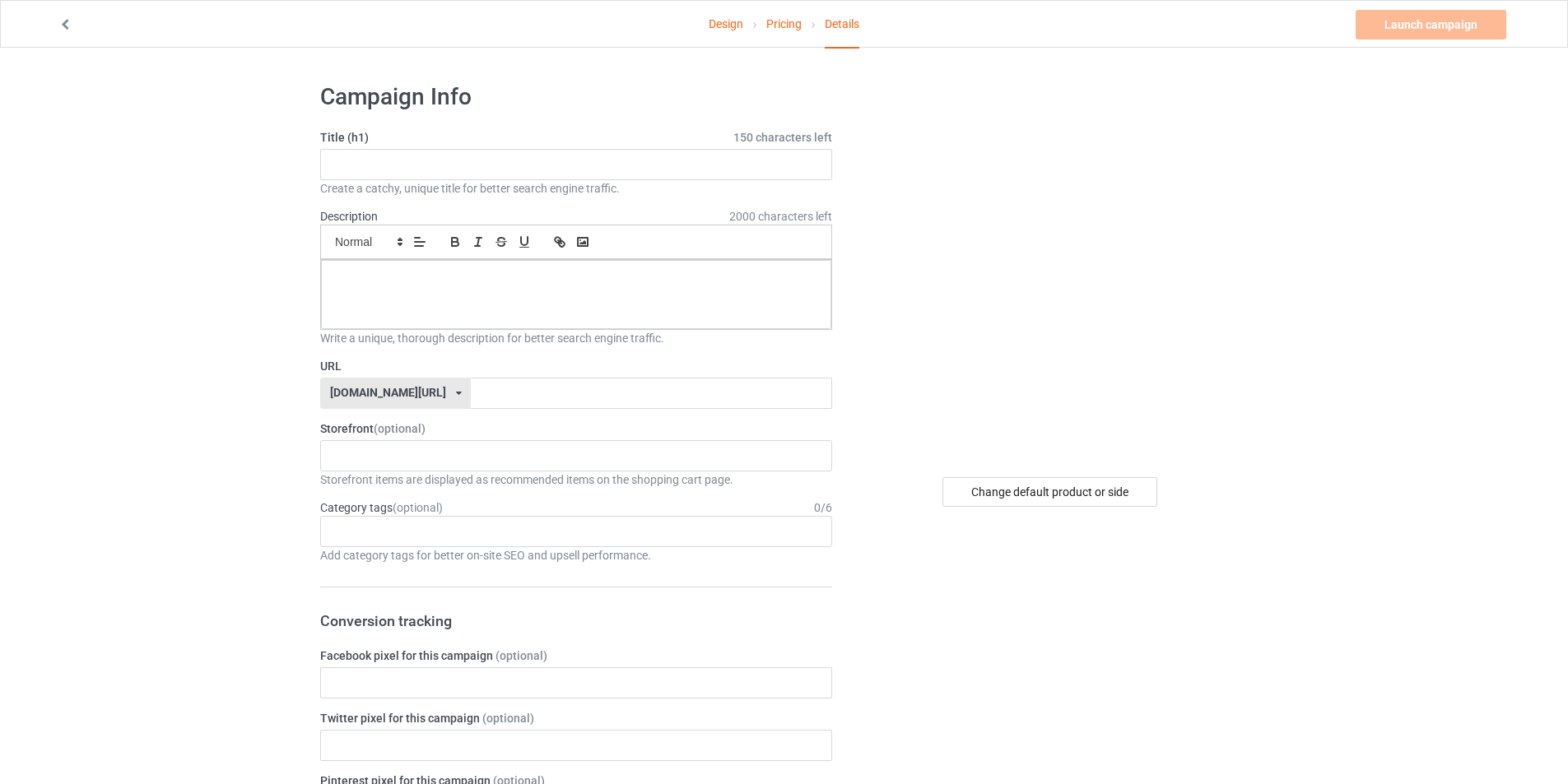
click at [732, 24] on link "Design" at bounding box center [726, 24] width 35 height 46
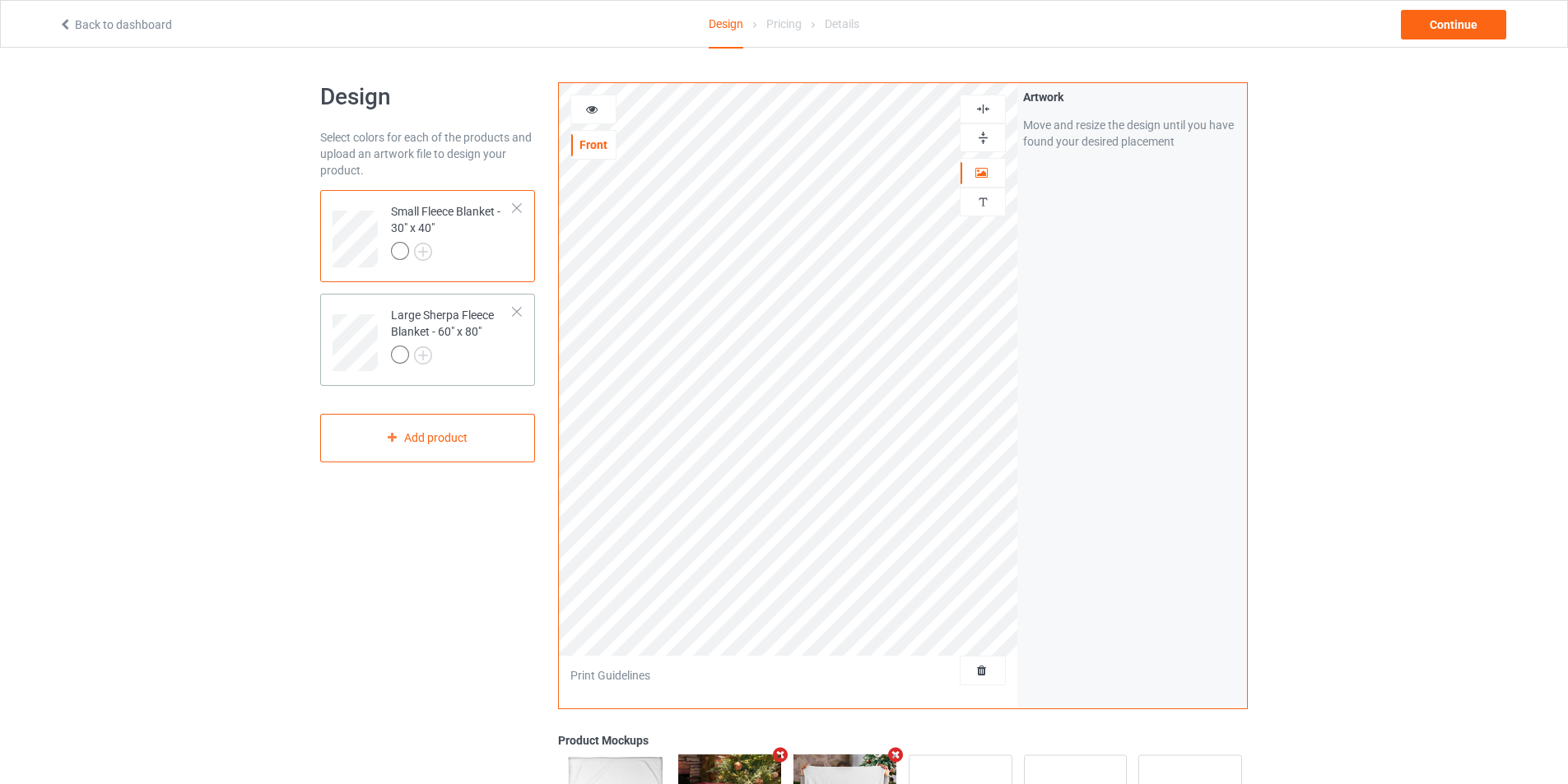
click at [486, 345] on div "Large Sherpa Fleece Blanket - 60" x 80"" at bounding box center [452, 335] width 123 height 56
click at [1449, 29] on div "Continue" at bounding box center [1453, 25] width 105 height 30
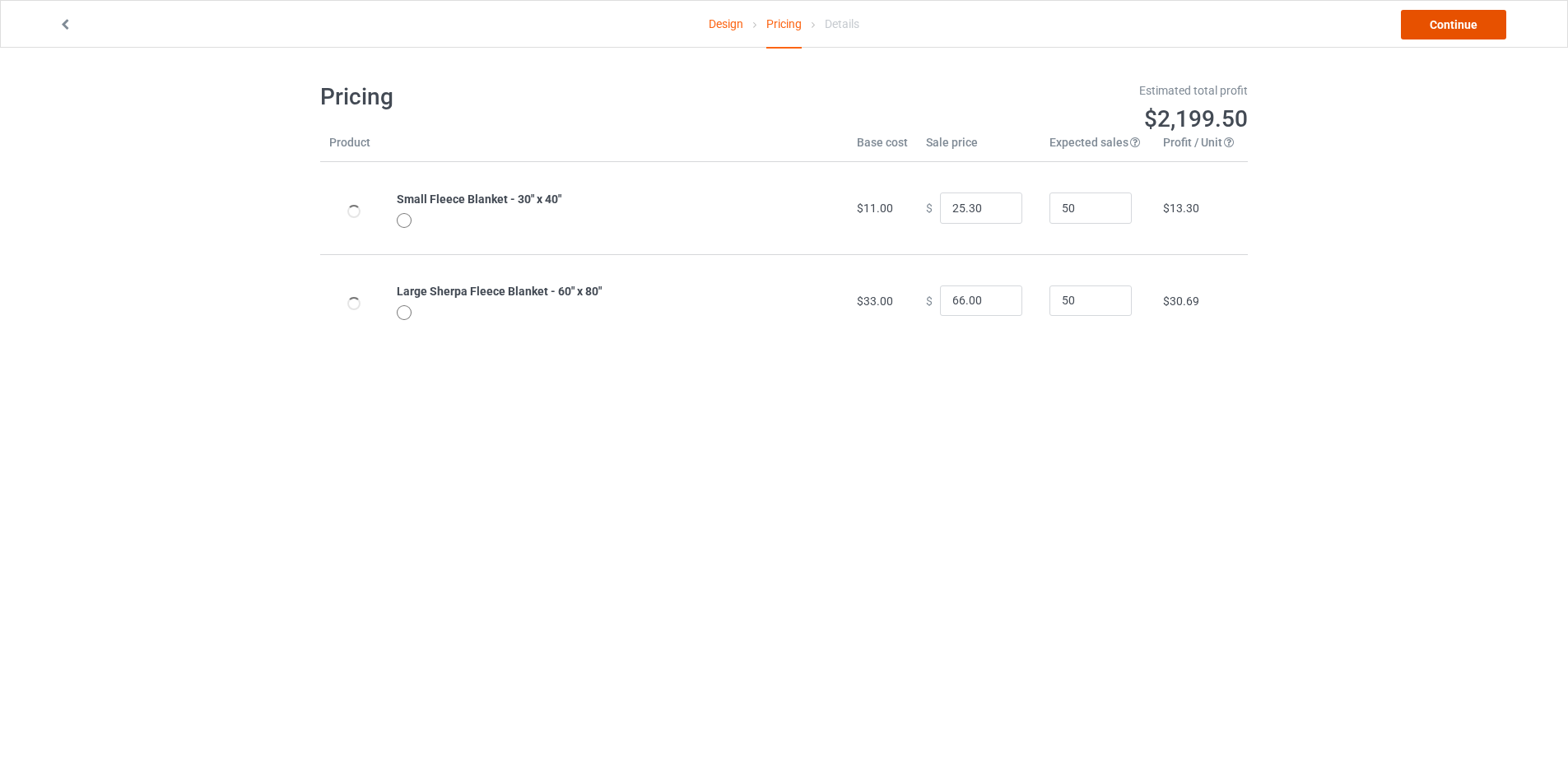
click at [1445, 26] on link "Continue" at bounding box center [1453, 25] width 105 height 30
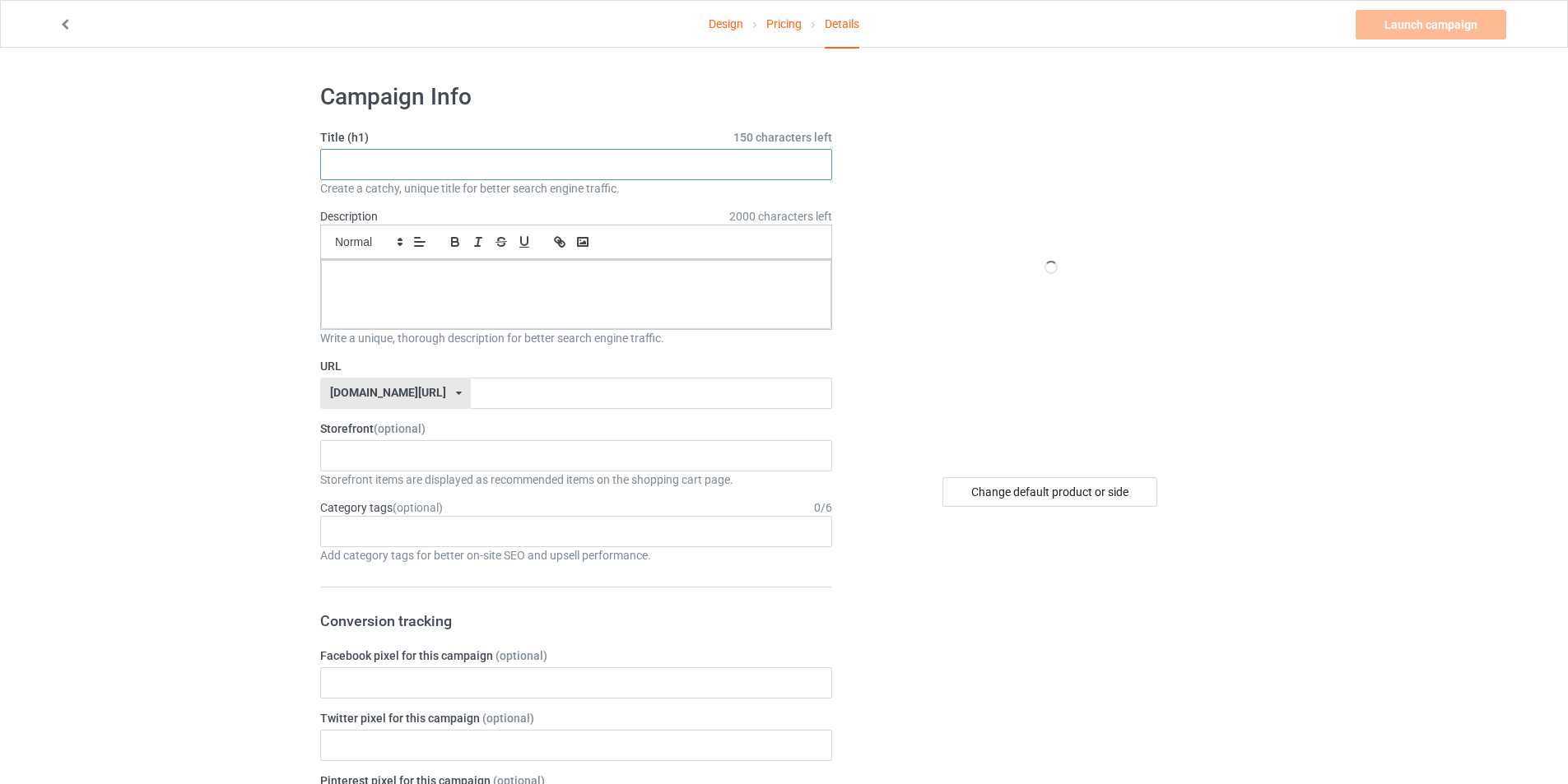
click at [359, 163] on input "text" at bounding box center [576, 164] width 512 height 31
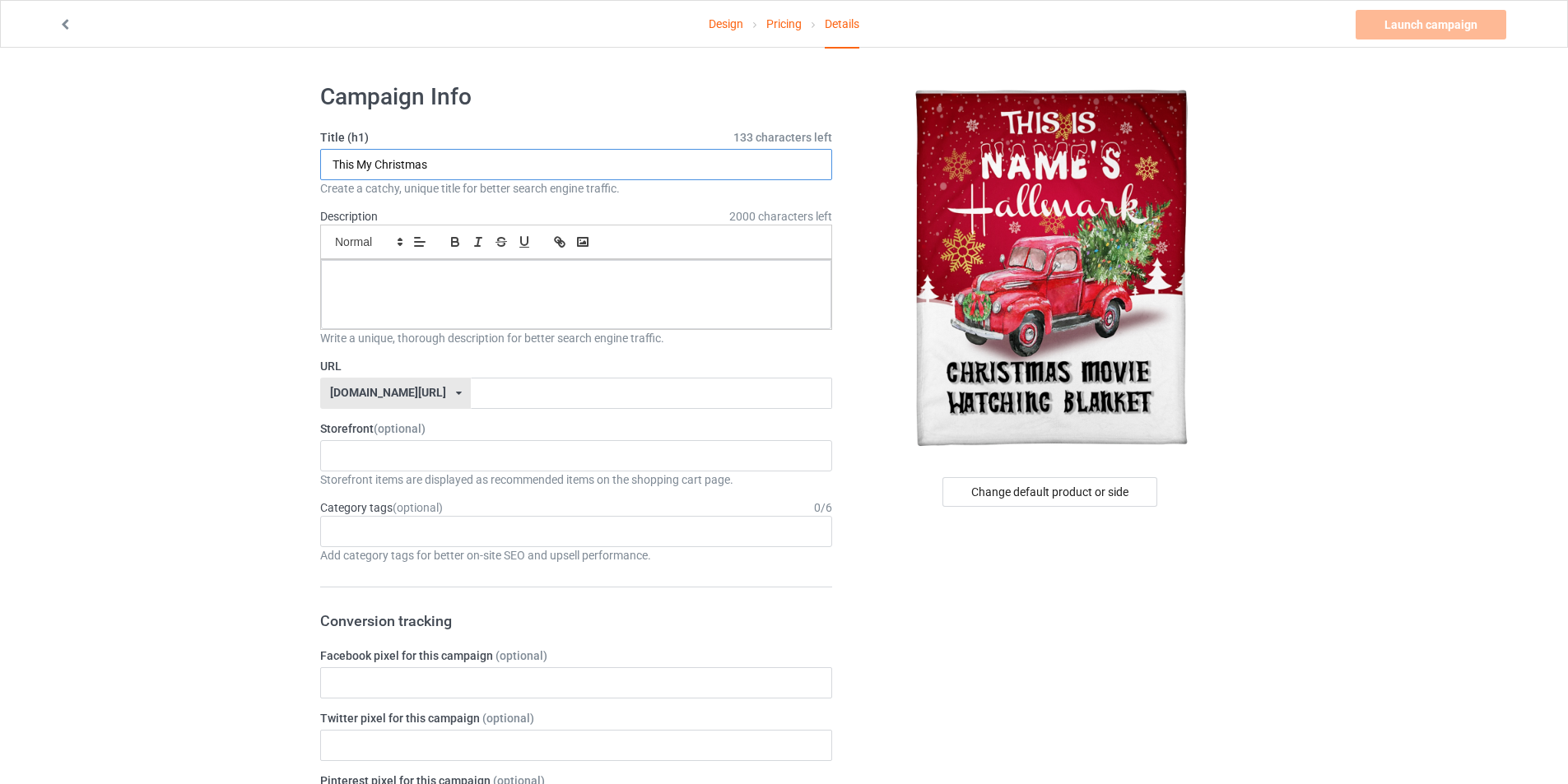
type input "This My Christmas"
click at [424, 292] on div at bounding box center [576, 294] width 510 height 69
click at [471, 404] on input "text" at bounding box center [651, 393] width 360 height 31
type input "53445hhhjkki"
click at [1496, 25] on link "Launch campaign" at bounding box center [1430, 25] width 151 height 30
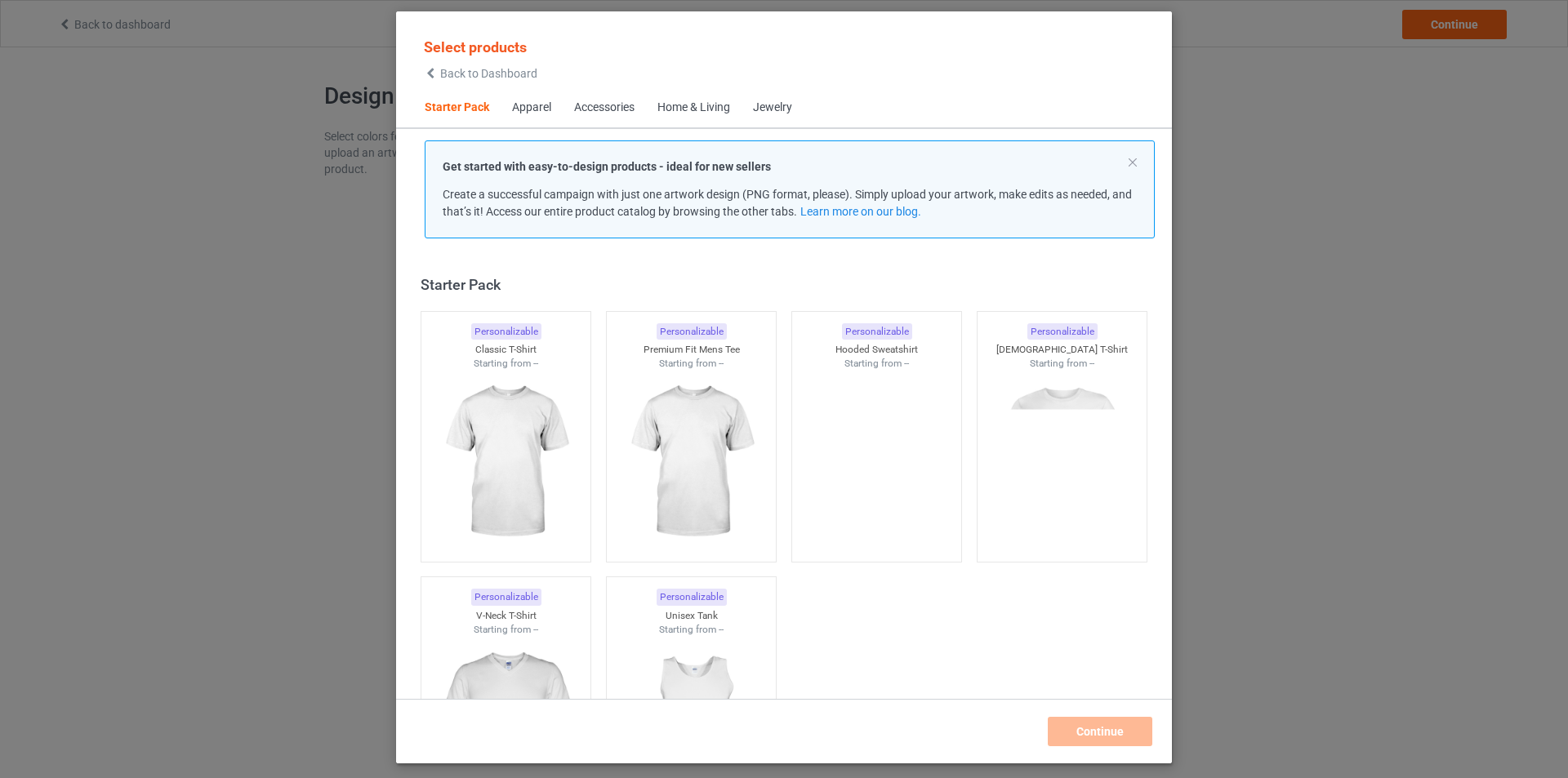
scroll to position [21, 0]
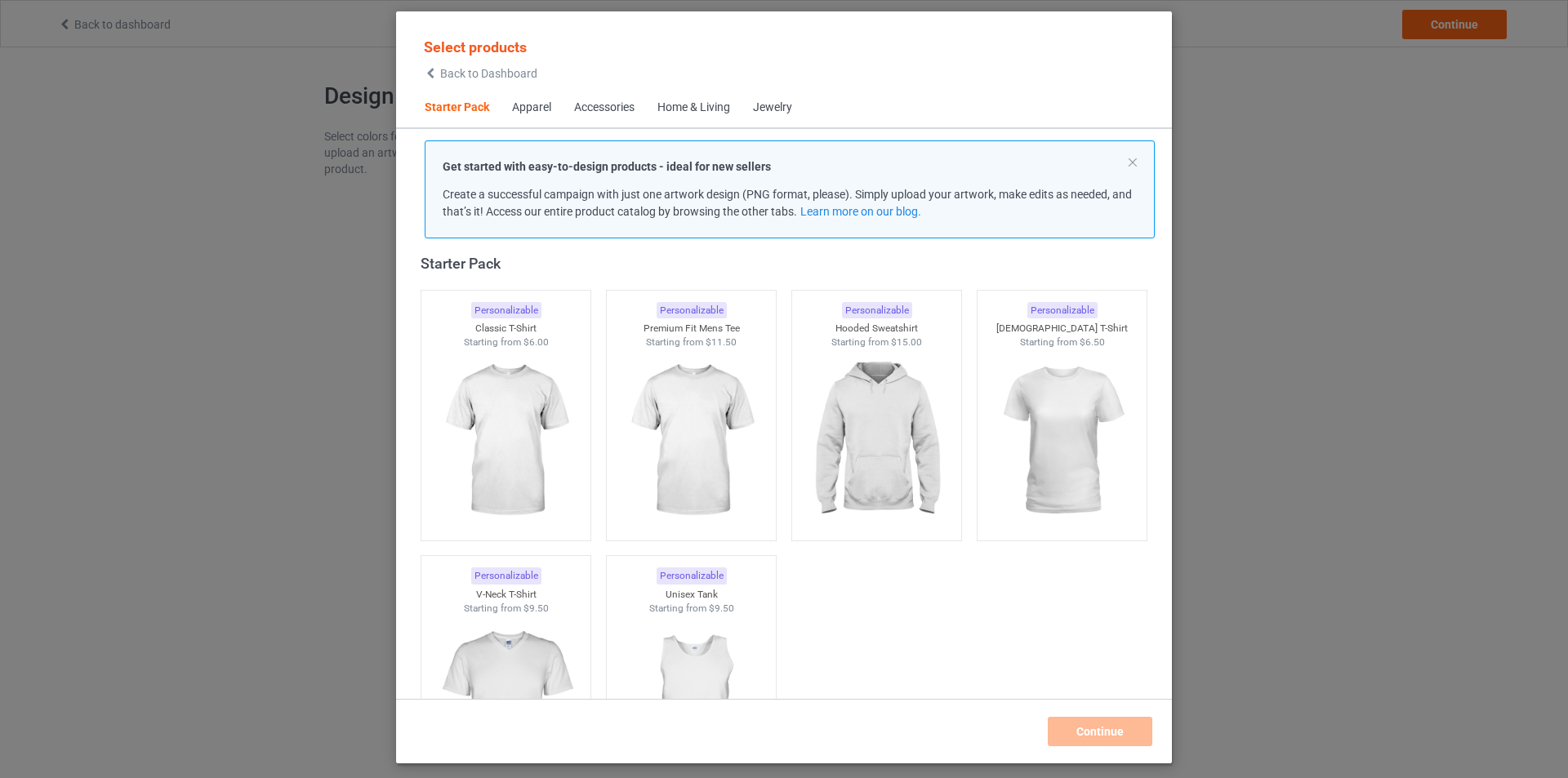
click at [602, 102] on div "Accessories" at bounding box center [604, 107] width 61 height 16
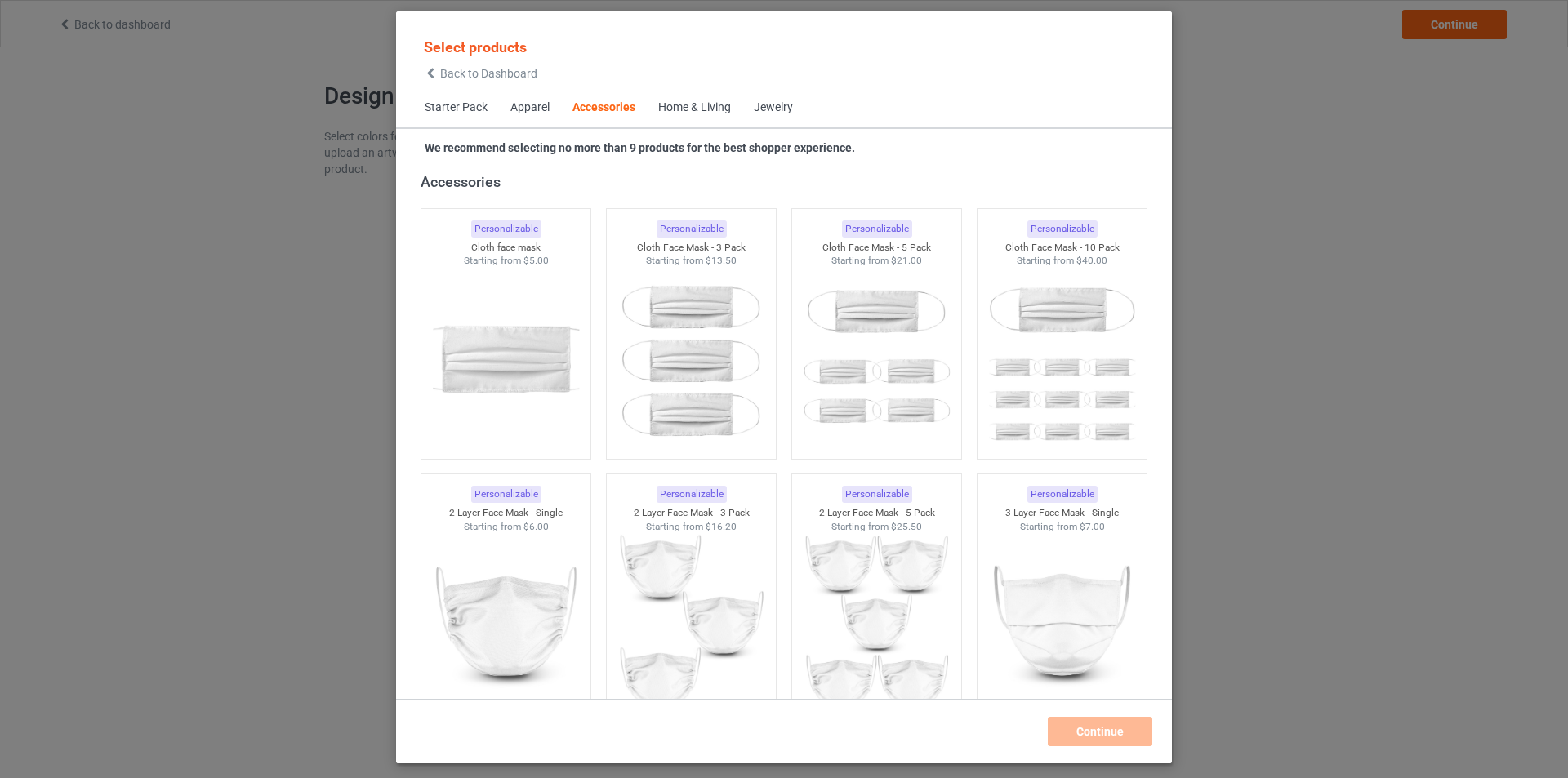
click at [688, 110] on div "Home & Living" at bounding box center [694, 107] width 72 height 16
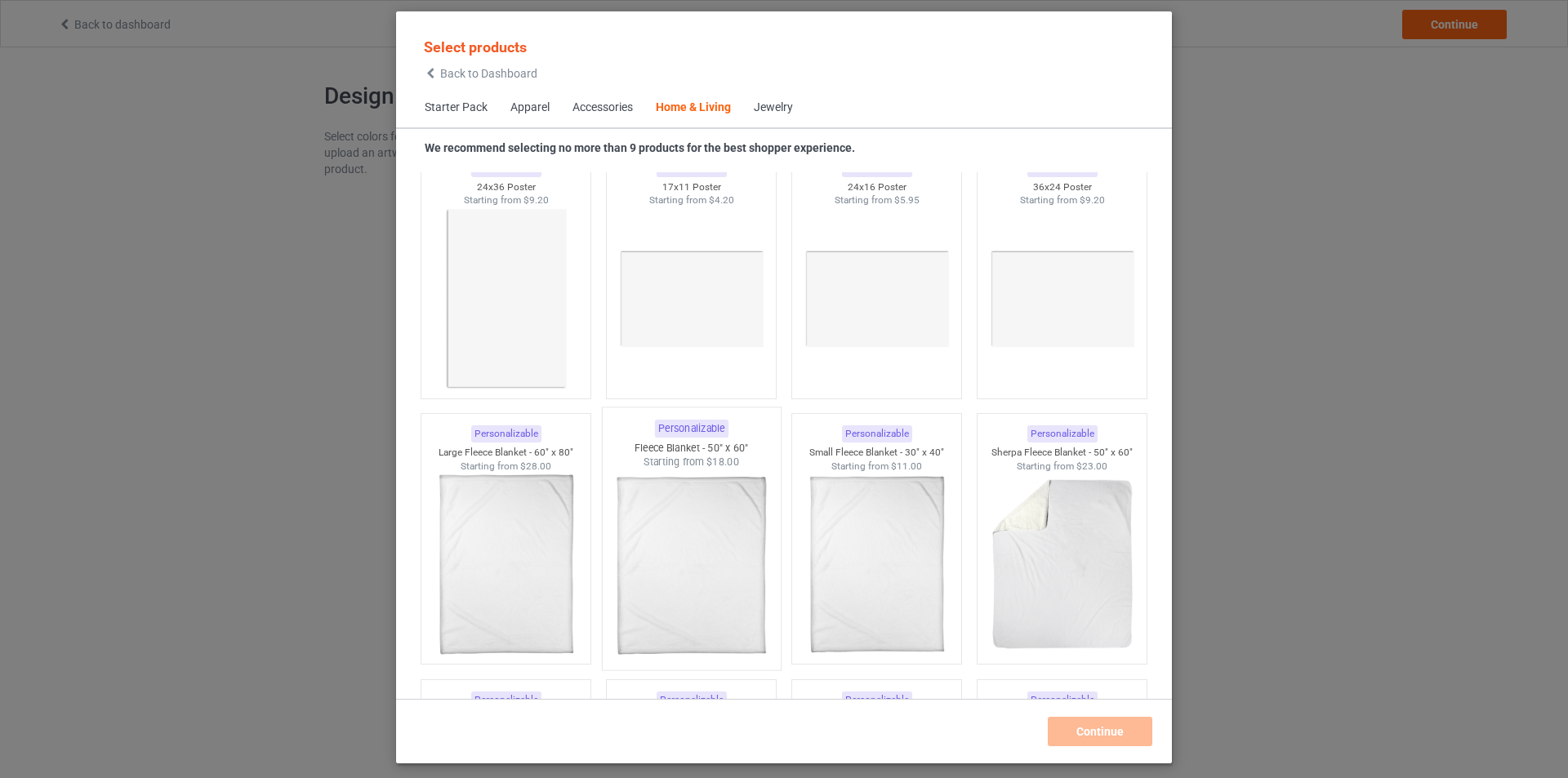
scroll to position [7937, 0]
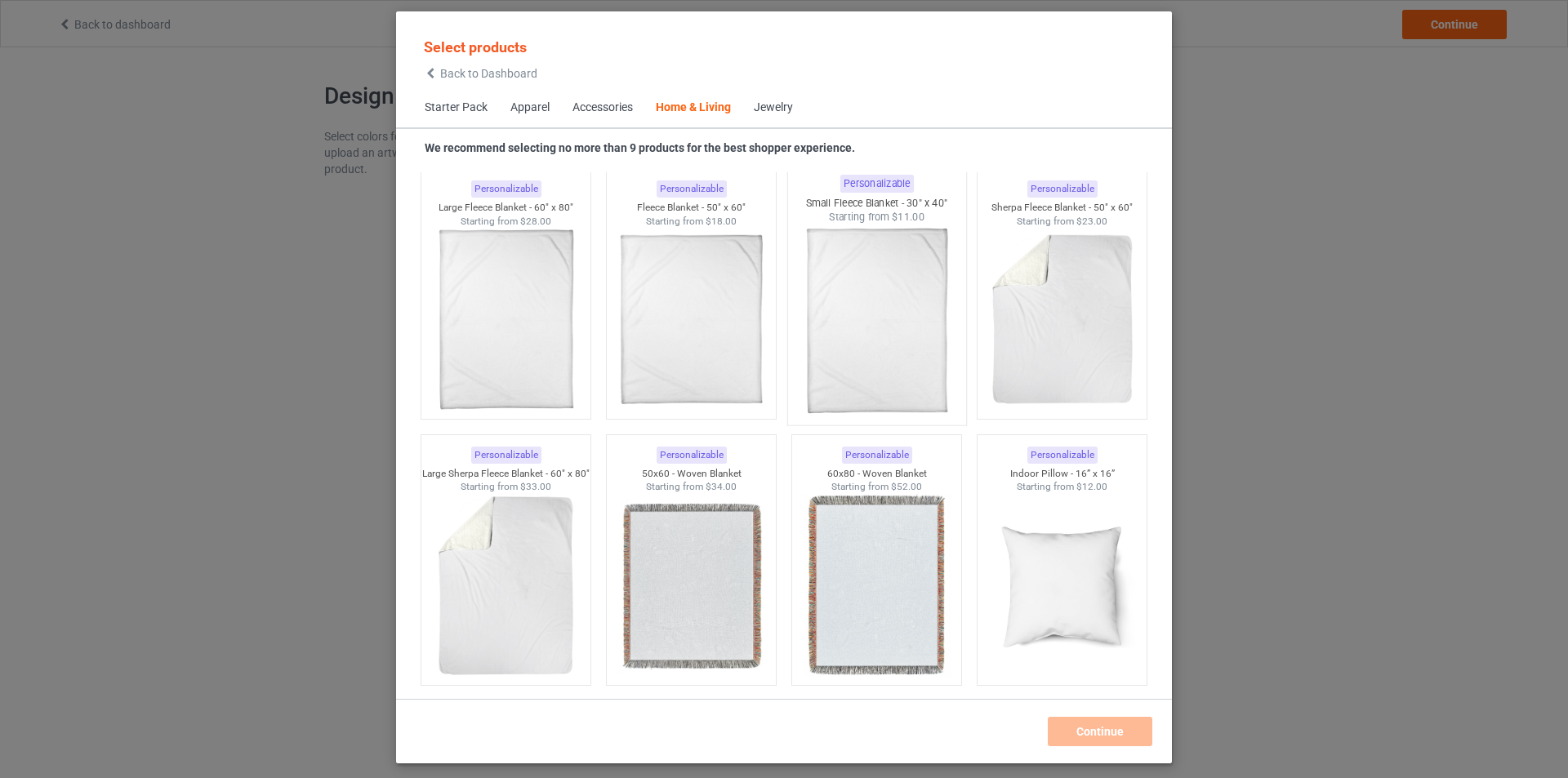
click at [855, 318] on img at bounding box center [876, 320] width 154 height 192
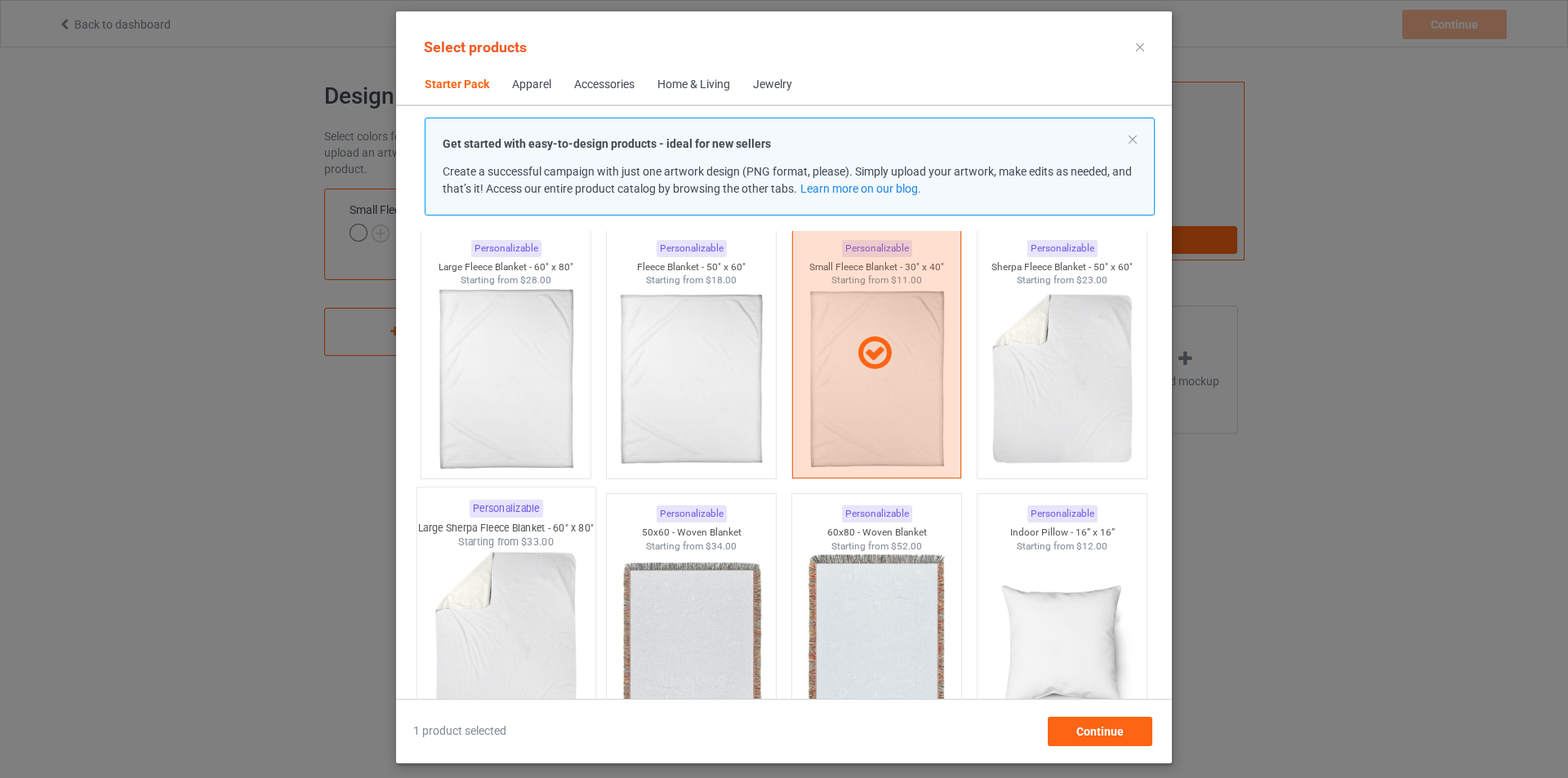
click at [489, 644] on img at bounding box center [505, 645] width 154 height 192
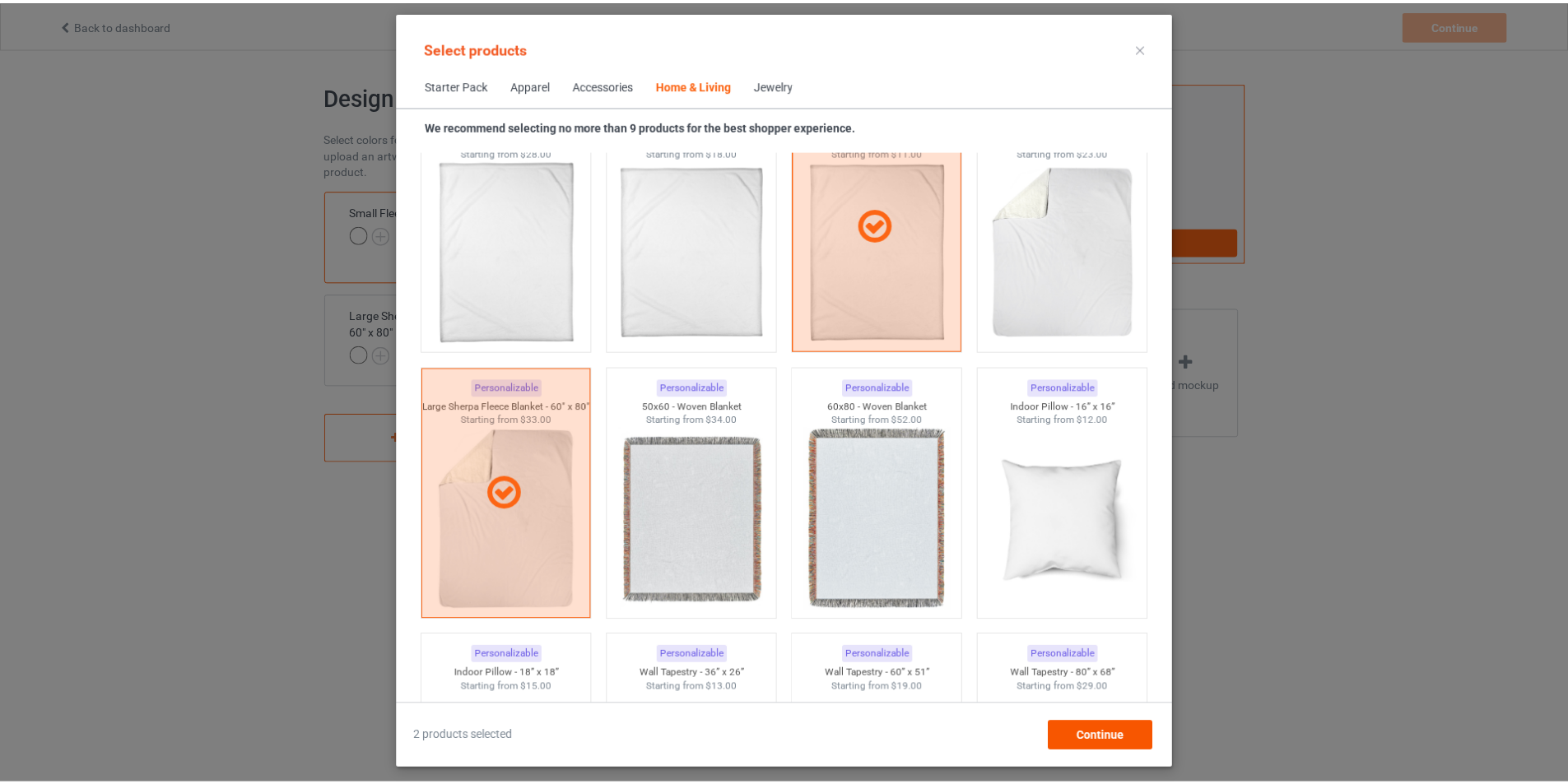
scroll to position [8081, 0]
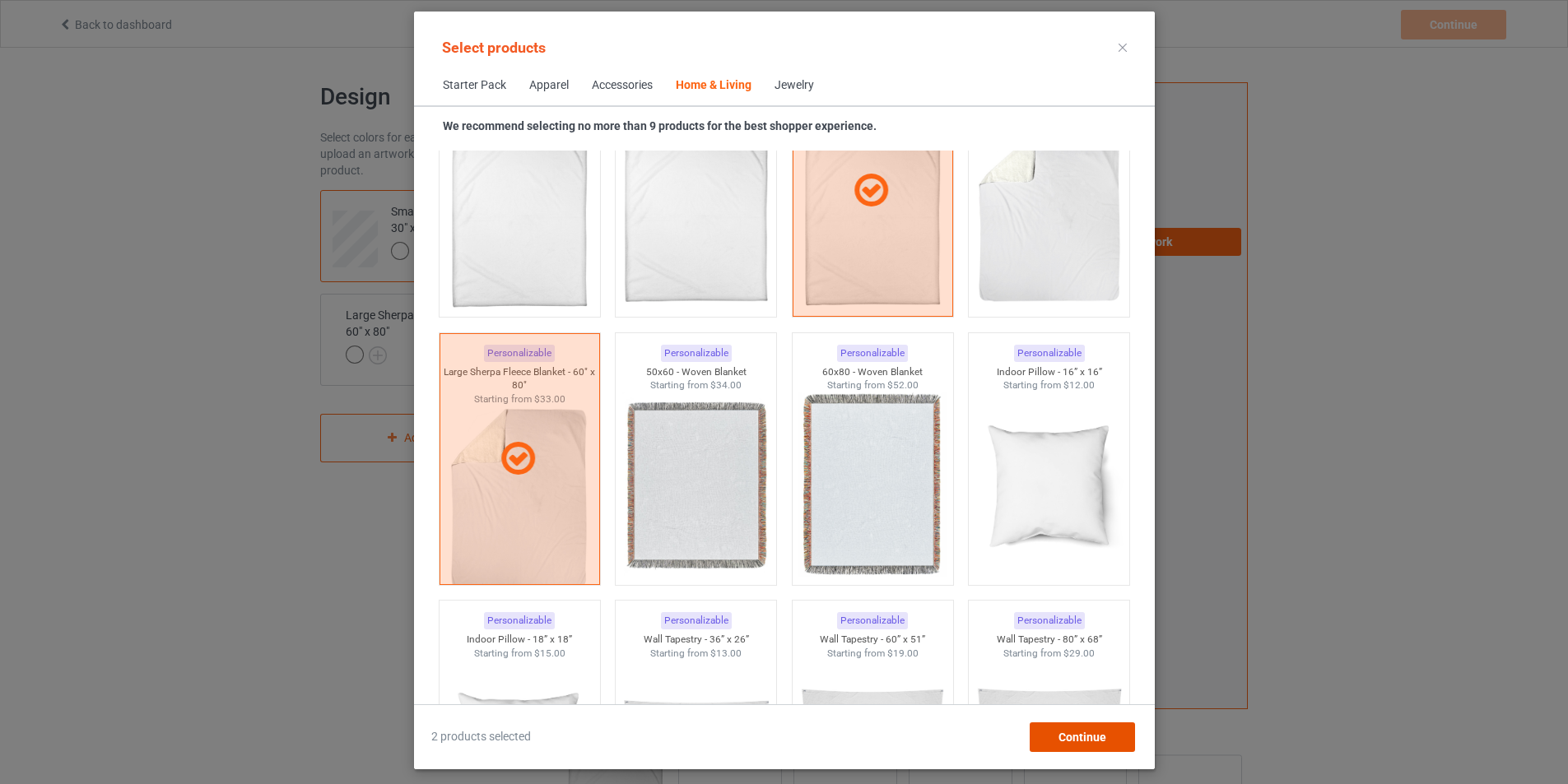
click at [1105, 736] on span "Continue" at bounding box center [1082, 737] width 48 height 13
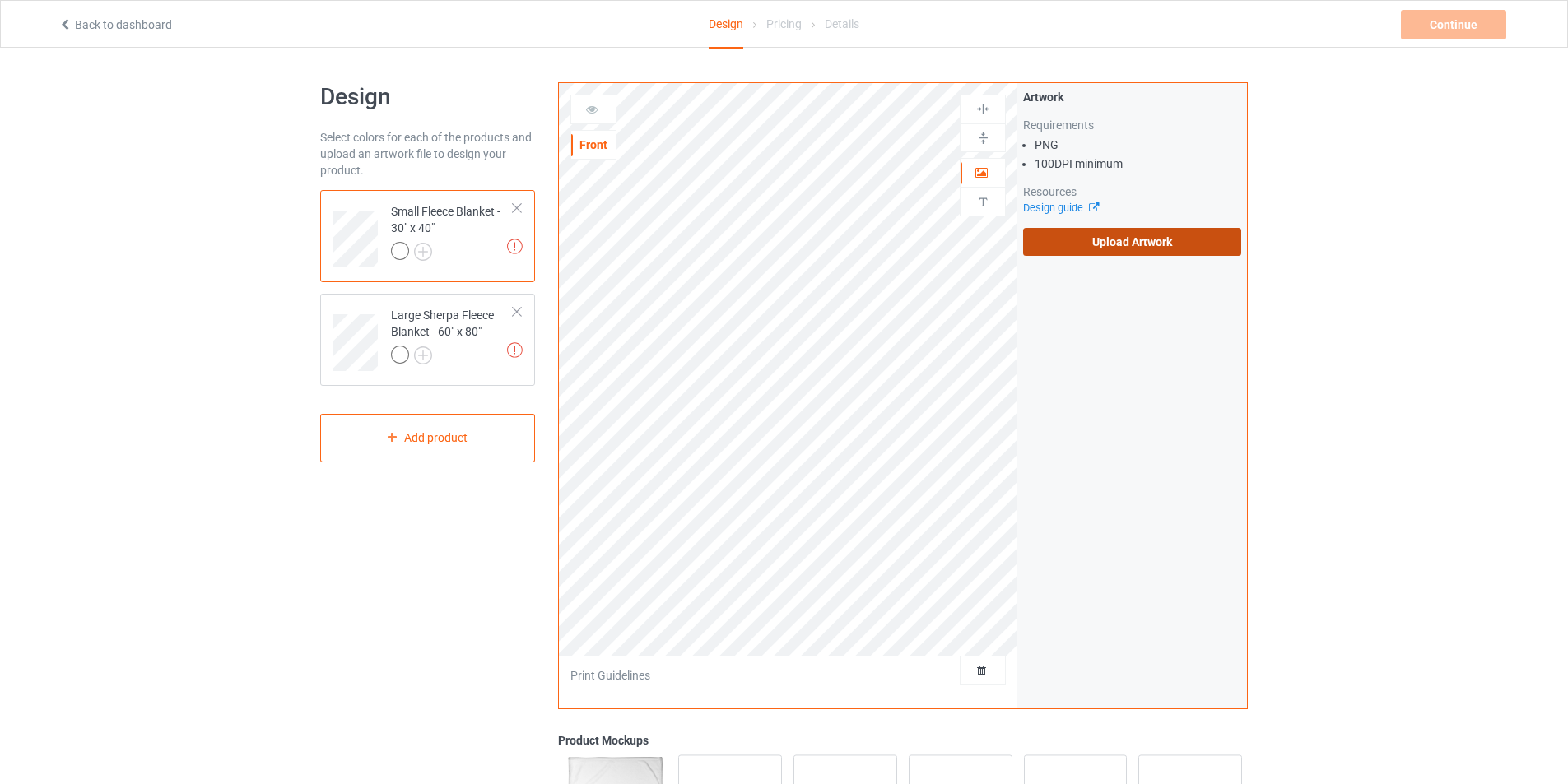
click at [1085, 251] on label "Upload Artwork" at bounding box center [1132, 242] width 218 height 28
click at [0, 0] on input "Upload Artwork" at bounding box center [0, 0] width 0 height 0
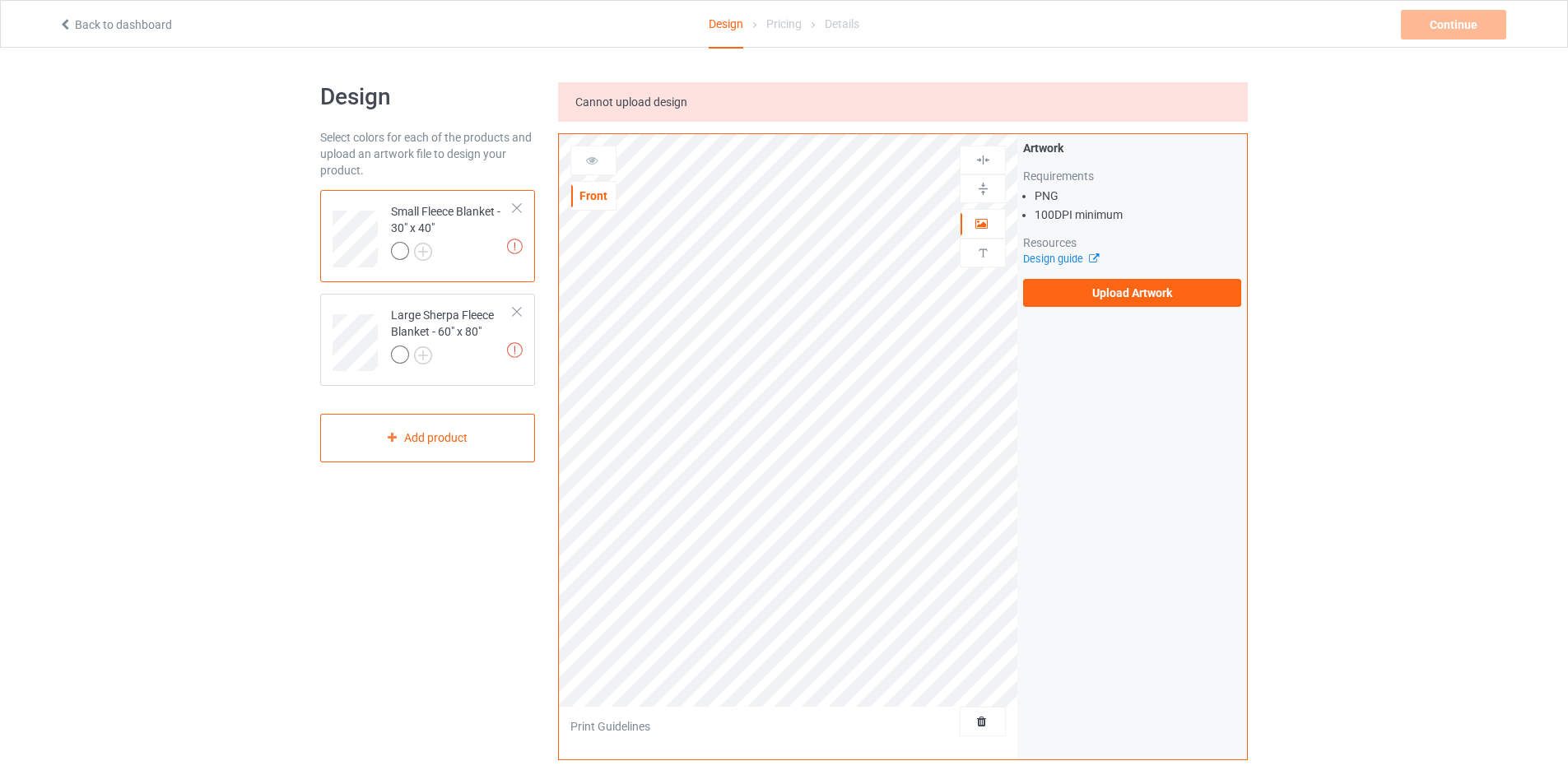
click at [1110, 314] on div "Artwork Requirements PNG 100 DPI minimum Resources Design guide Upload Artwork" at bounding box center [1132, 446] width 230 height 625
click at [1099, 293] on label "Upload Artwork" at bounding box center [1132, 293] width 218 height 28
click at [0, 0] on input "Upload Artwork" at bounding box center [0, 0] width 0 height 0
drag, startPoint x: 167, startPoint y: 495, endPoint x: 186, endPoint y: 479, distance: 25.1
click at [186, 479] on div "Design Select colors for each of the products and upload an artwork file to des…" at bounding box center [784, 582] width 1568 height 1069
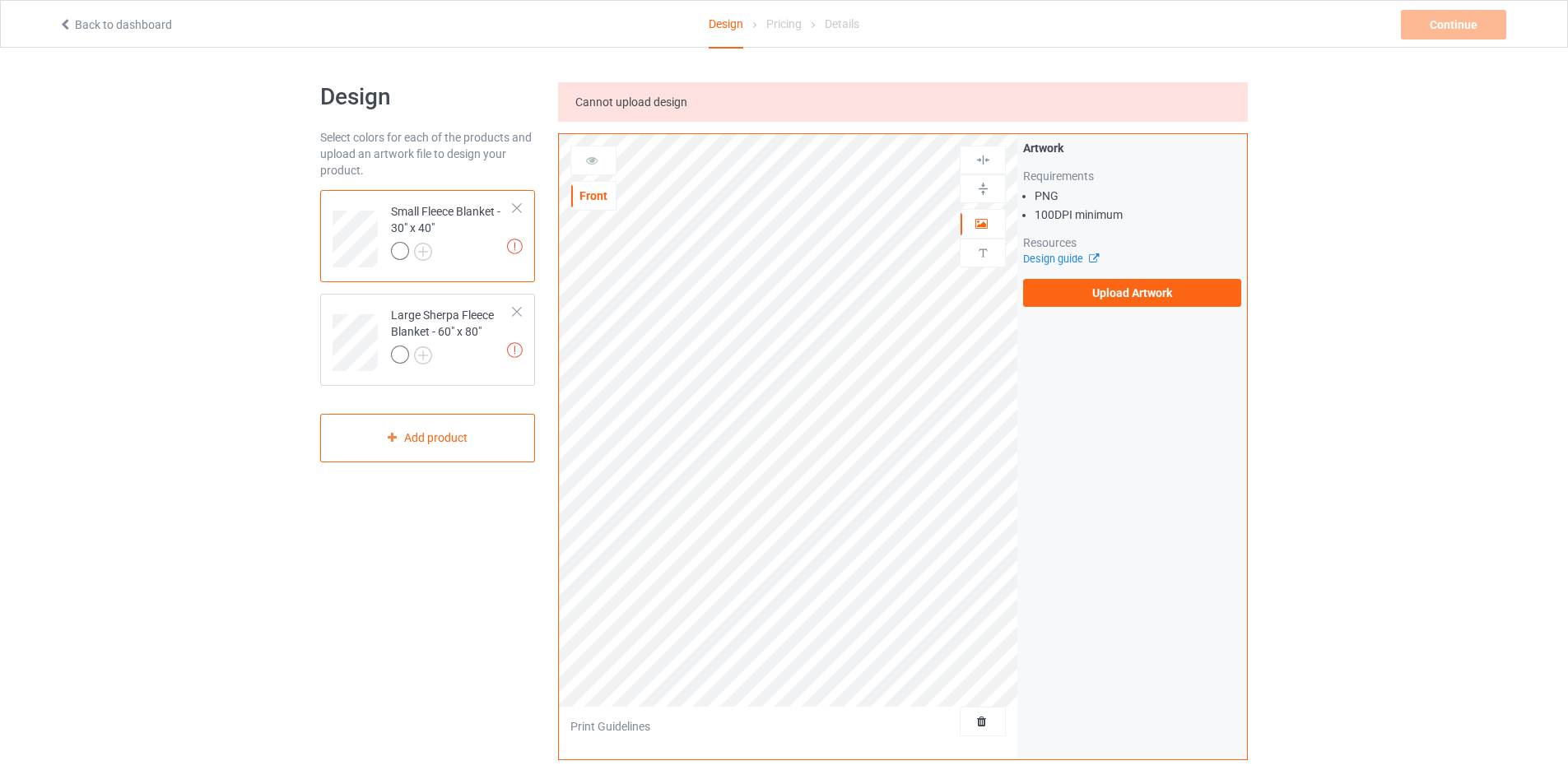
click at [617, 104] on span "Cannot upload design" at bounding box center [631, 101] width 112 height 13
copy span "Cannot upload design"
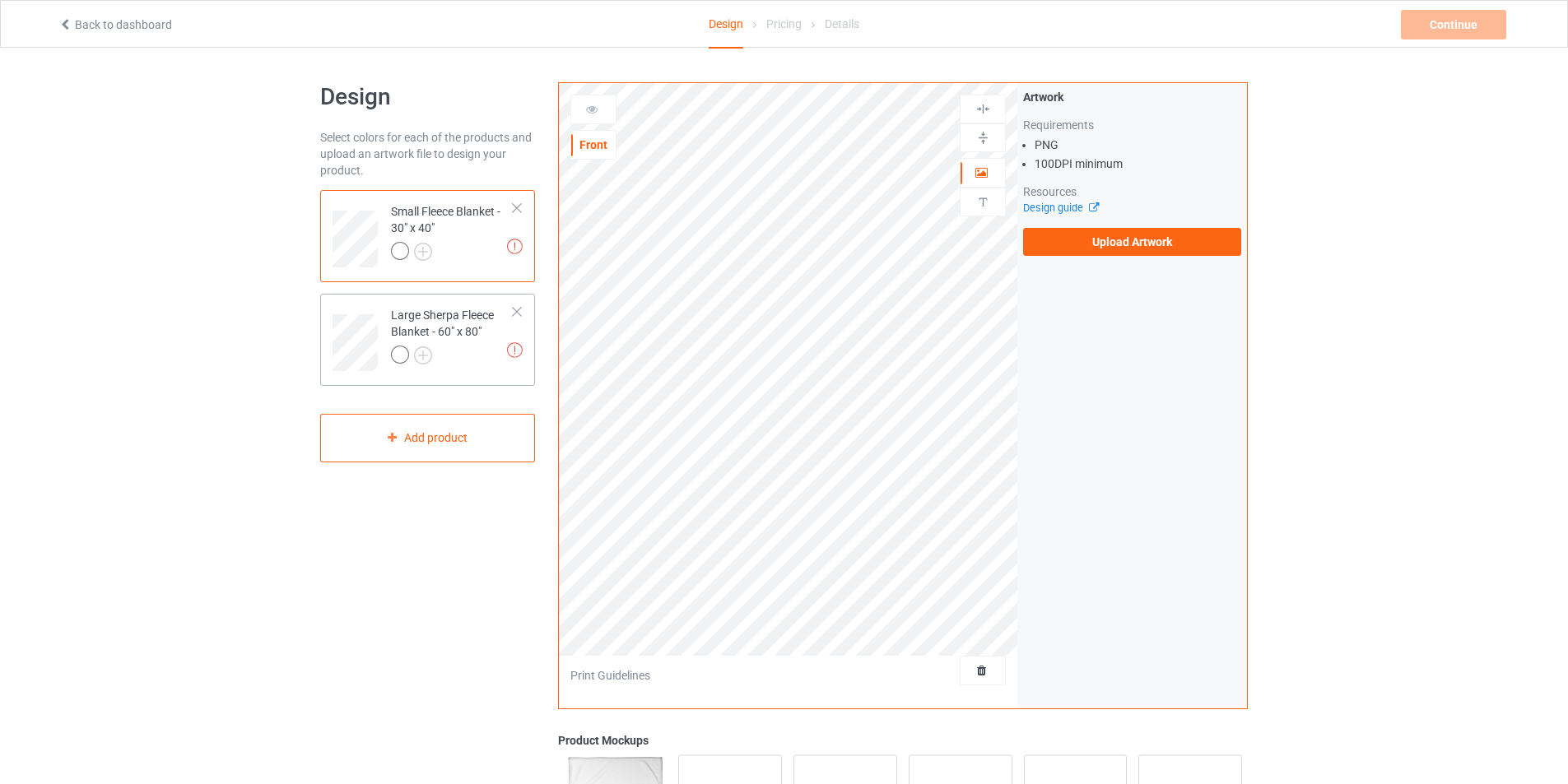
click at [474, 338] on div "Large Sherpa Fleece Blanket - 60" x 80"" at bounding box center [452, 335] width 123 height 56
click at [1149, 238] on label "Upload Artwork" at bounding box center [1132, 242] width 218 height 28
click at [0, 0] on input "Upload Artwork" at bounding box center [0, 0] width 0 height 0
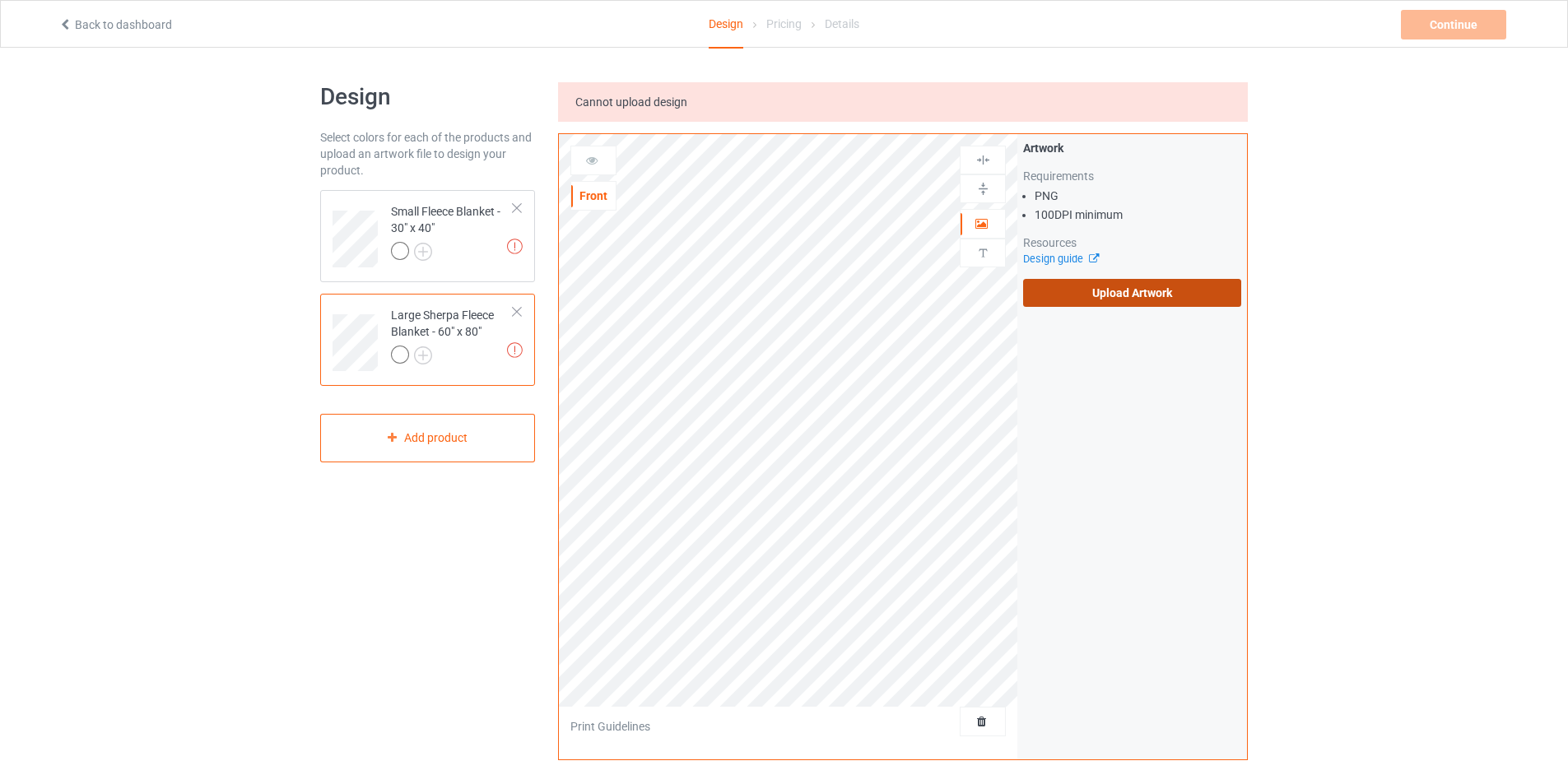
click at [1134, 298] on label "Upload Artwork" at bounding box center [1132, 293] width 218 height 28
click at [0, 0] on input "Upload Artwork" at bounding box center [0, 0] width 0 height 0
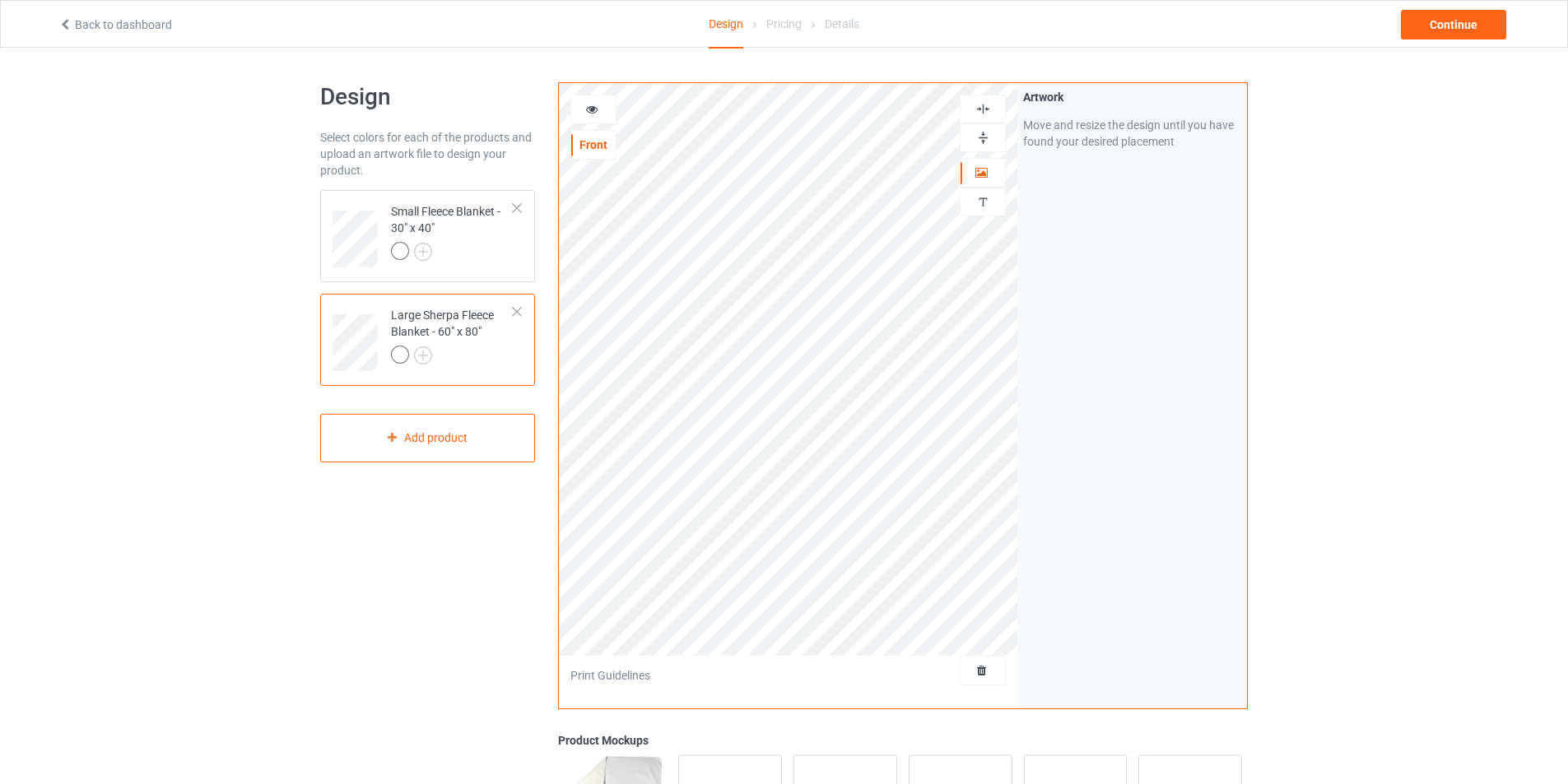
click at [475, 346] on div at bounding box center [452, 357] width 123 height 23
click at [495, 245] on div at bounding box center [452, 253] width 123 height 23
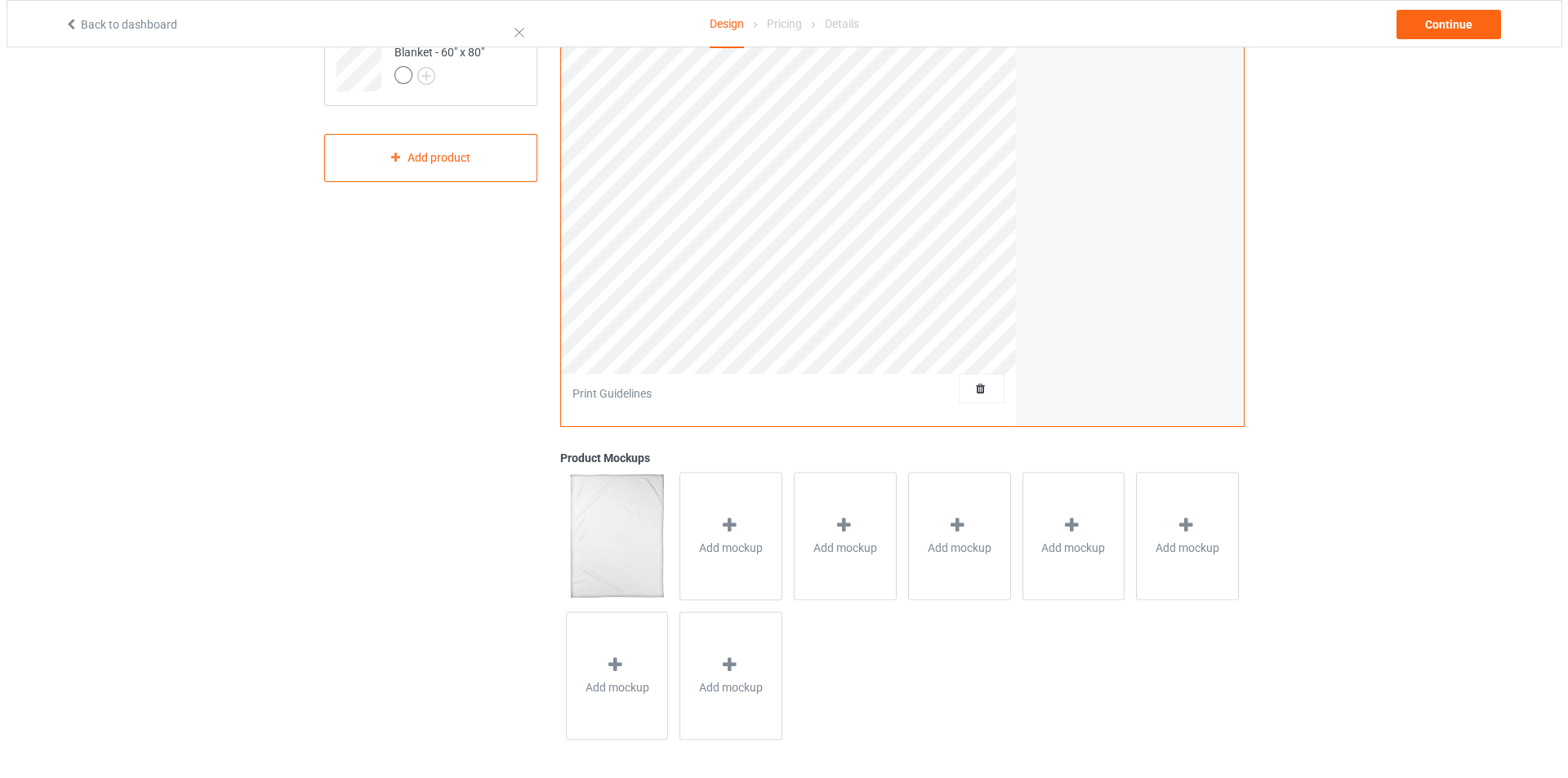
scroll to position [280, 0]
click at [729, 561] on div "Add mockup" at bounding box center [724, 533] width 103 height 128
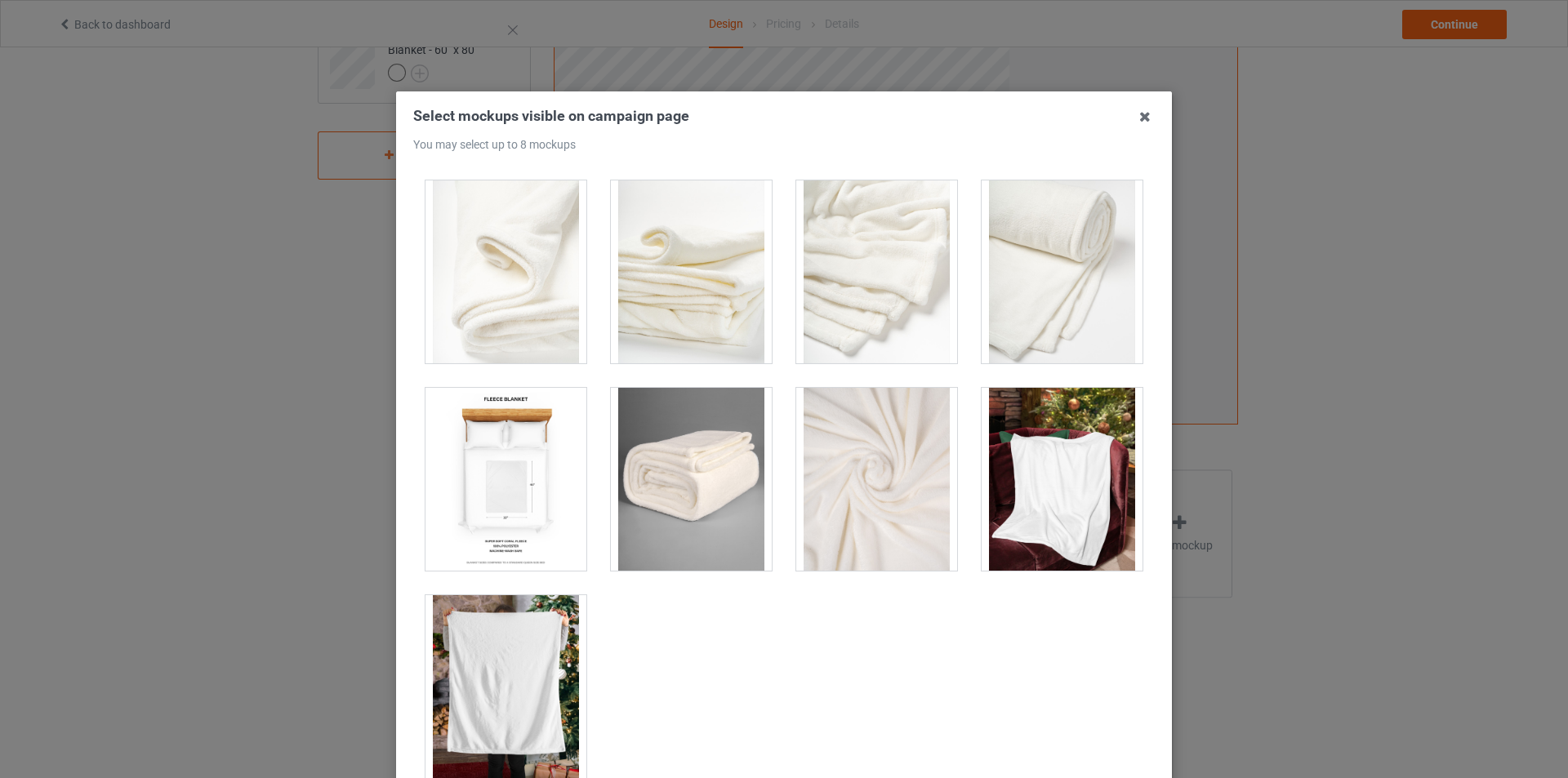
scroll to position [830, 0]
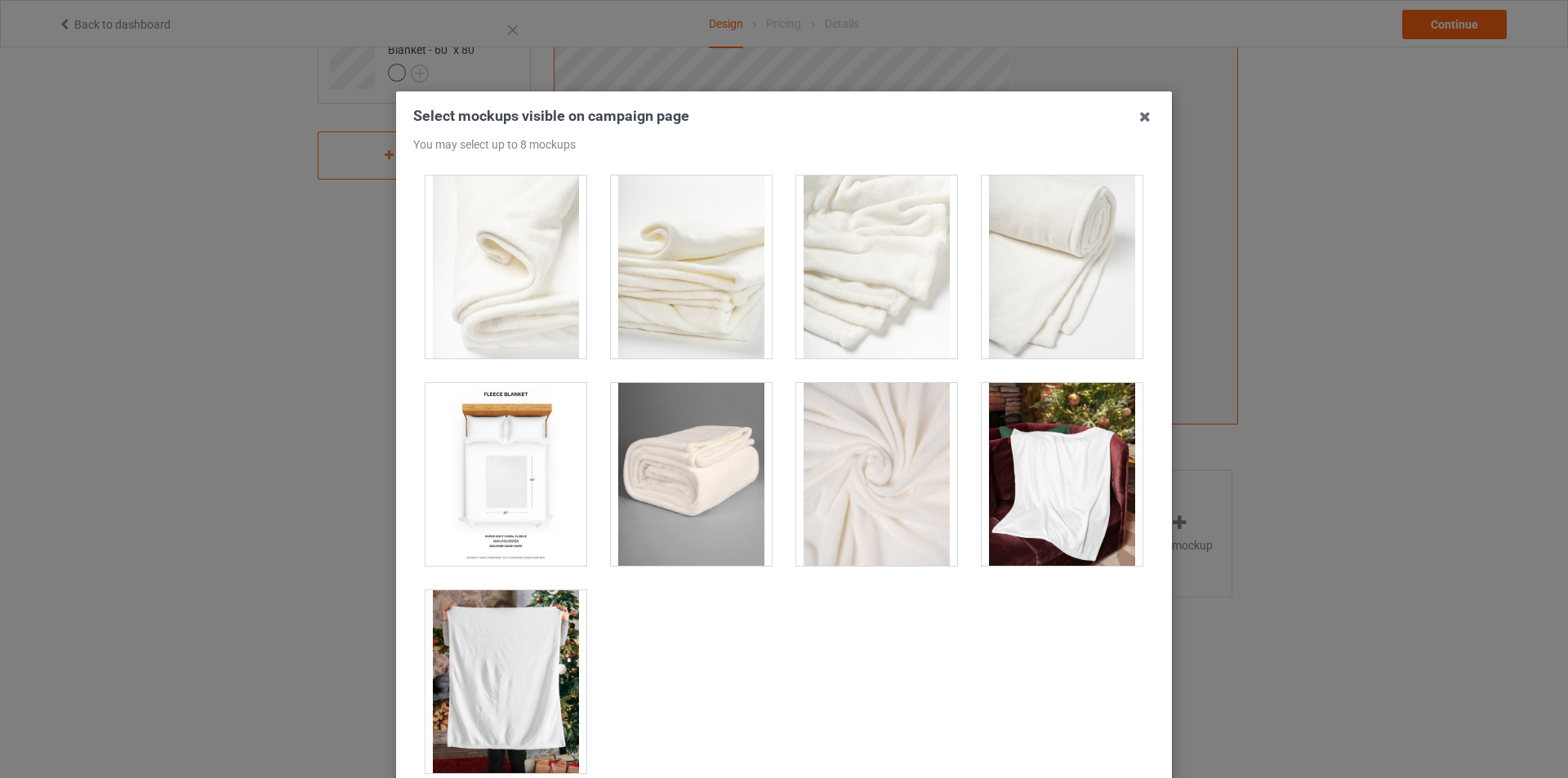
click at [1054, 520] on div at bounding box center [1062, 474] width 161 height 183
click at [531, 669] on div at bounding box center [506, 682] width 161 height 183
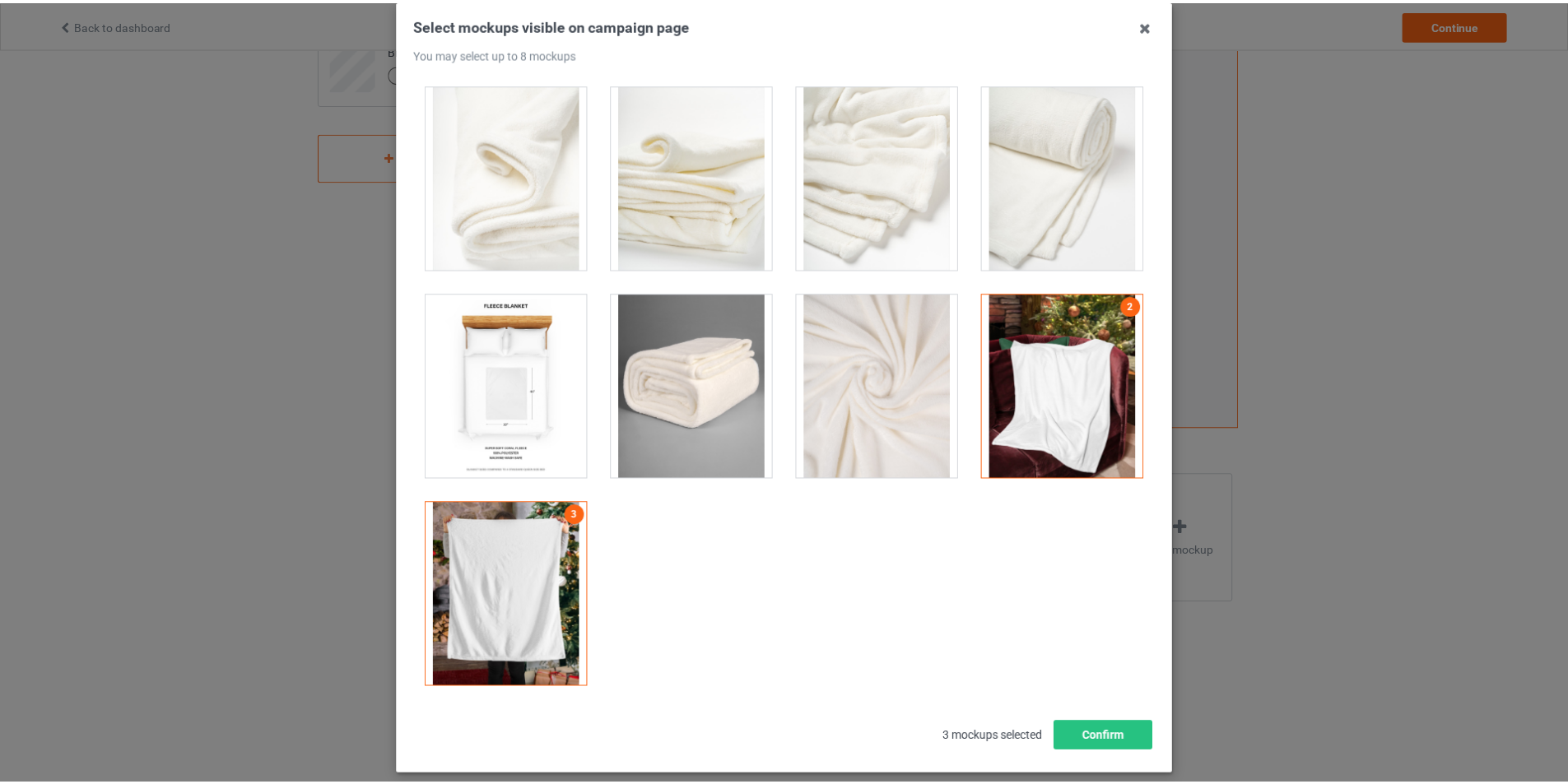
scroll to position [175, 0]
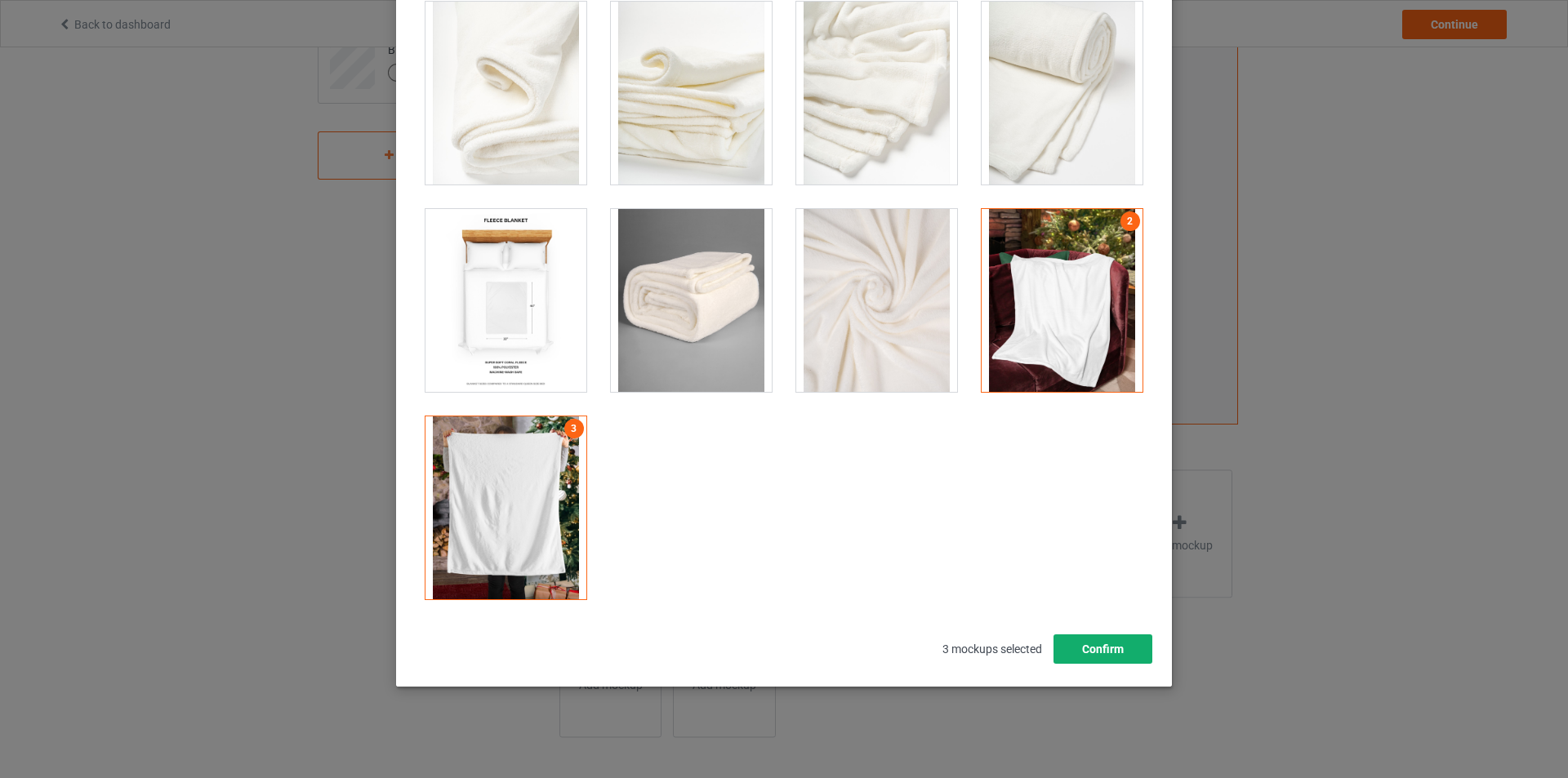
click at [1104, 647] on button "Confirm" at bounding box center [1104, 649] width 99 height 30
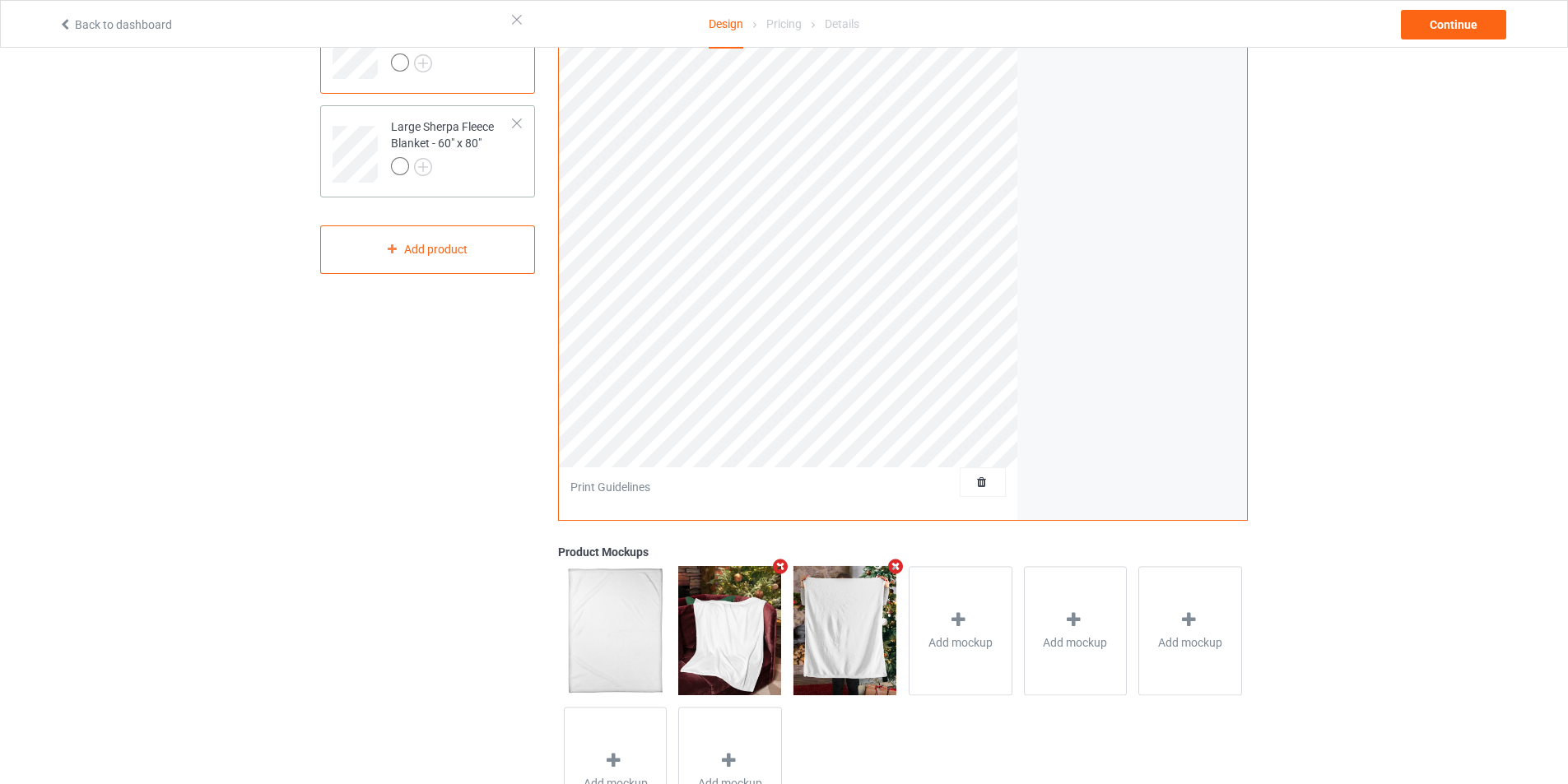
scroll to position [35, 0]
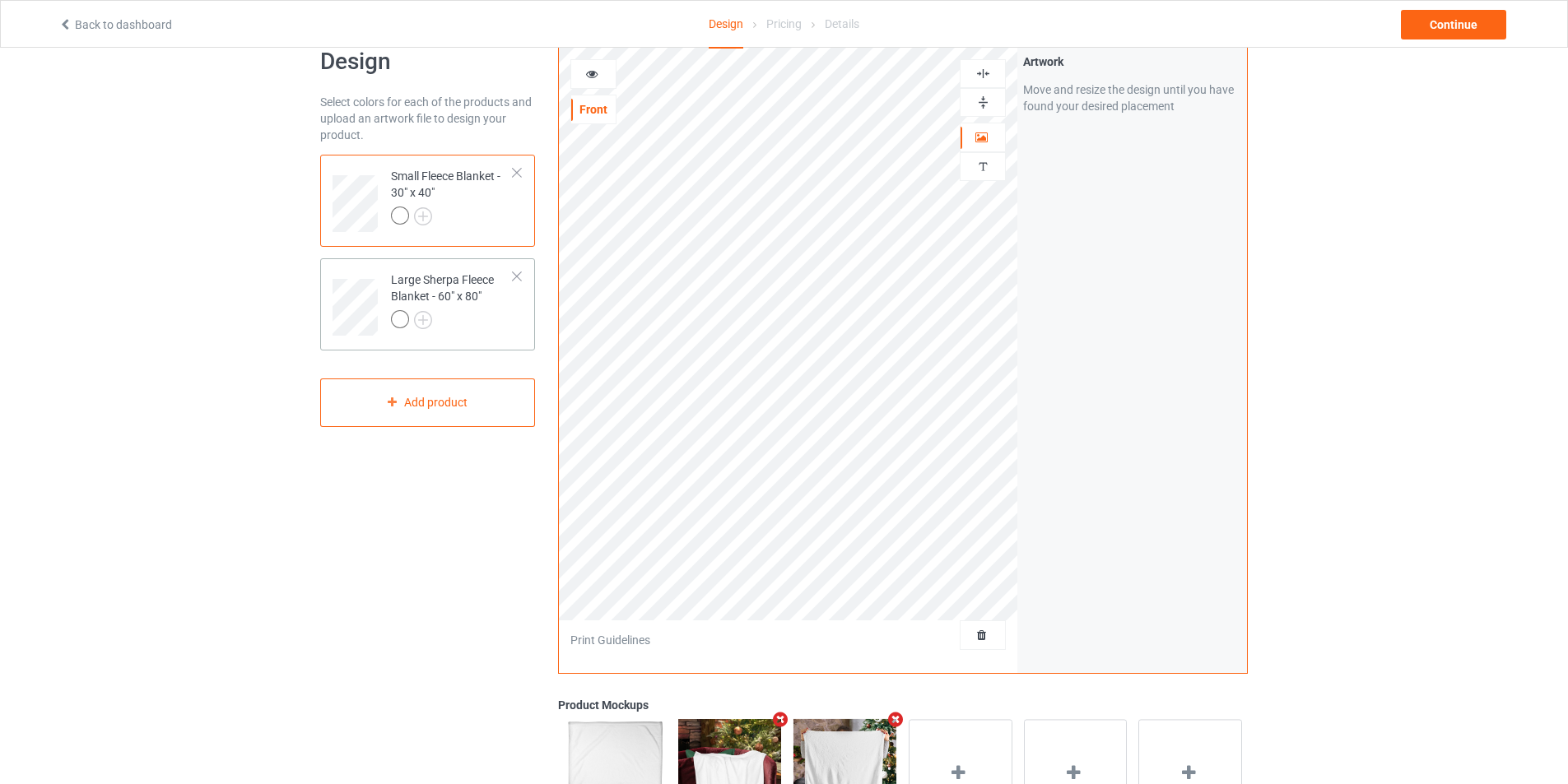
click at [469, 314] on div at bounding box center [452, 321] width 123 height 23
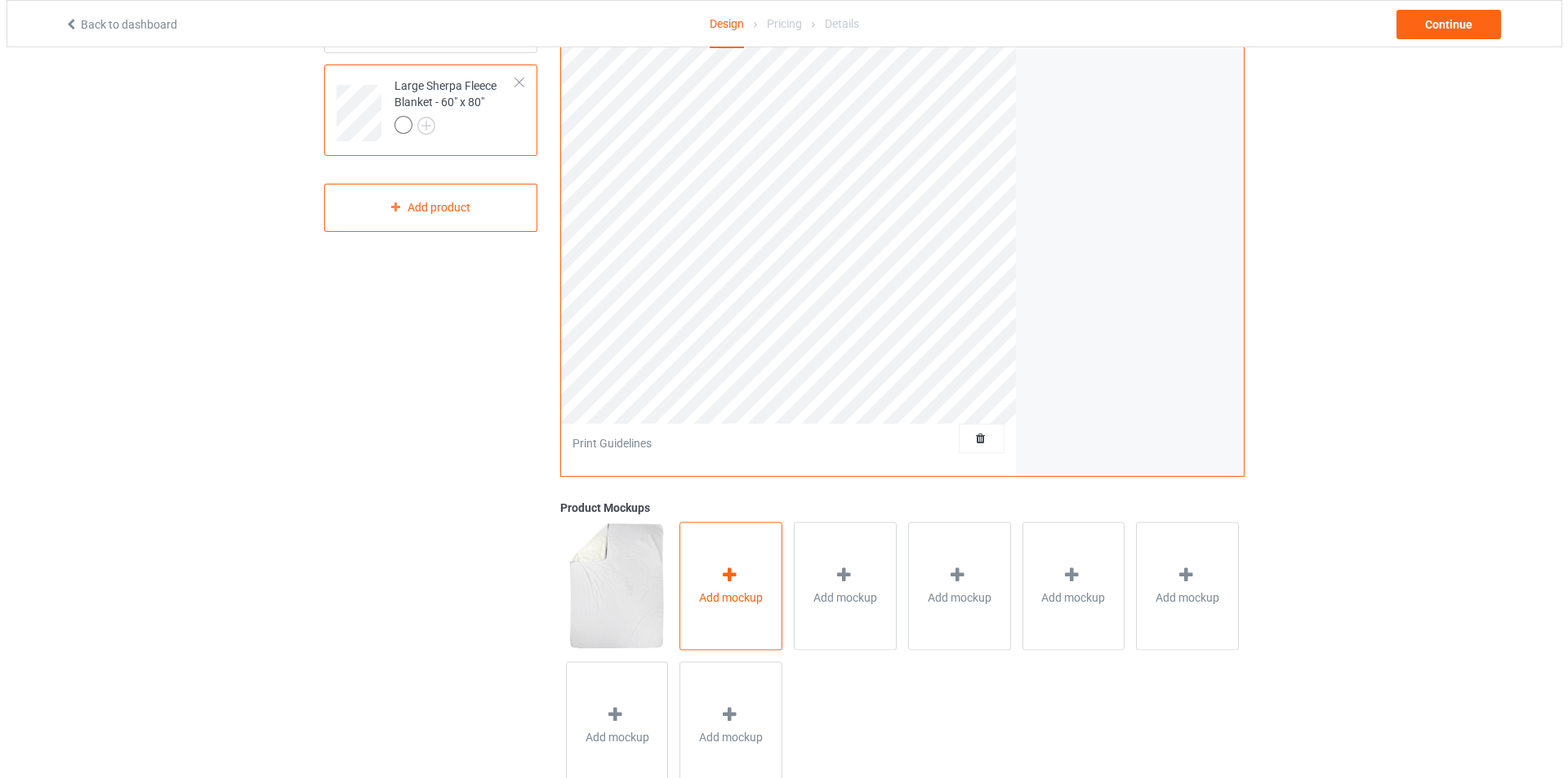
scroll to position [280, 0]
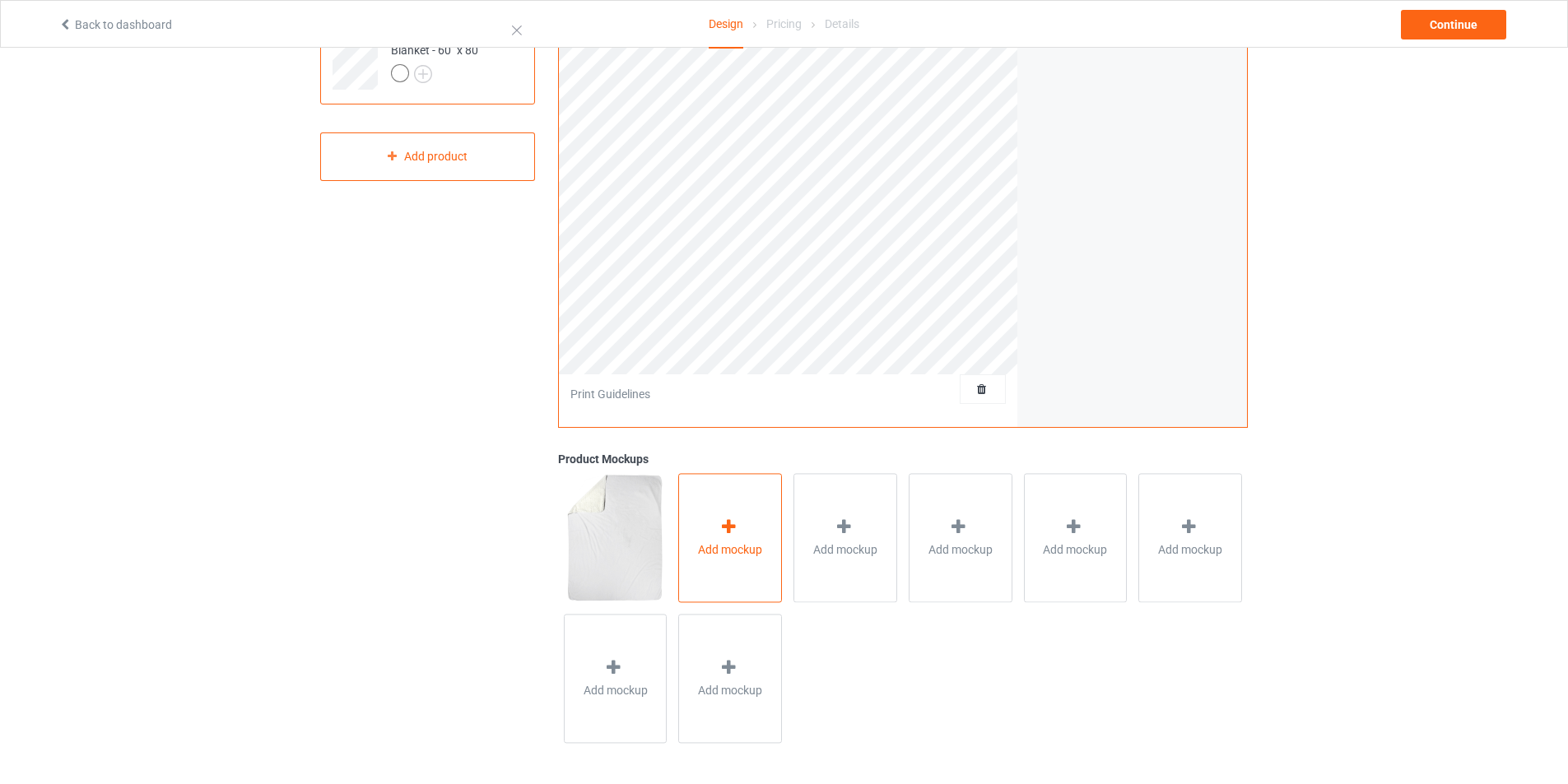
click at [737, 545] on span "Add mockup" at bounding box center [730, 550] width 64 height 16
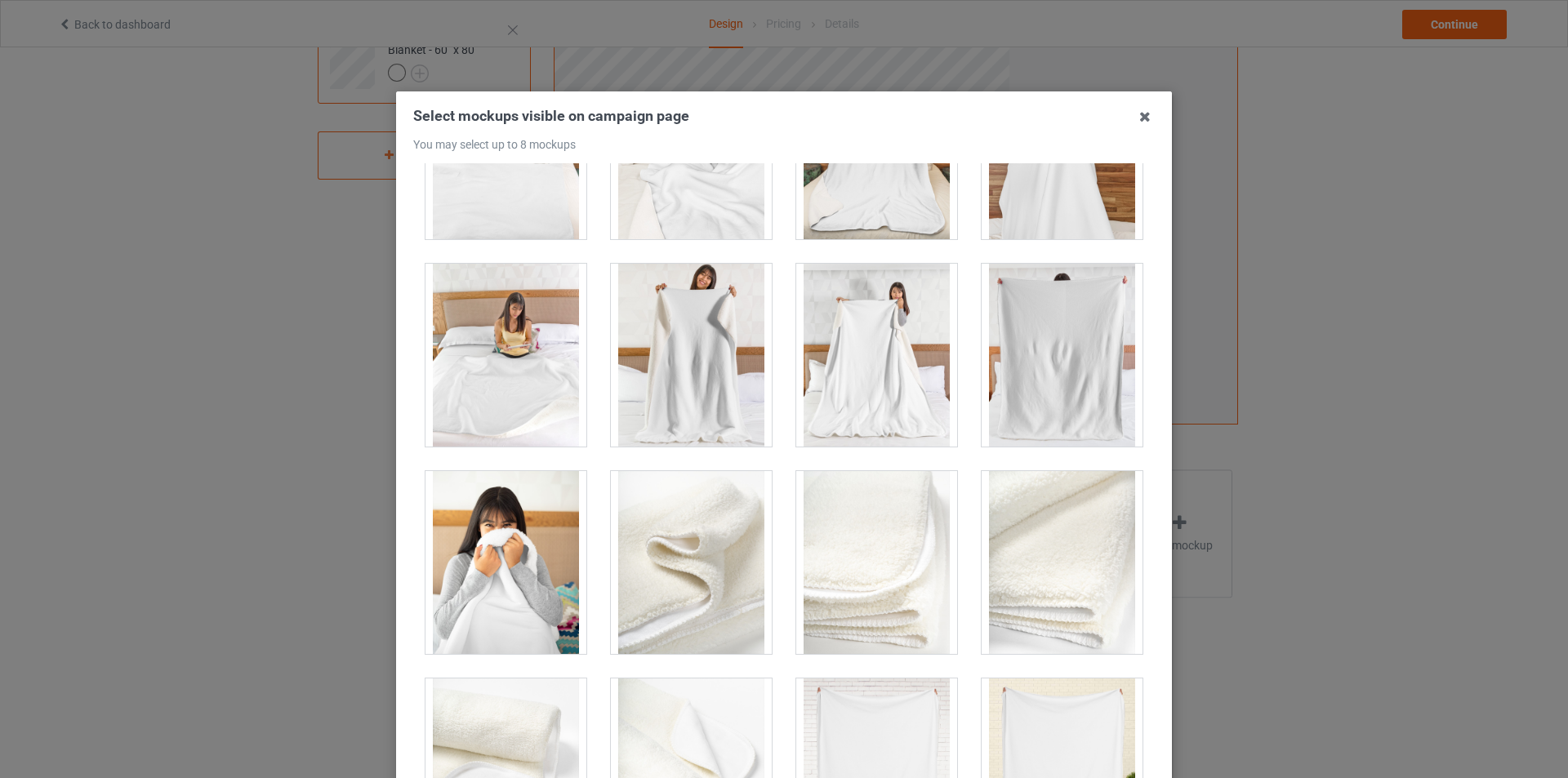
click at [1053, 370] on div at bounding box center [1062, 355] width 161 height 183
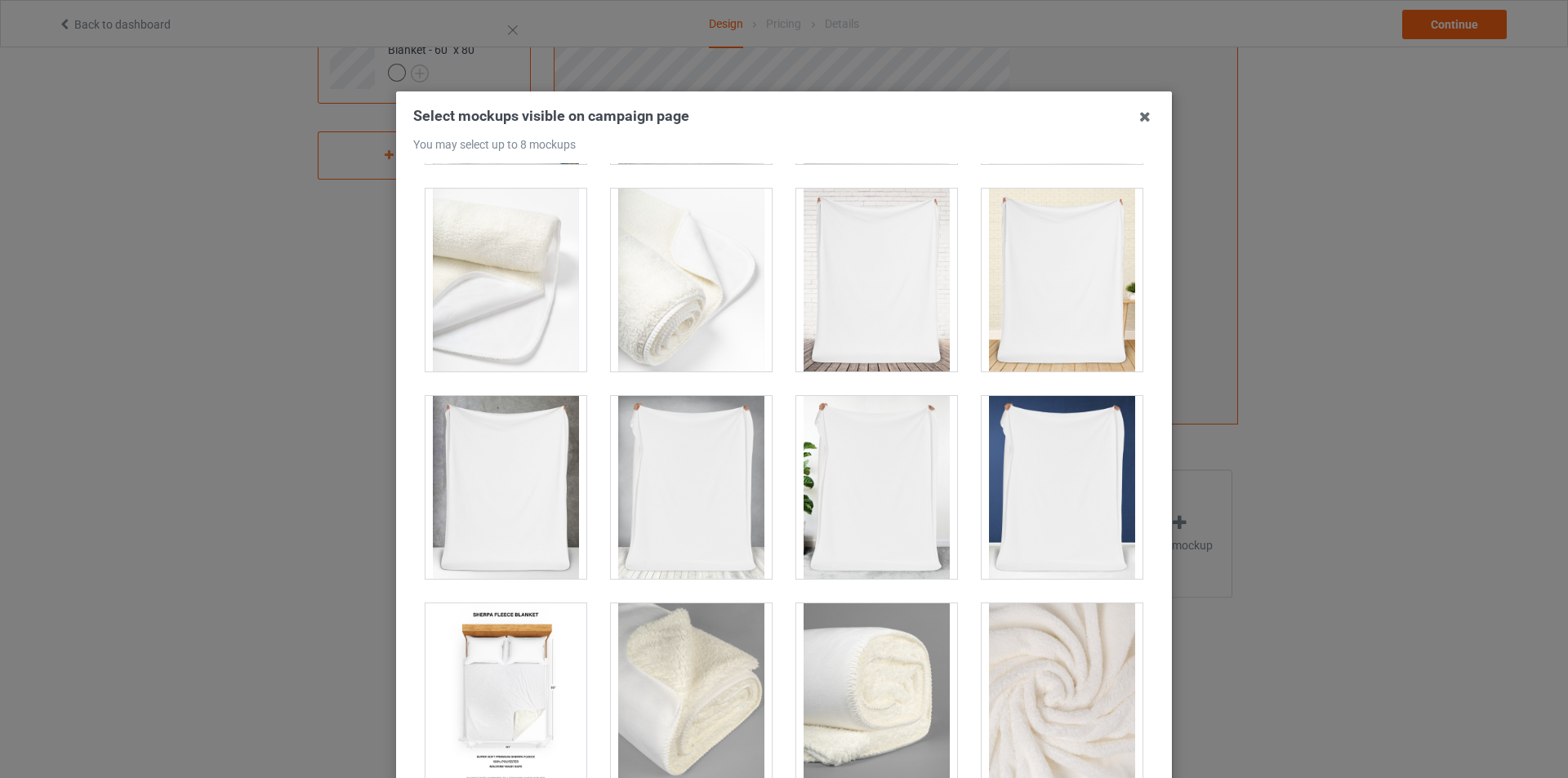
scroll to position [1037, 0]
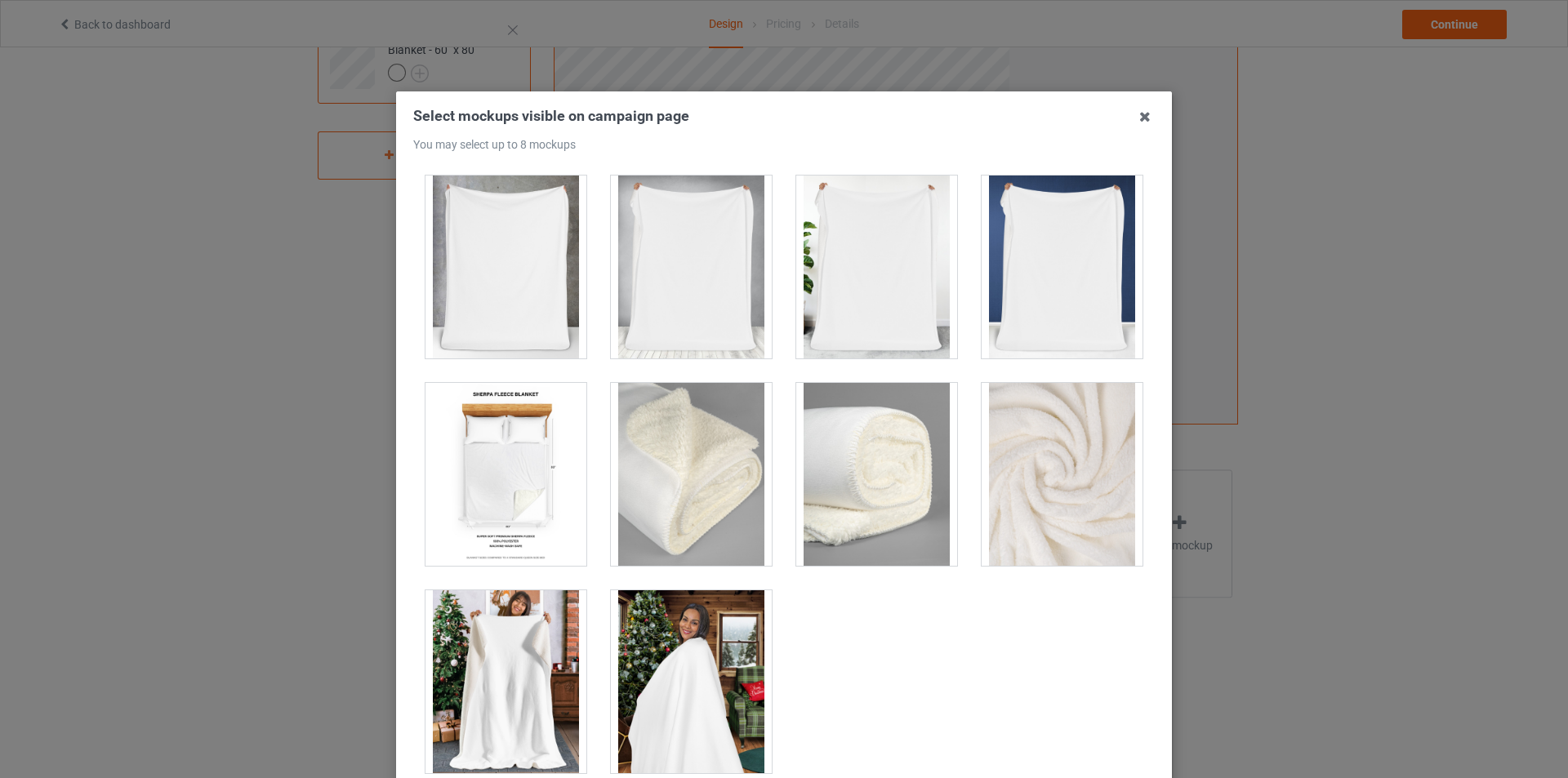
click at [480, 661] on div at bounding box center [506, 682] width 161 height 183
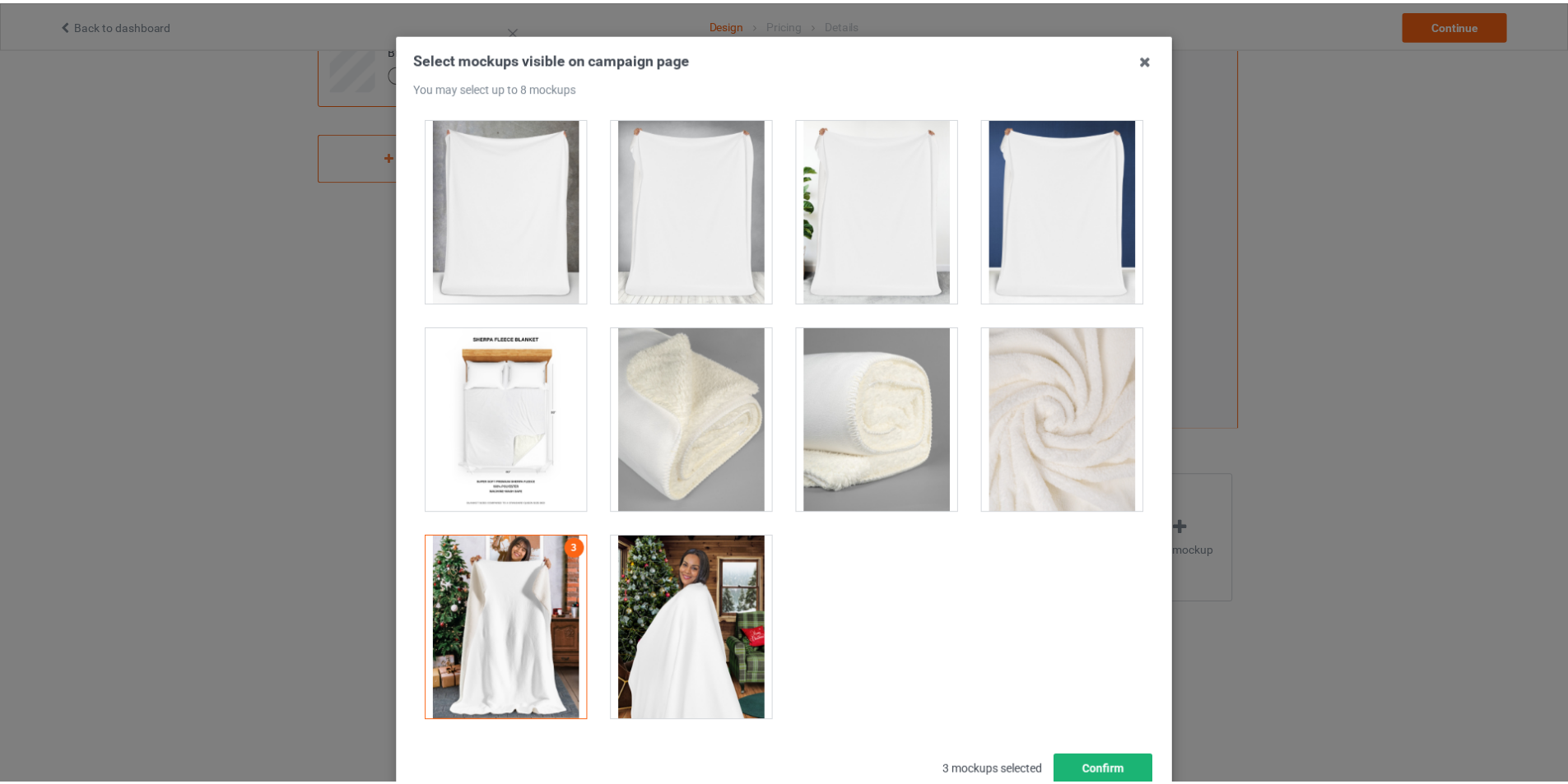
scroll to position [175, 0]
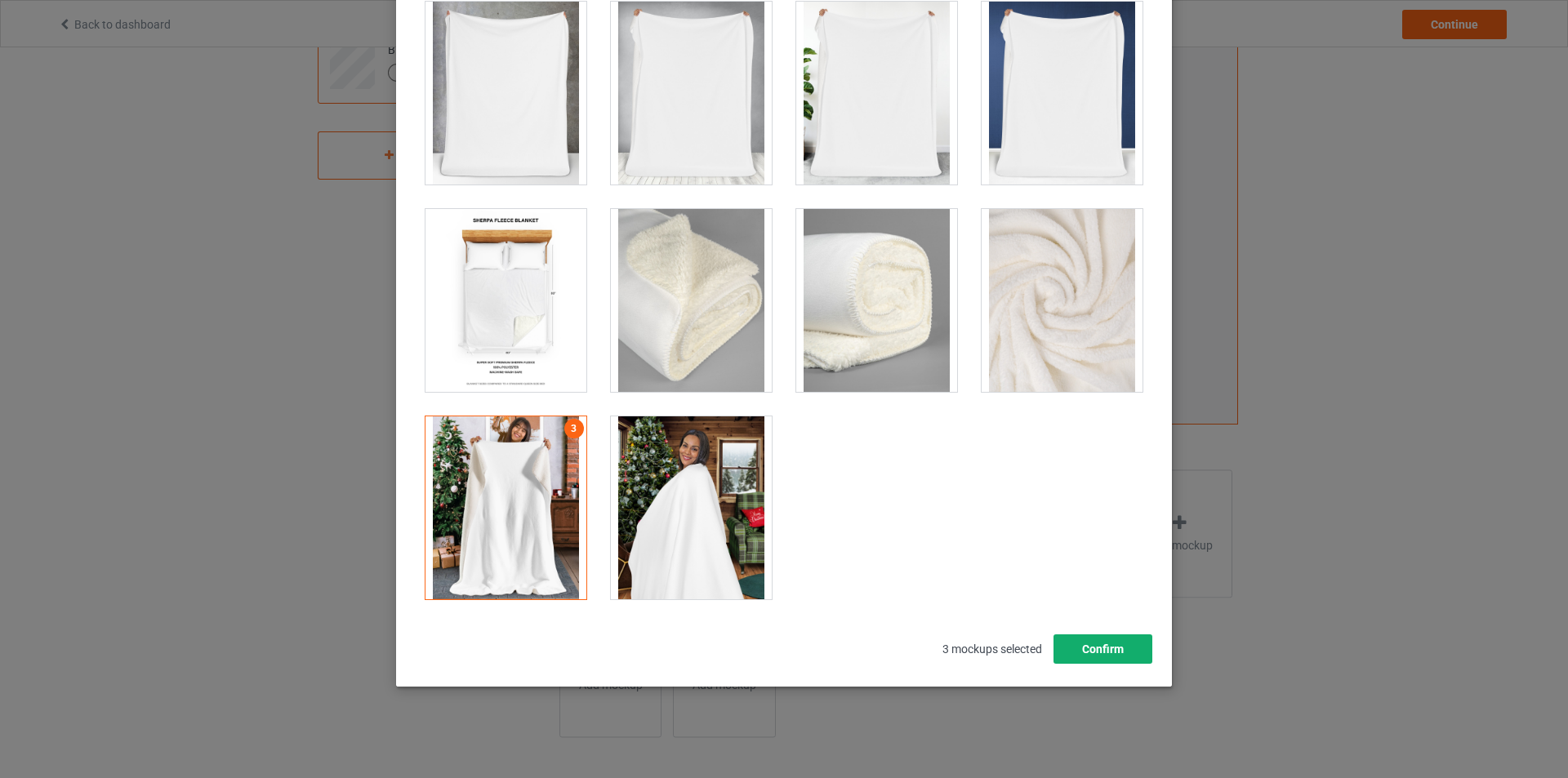
click at [1107, 648] on button "Confirm" at bounding box center [1104, 649] width 99 height 30
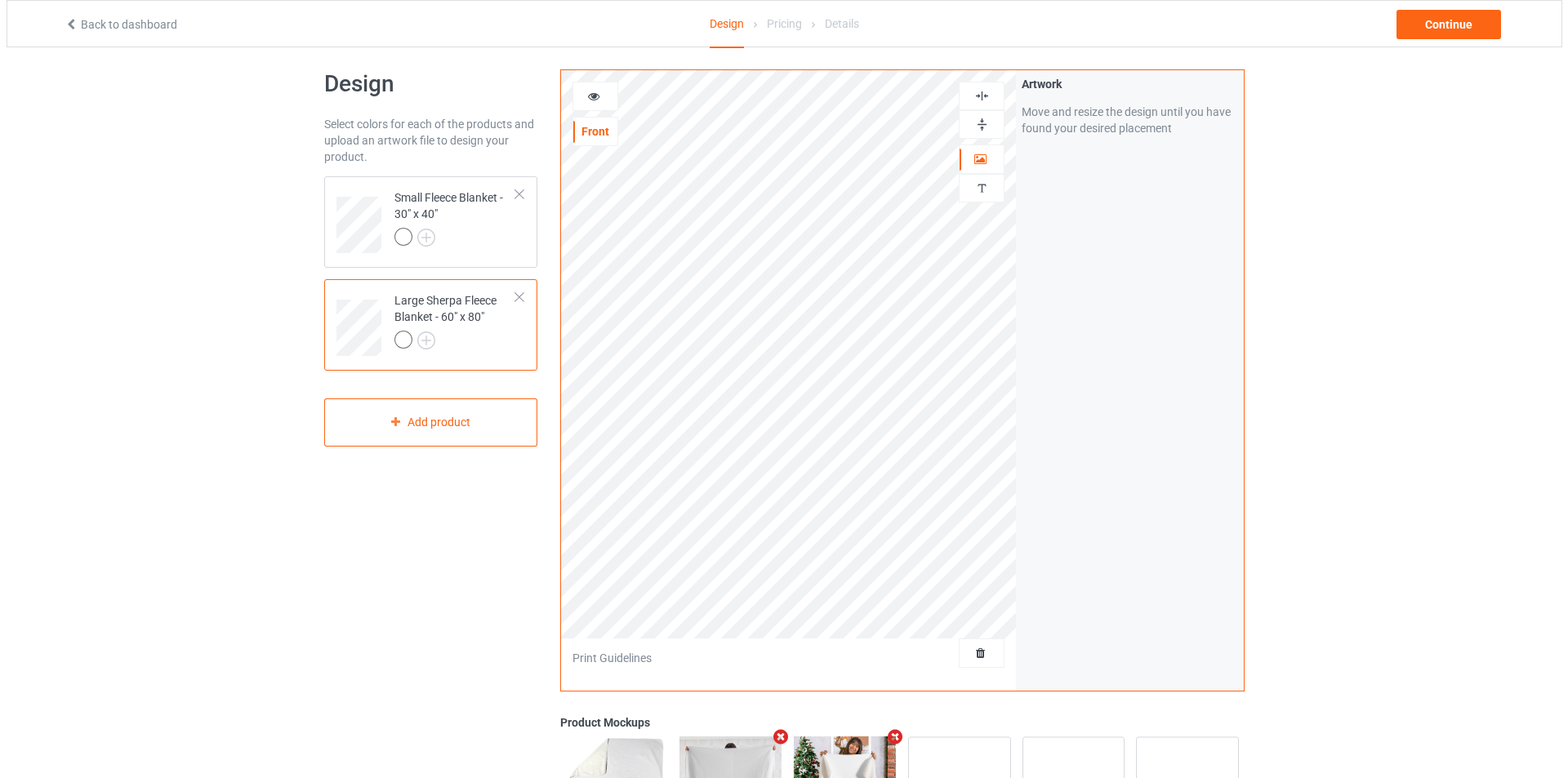
scroll to position [0, 0]
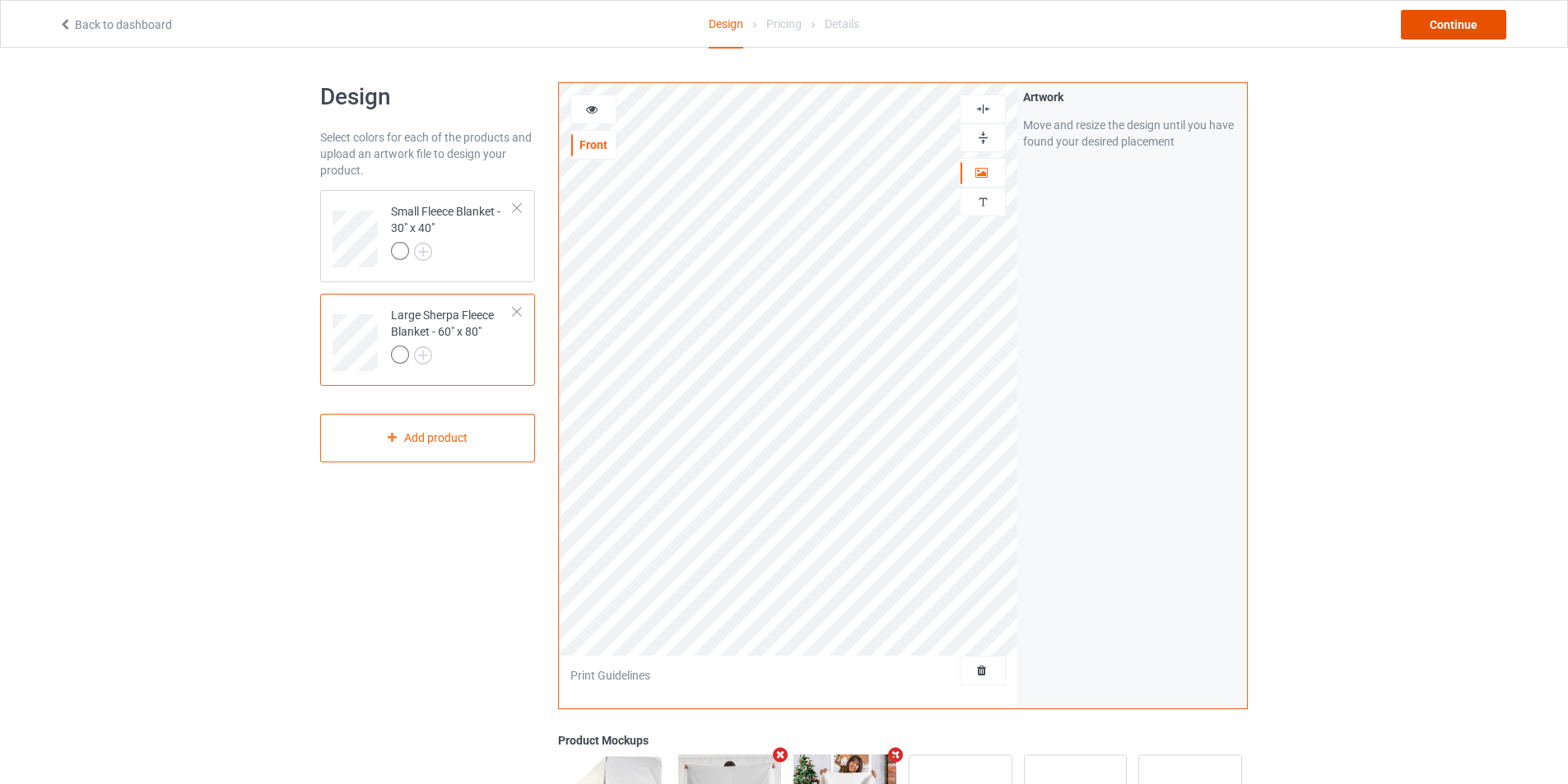
click at [1434, 31] on div "Continue" at bounding box center [1453, 25] width 105 height 30
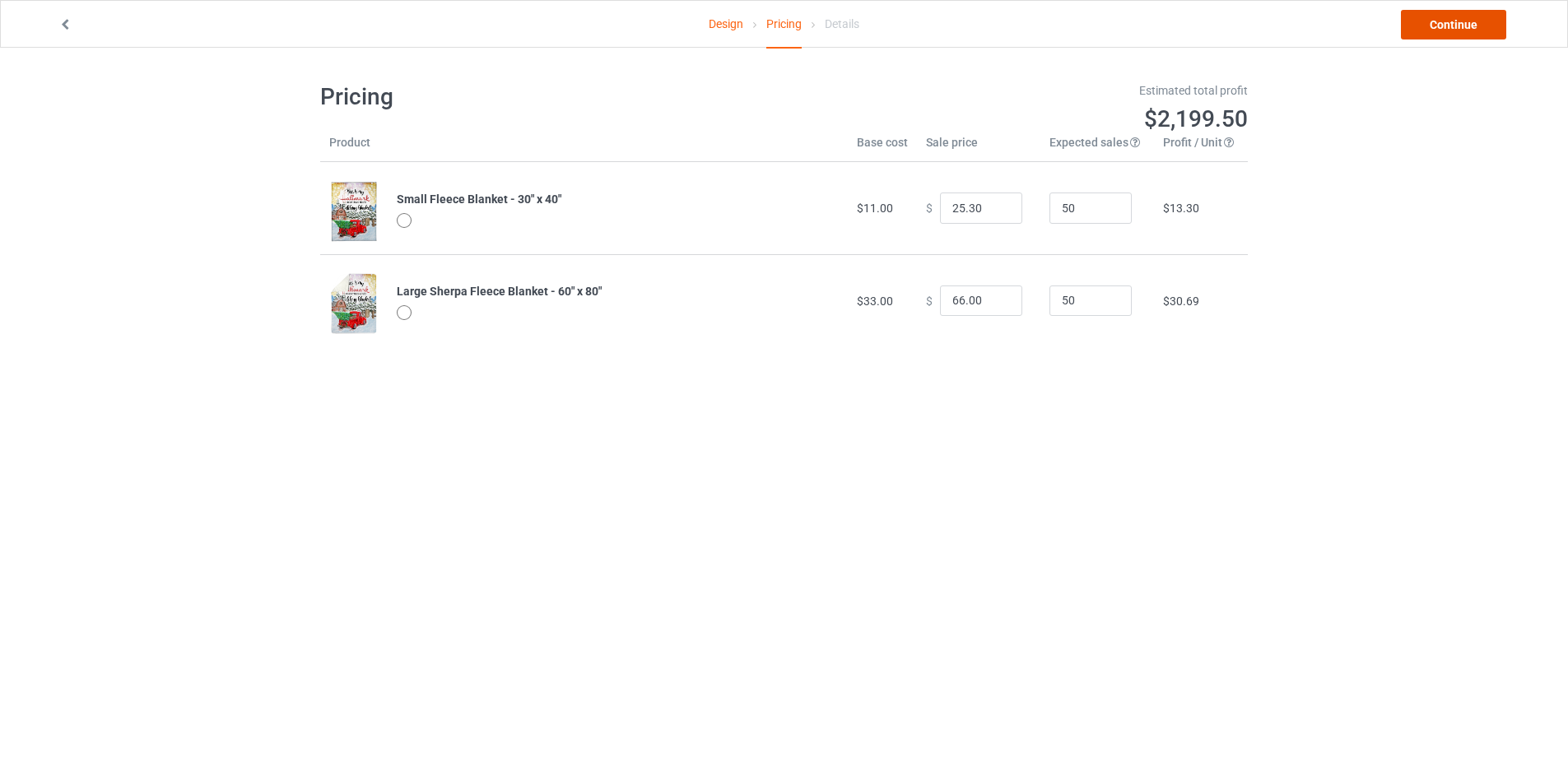
click at [1465, 21] on link "Continue" at bounding box center [1453, 25] width 105 height 30
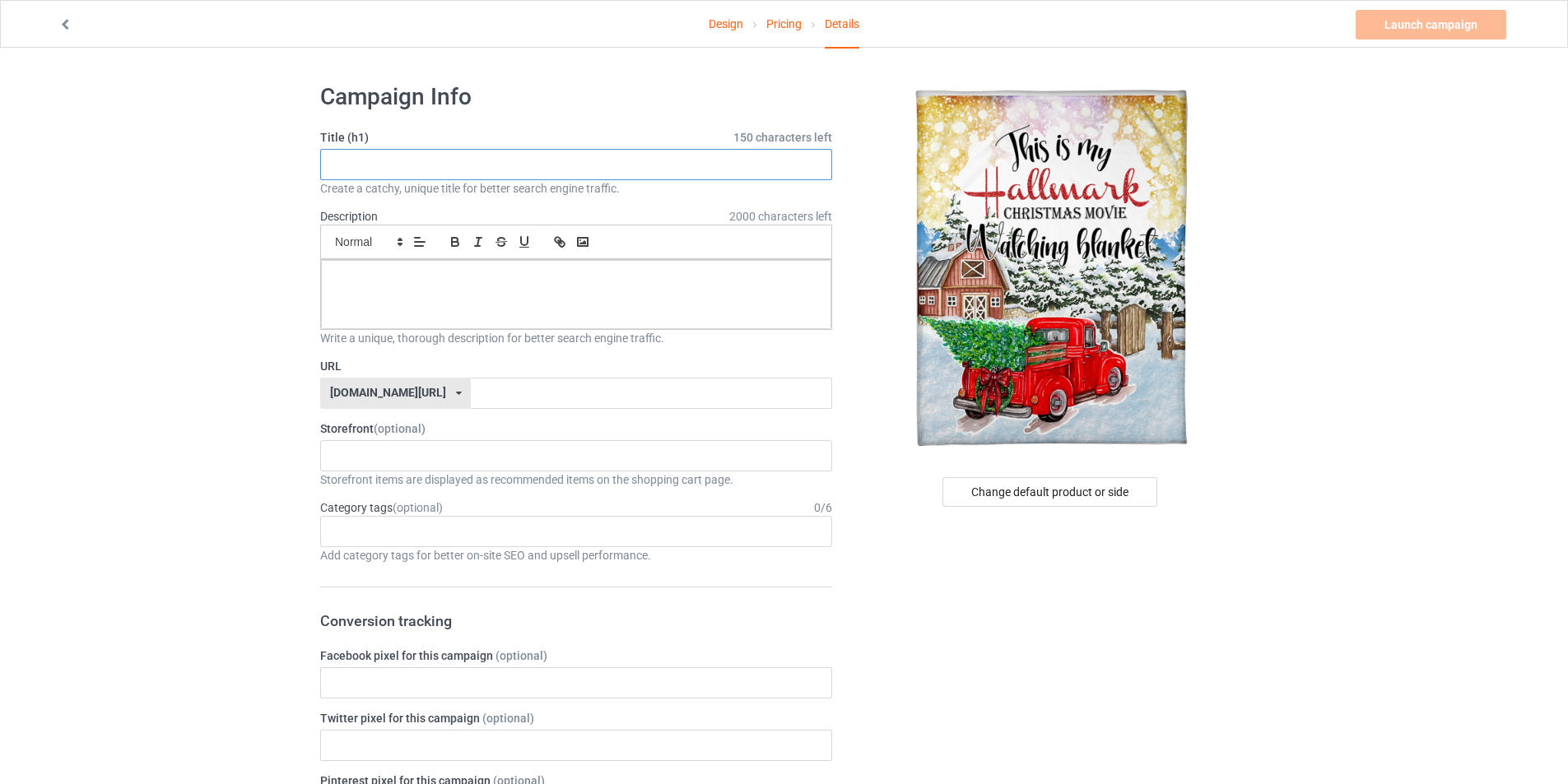
click at [440, 174] on input "text" at bounding box center [576, 164] width 512 height 31
type input "Ư"
type input "Watching Blanket"
click at [535, 315] on div at bounding box center [576, 294] width 510 height 69
click at [491, 401] on input "text" at bounding box center [651, 393] width 360 height 31
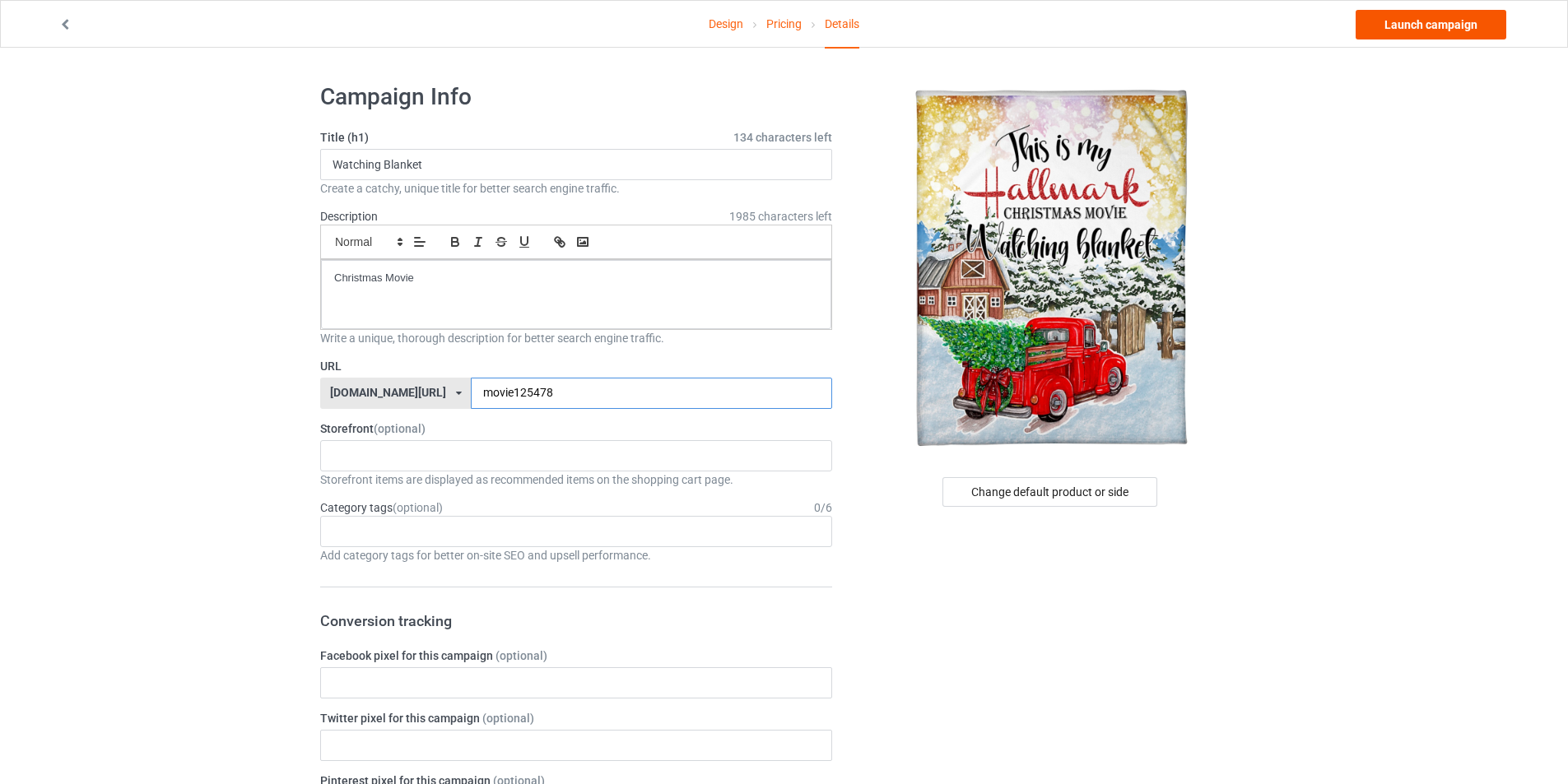
type input "movie125478"
click at [1406, 34] on link "Launch campaign" at bounding box center [1430, 25] width 151 height 30
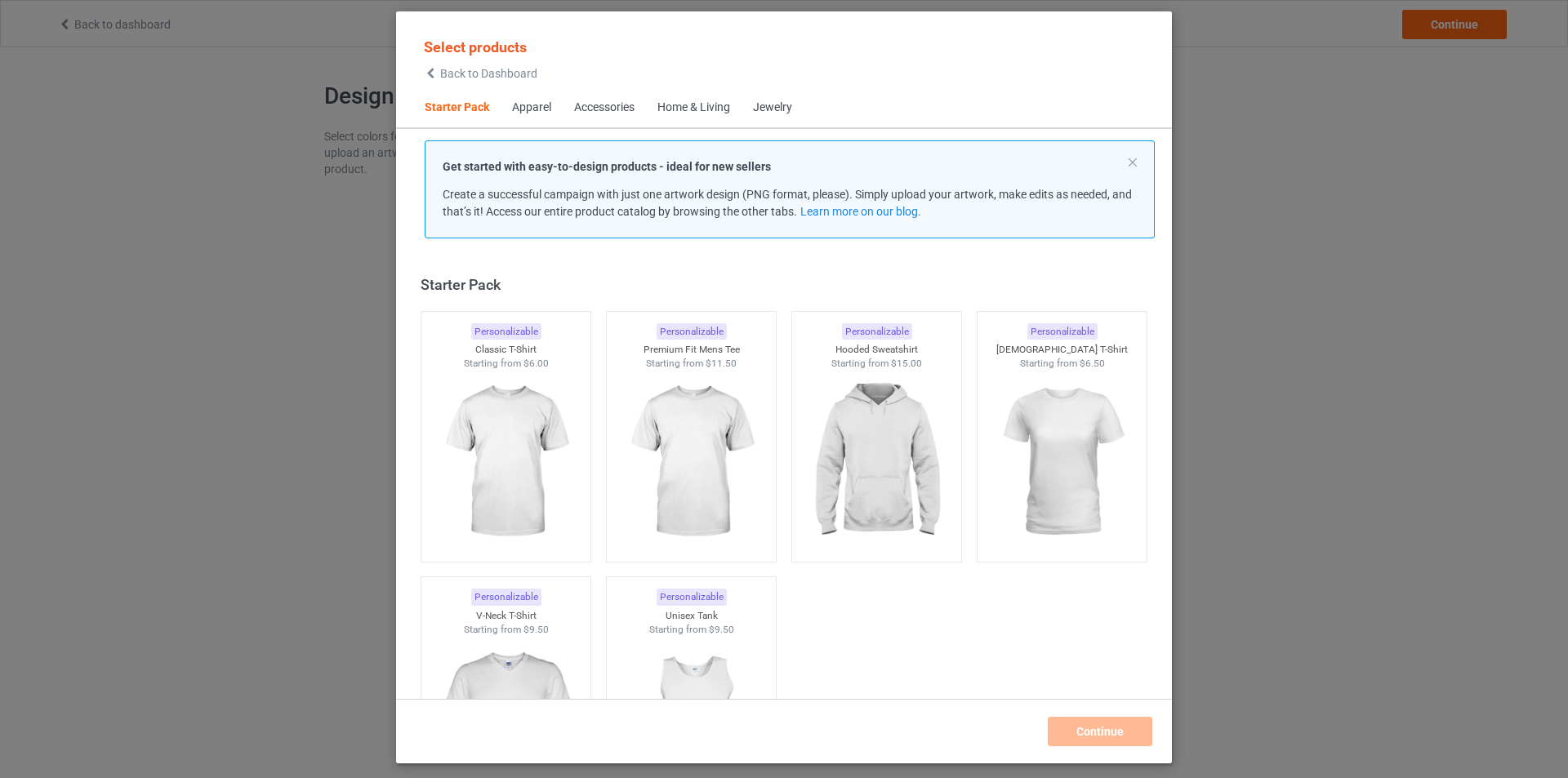
click at [695, 106] on div "Home & Living" at bounding box center [693, 107] width 72 height 16
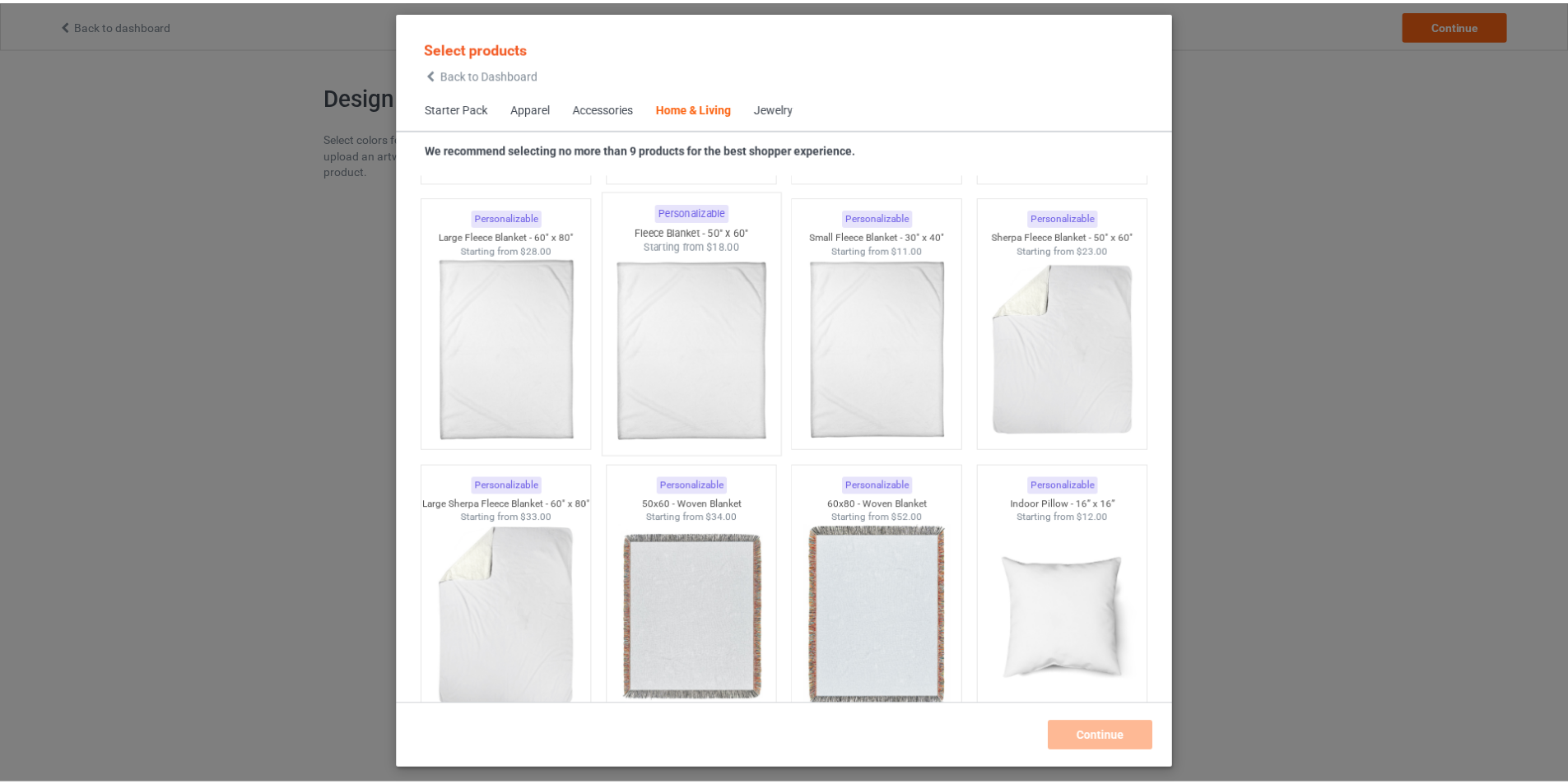
scroll to position [7999, 0]
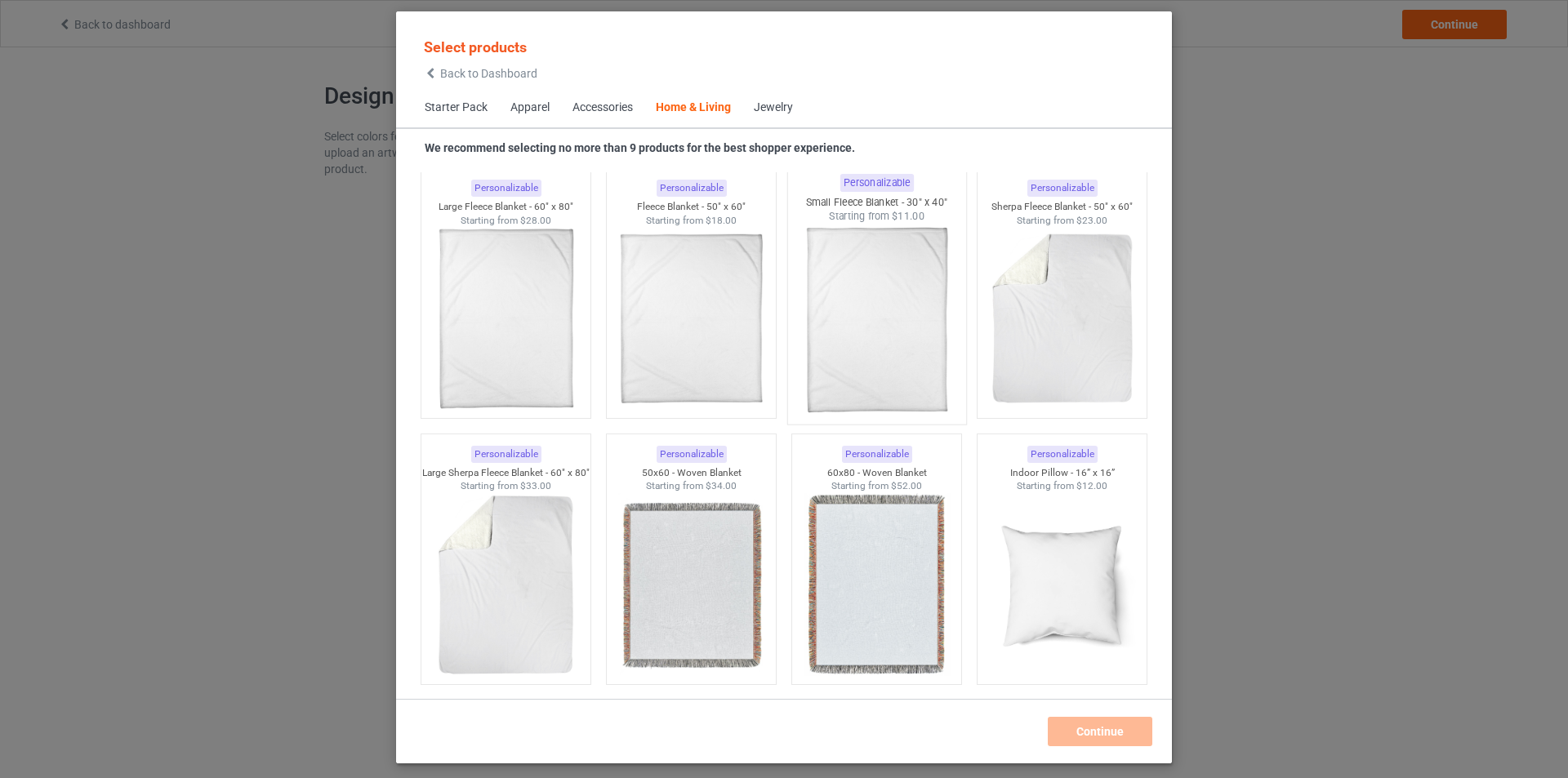
click at [851, 337] on img at bounding box center [876, 319] width 154 height 192
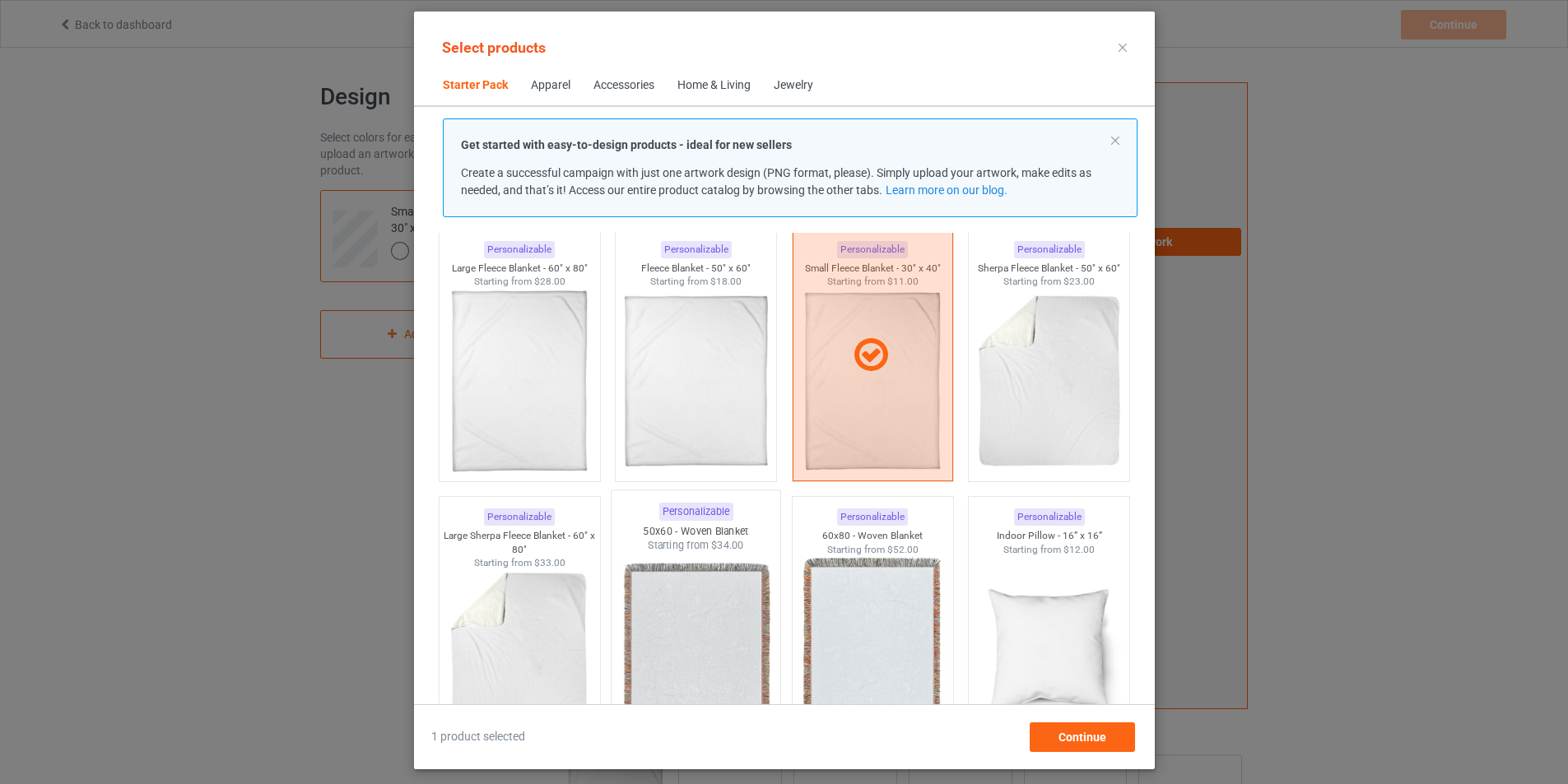
drag, startPoint x: 559, startPoint y: 619, endPoint x: 699, endPoint y: 658, distance: 145.4
click at [559, 620] on img at bounding box center [518, 662] width 147 height 184
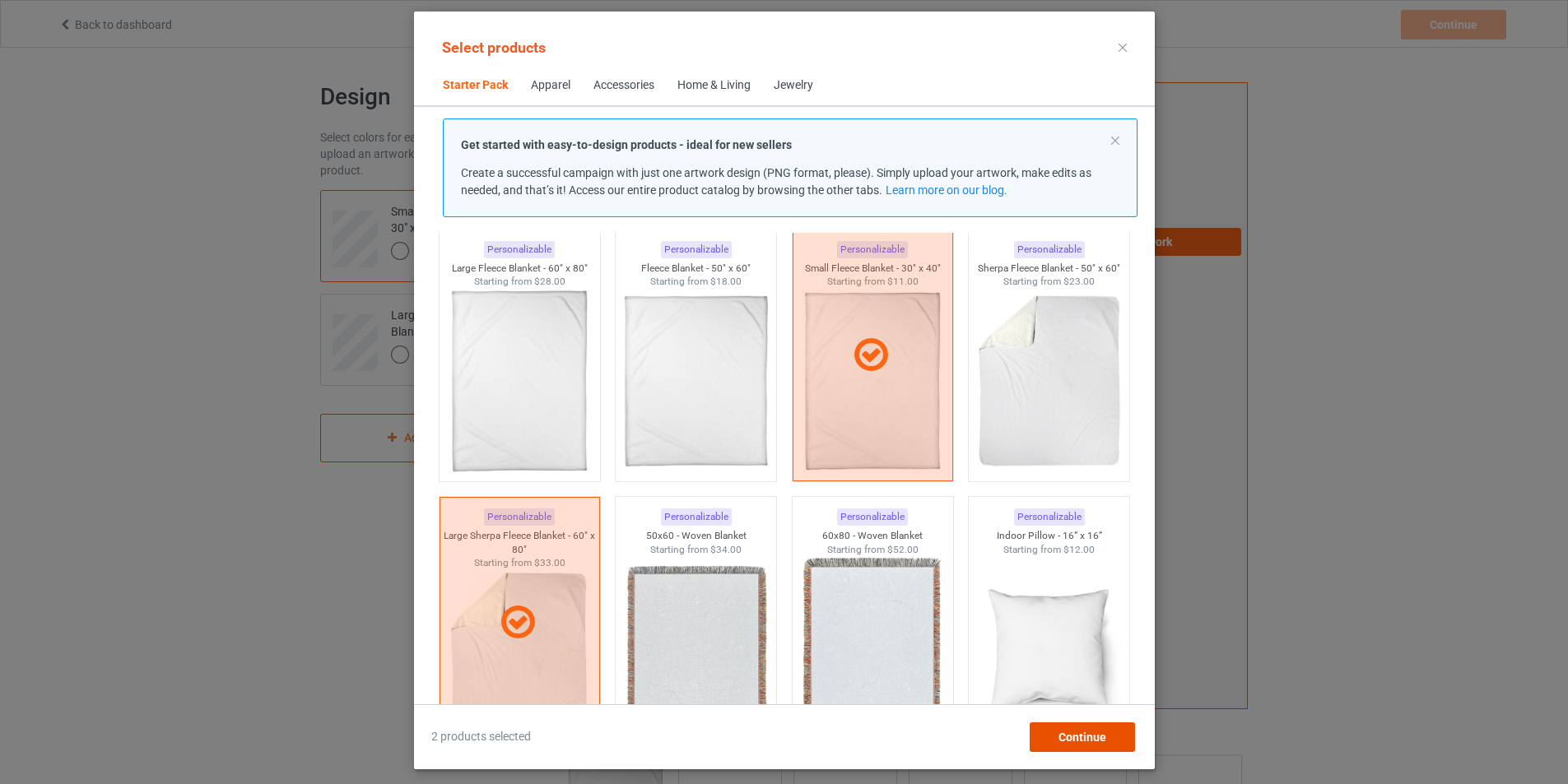
click at [1130, 736] on div "Continue" at bounding box center [1081, 738] width 105 height 30
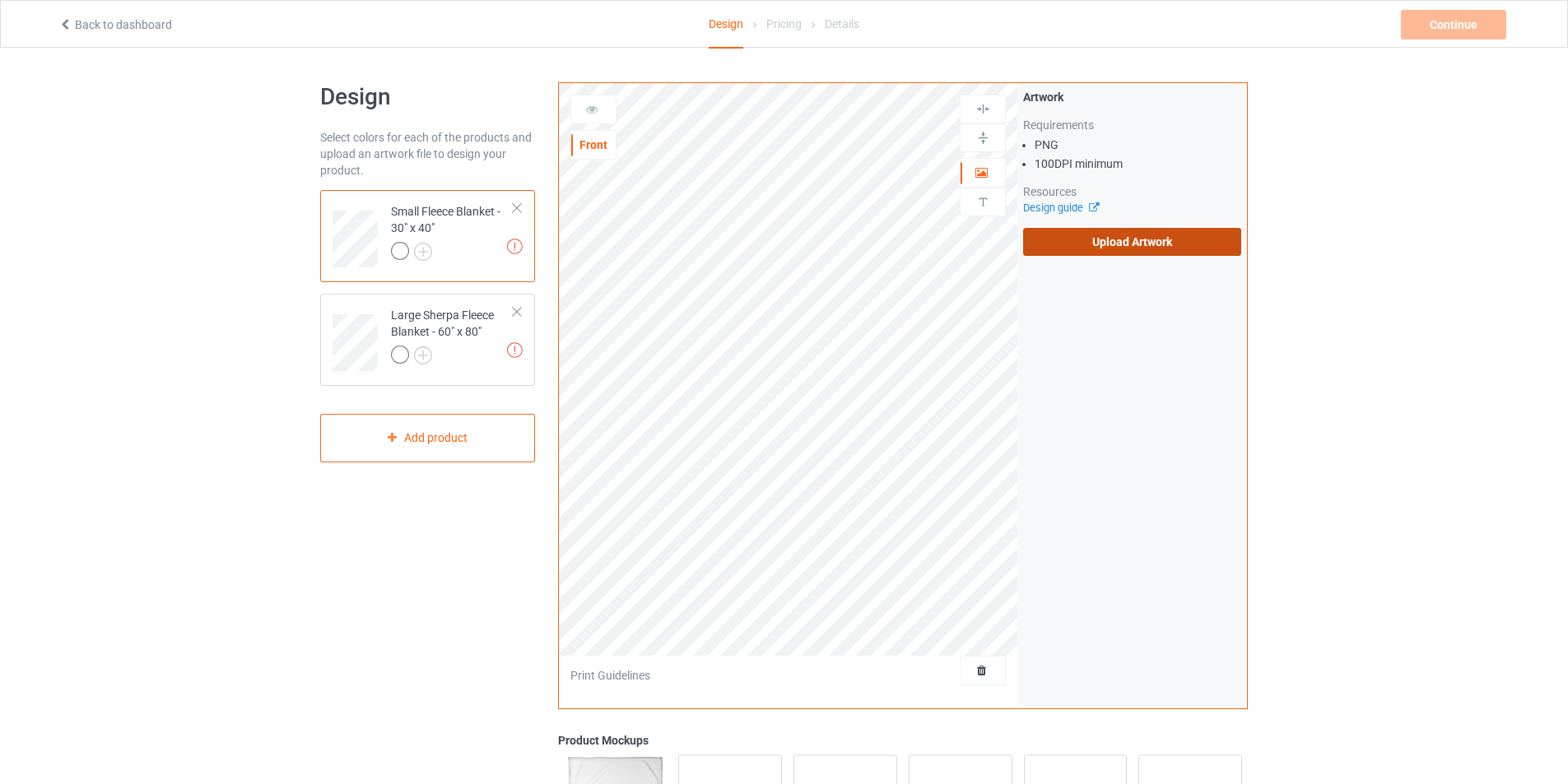
click at [1124, 234] on label "Upload Artwork" at bounding box center [1132, 242] width 218 height 28
click at [0, 0] on input "Upload Artwork" at bounding box center [0, 0] width 0 height 0
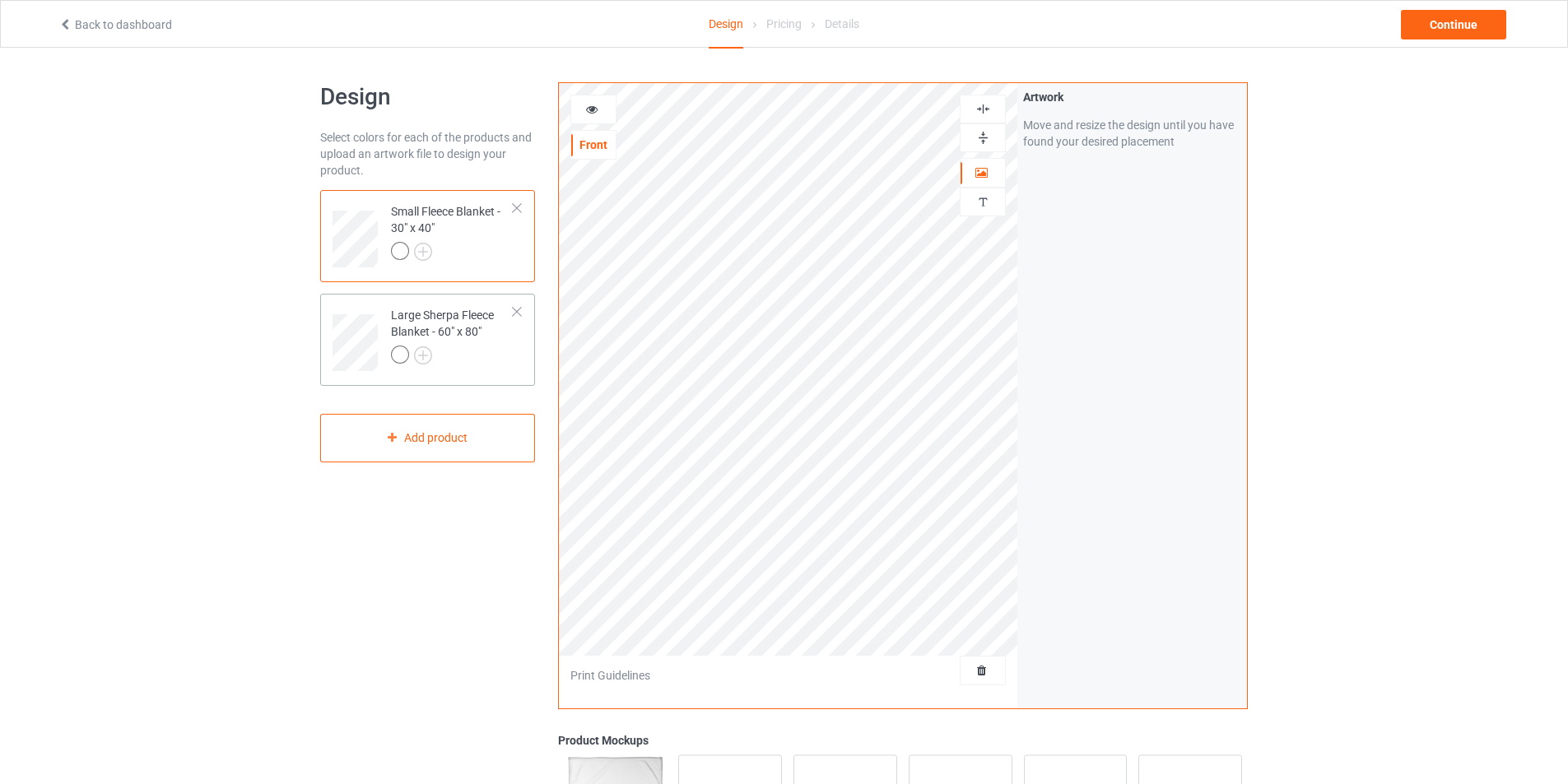
click at [495, 355] on div at bounding box center [452, 357] width 123 height 23
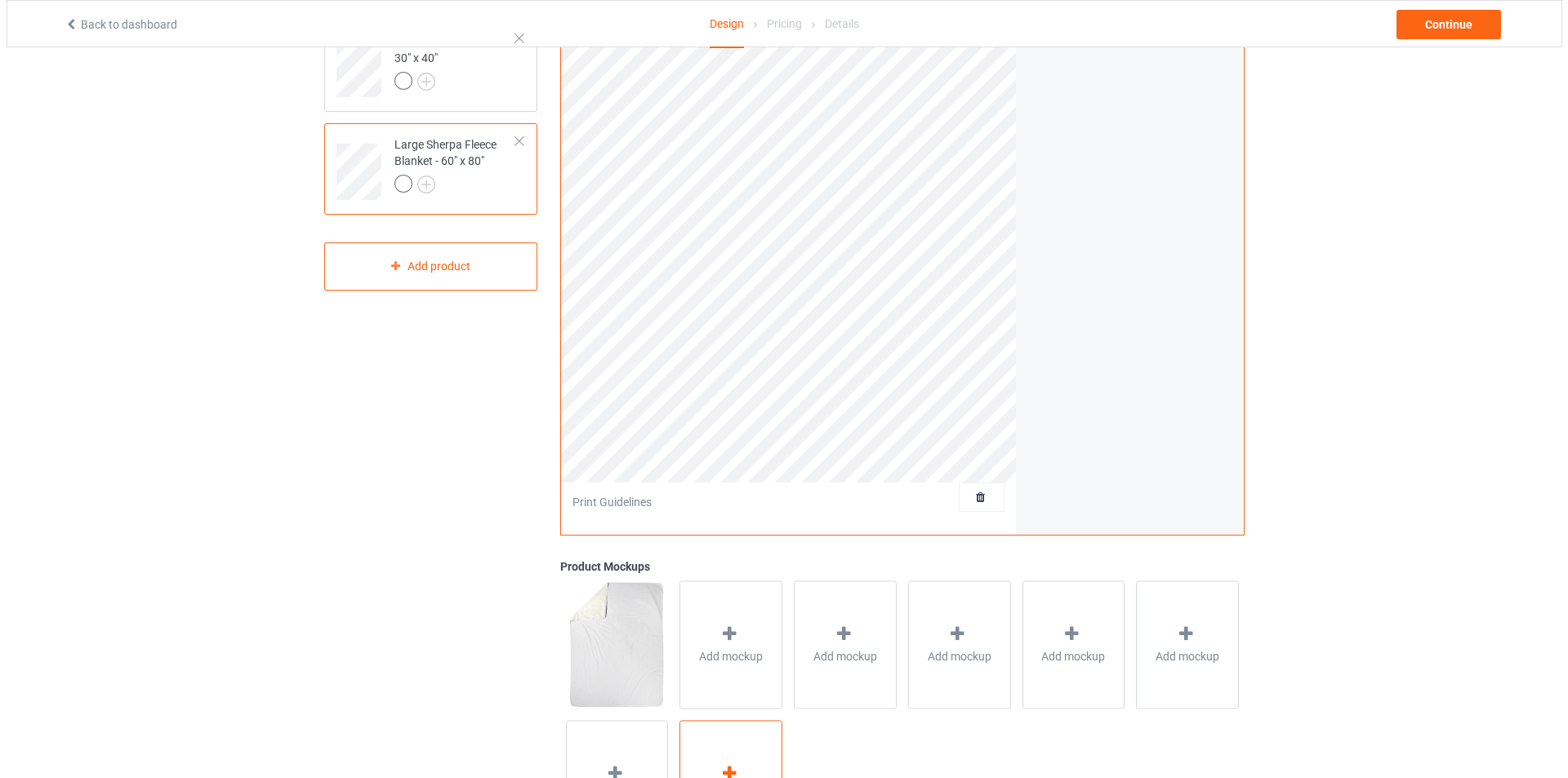
scroll to position [280, 0]
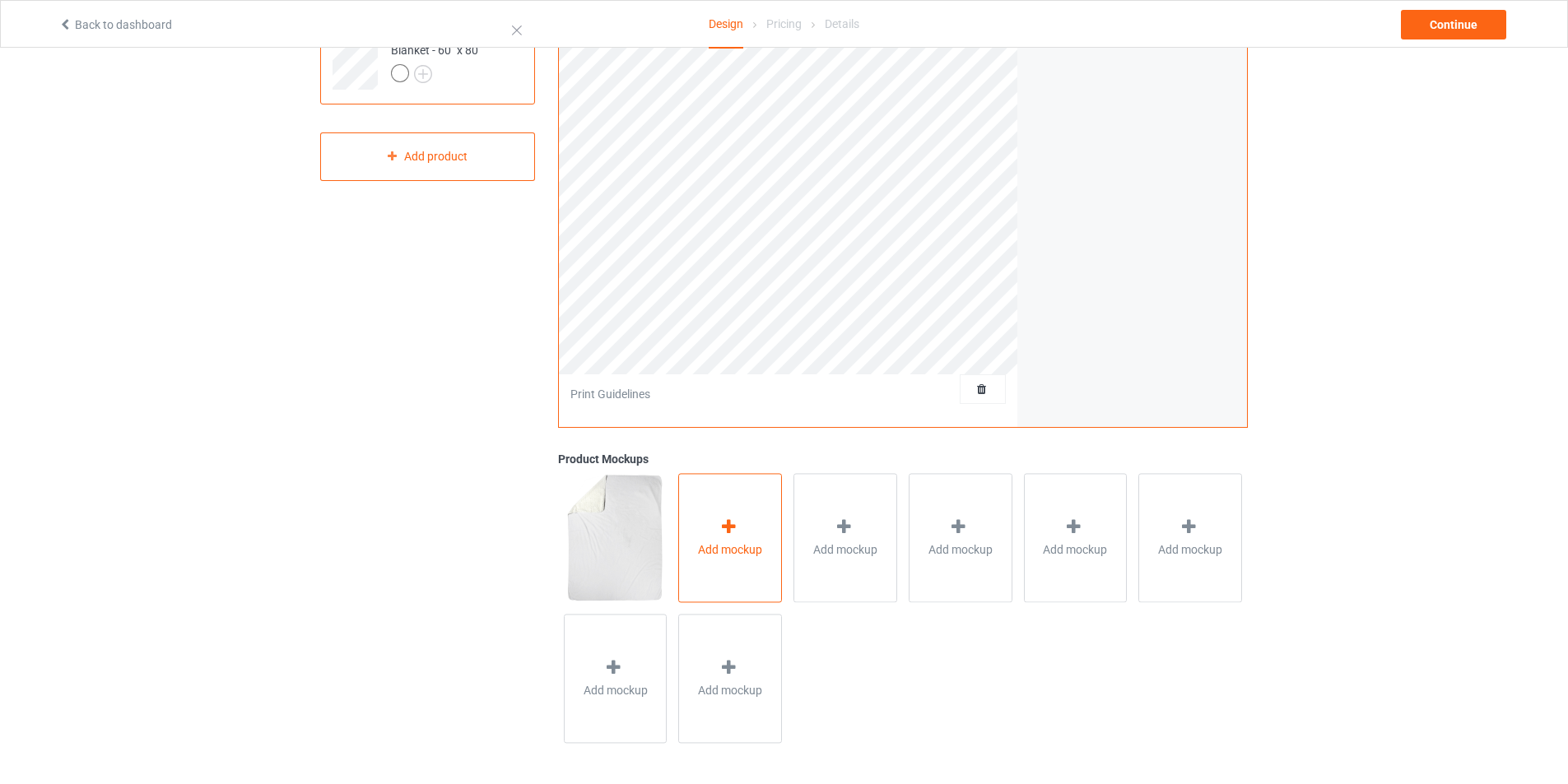
click at [737, 540] on div at bounding box center [729, 530] width 23 height 24
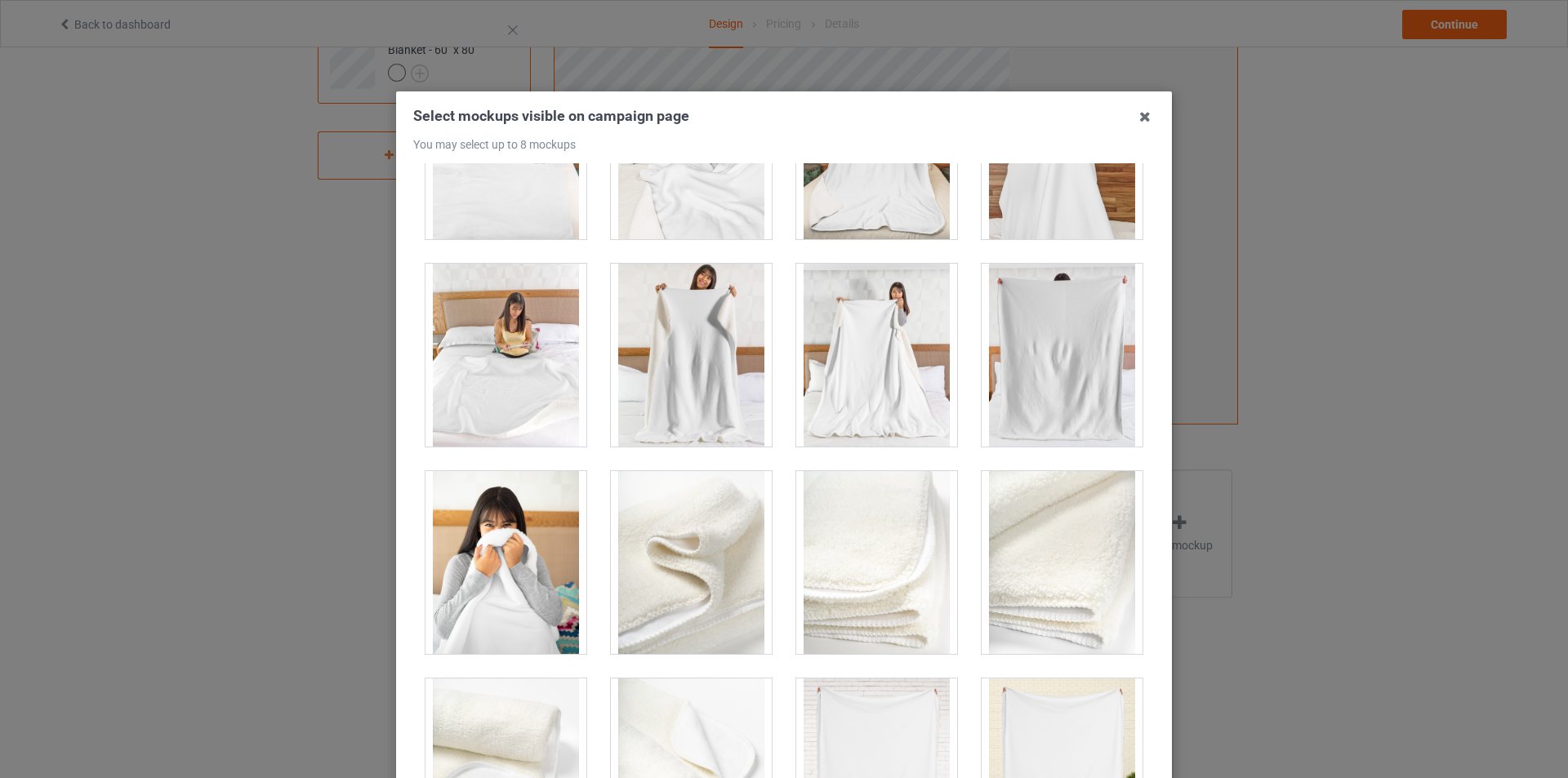
click at [985, 377] on div at bounding box center [1062, 355] width 161 height 183
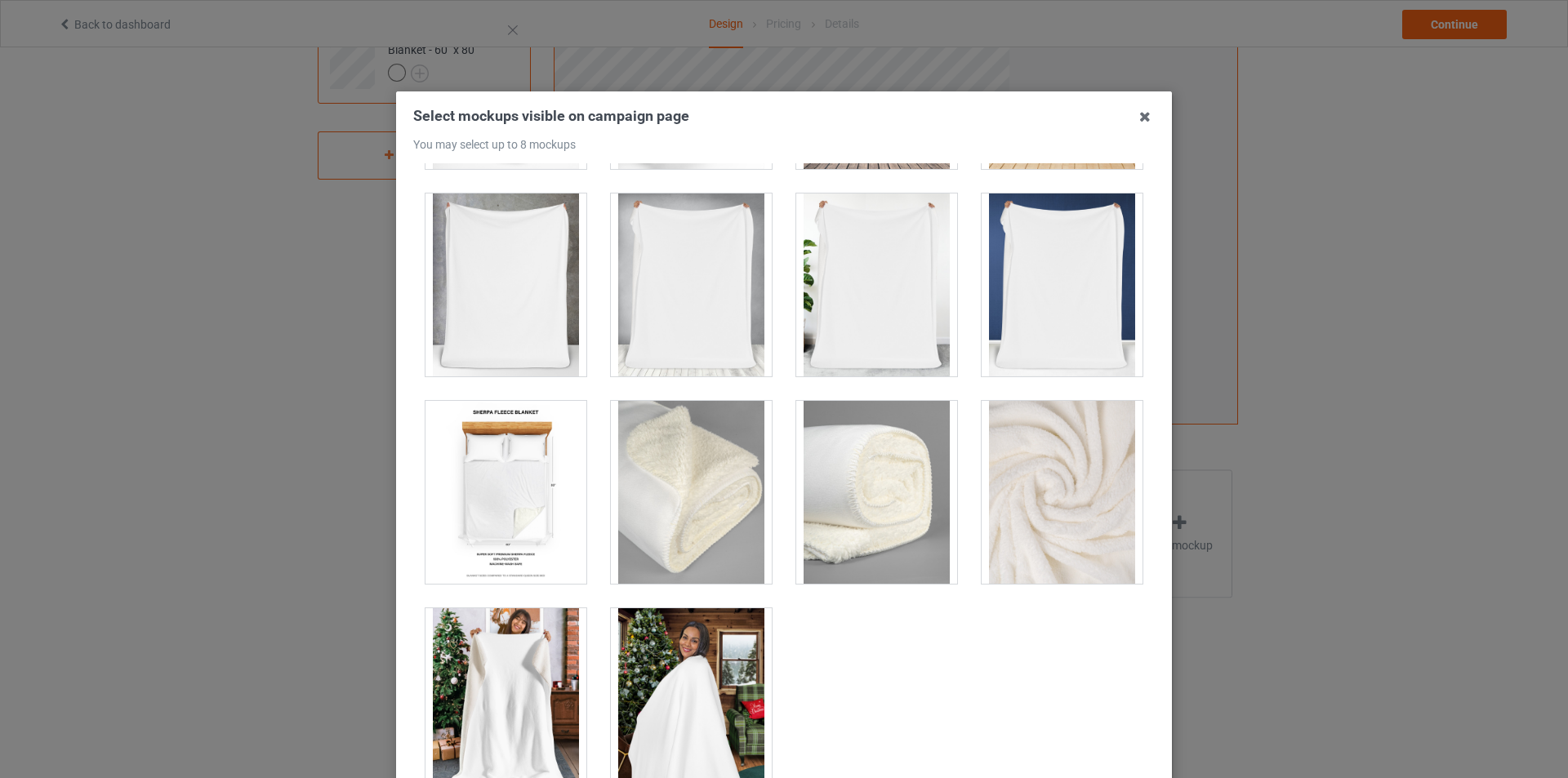
scroll to position [1037, 0]
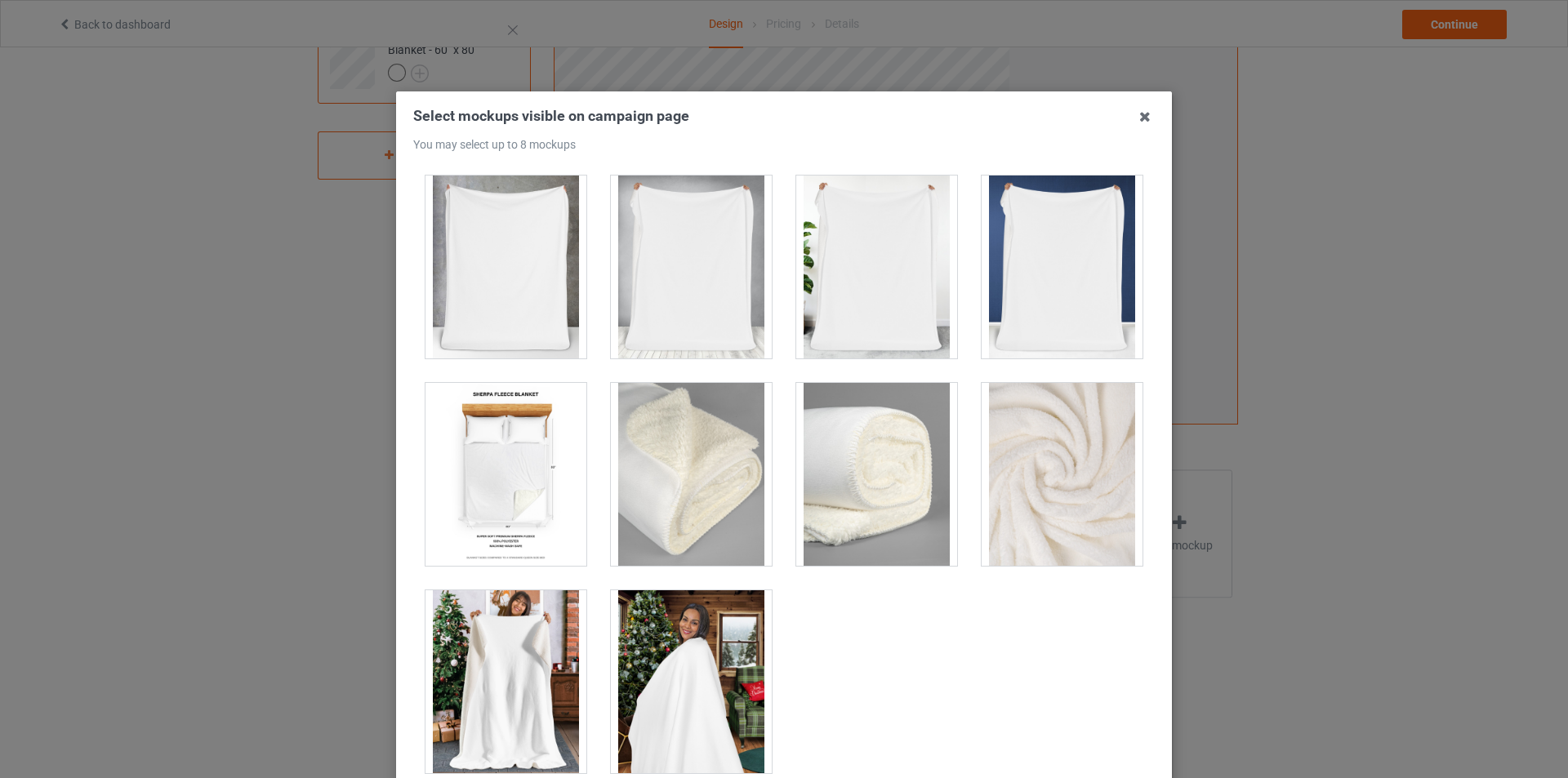
click at [687, 661] on div at bounding box center [692, 682] width 161 height 183
click at [692, 663] on div at bounding box center [692, 682] width 161 height 183
click at [518, 656] on div at bounding box center [506, 682] width 161 height 183
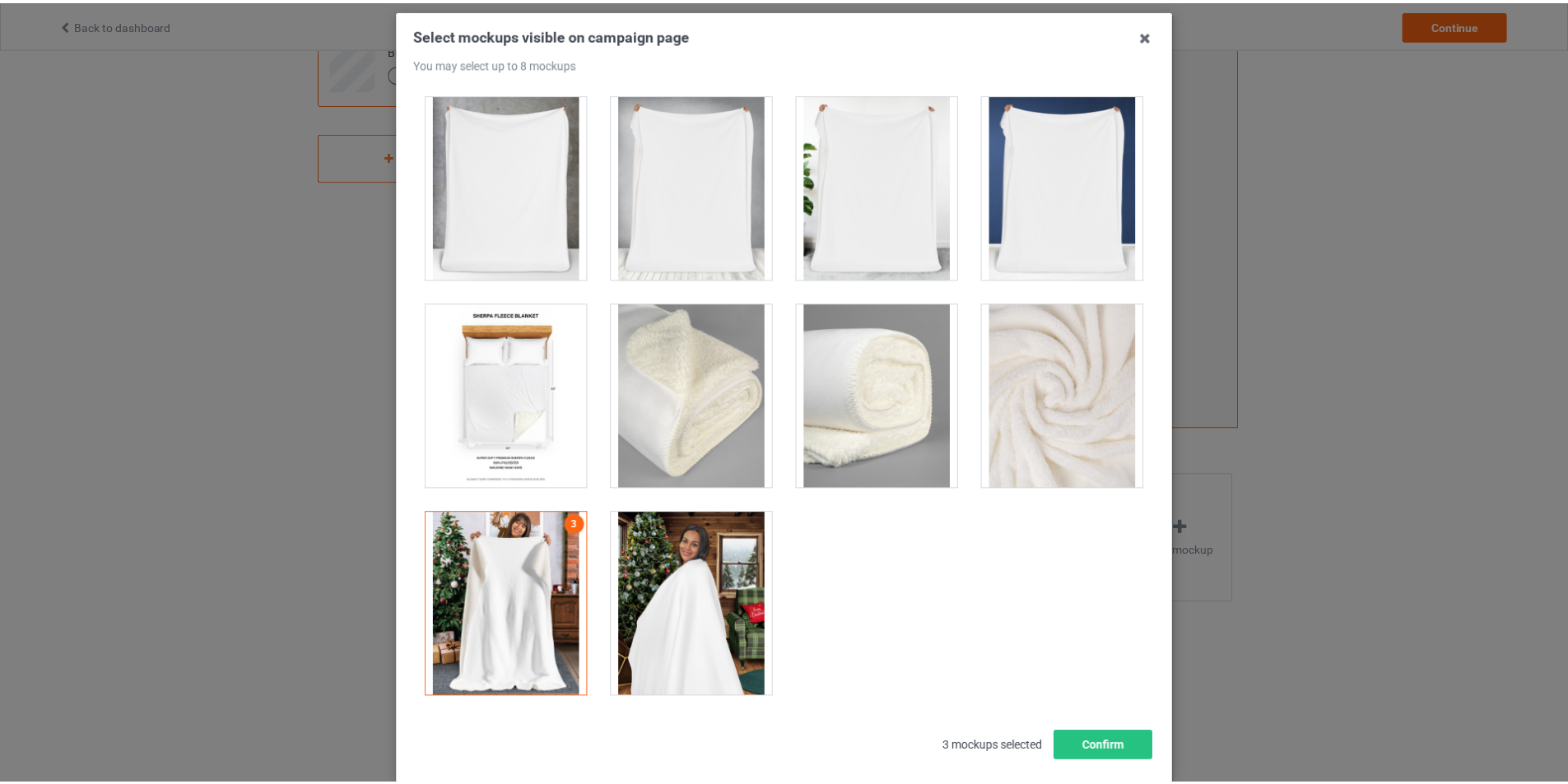
scroll to position [175, 0]
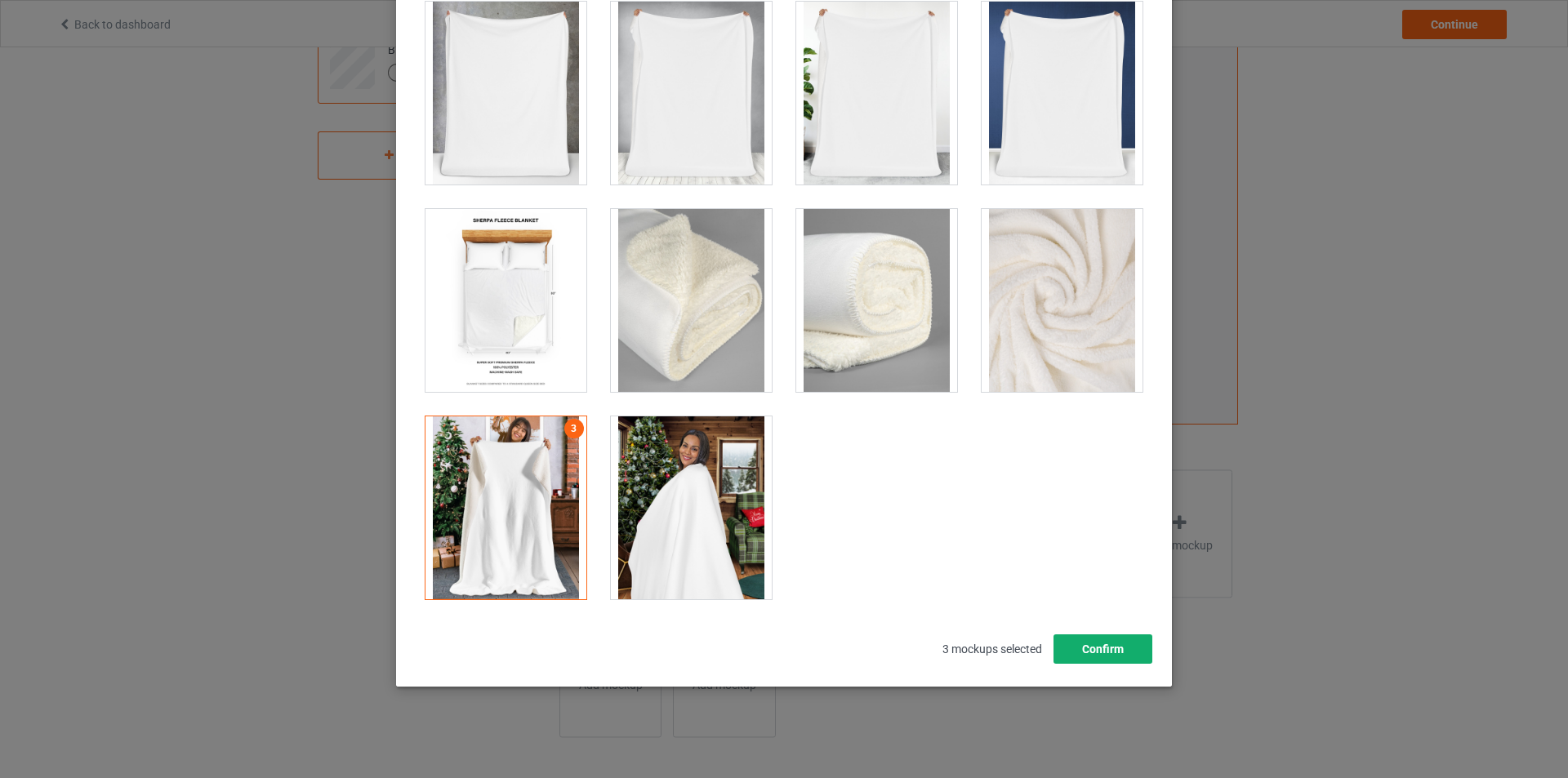
click at [1086, 647] on button "Confirm" at bounding box center [1104, 649] width 99 height 30
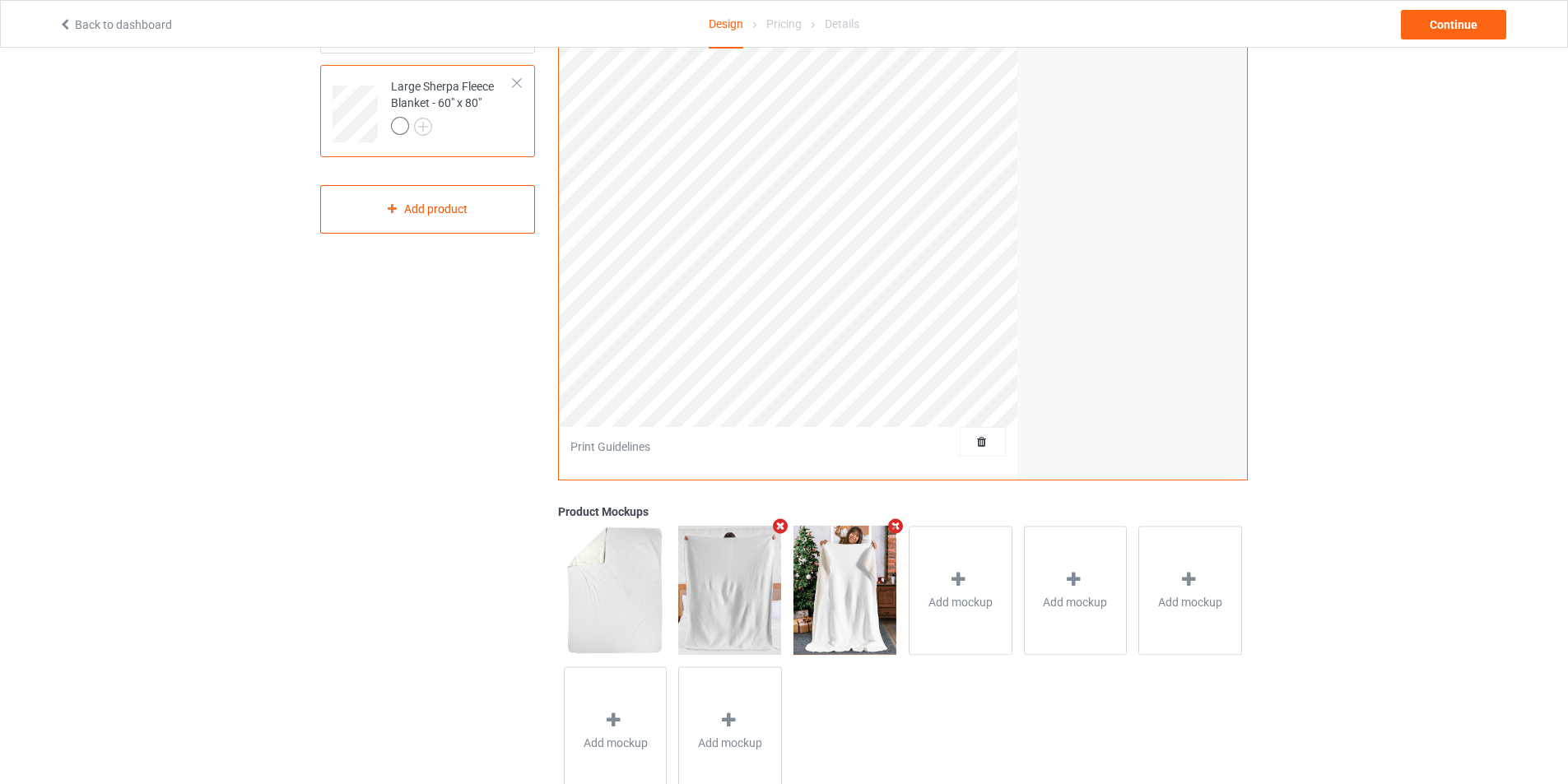
scroll to position [200, 0]
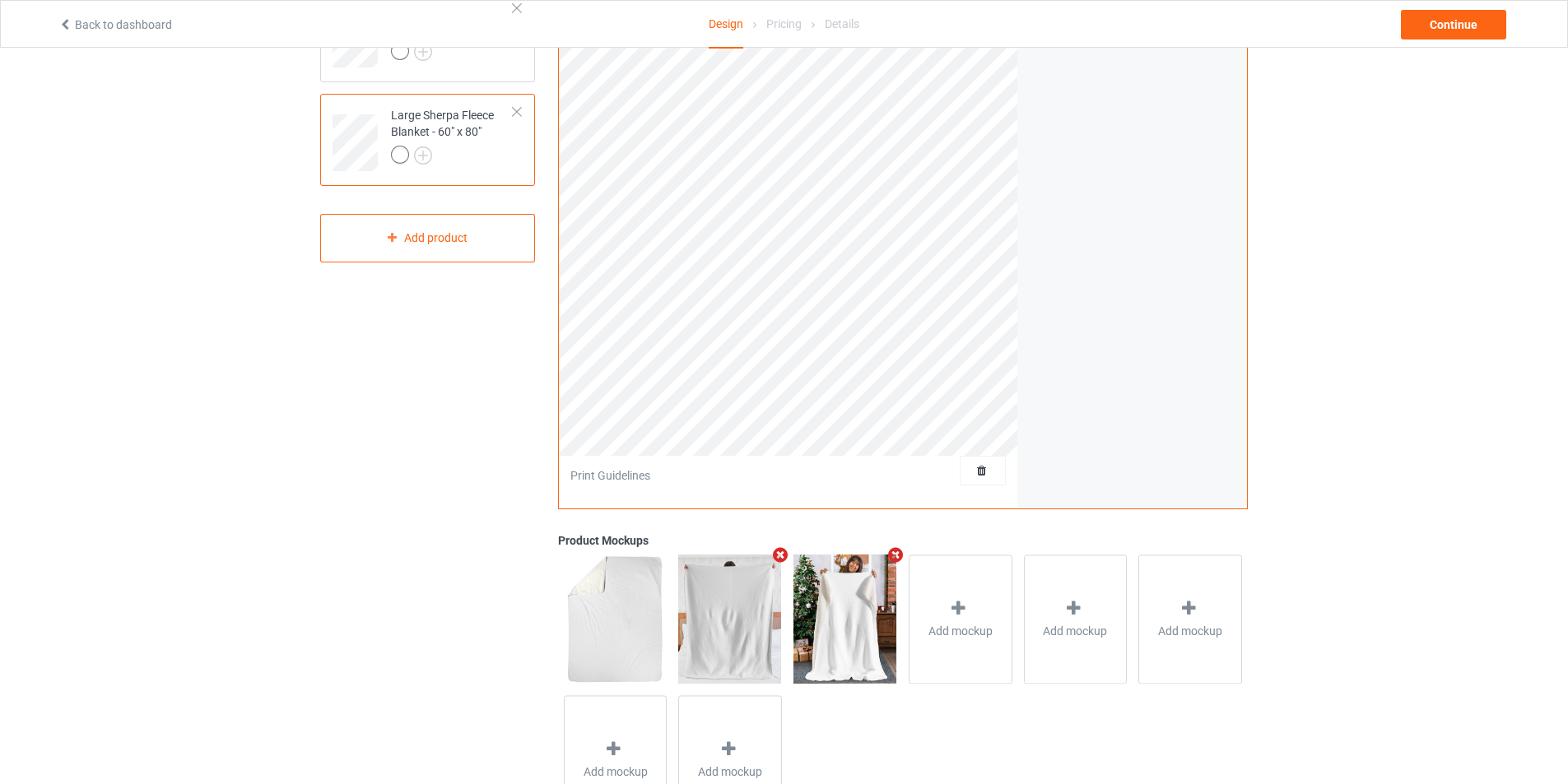
click at [478, 167] on div at bounding box center [452, 157] width 123 height 23
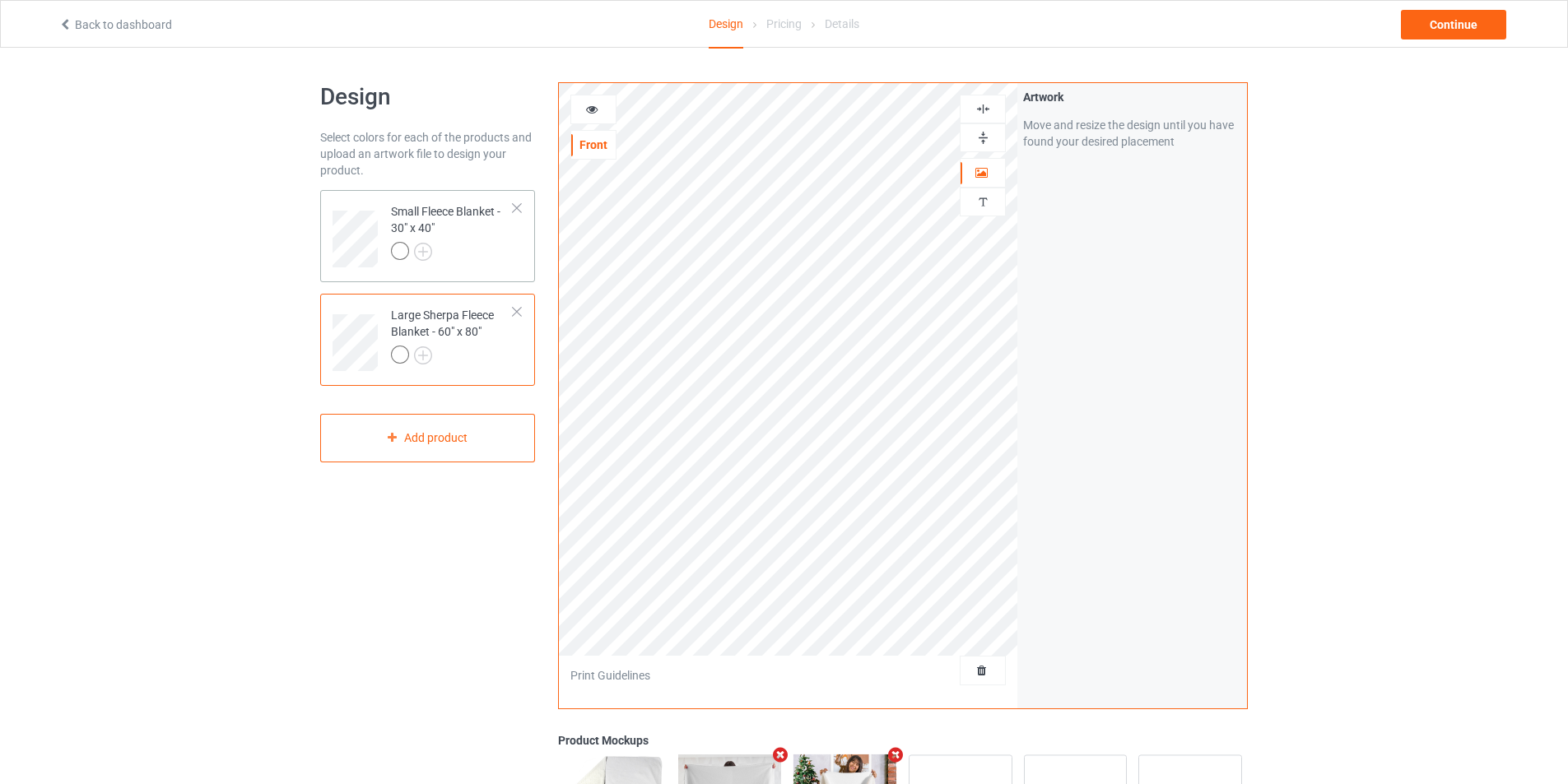
click at [472, 224] on div "Small Fleece Blanket - 30" x 40"" at bounding box center [452, 231] width 123 height 56
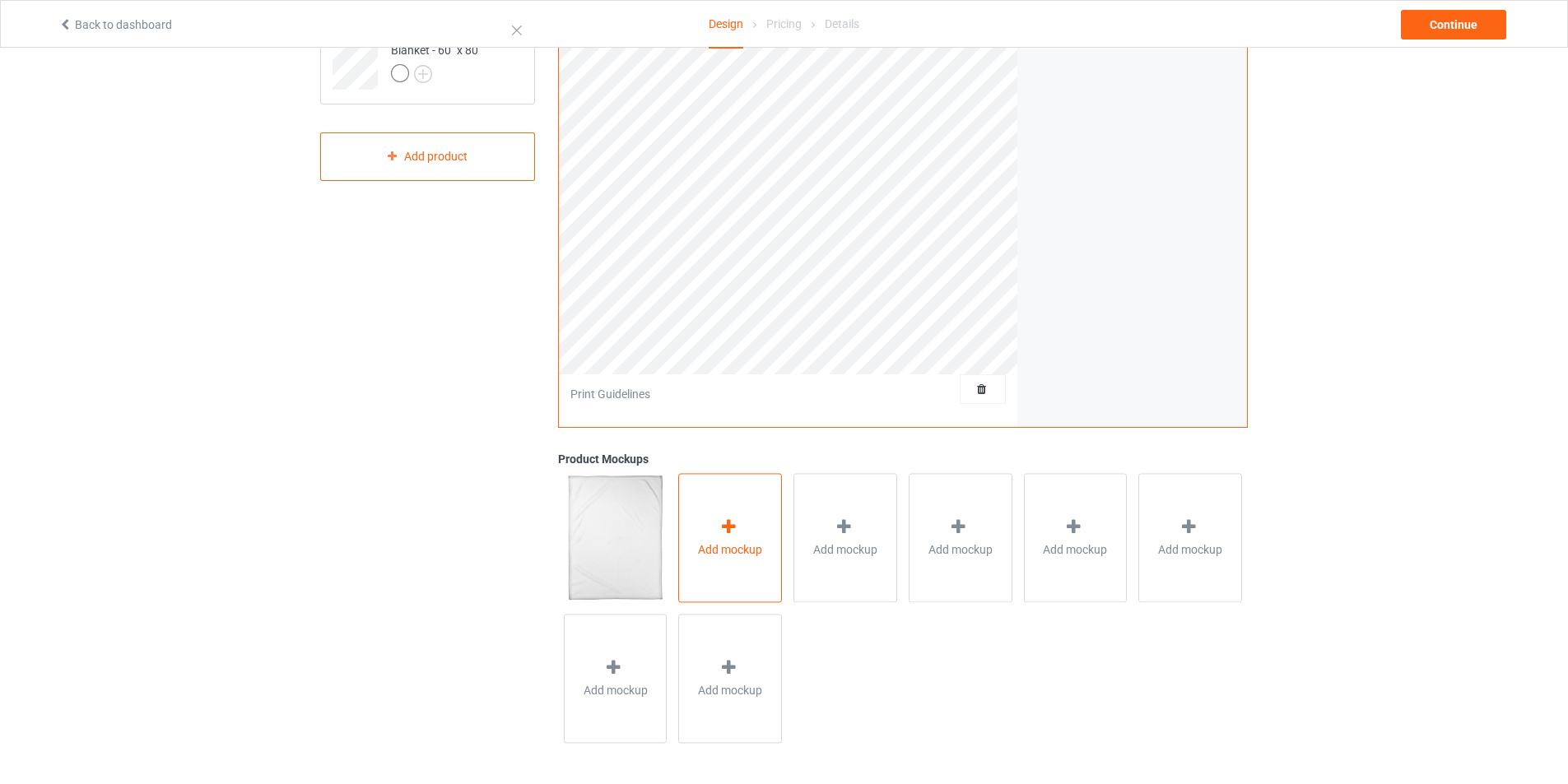
click at [744, 515] on div "Add mockup" at bounding box center [730, 537] width 104 height 129
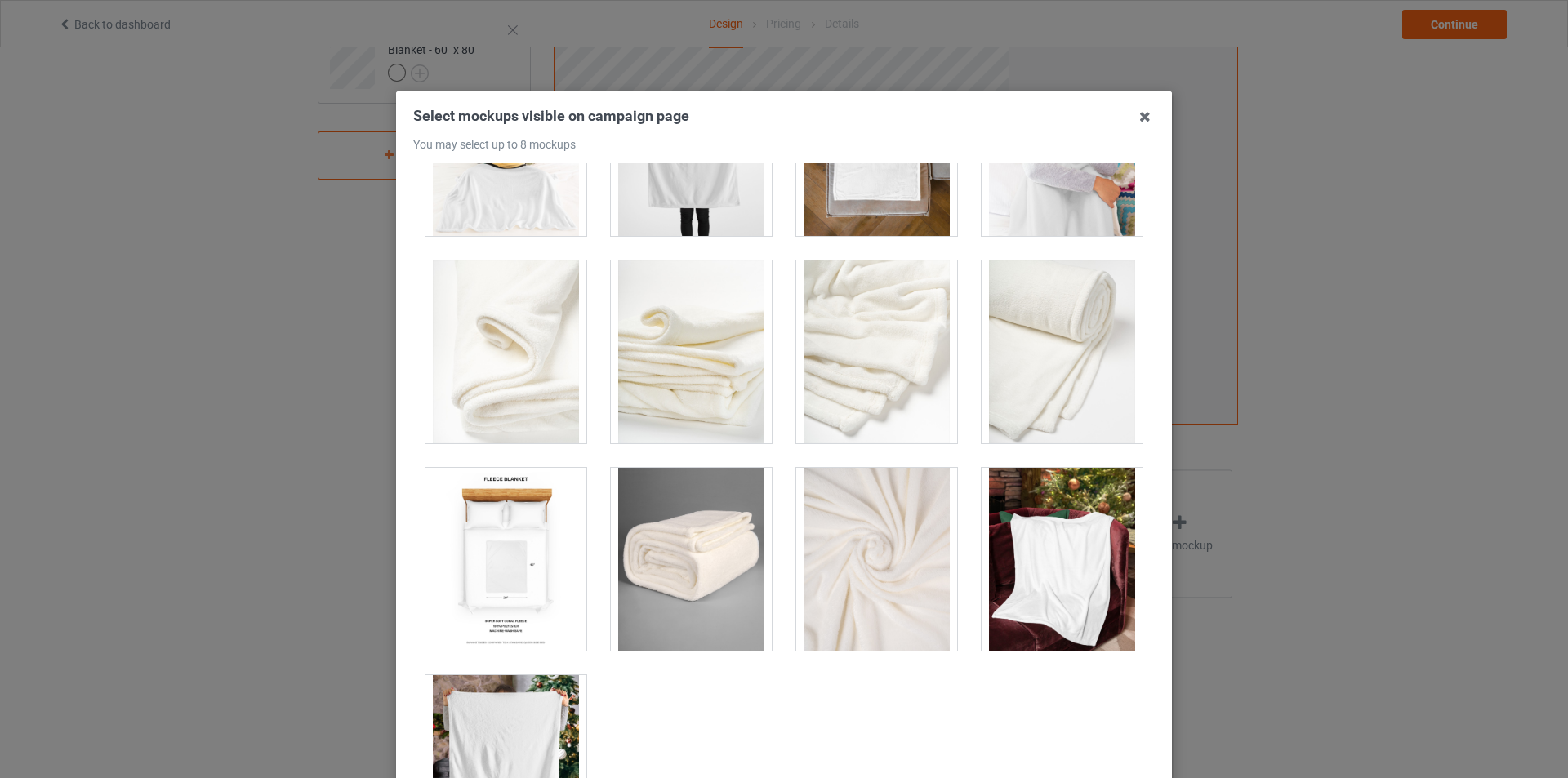
scroll to position [830, 0]
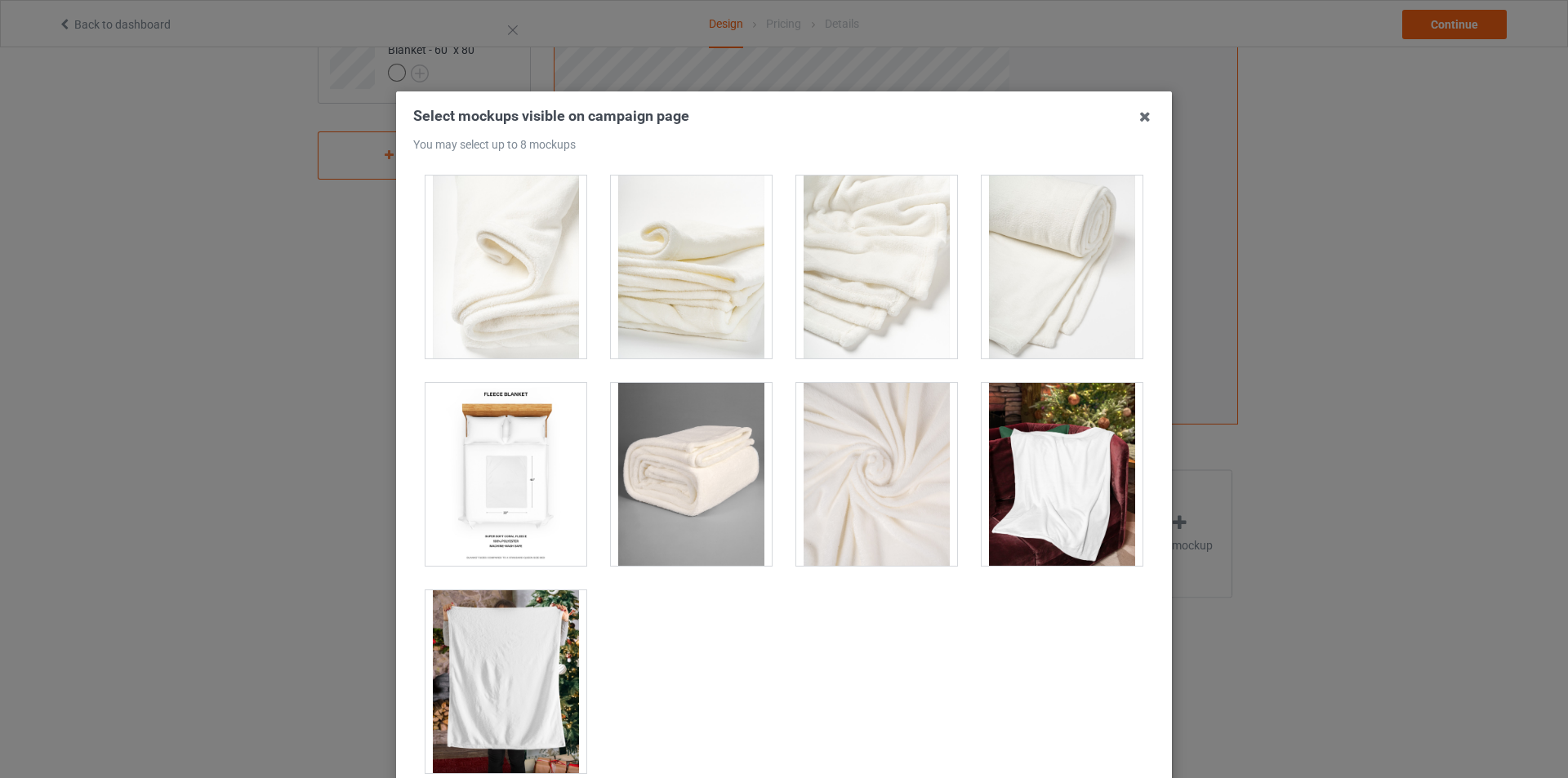
click at [1042, 529] on div at bounding box center [1062, 474] width 161 height 183
click at [503, 611] on div at bounding box center [506, 682] width 161 height 183
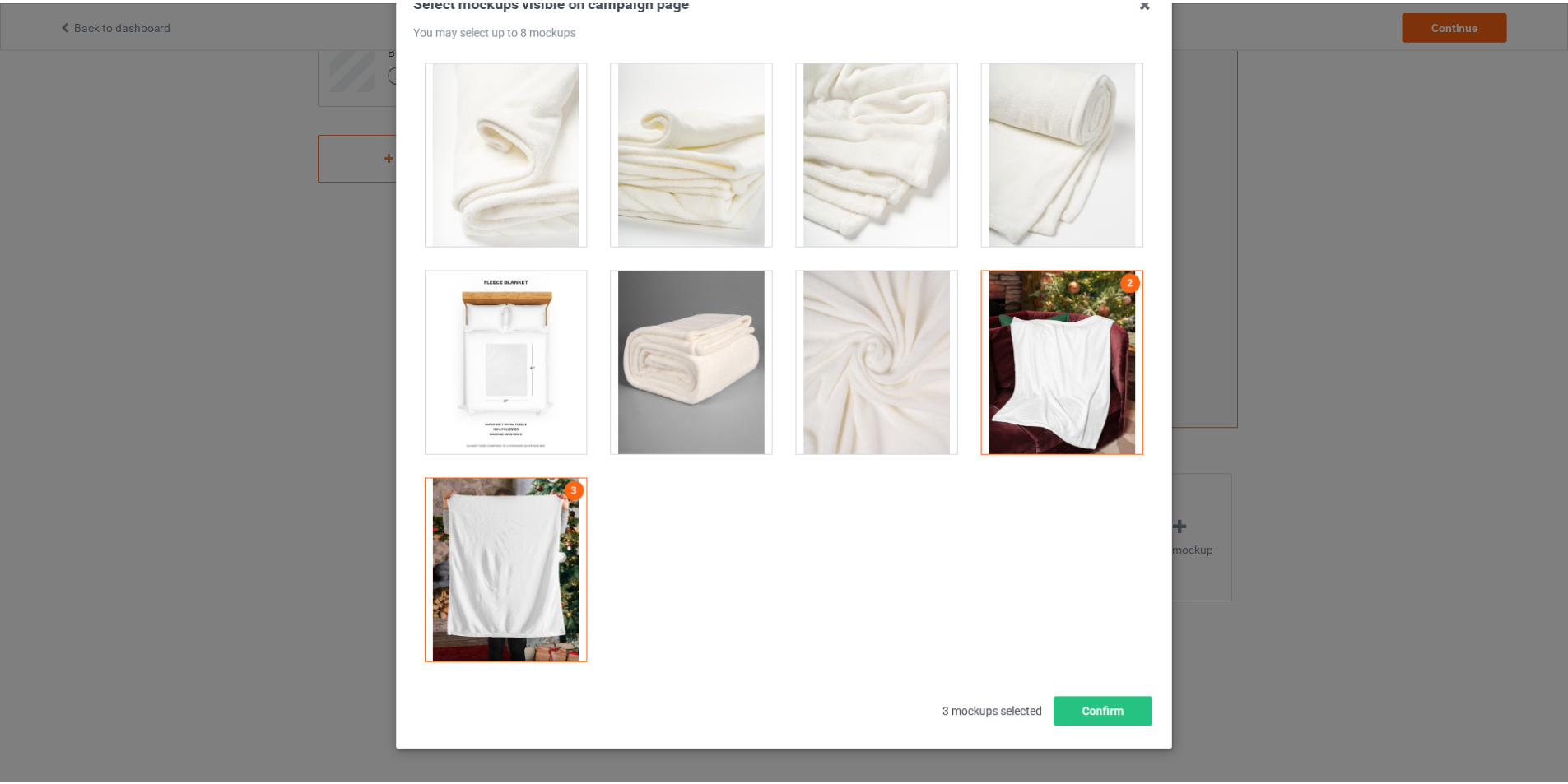
scroll to position [175, 0]
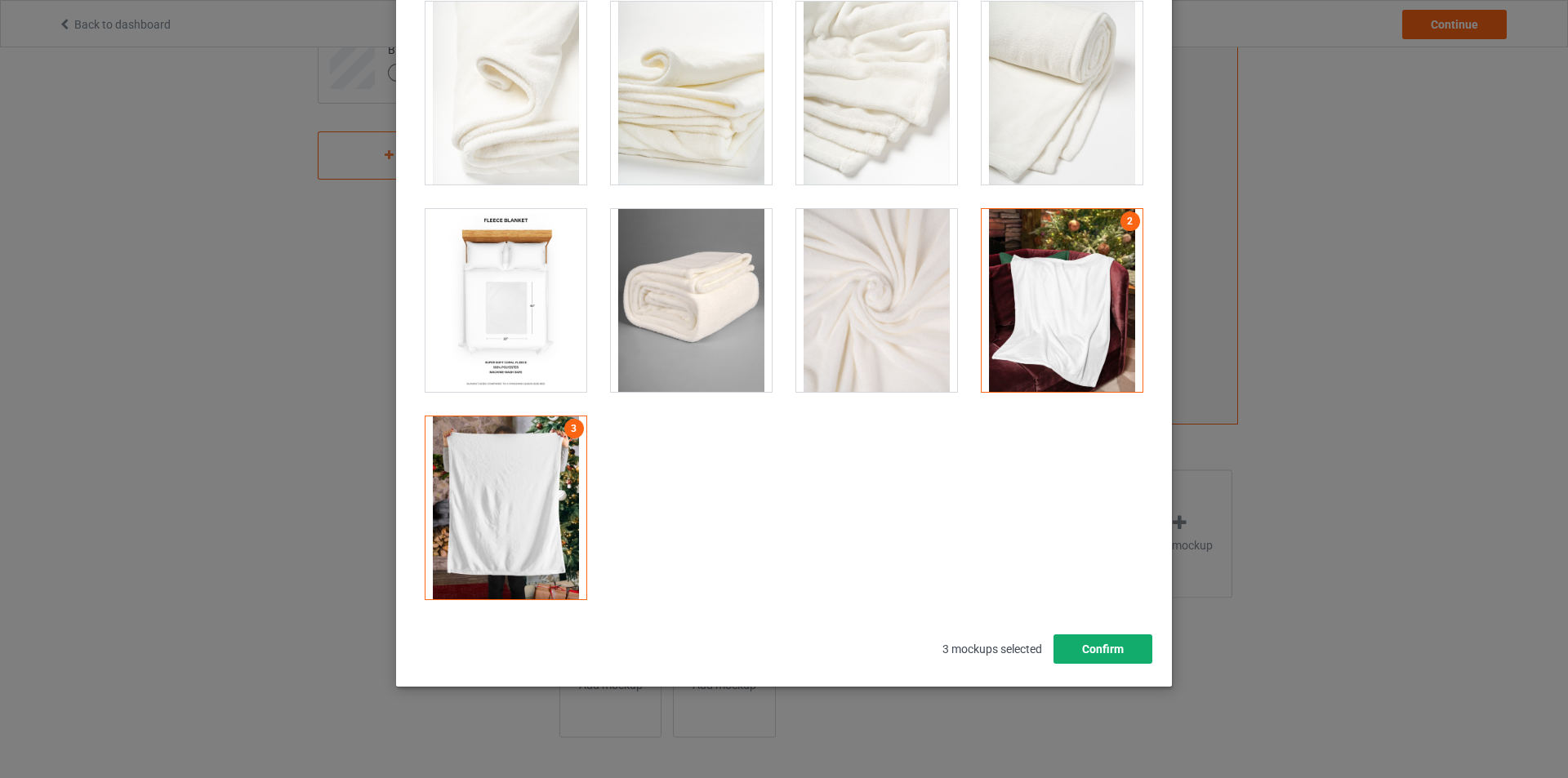
click at [1092, 653] on button "Confirm" at bounding box center [1104, 649] width 99 height 30
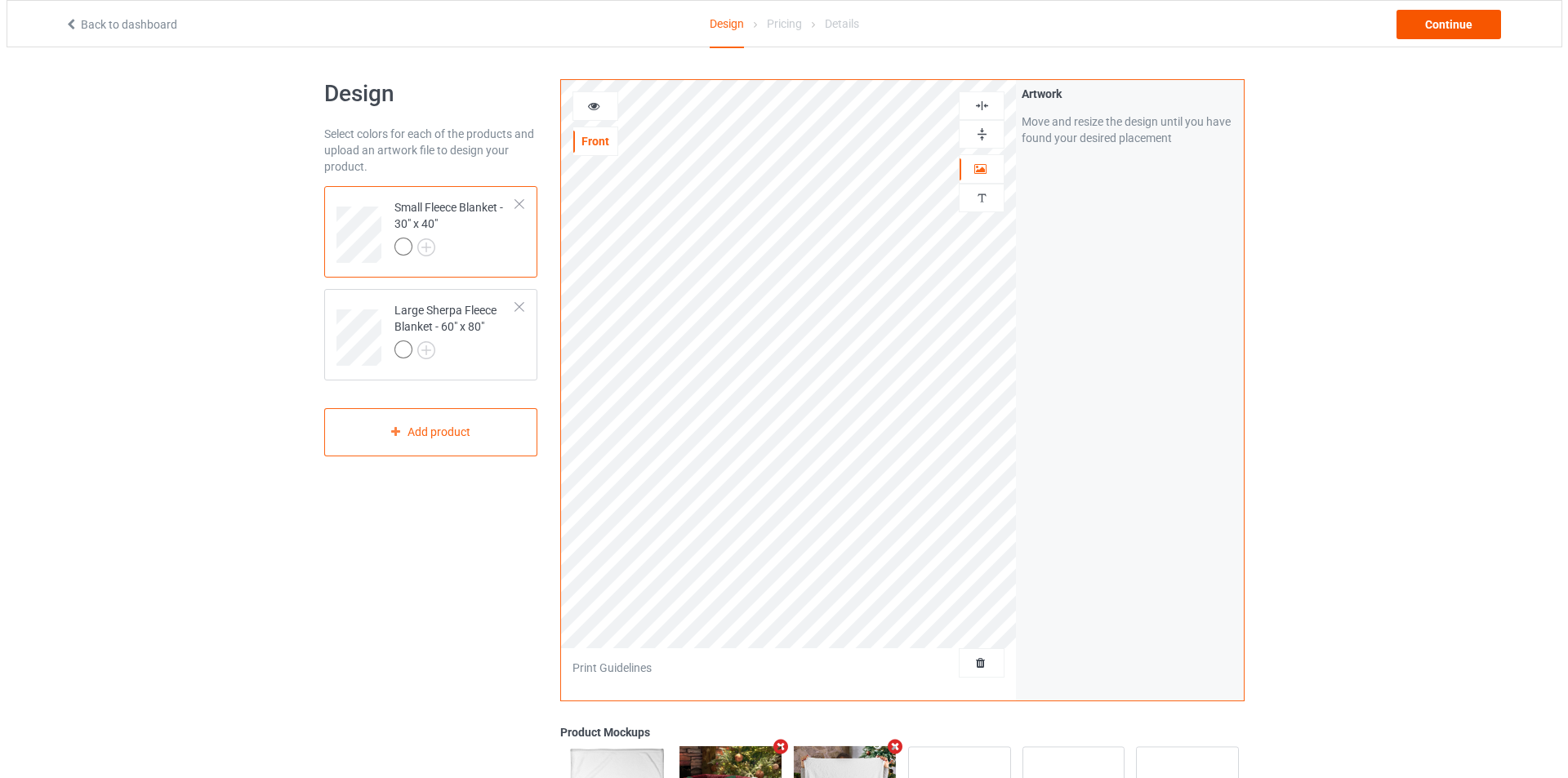
scroll to position [0, 0]
click at [1438, 31] on div "Continue" at bounding box center [1442, 25] width 104 height 30
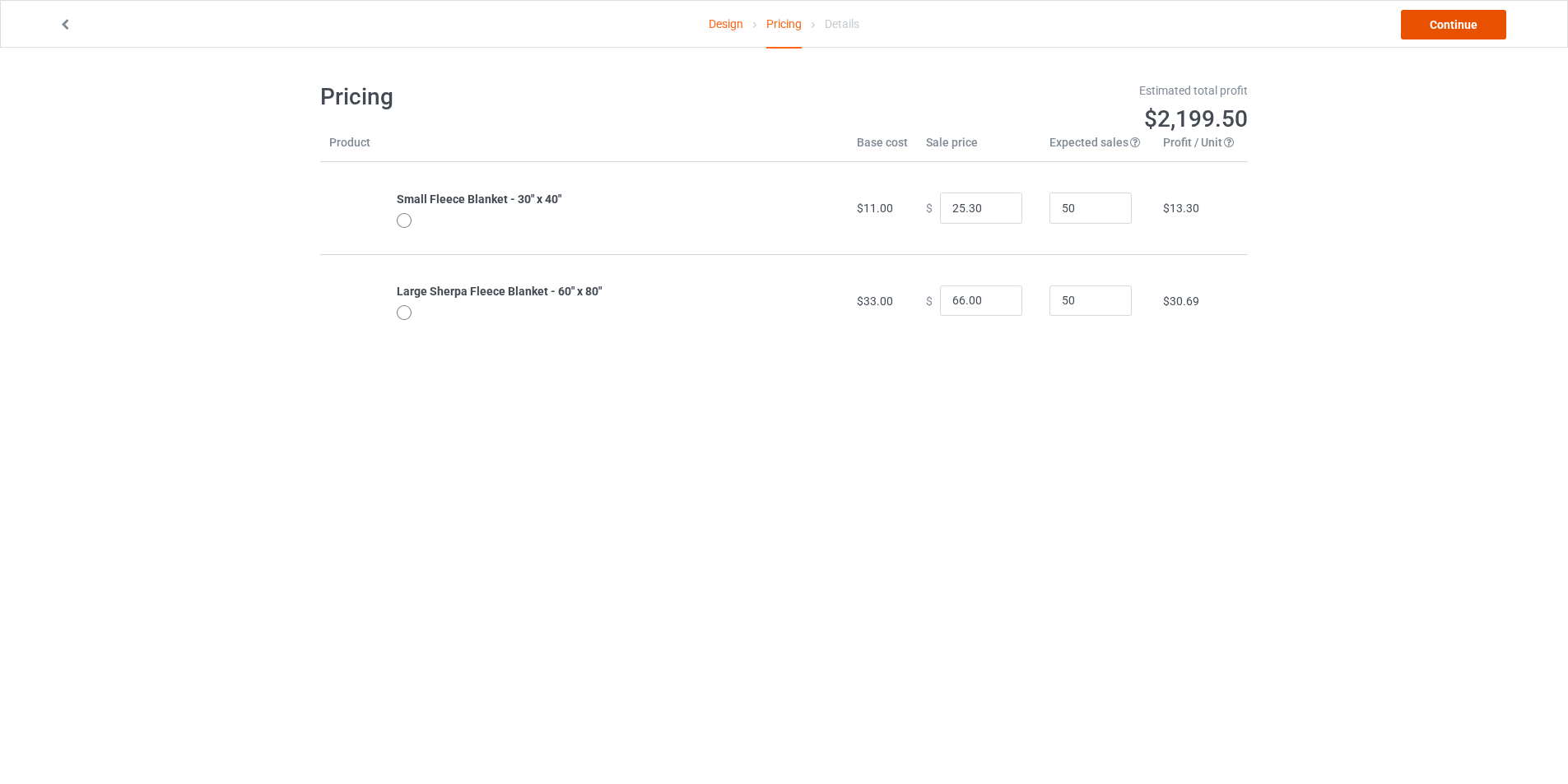
click at [1430, 28] on link "Continue" at bounding box center [1453, 25] width 105 height 30
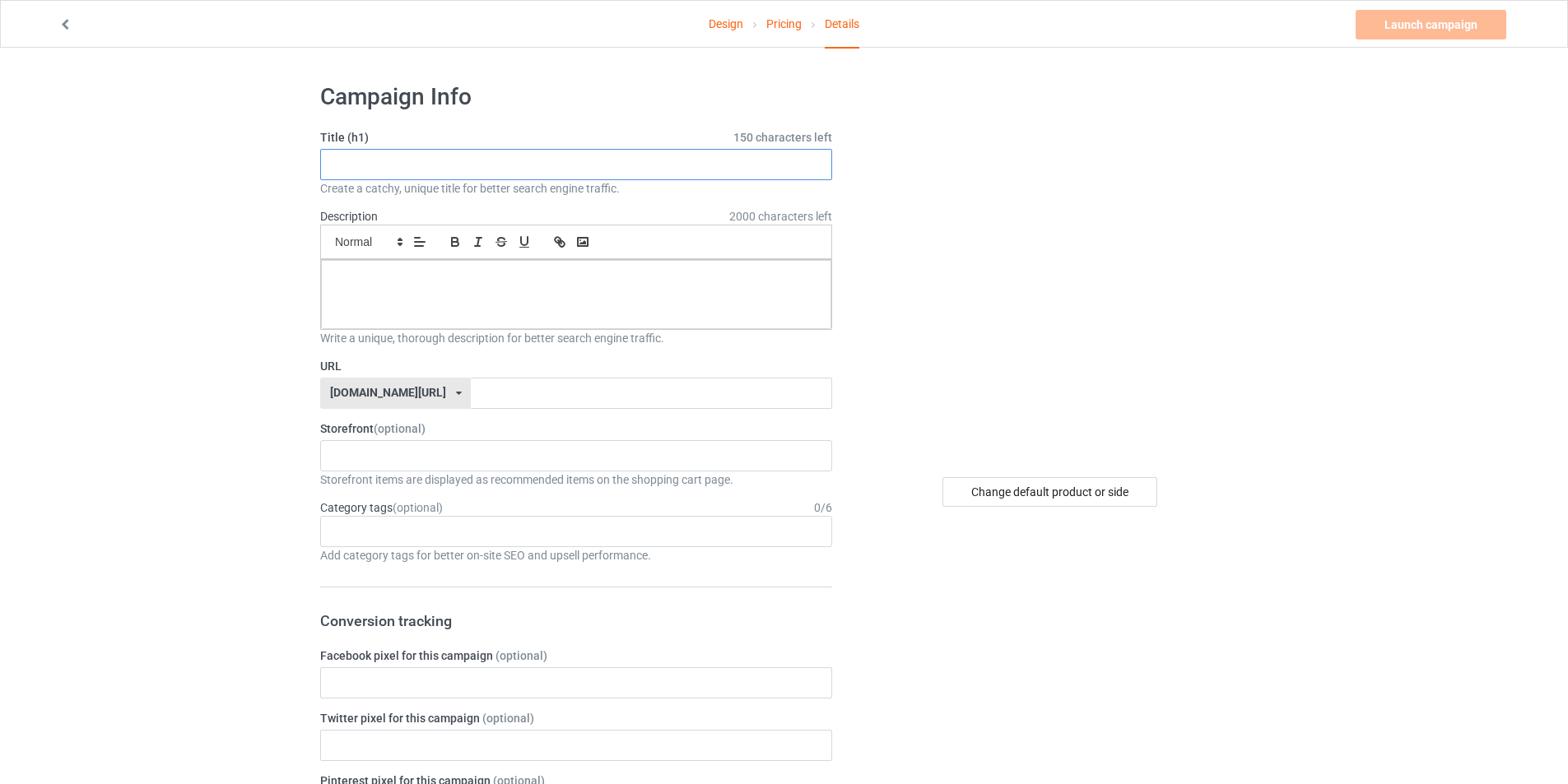
click at [382, 169] on input "text" at bounding box center [576, 164] width 512 height 31
type input "Gift"
type input "Blanket Christmas, Watching Blanket"
click at [356, 286] on p at bounding box center [576, 279] width 484 height 16
click at [471, 392] on input "text" at bounding box center [651, 393] width 360 height 31
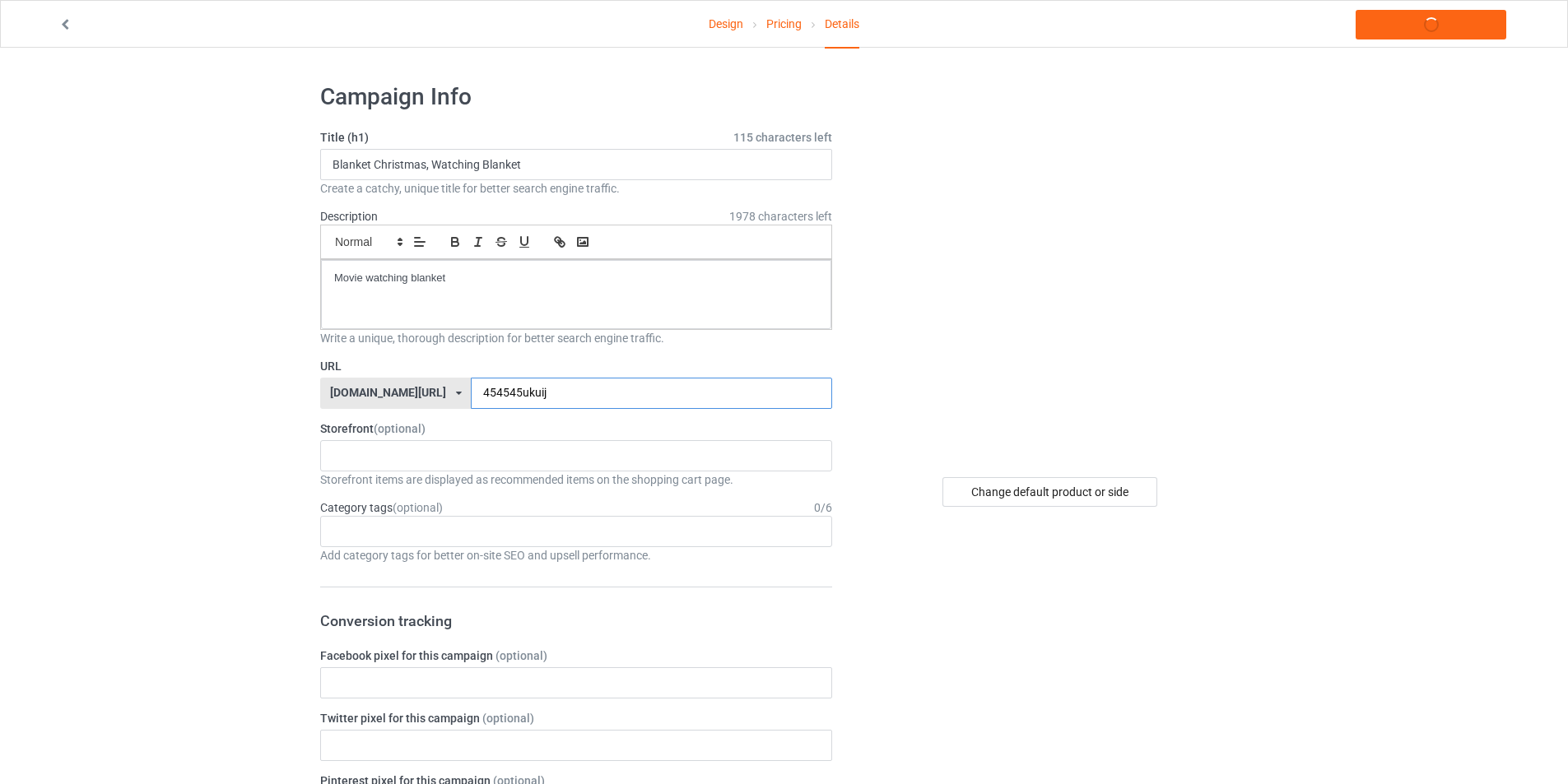
type input "454545ukuij"
click at [1411, 16] on link "Launch campaign" at bounding box center [1430, 25] width 151 height 30
